Goal: Task Accomplishment & Management: Use online tool/utility

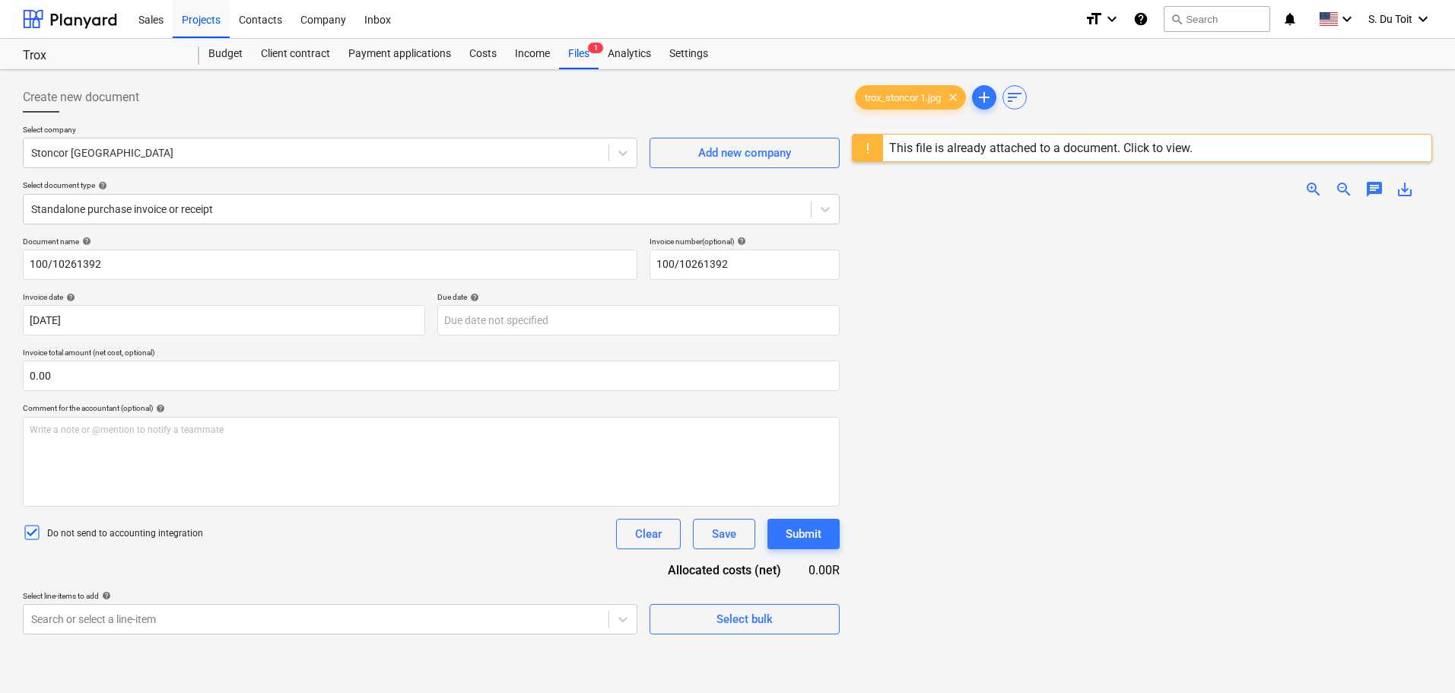
click at [723, 211] on img at bounding box center [1142, 211] width 290 height 0
click at [224, 214] on div at bounding box center [417, 209] width 772 height 15
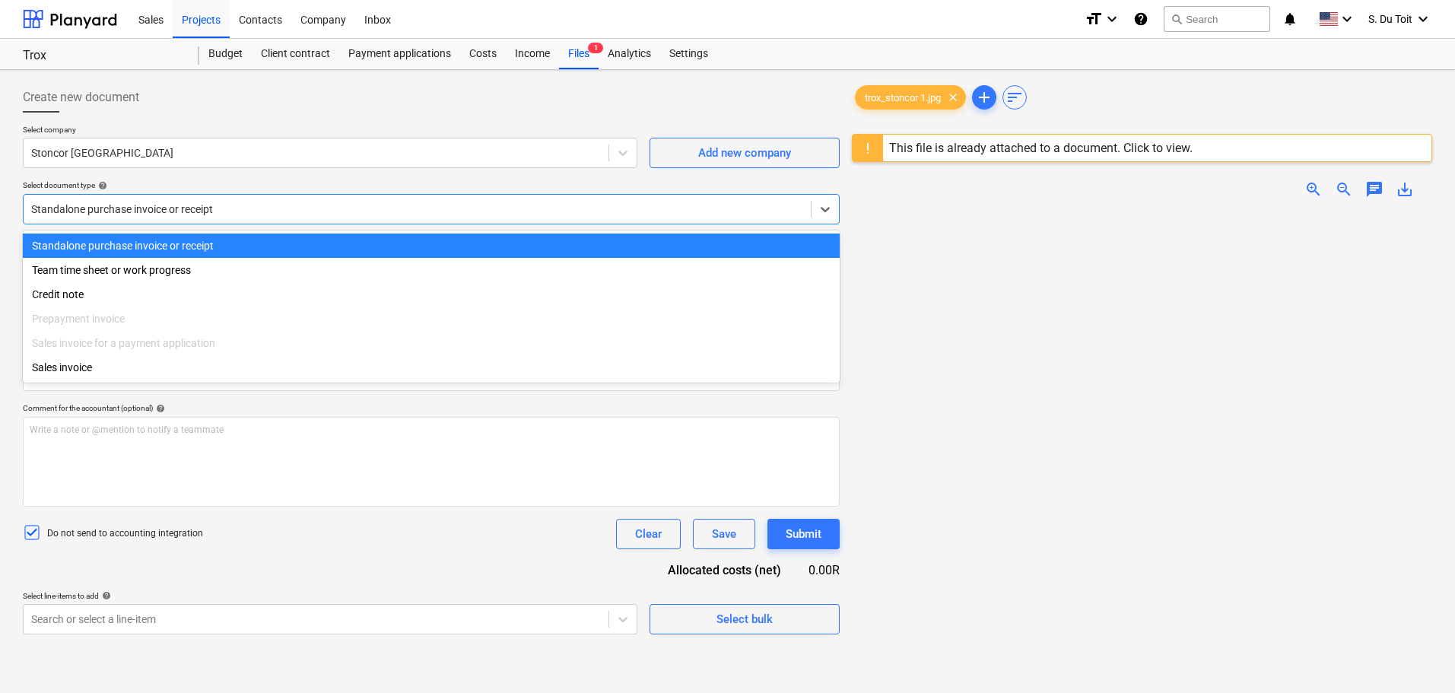
click at [222, 237] on div "Standalone purchase invoice or receipt" at bounding box center [431, 246] width 817 height 24
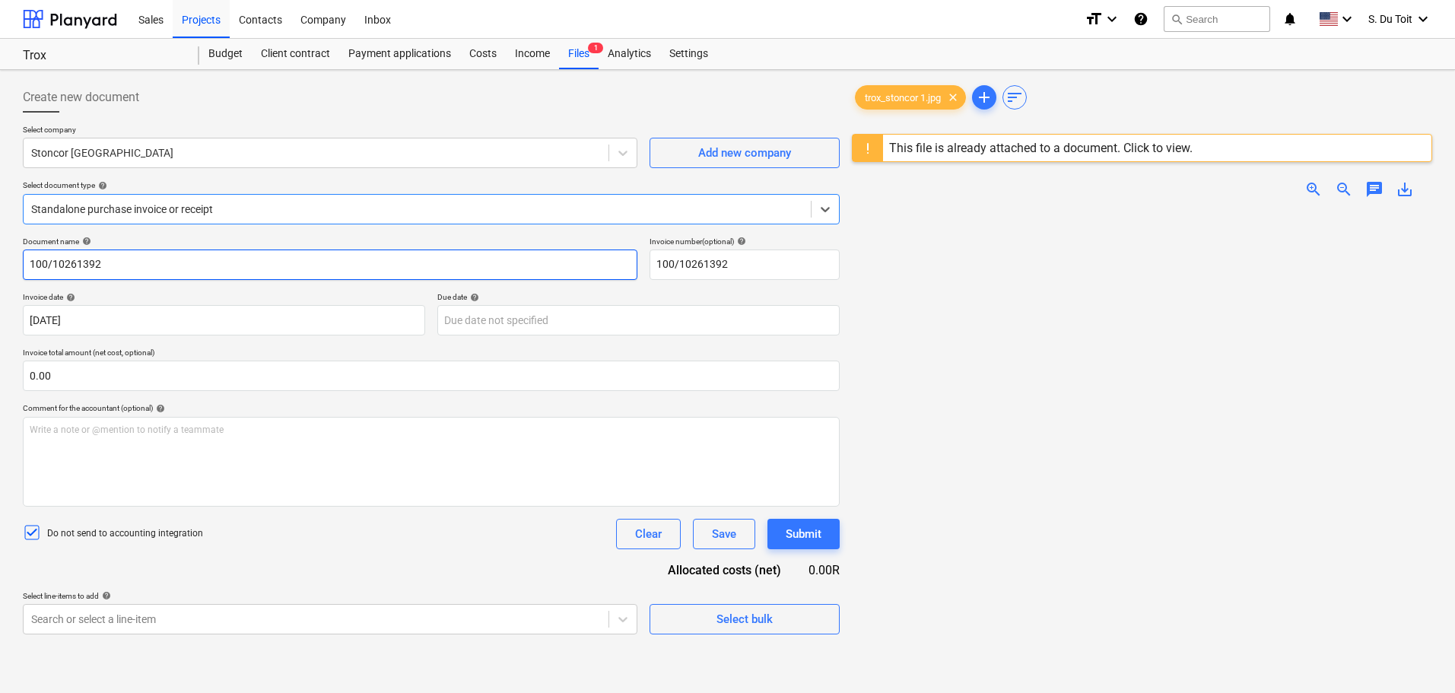
click at [153, 255] on input "100/10261392" at bounding box center [330, 264] width 615 height 30
drag, startPoint x: 183, startPoint y: 267, endPoint x: 11, endPoint y: 264, distance: 171.9
click at [11, 264] on div "Create new document Select company Stoncor Africa Add new company Select docume…" at bounding box center [727, 471] width 1455 height 803
type input "trox_stoncor 1.jpg"
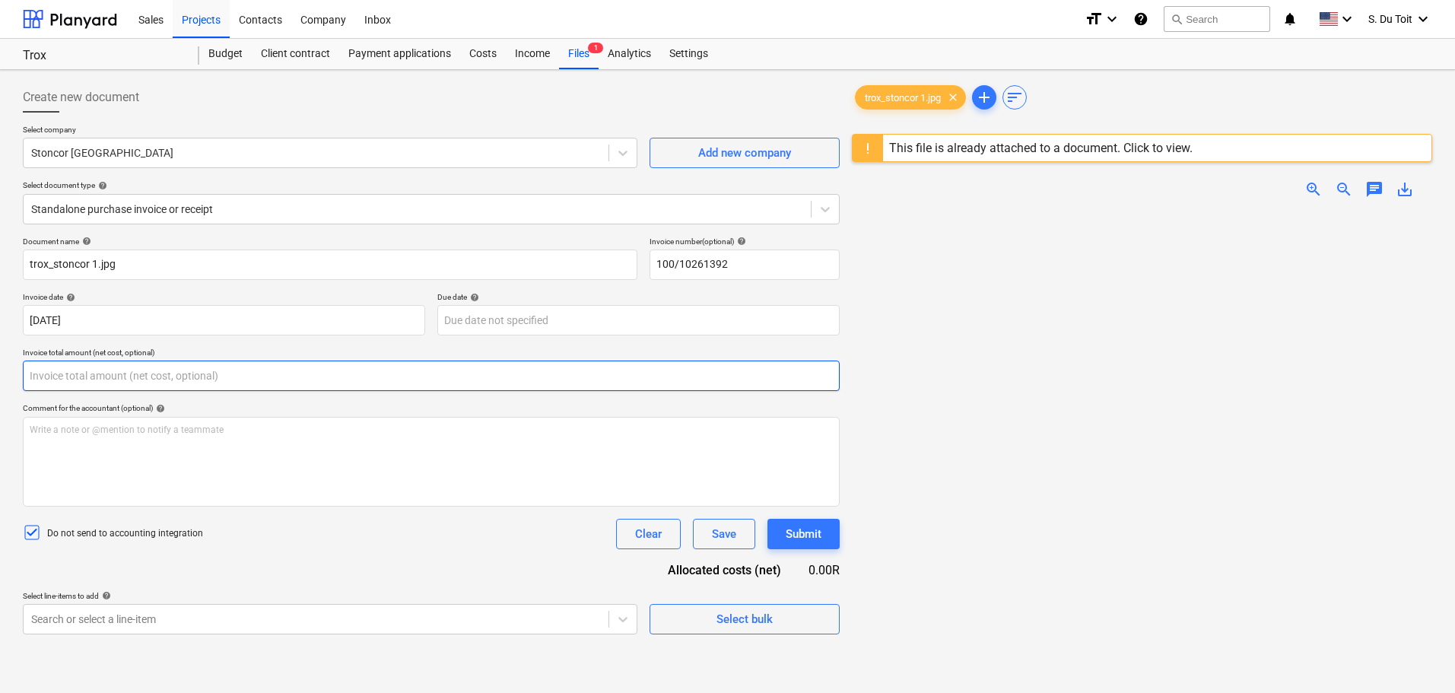
drag, startPoint x: 163, startPoint y: 383, endPoint x: 36, endPoint y: 382, distance: 127.0
click at [32, 383] on input "text" at bounding box center [431, 376] width 817 height 30
type input "0.00"
click at [723, 186] on span "zoom_in" at bounding box center [1313, 189] width 18 height 18
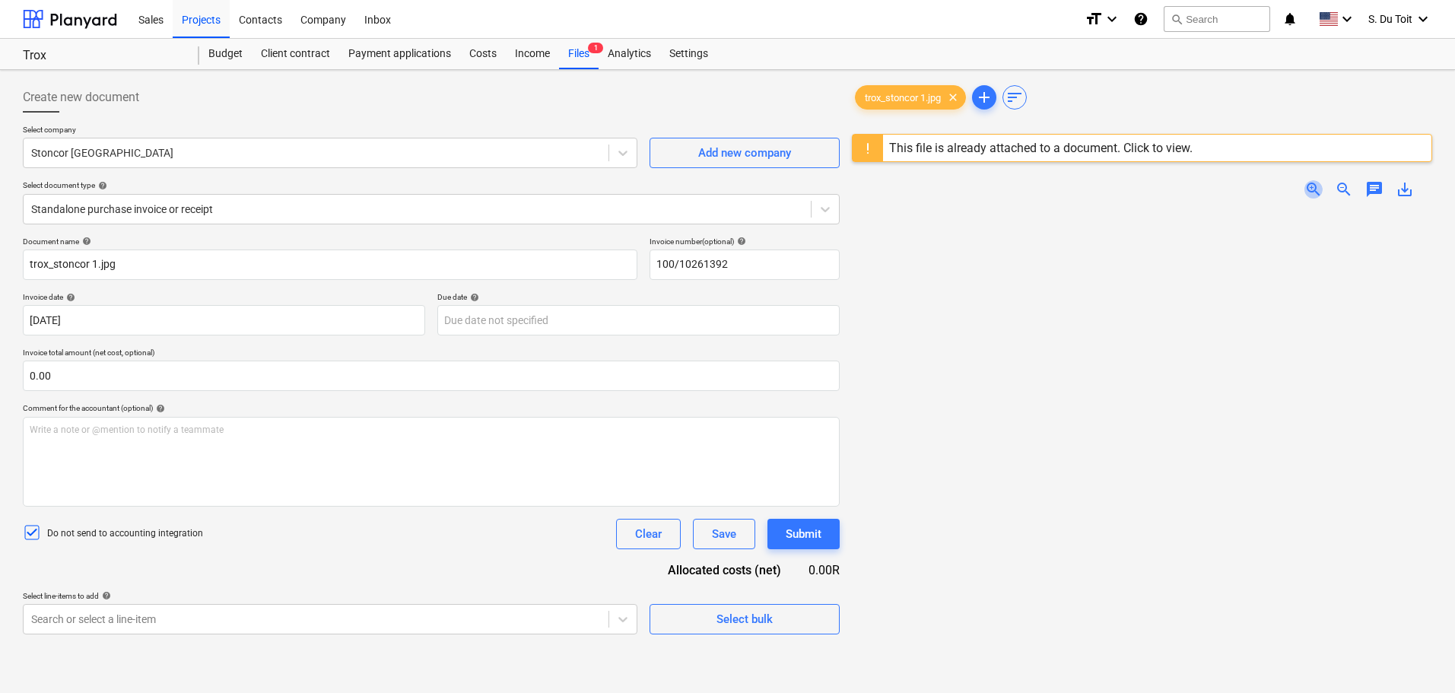
click at [723, 186] on span "zoom_in" at bounding box center [1313, 189] width 18 height 18
drag, startPoint x: 72, startPoint y: 371, endPoint x: 22, endPoint y: 368, distance: 50.3
click at [22, 368] on div "Create new document Select company Stoncor Africa Add new company Select docume…" at bounding box center [431, 471] width 829 height 791
type input "7"
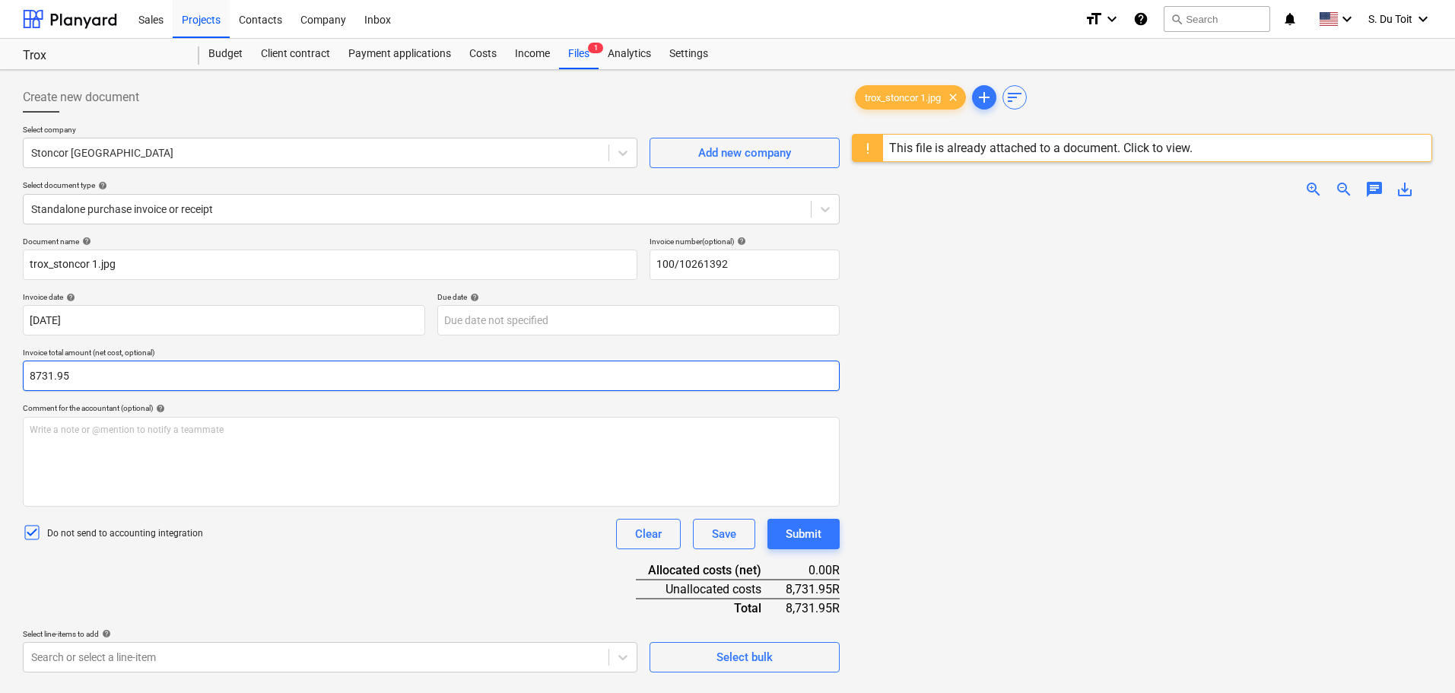
drag, startPoint x: 97, startPoint y: 370, endPoint x: 63, endPoint y: 389, distance: 38.5
click at [12, 385] on div "Create new document Select company Stoncor Africa Add new company Select docume…" at bounding box center [727, 471] width 1455 height 803
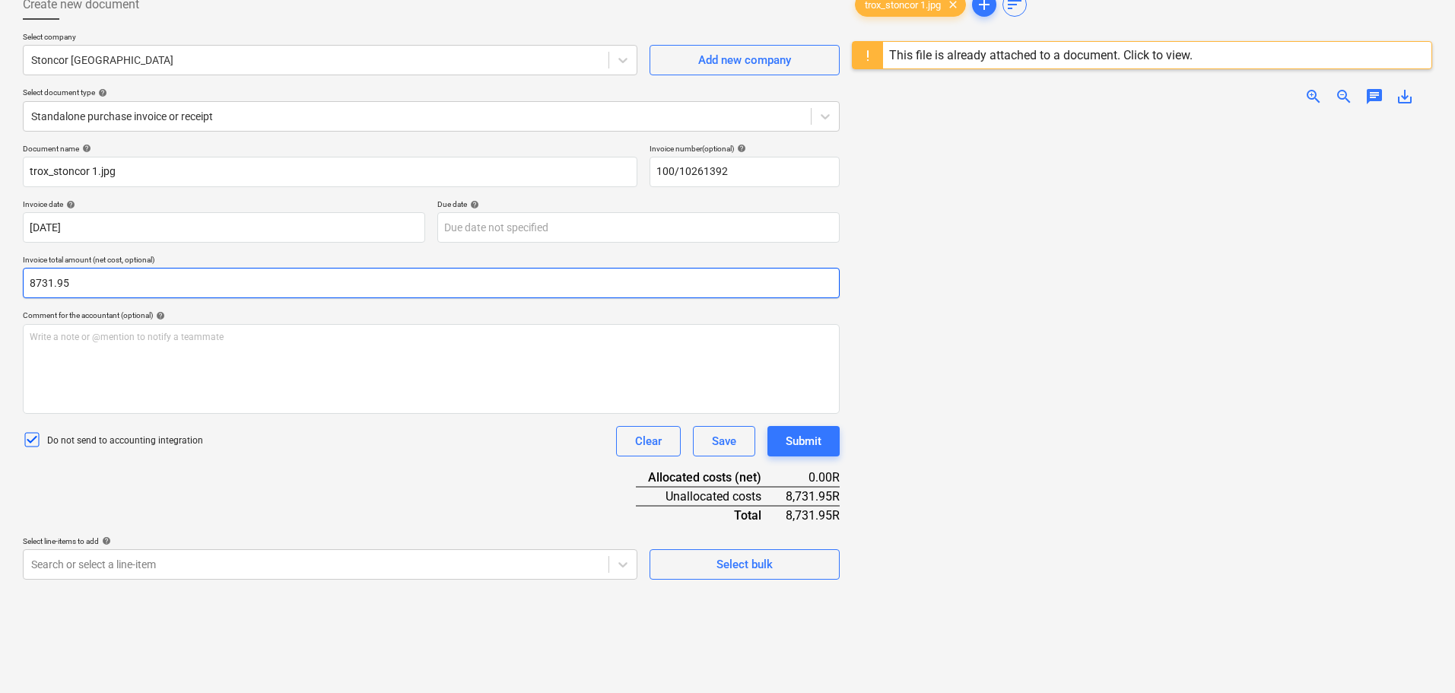
scroll to position [180, 0]
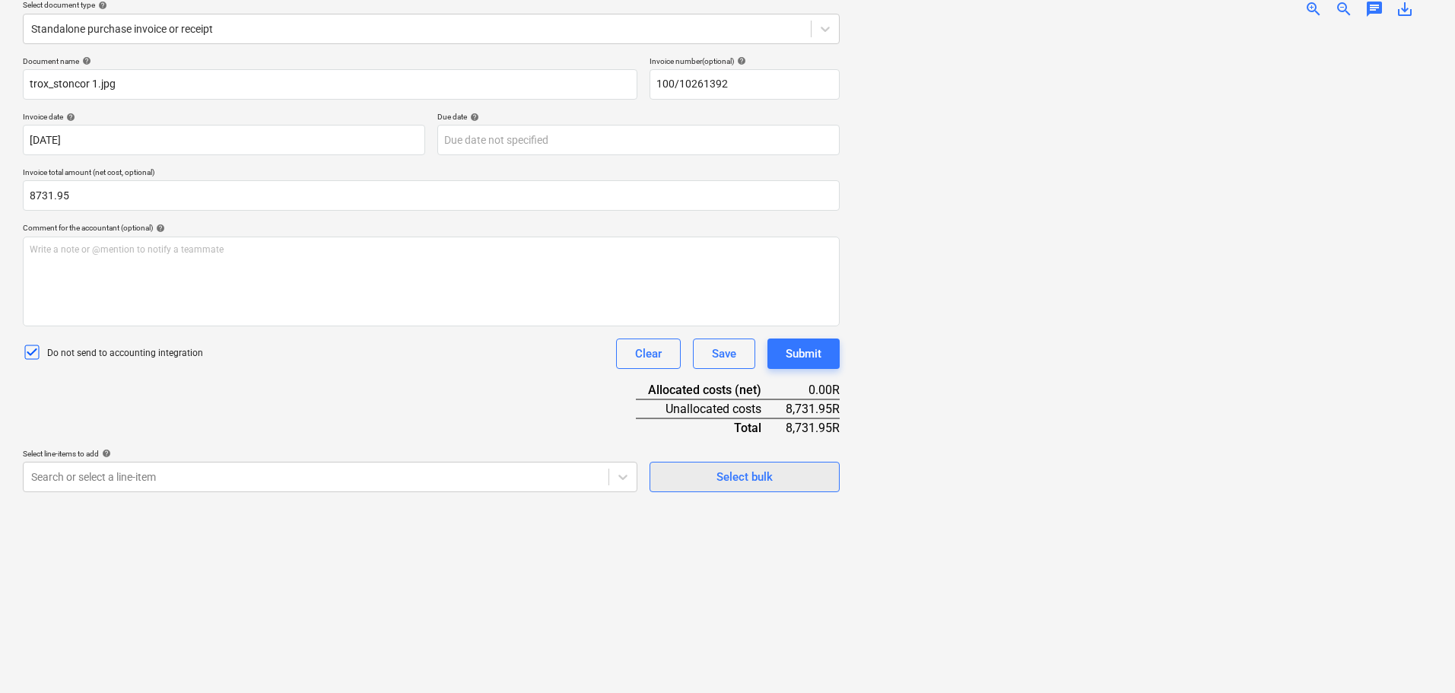
type input "8,731.95"
click at [723, 471] on div "Select bulk" at bounding box center [745, 477] width 56 height 20
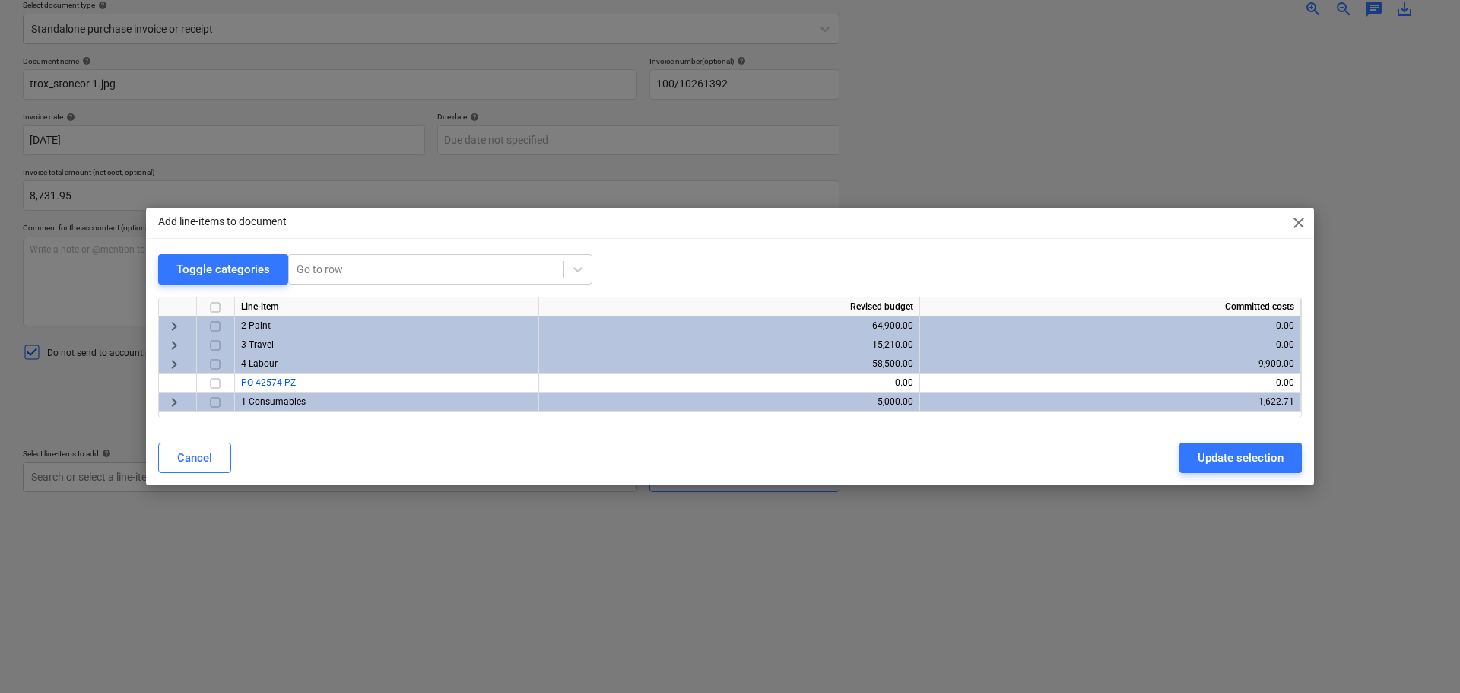
click at [278, 323] on div "2 Paint" at bounding box center [387, 325] width 304 height 19
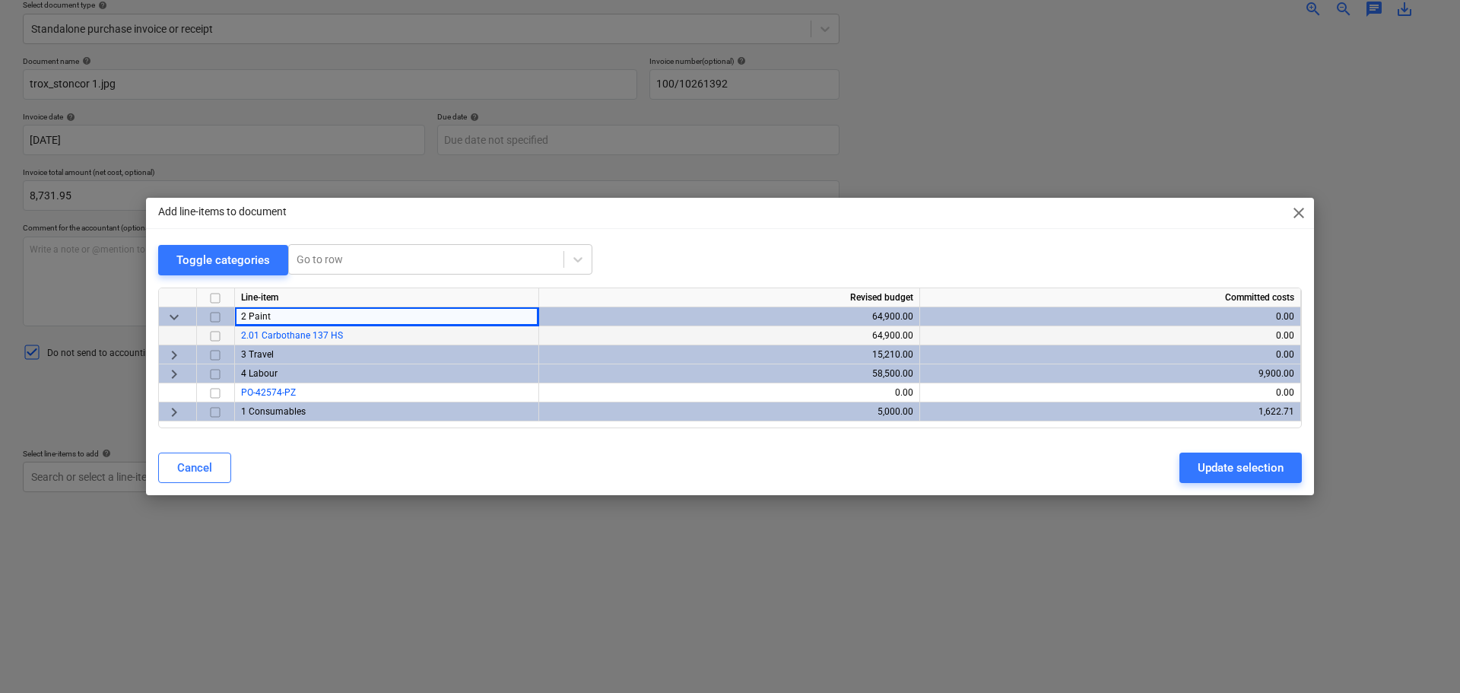
click at [290, 334] on span "2.01 Carbothane 137 HS" at bounding box center [292, 335] width 102 height 11
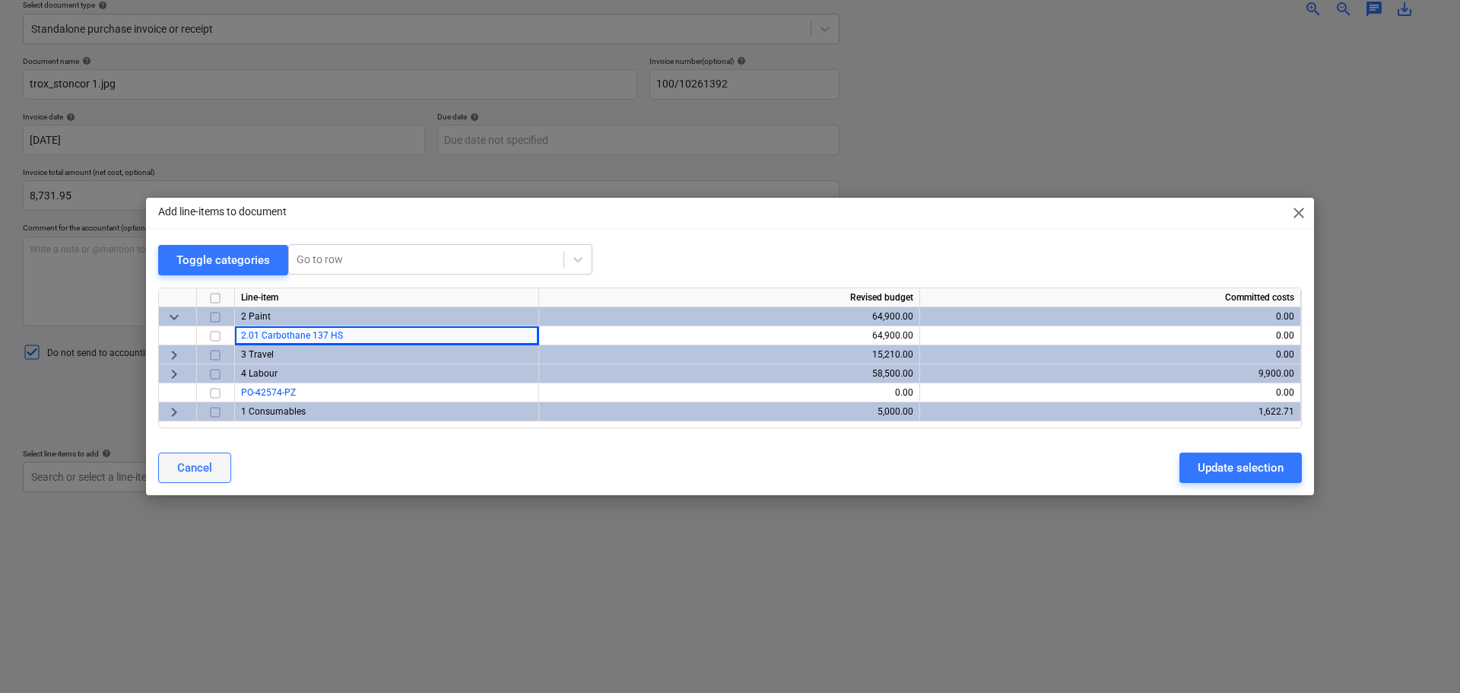
click at [223, 458] on button "Cancel" at bounding box center [194, 468] width 73 height 30
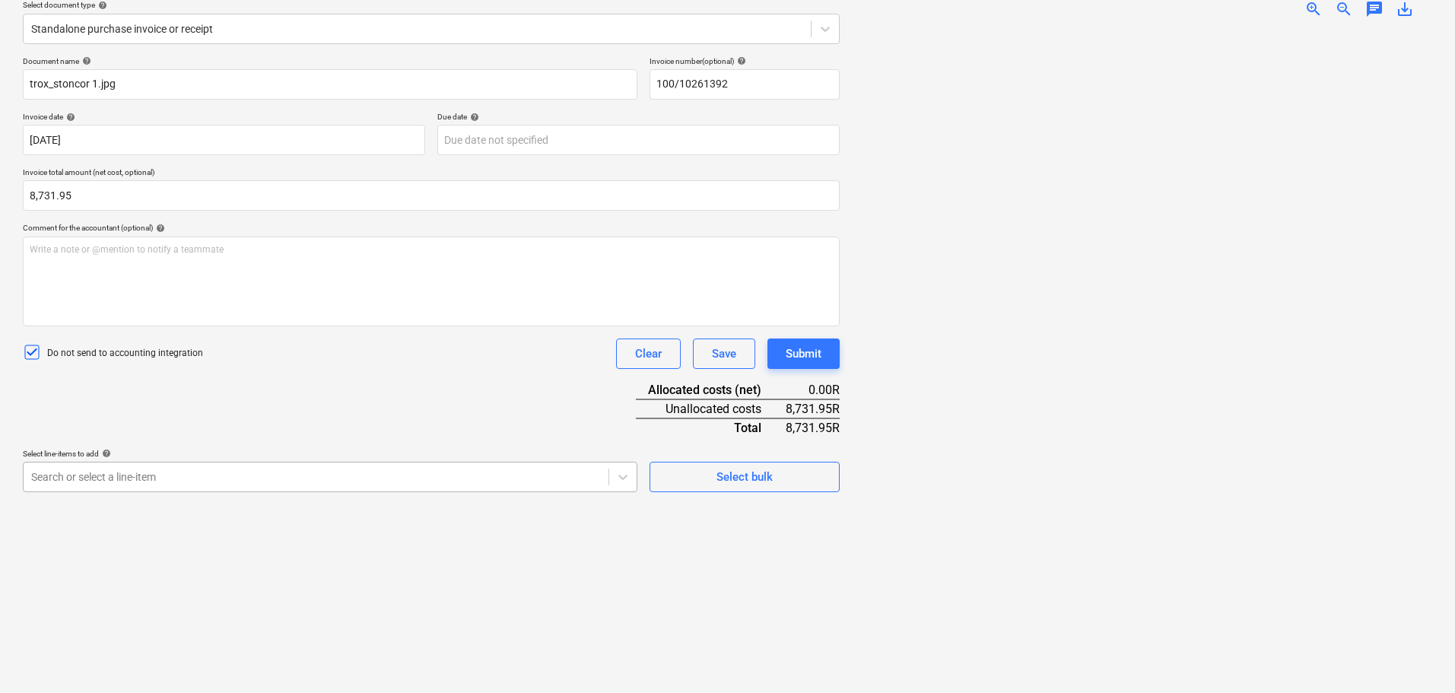
click at [485, 485] on body "Sales Projects Contacts Company Inbox format_size keyboard_arrow_down help sear…" at bounding box center [727, 166] width 1455 height 693
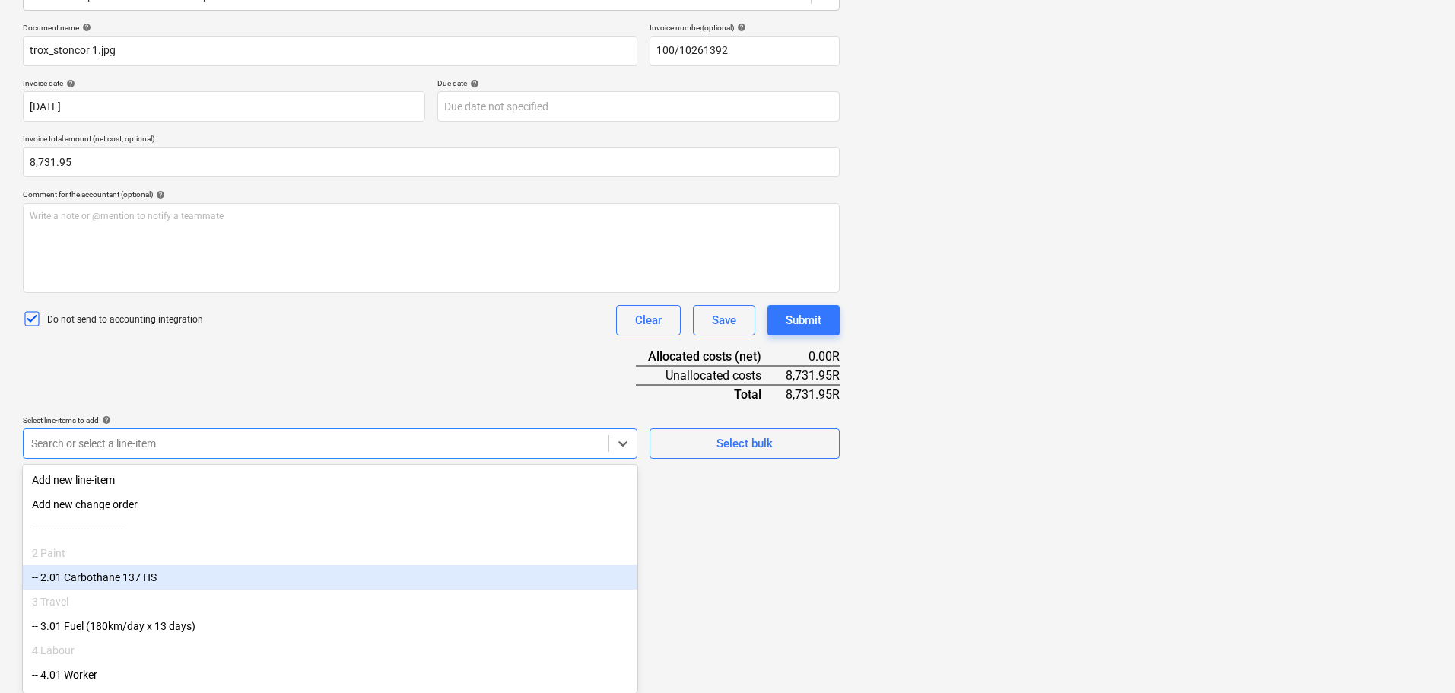
click at [235, 585] on div "-- 2.01 Carbothane 137 HS" at bounding box center [330, 577] width 615 height 24
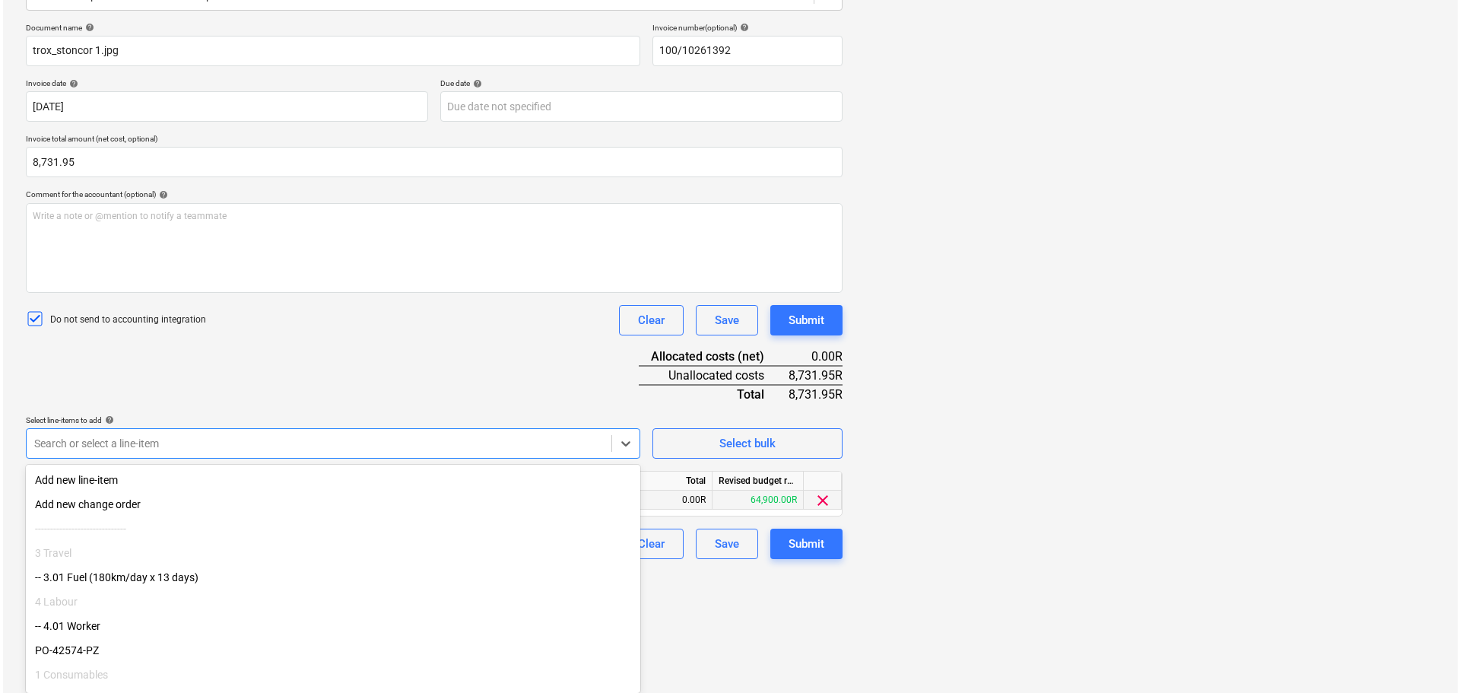
scroll to position [180, 0]
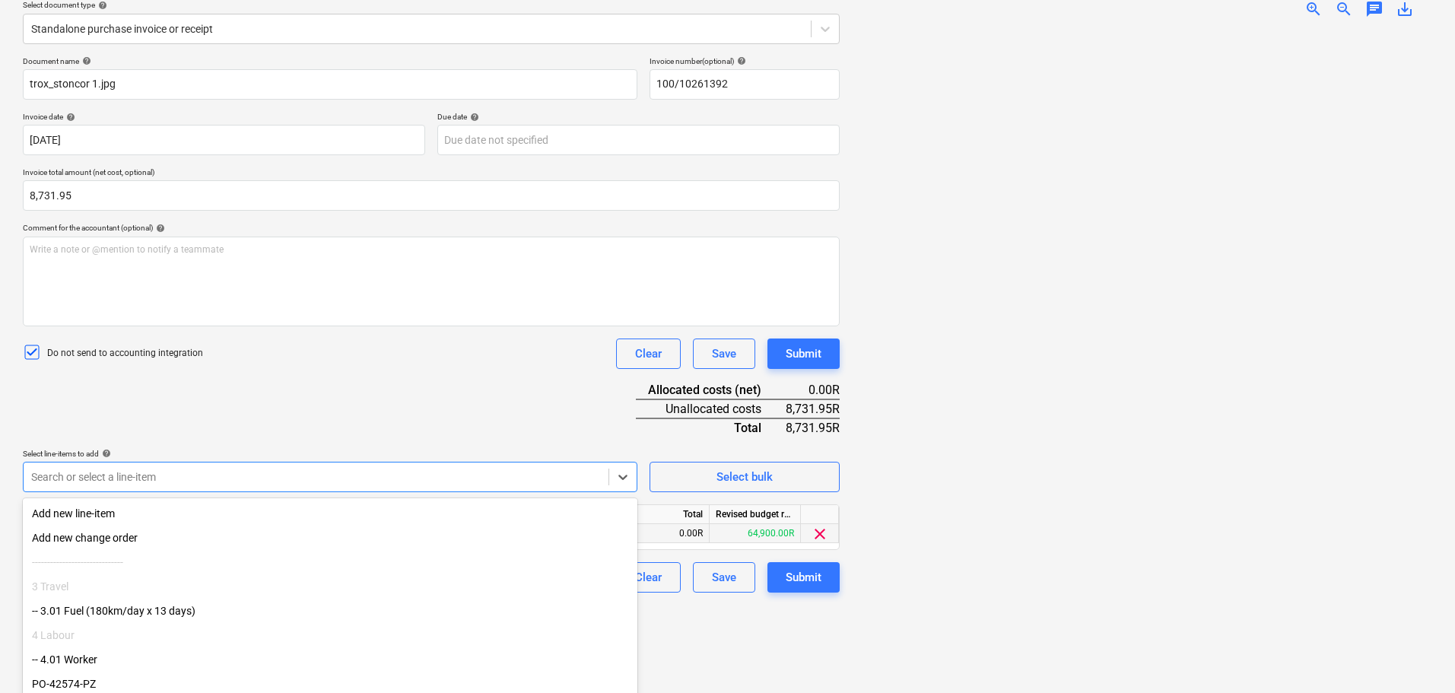
click at [685, 501] on div "Document name help trox_stoncor 1.jpg Invoice number (optional) help 100/102613…" at bounding box center [431, 324] width 817 height 536
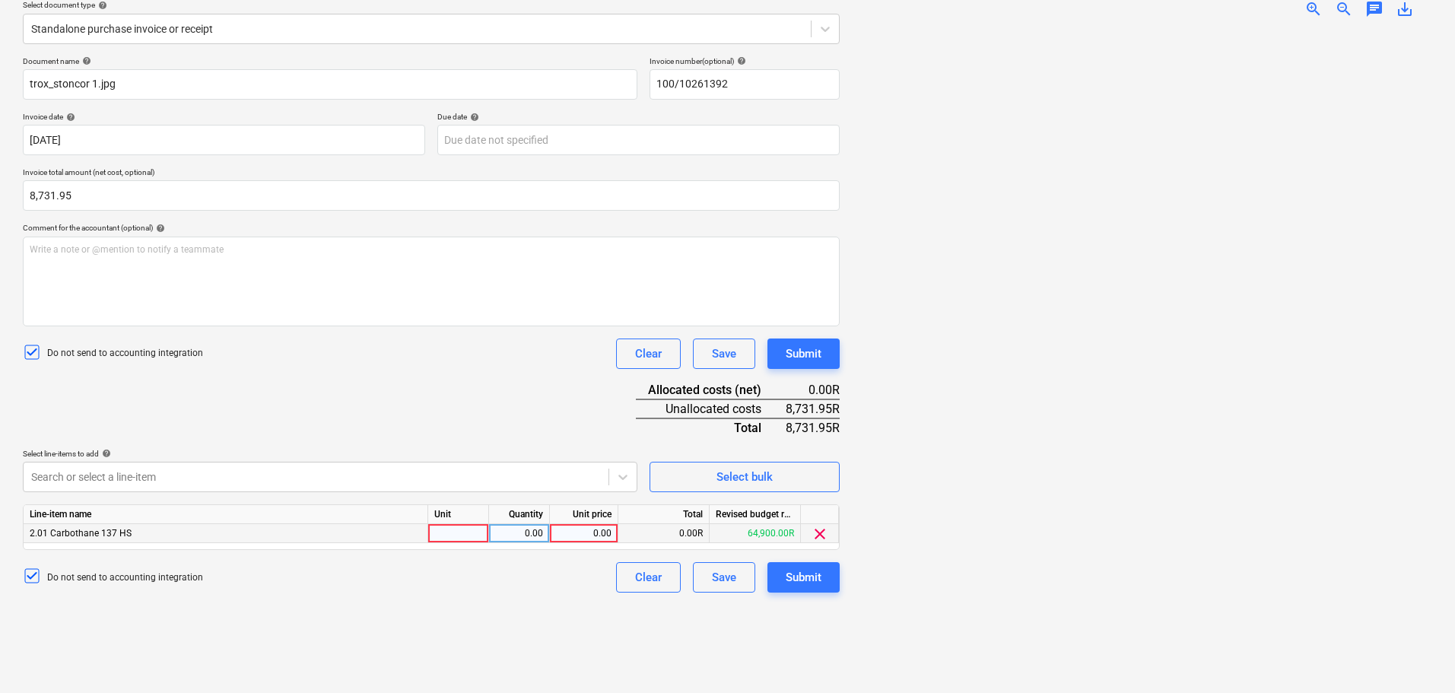
click at [465, 529] on div at bounding box center [458, 533] width 61 height 19
type input "5L"
drag, startPoint x: 588, startPoint y: 535, endPoint x: 634, endPoint y: 530, distance: 45.9
click at [0, 0] on div "2.01 Carbothane 137 HS 5L 0.00 0.00 0.00R 64,900.00R clear" at bounding box center [0, 0] width 0 height 0
click at [612, 535] on div "0.00" at bounding box center [584, 533] width 68 height 19
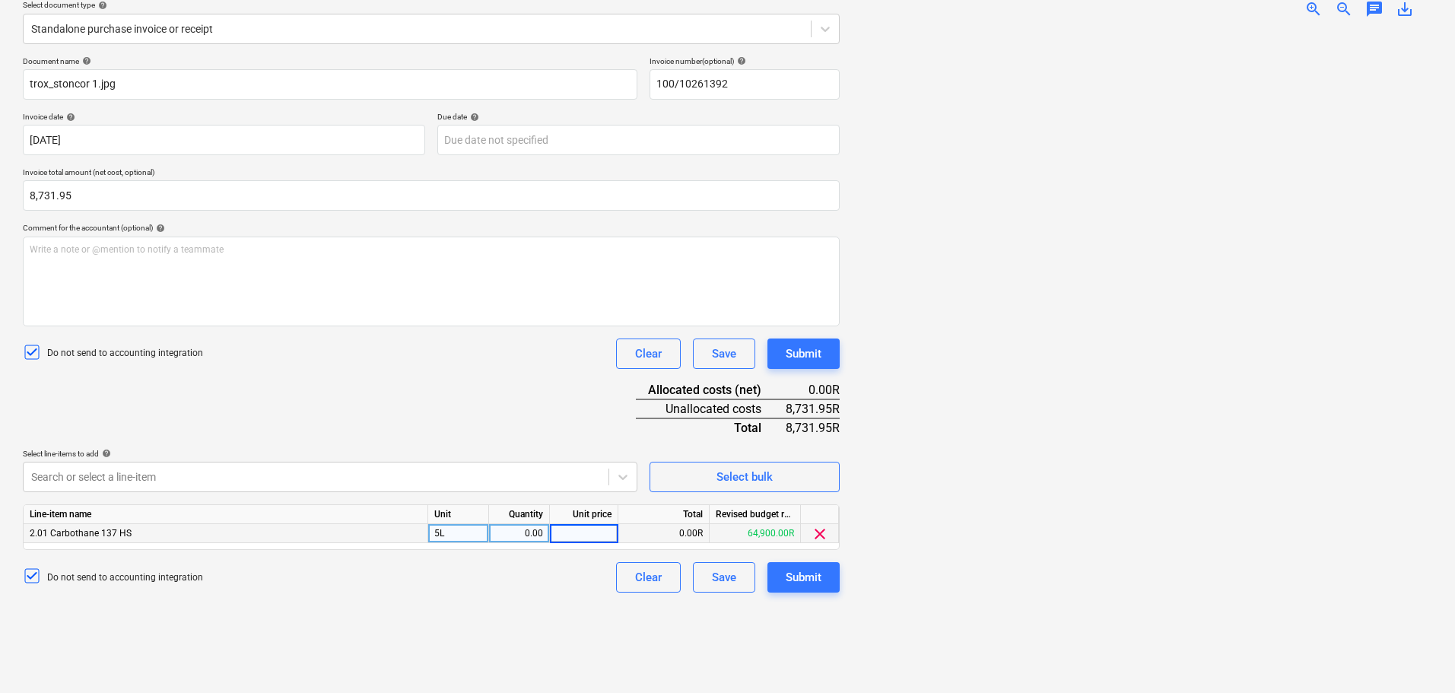
type input "8731.95"
click at [516, 539] on div "0.00" at bounding box center [519, 533] width 48 height 19
type input "1"
click at [539, 575] on div "Do not send to accounting integration Clear Save Submit" at bounding box center [431, 577] width 817 height 30
click at [723, 573] on div "Submit" at bounding box center [804, 577] width 36 height 20
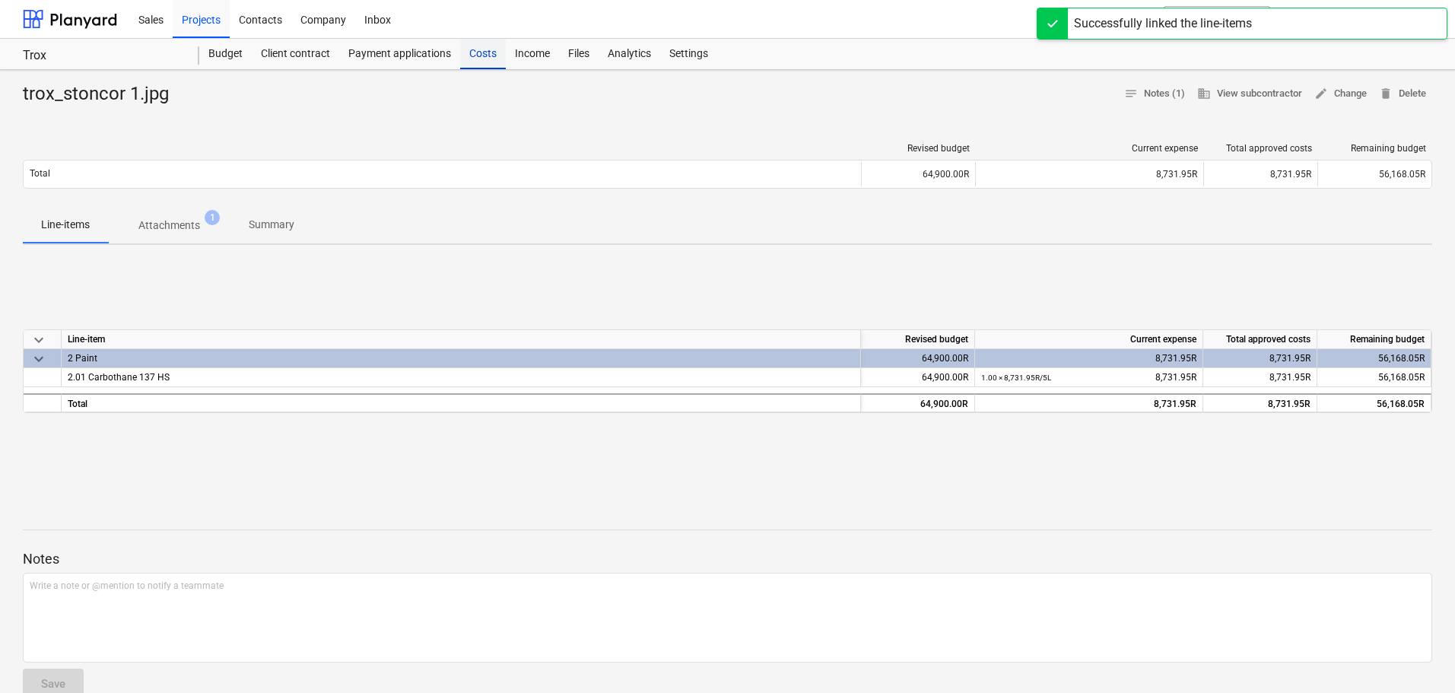
click at [471, 54] on div "Costs" at bounding box center [483, 54] width 46 height 30
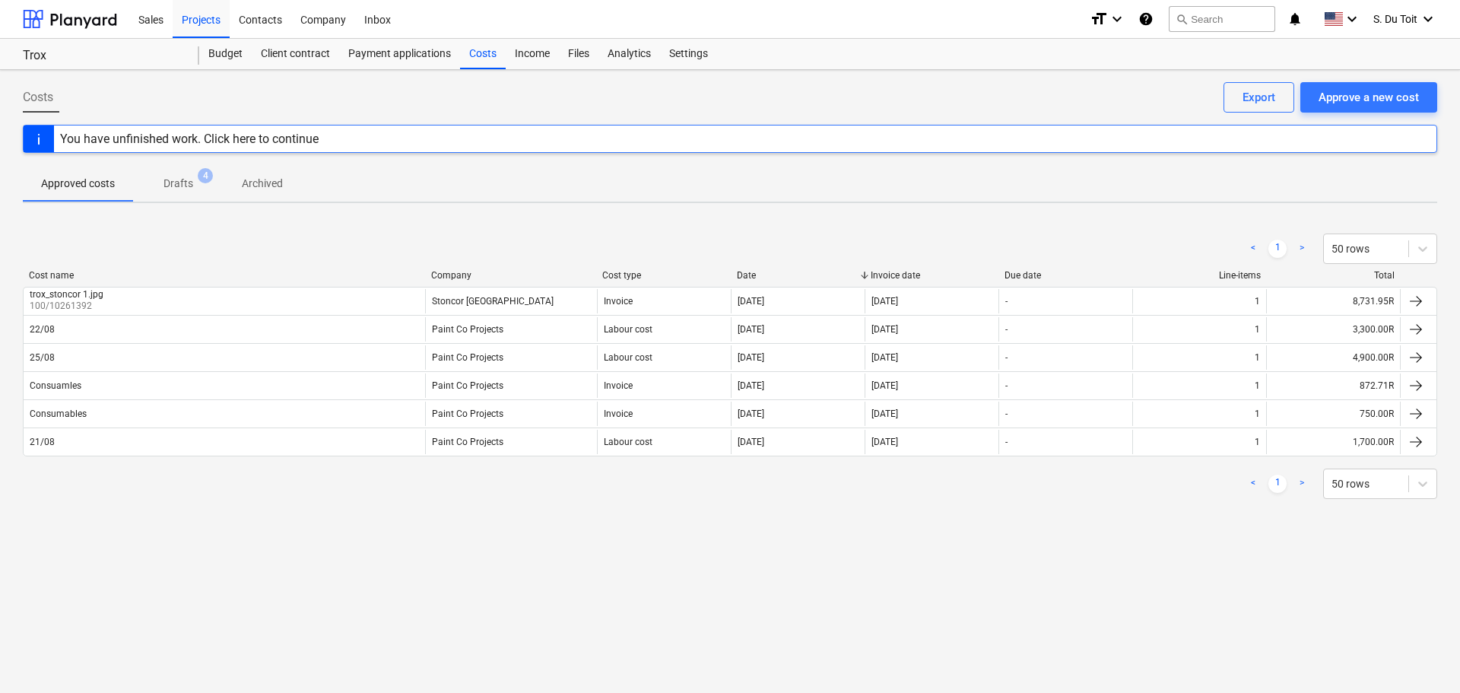
click at [170, 197] on button "Drafts 4" at bounding box center [178, 183] width 91 height 37
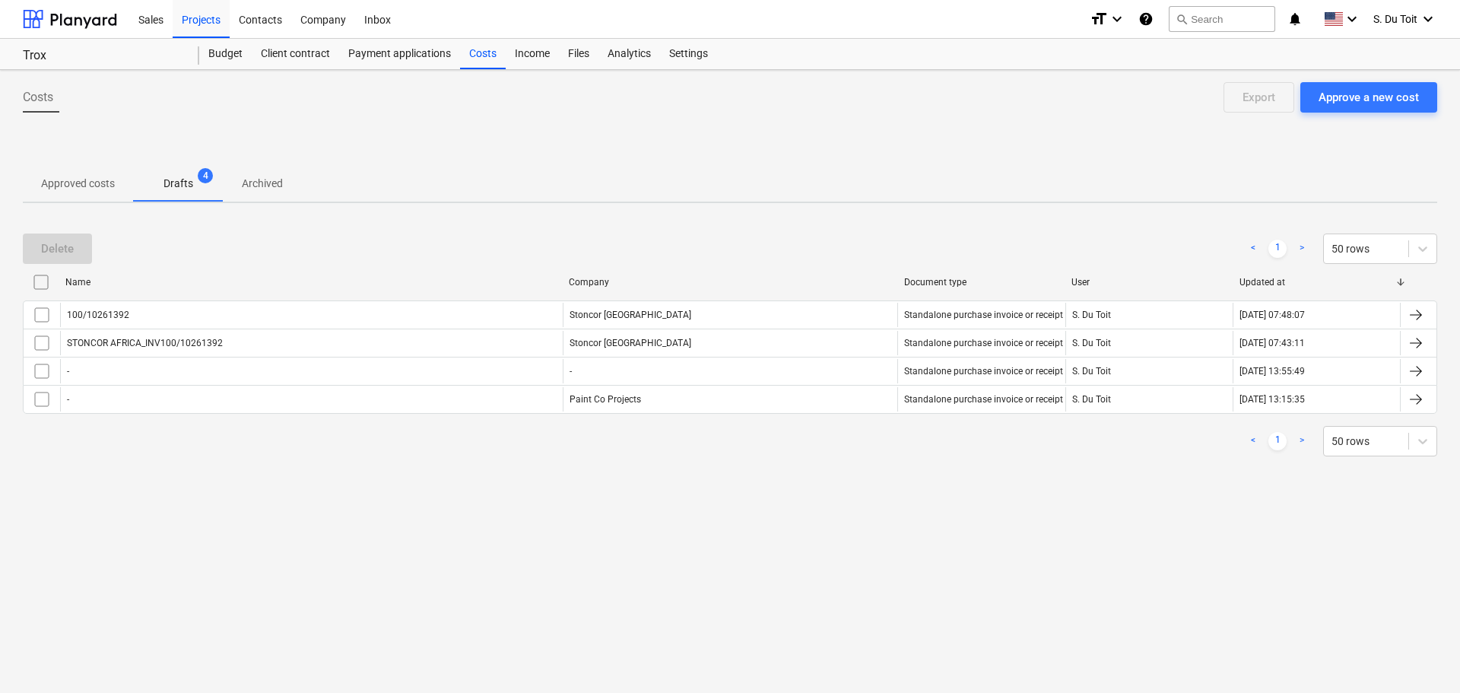
click at [79, 179] on p "Approved costs" at bounding box center [78, 184] width 74 height 16
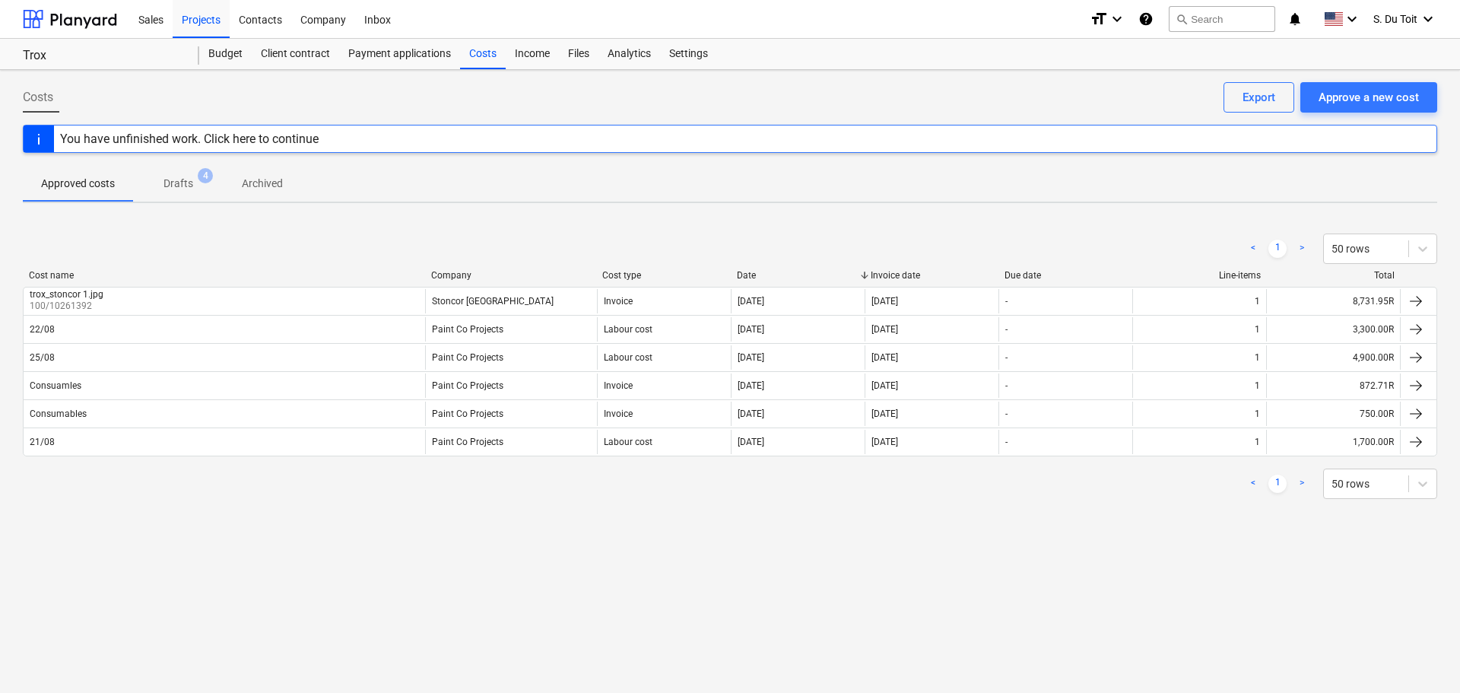
click at [183, 188] on p "Drafts" at bounding box center [179, 184] width 30 height 16
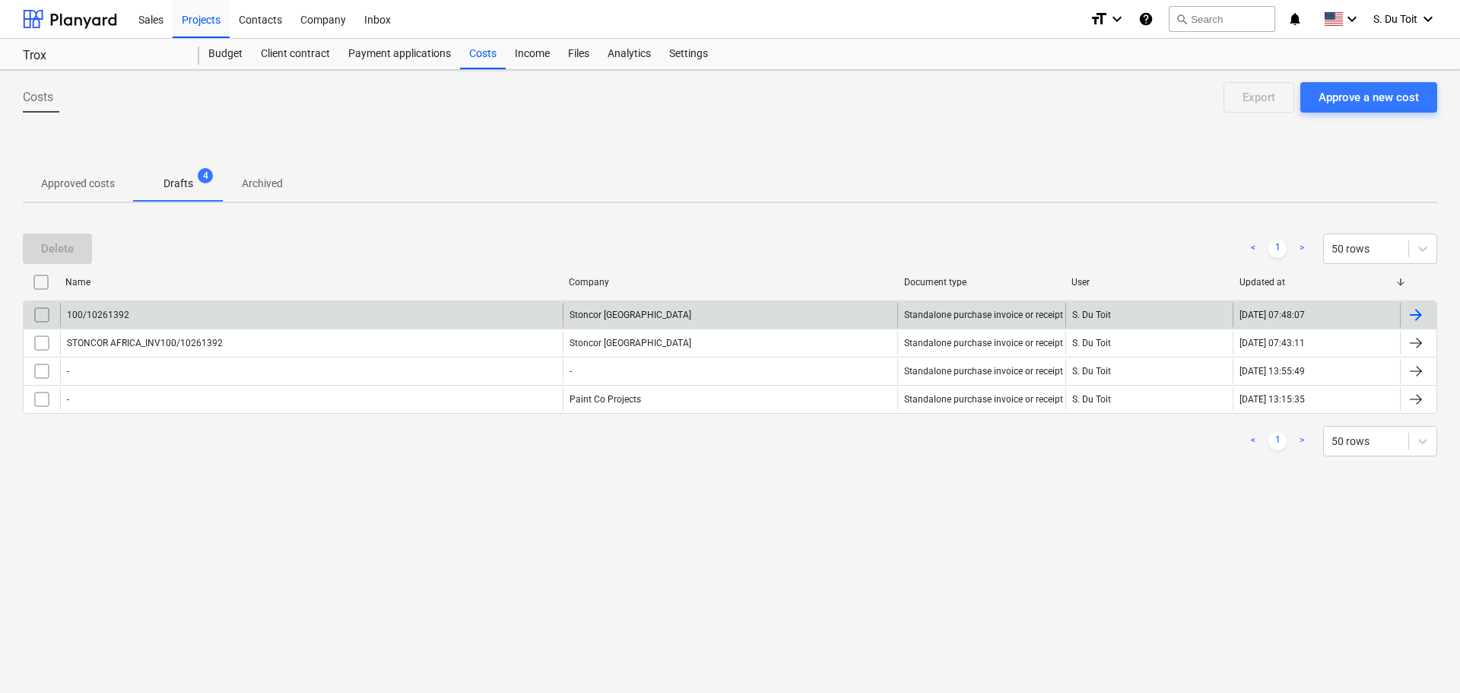
click at [42, 313] on input "checkbox" at bounding box center [42, 315] width 24 height 24
click at [70, 255] on div "Delete" at bounding box center [57, 249] width 33 height 20
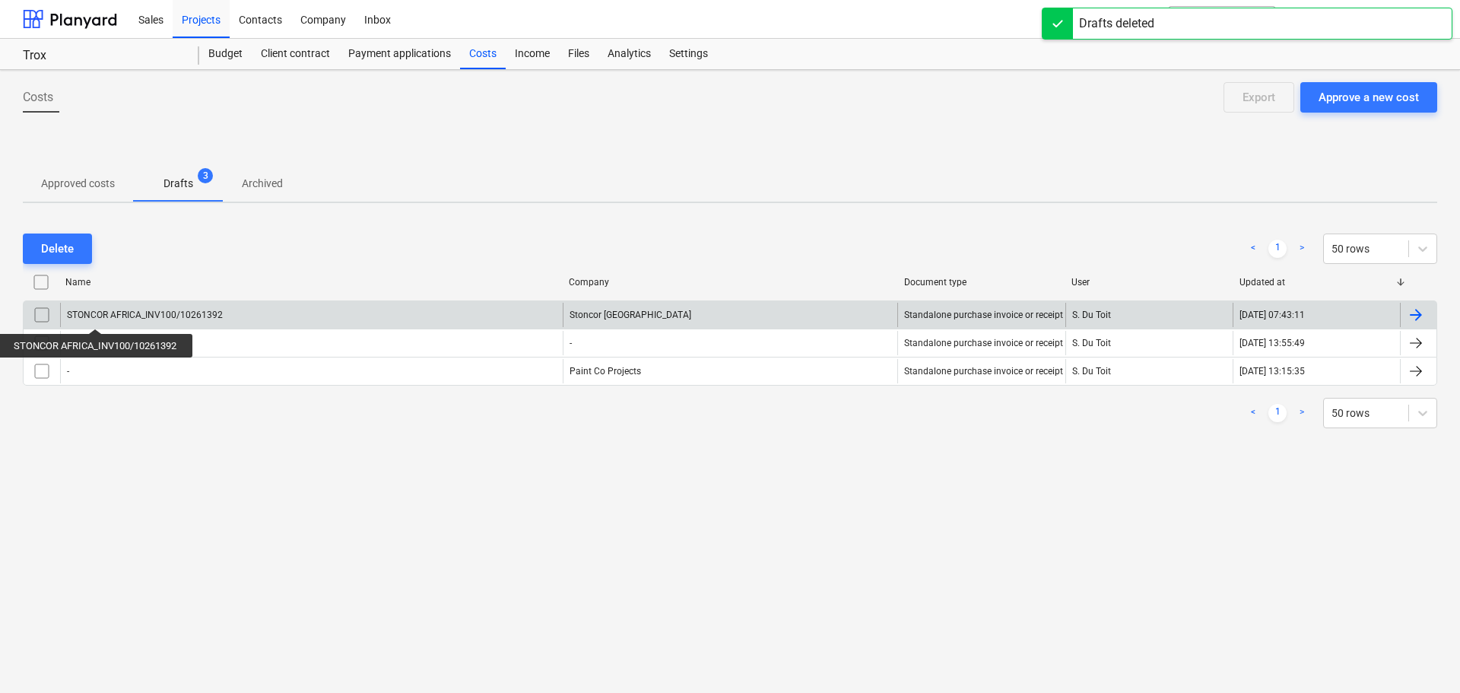
click at [97, 315] on div "STONCOR AFRICA_INV100/10261392" at bounding box center [145, 315] width 156 height 11
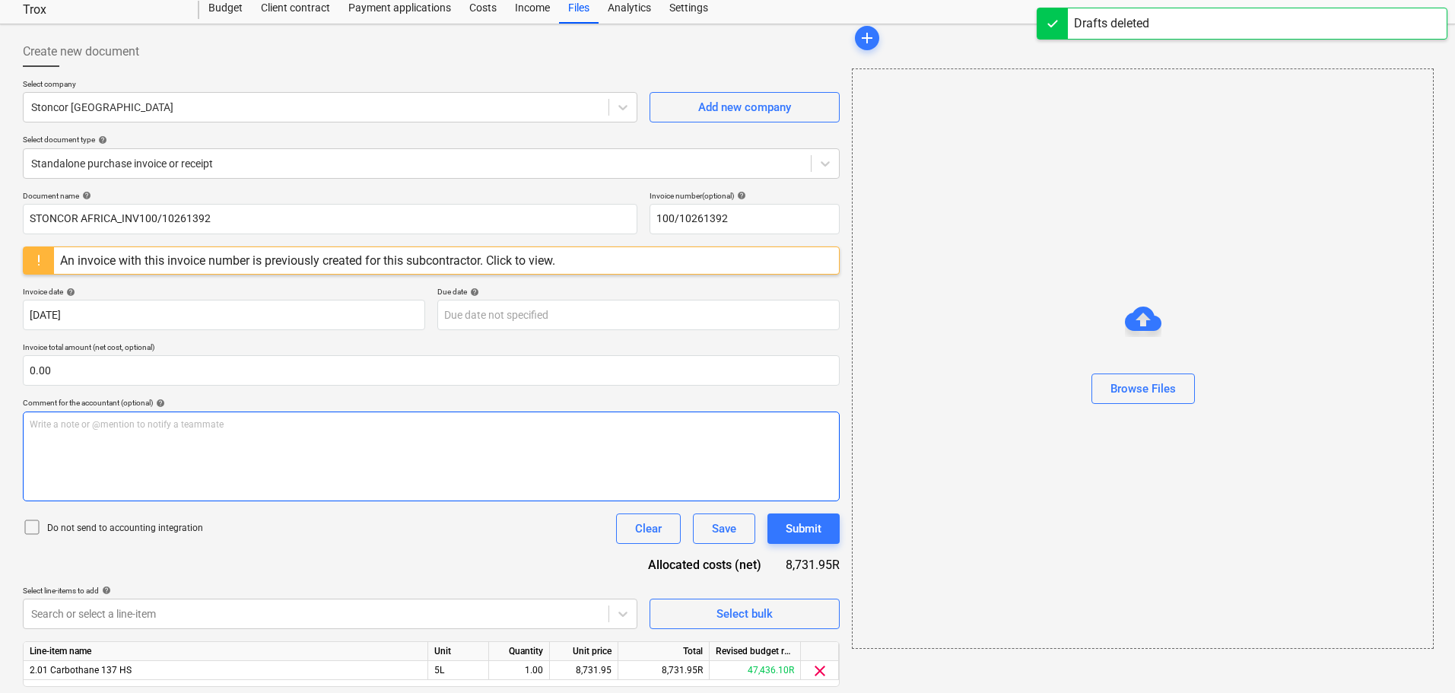
scroll to position [94, 0]
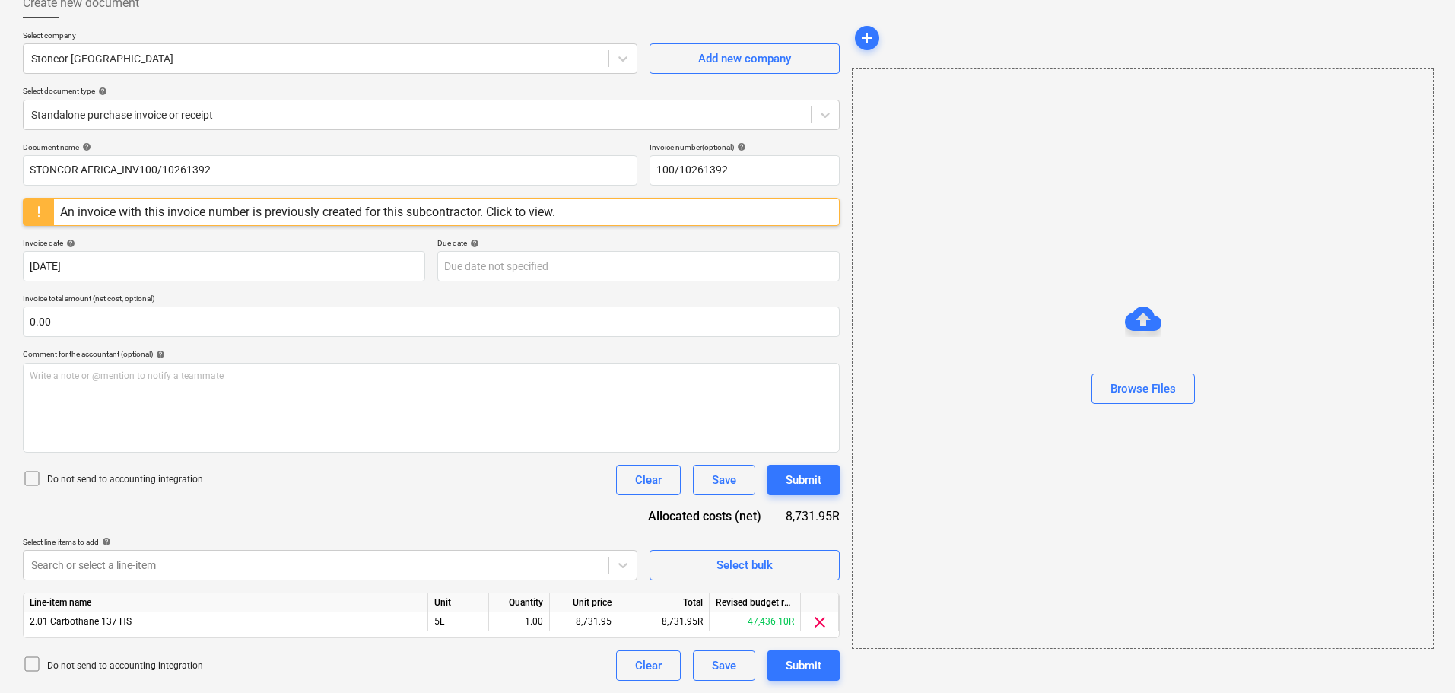
click at [723, 411] on div at bounding box center [1143, 410] width 580 height 12
click at [723, 387] on div "Browse Files" at bounding box center [1143, 389] width 65 height 20
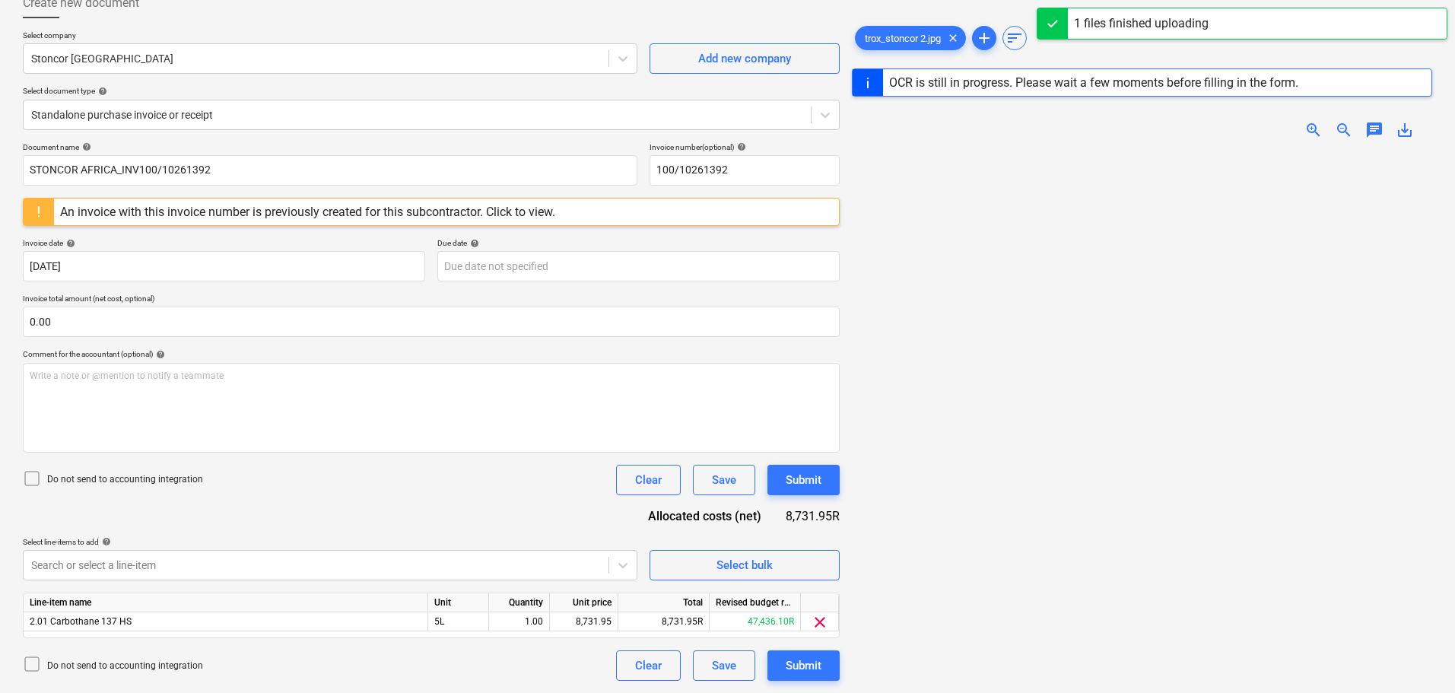
click at [723, 151] on img at bounding box center [1142, 151] width 290 height 0
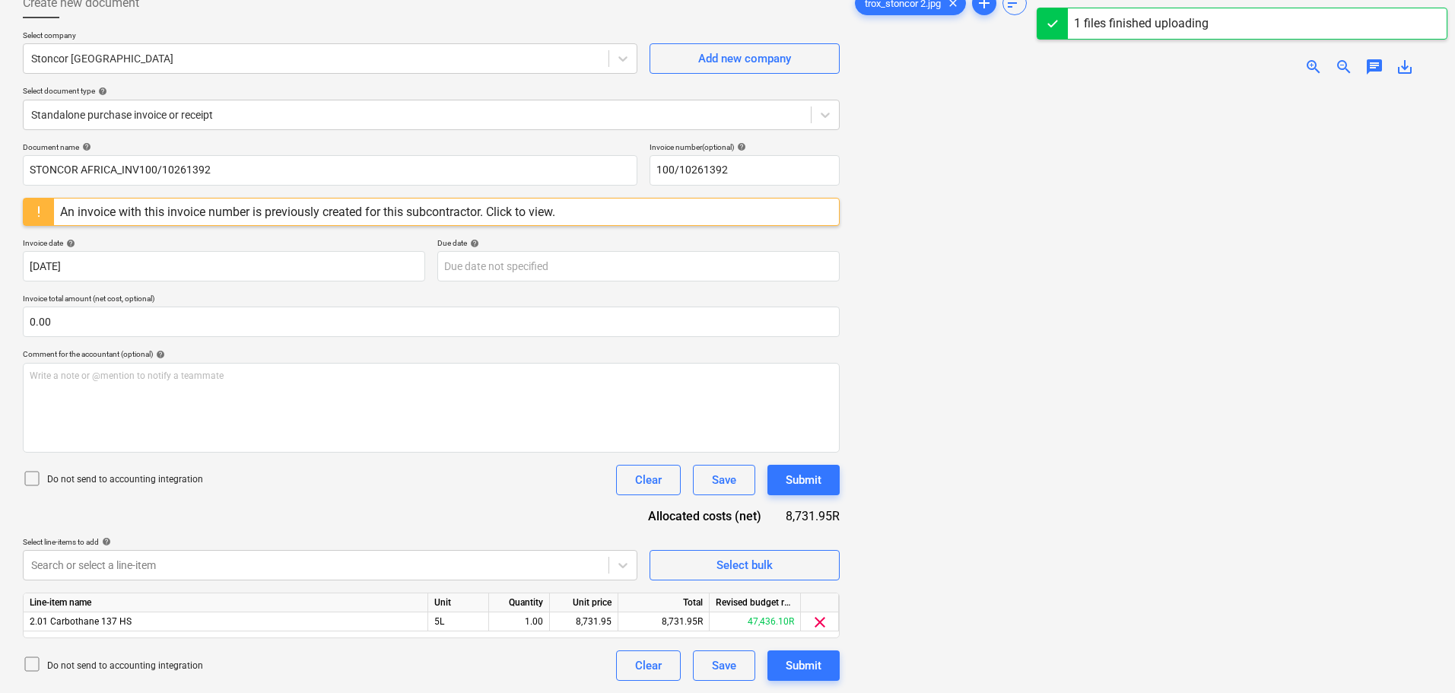
click at [723, 63] on span "zoom_in" at bounding box center [1313, 67] width 18 height 18
click at [723, 88] on img at bounding box center [1214, 88] width 725 height 0
click at [723, 67] on div "zoom_in" at bounding box center [1313, 67] width 30 height 18
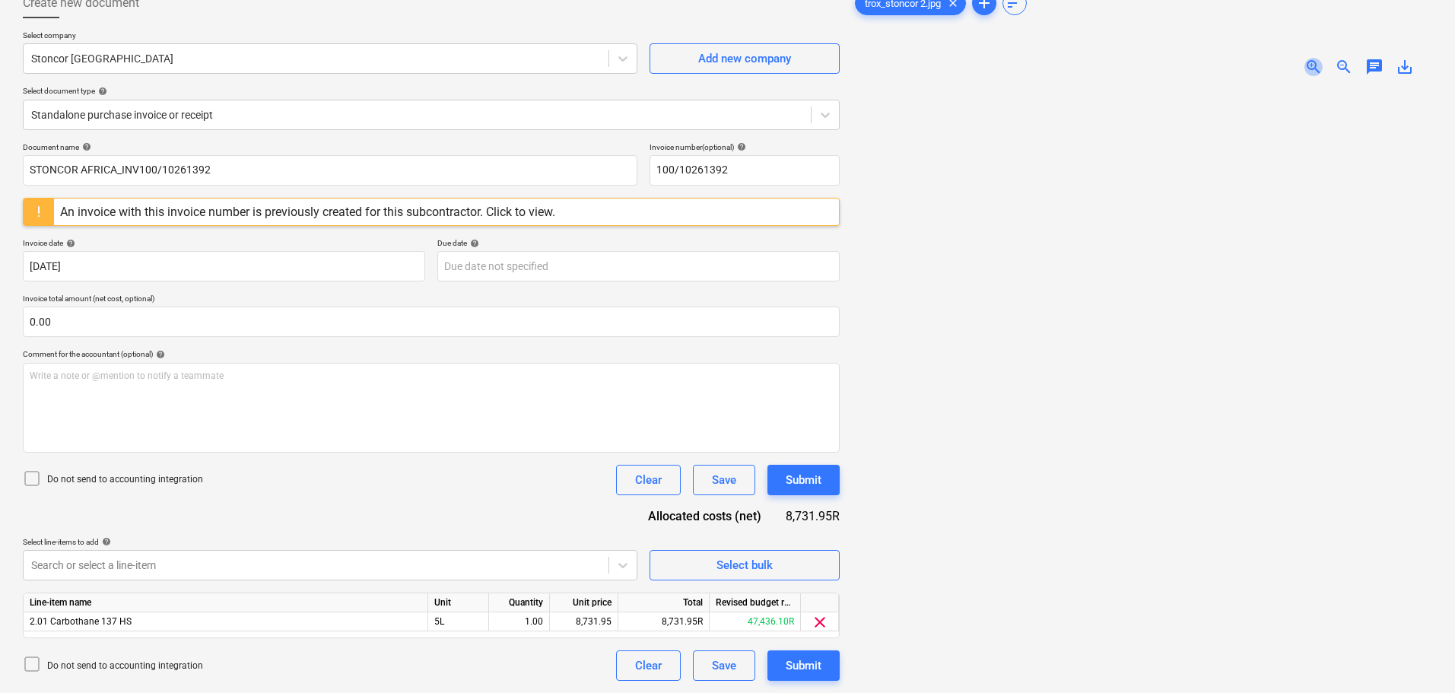
click at [723, 68] on span "zoom_in" at bounding box center [1313, 67] width 18 height 18
click at [723, 88] on img at bounding box center [1287, 88] width 870 height 0
click at [723, 70] on span "zoom_out" at bounding box center [1344, 67] width 18 height 18
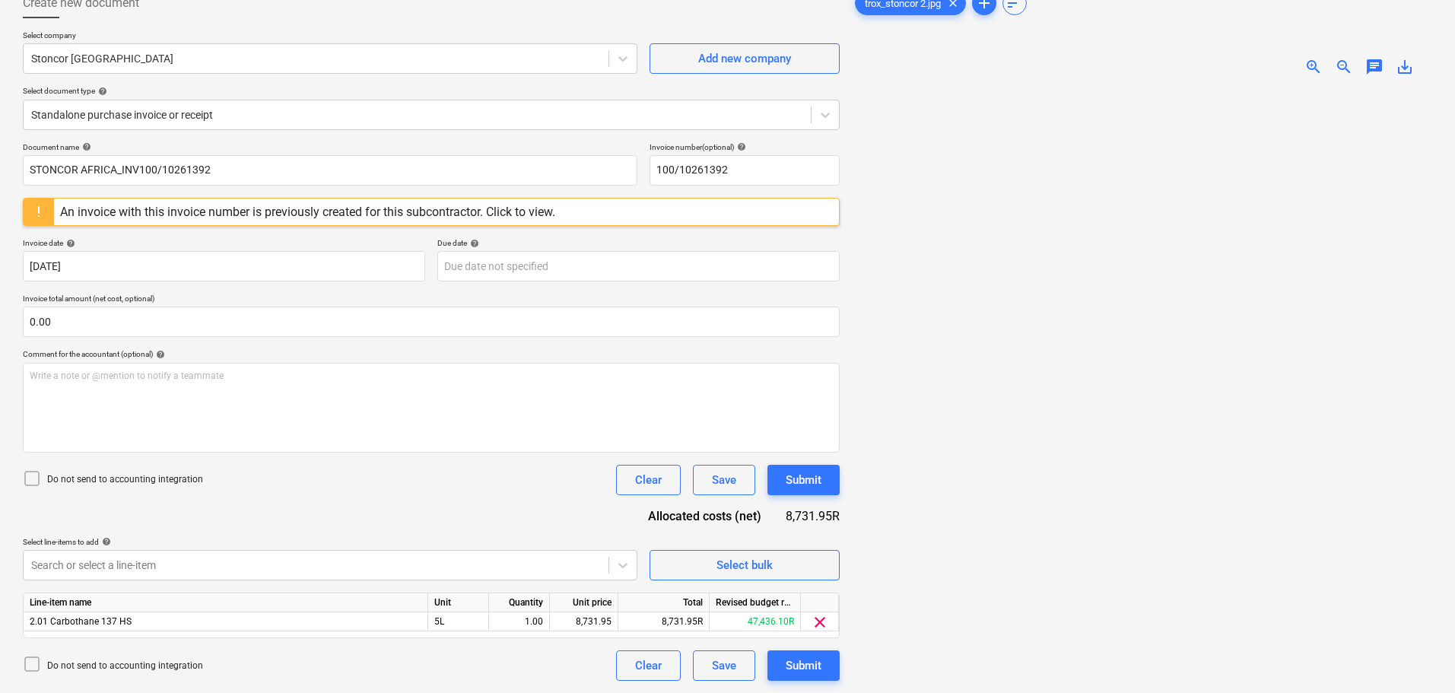
scroll to position [193, 0]
click at [723, 70] on span "zoom_out" at bounding box center [1344, 67] width 18 height 18
click at [723, 71] on span "zoom_in" at bounding box center [1313, 67] width 18 height 18
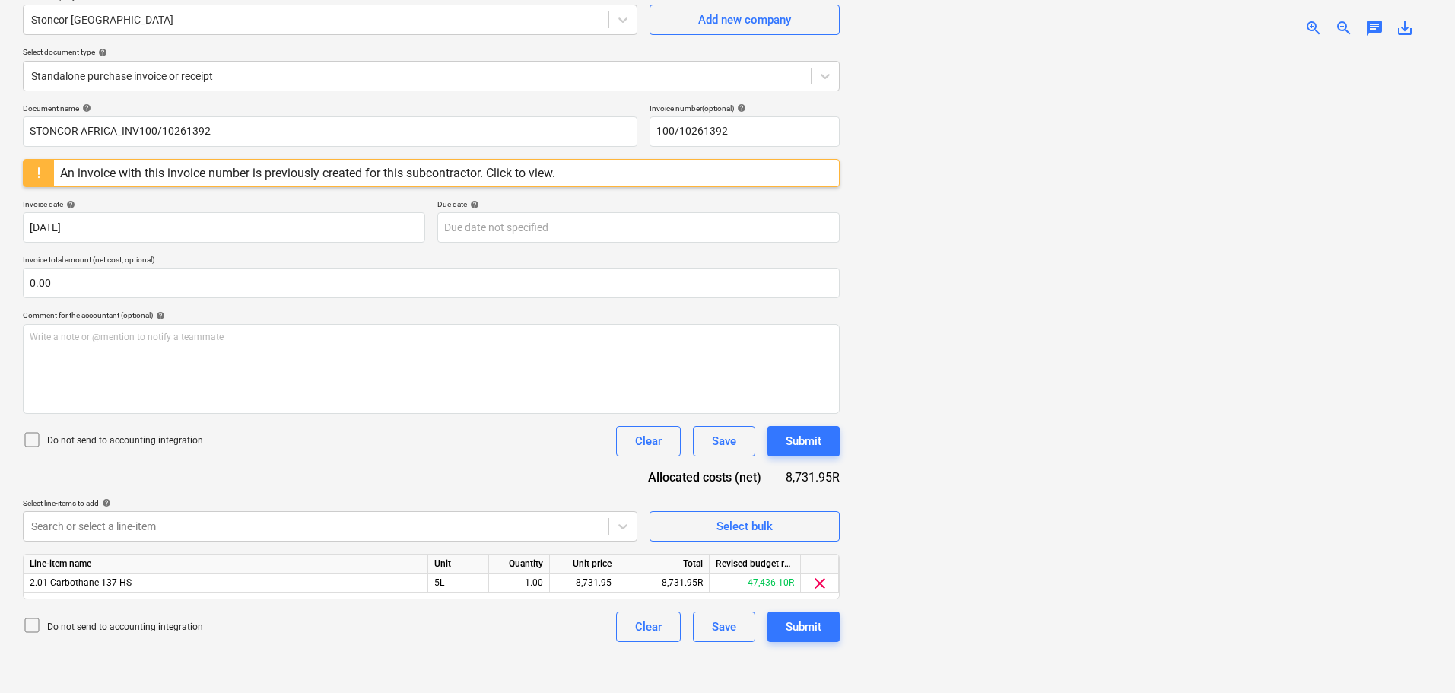
scroll to position [152, 0]
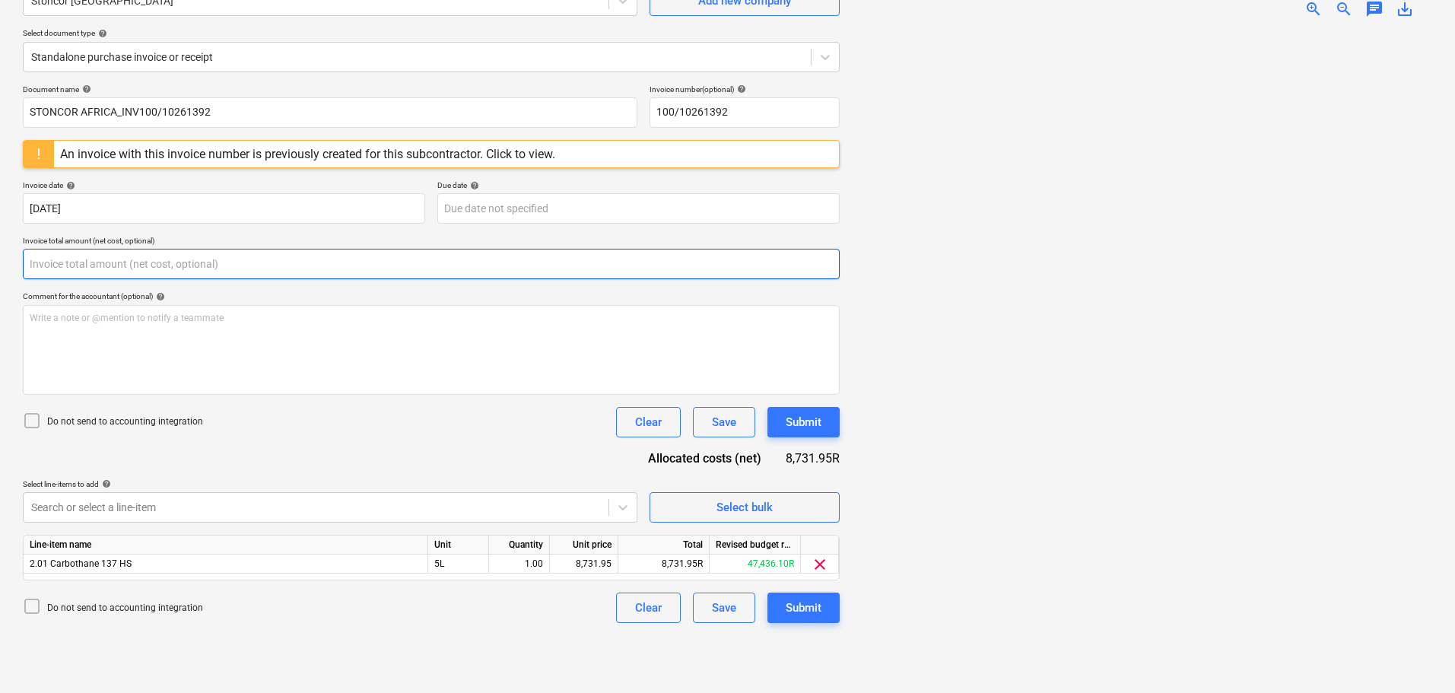
drag, startPoint x: 106, startPoint y: 262, endPoint x: 54, endPoint y: 271, distance: 52.4
click at [54, 271] on input "text" at bounding box center [431, 264] width 817 height 30
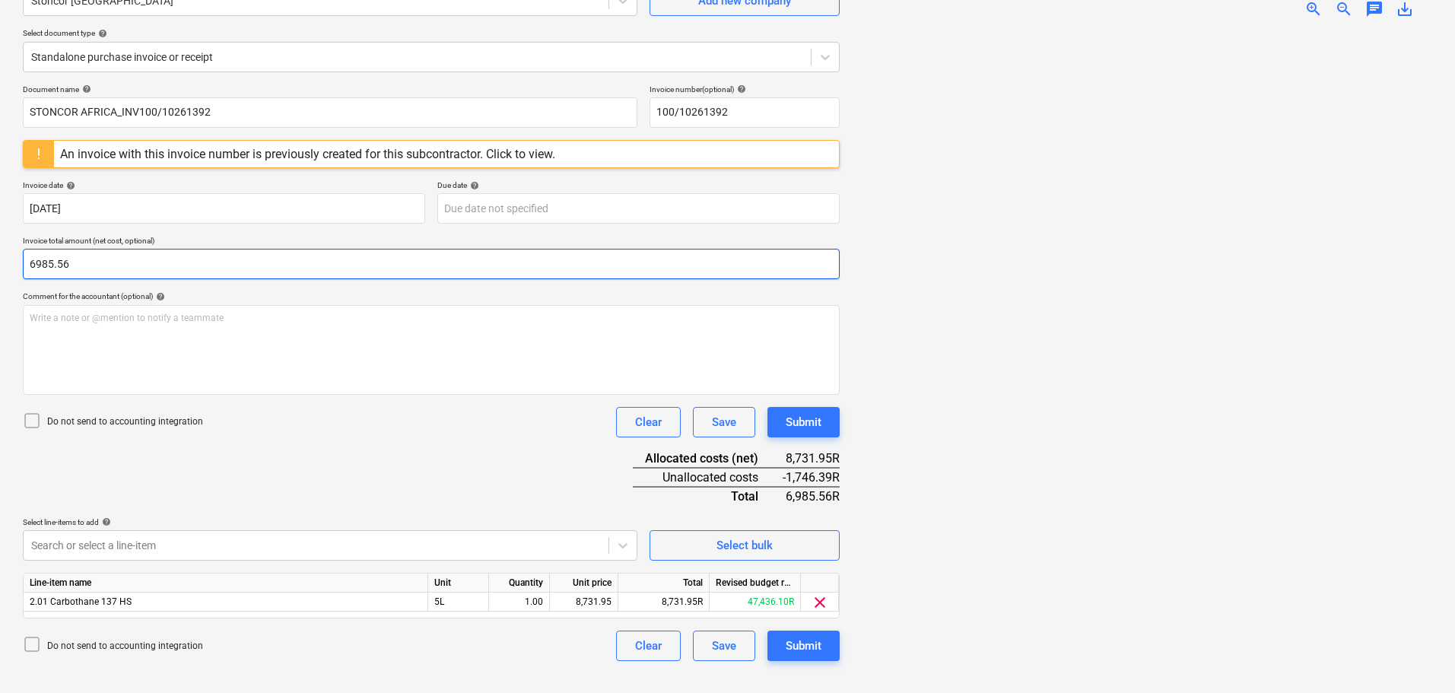
drag, startPoint x: 164, startPoint y: 261, endPoint x: 0, endPoint y: 259, distance: 163.5
click at [0, 259] on div "Create new document Select company Stoncor Africa Add new company Select docume…" at bounding box center [727, 305] width 1455 height 775
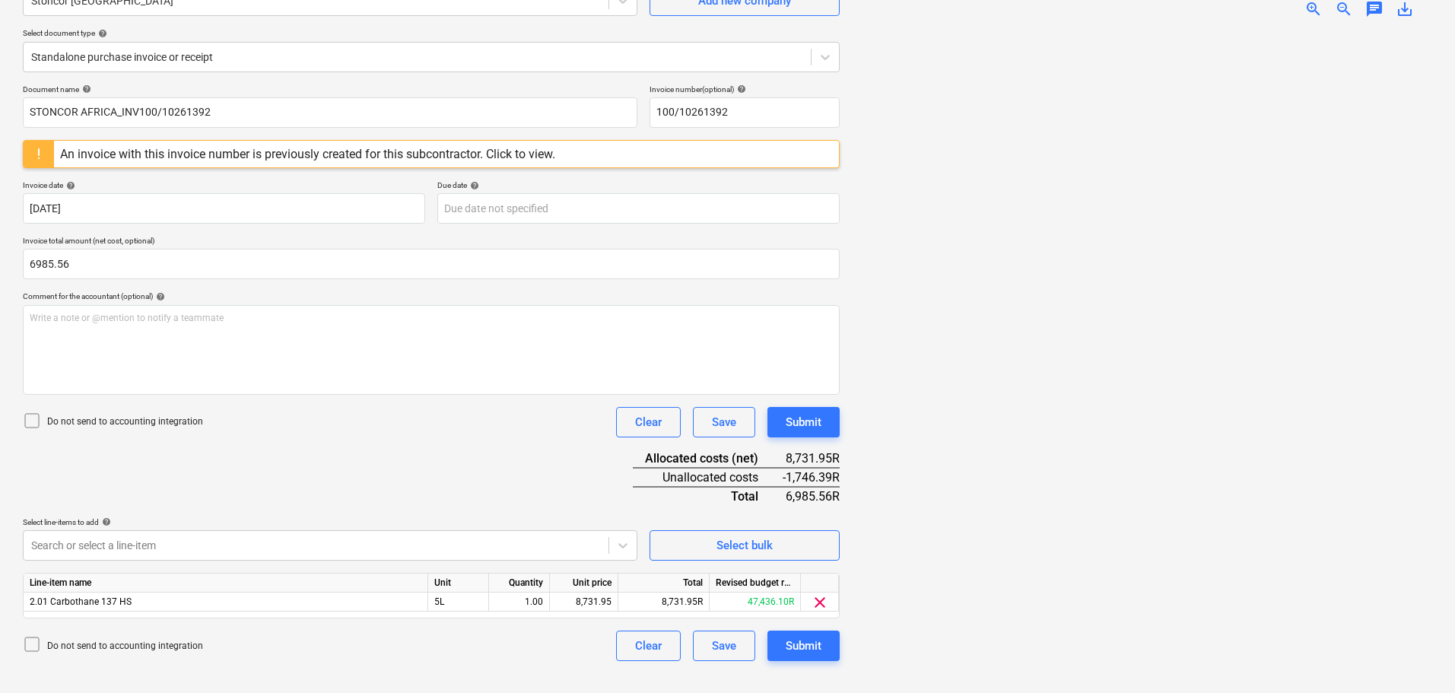
type input "6,985.56"
click at [172, 418] on p "Do not send to accounting integration" at bounding box center [125, 421] width 156 height 13
click at [577, 601] on div "8,731.95" at bounding box center [584, 602] width 56 height 19
type input "6985.56"
click at [545, 508] on div "Document name help STONCOR AFRICA_INV100/10261392 Invoice number (optional) hel…" at bounding box center [431, 372] width 817 height 577
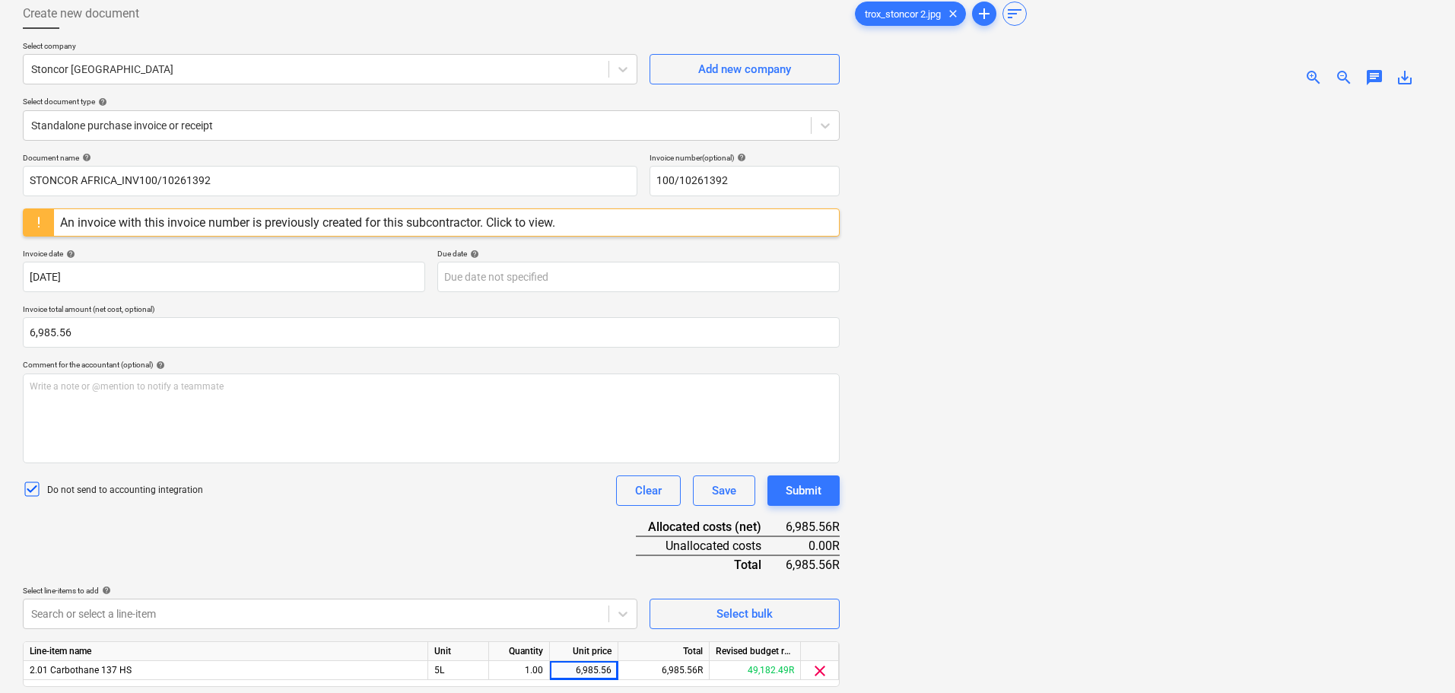
scroll to position [0, 0]
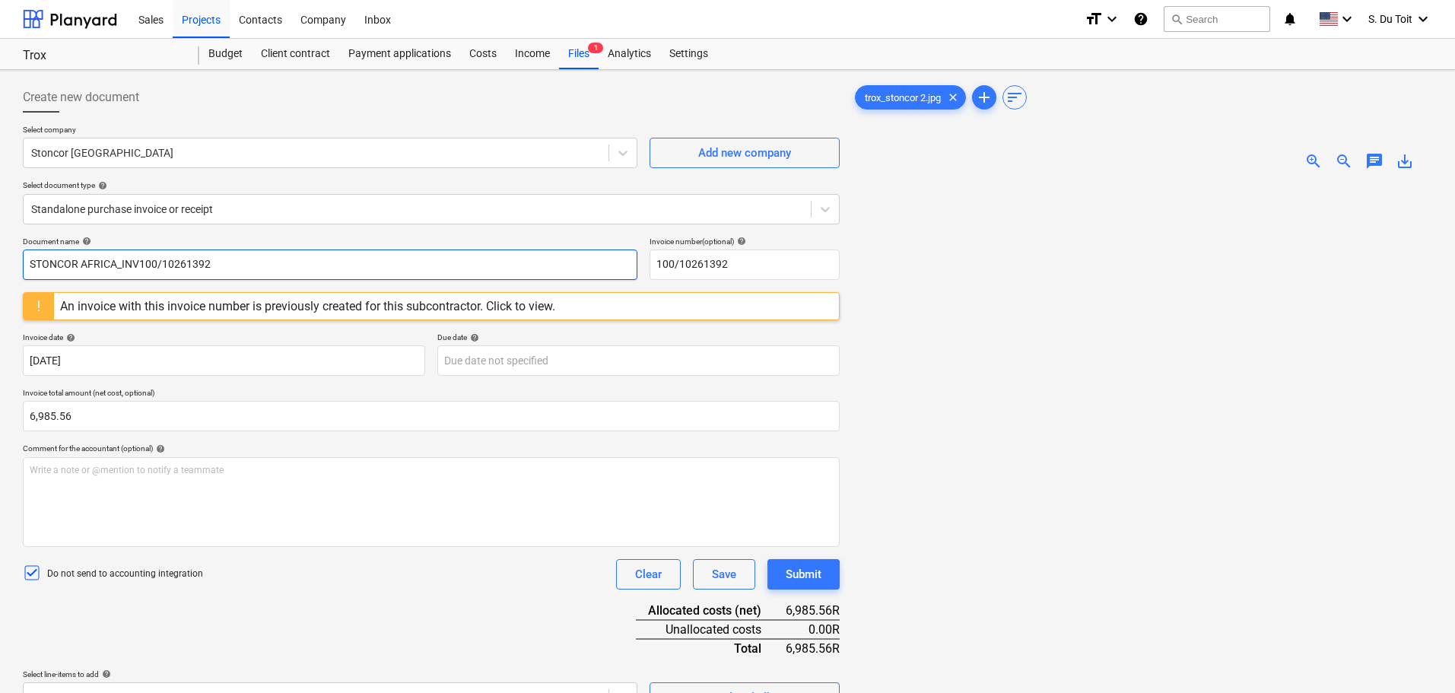
click at [254, 256] on input "STONCOR AFRICA_INV100/10261392" at bounding box center [330, 264] width 615 height 30
drag, startPoint x: 262, startPoint y: 275, endPoint x: 0, endPoint y: 268, distance: 262.5
click at [0, 268] on div "Create new document Select company Stoncor Africa Add new company Select docume…" at bounding box center [727, 457] width 1455 height 775
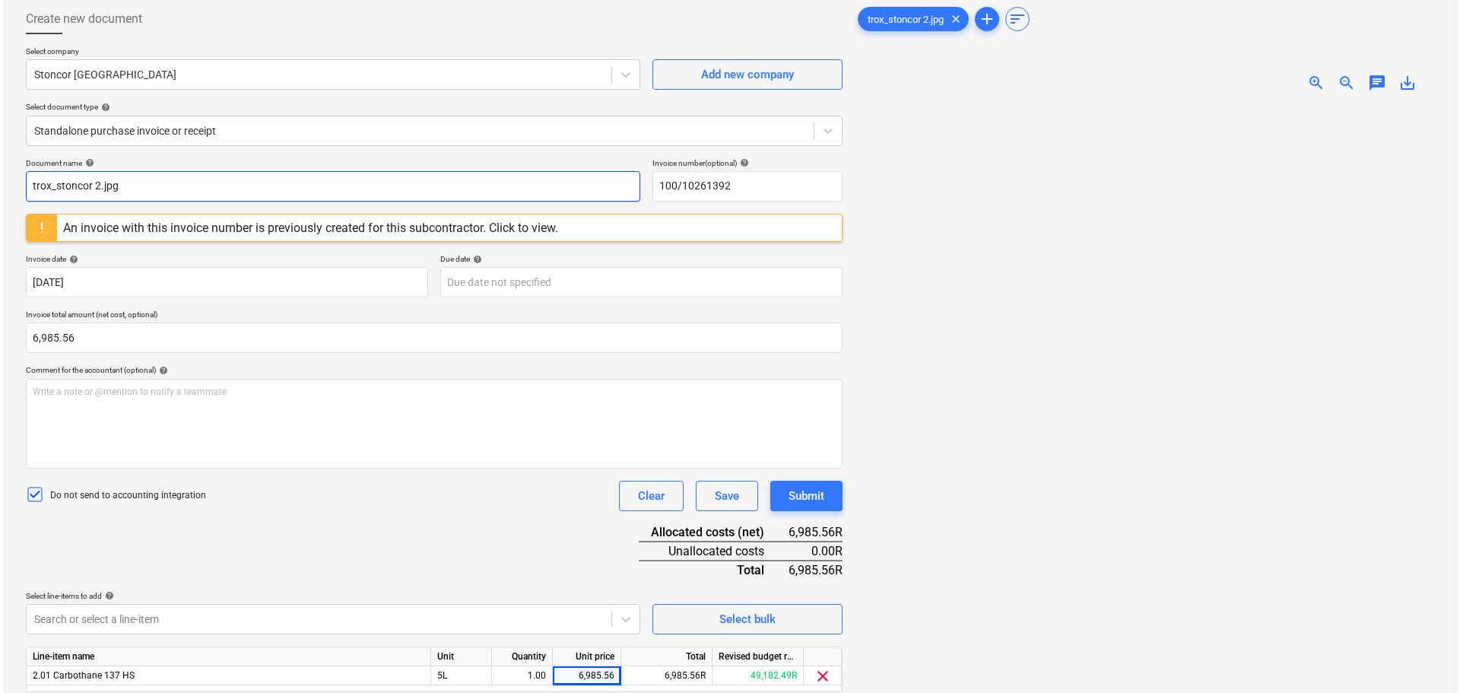
scroll to position [152, 0]
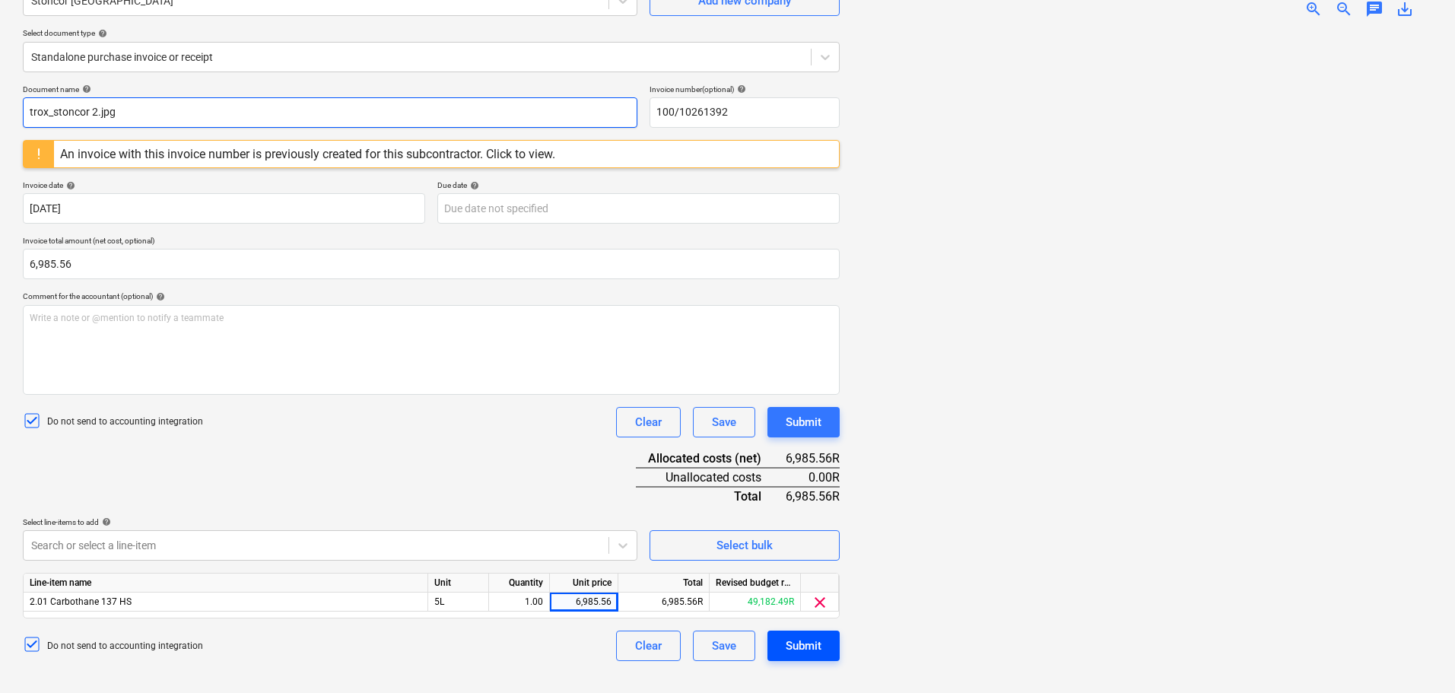
type input "trox_stoncor 2.jpg"
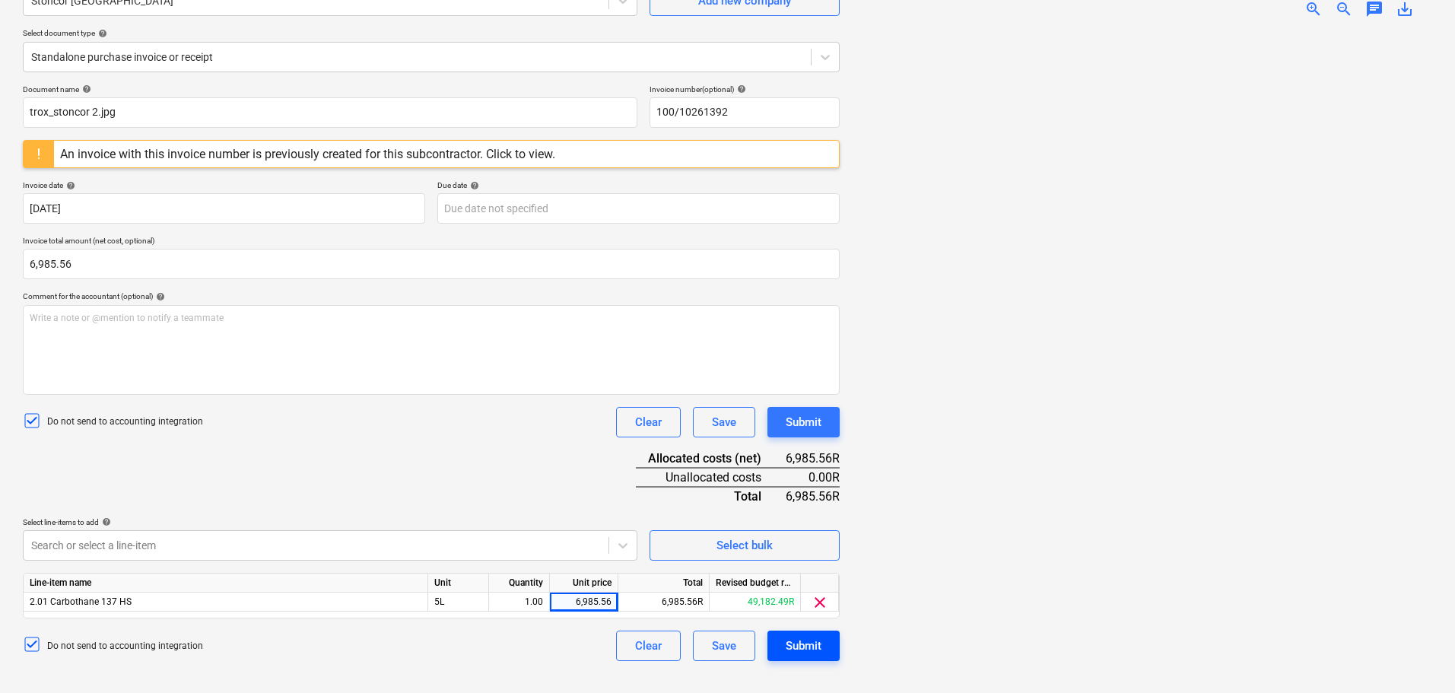
click at [723, 644] on div "Submit" at bounding box center [804, 646] width 36 height 20
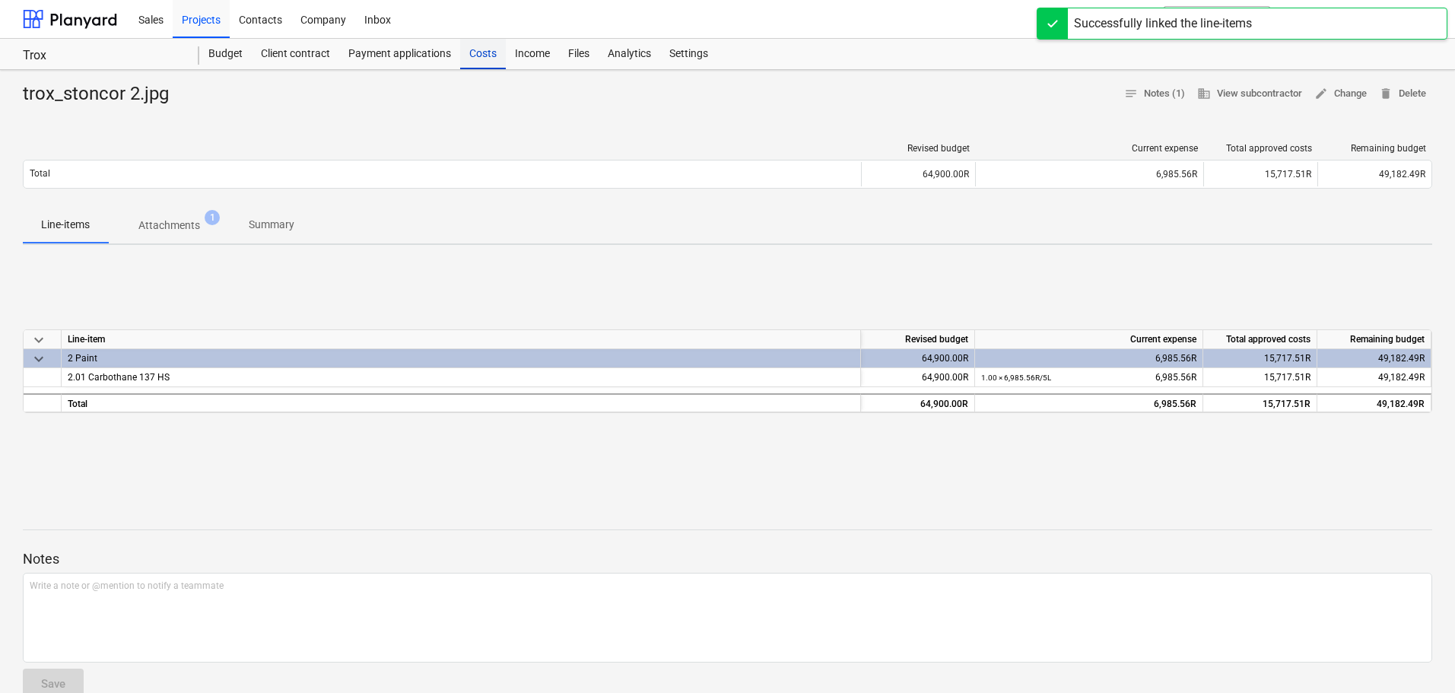
click at [469, 55] on div "Costs" at bounding box center [483, 54] width 46 height 30
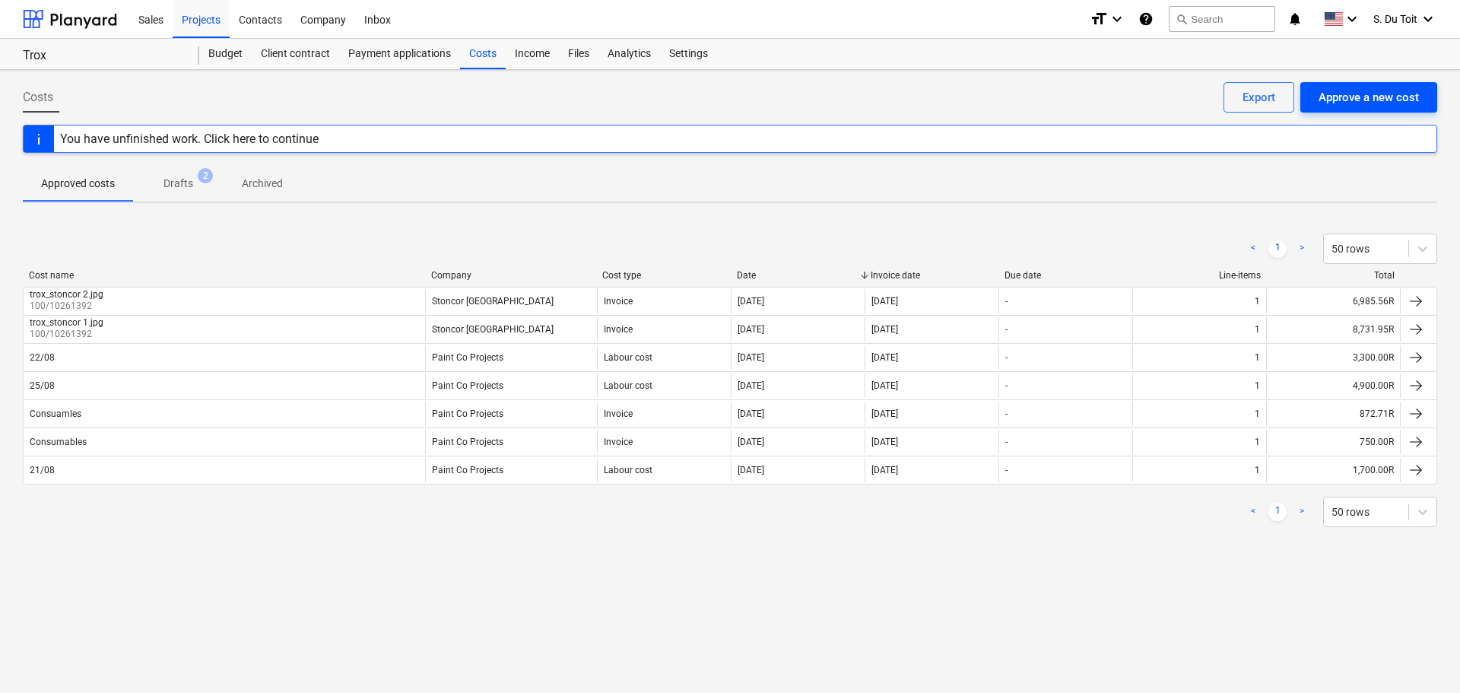
click at [723, 100] on div "Approve a new cost" at bounding box center [1369, 97] width 100 height 20
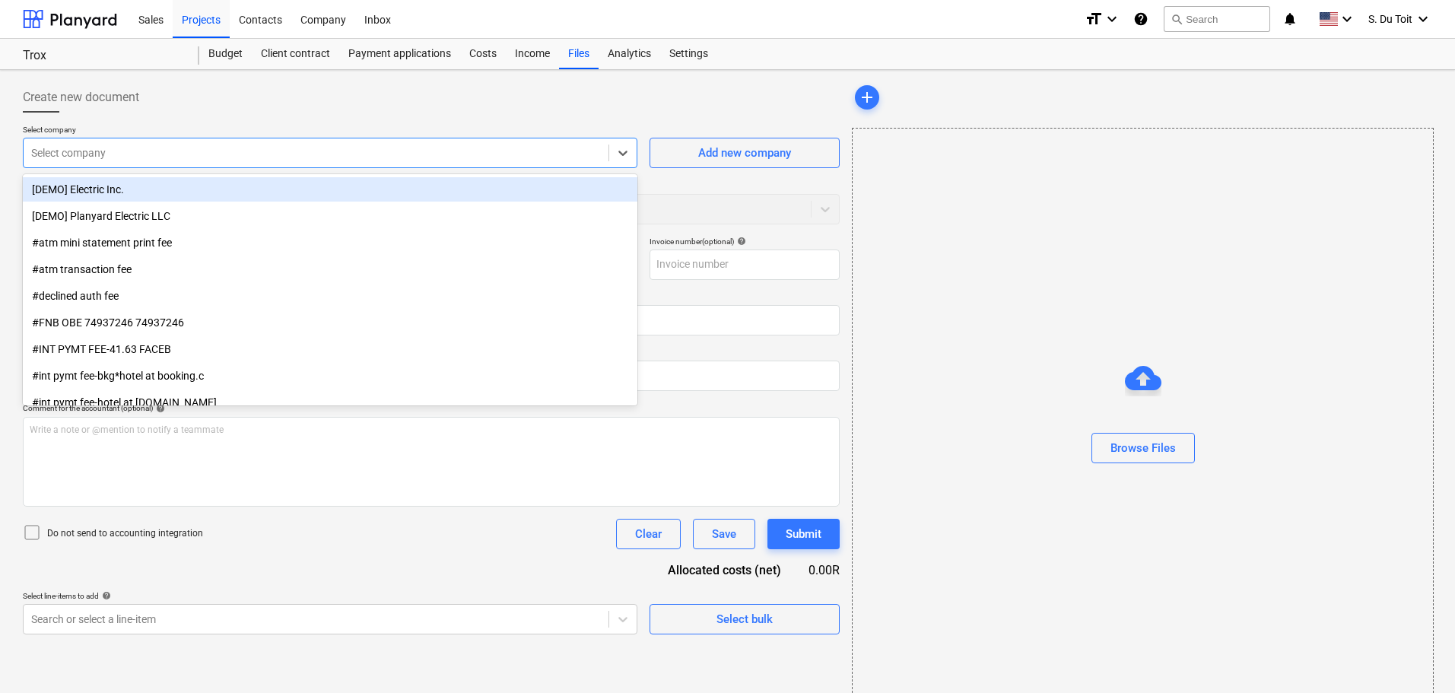
click at [183, 147] on div at bounding box center [316, 152] width 570 height 15
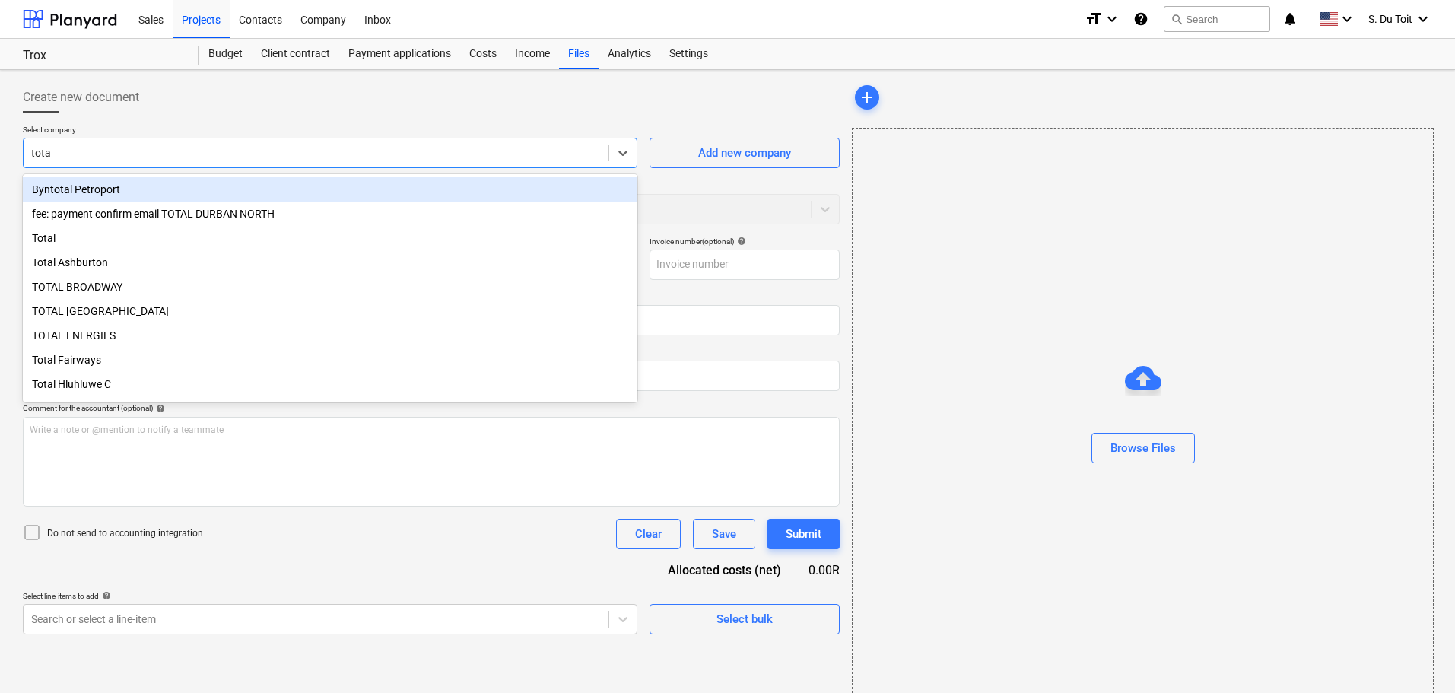
type input "total"
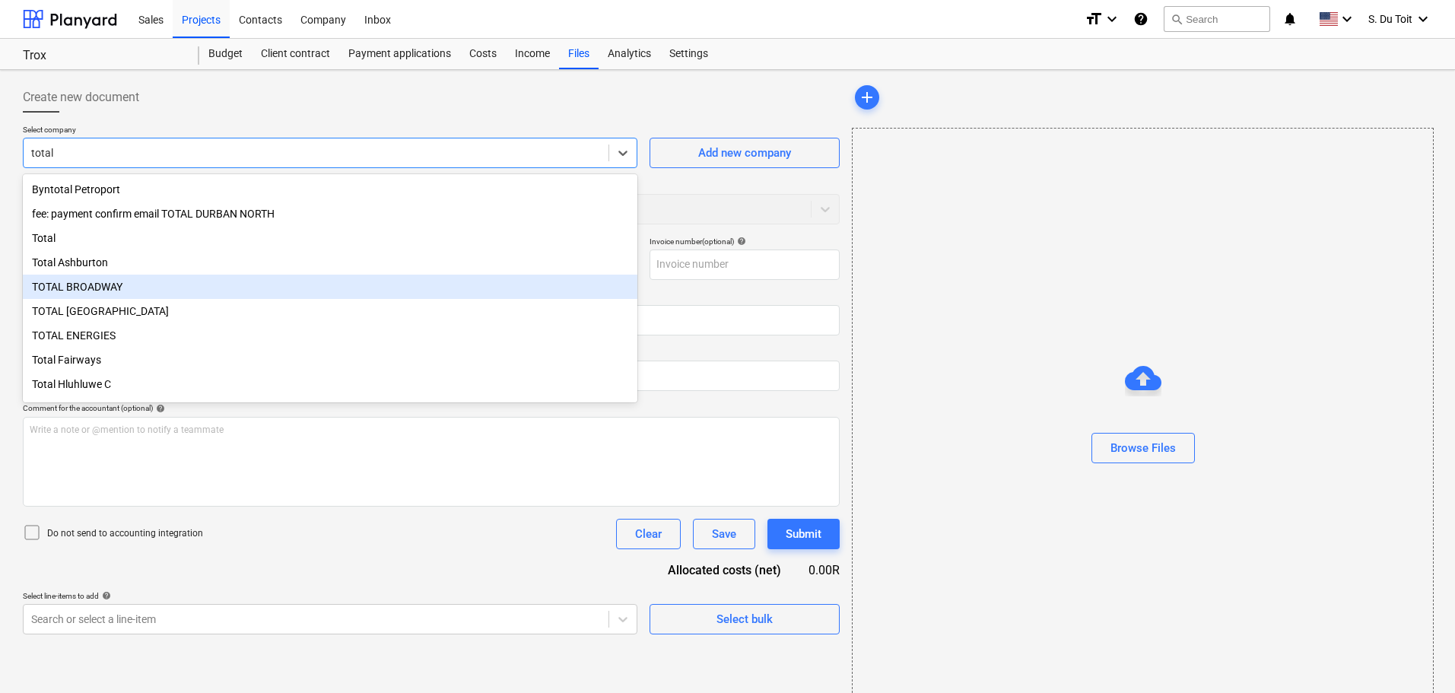
click at [163, 299] on div "TOTAL BROADWAY" at bounding box center [330, 287] width 615 height 24
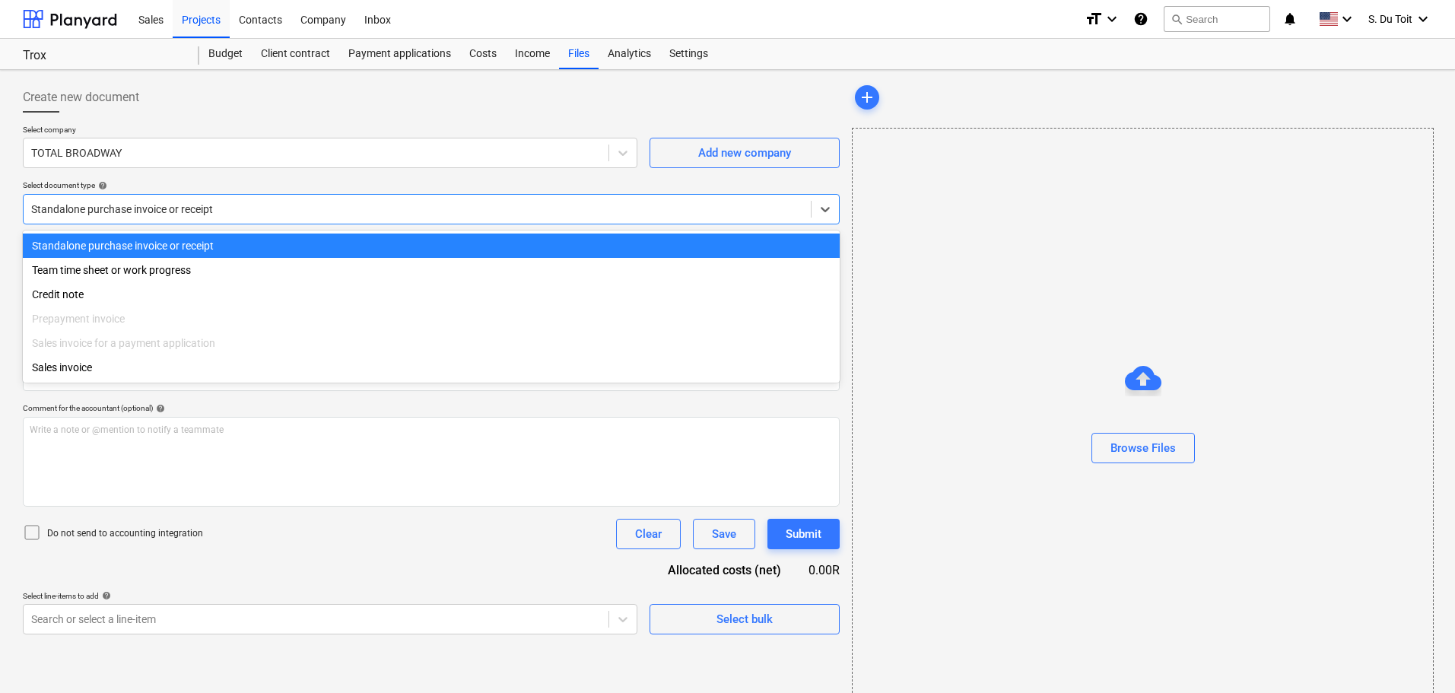
click at [129, 202] on div at bounding box center [417, 209] width 772 height 15
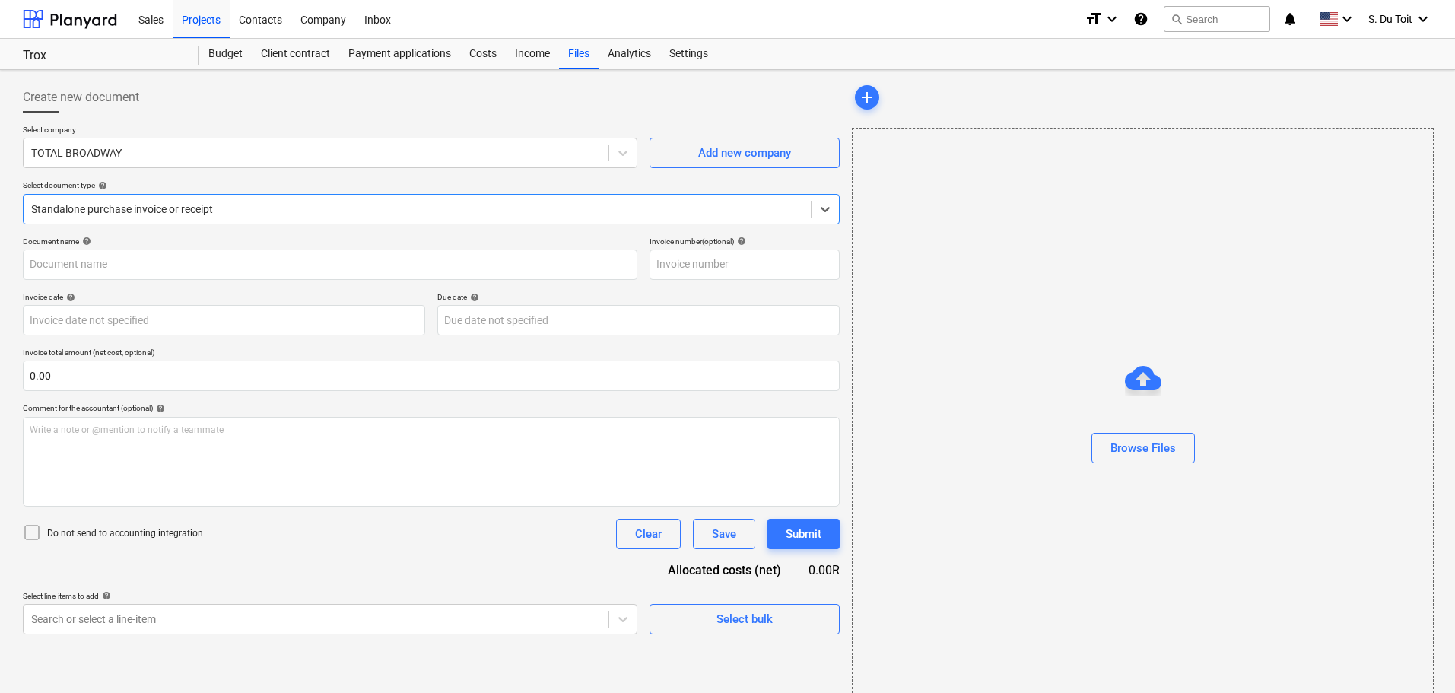
click at [129, 202] on div at bounding box center [417, 209] width 772 height 15
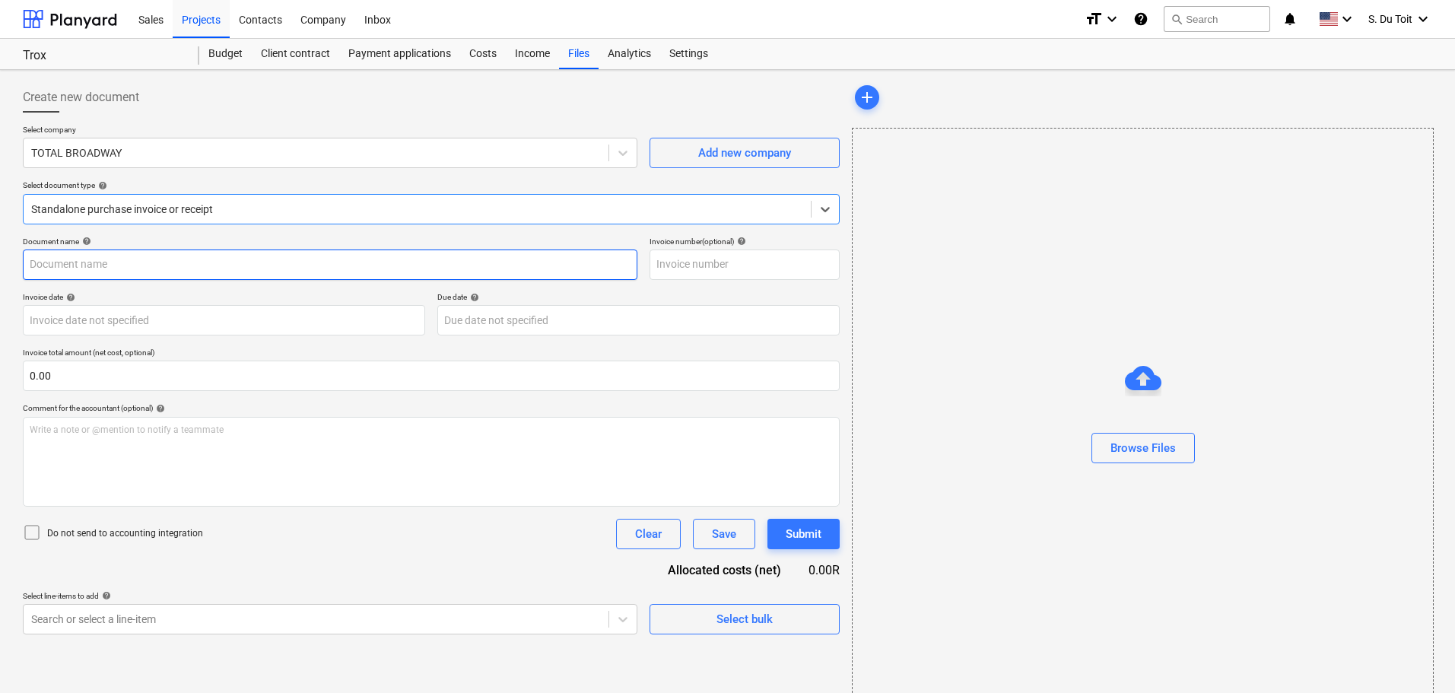
click at [92, 273] on input "text" at bounding box center [330, 264] width 615 height 30
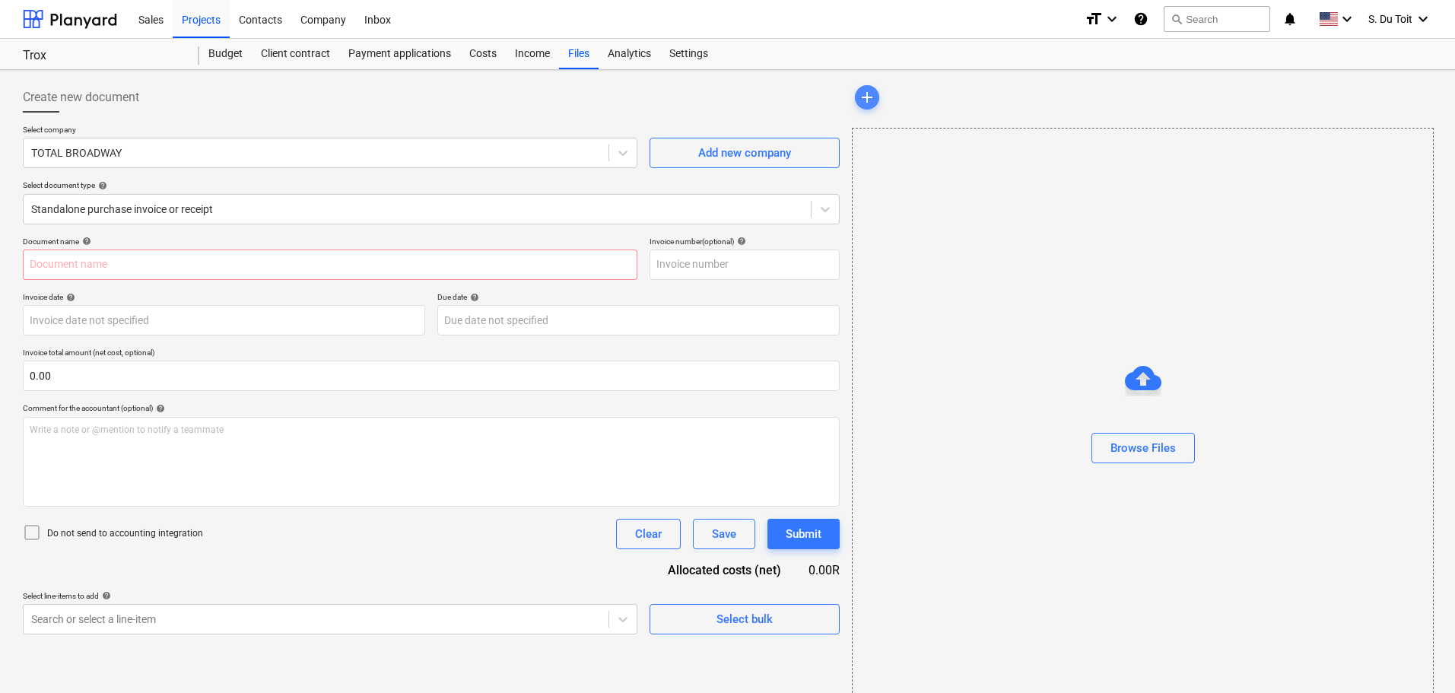
click at [723, 101] on span "add" at bounding box center [867, 97] width 18 height 18
click at [723, 453] on div "Browse Files" at bounding box center [1143, 448] width 65 height 20
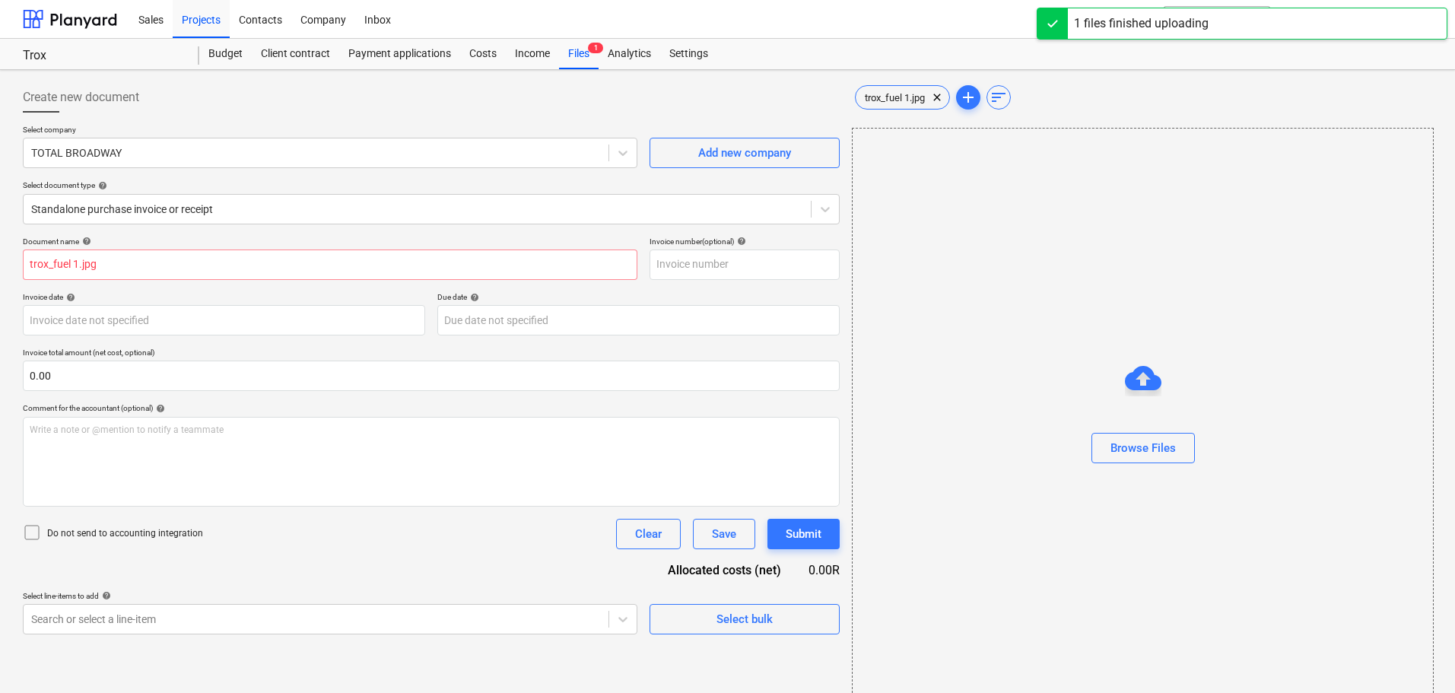
type input "trox_fuel 1.jpg"
click at [547, 328] on body "Sales Projects Contacts Company Inbox format_size keyboard_arrow_down help sear…" at bounding box center [727, 346] width 1455 height 693
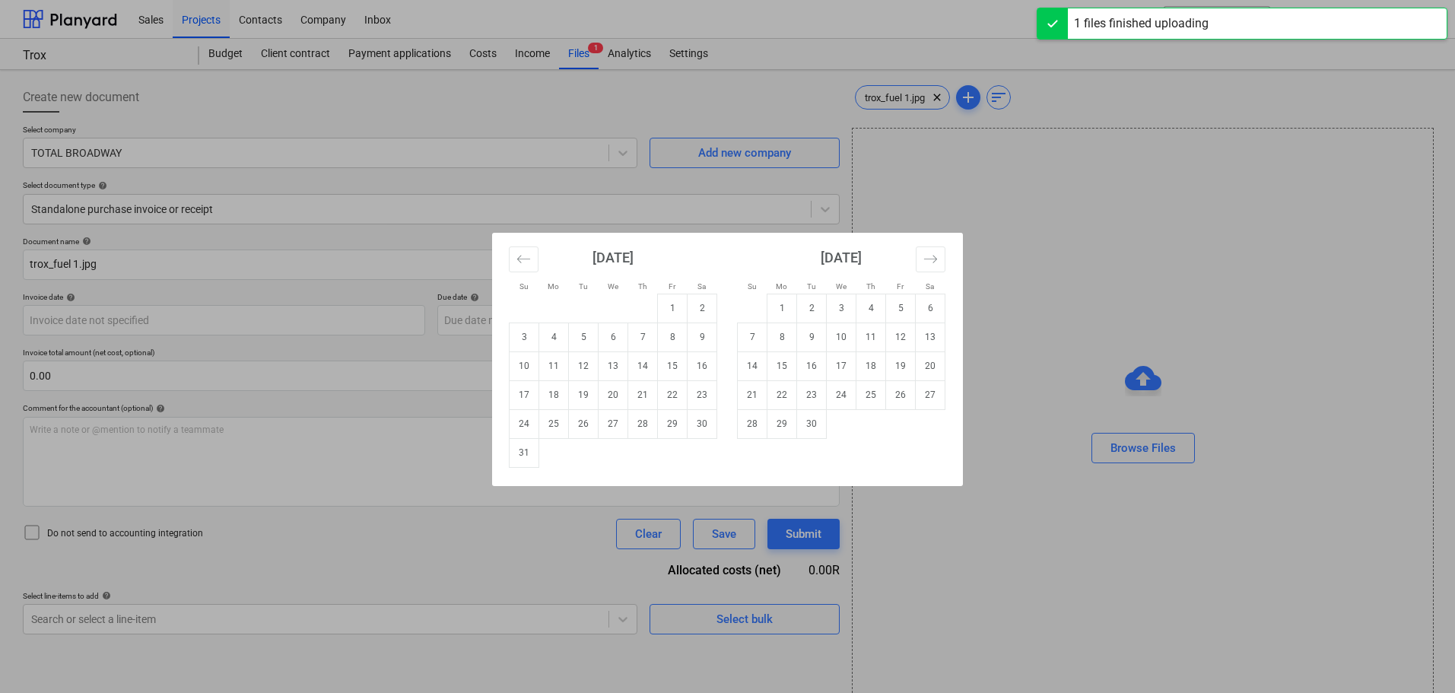
click at [230, 321] on div "Su Mo Tu We Th Fr Sa Su Mo Tu We Th Fr Sa July 2025 1 2 3 4 5 6 7 8 9 10 11 12 …" at bounding box center [727, 346] width 1455 height 693
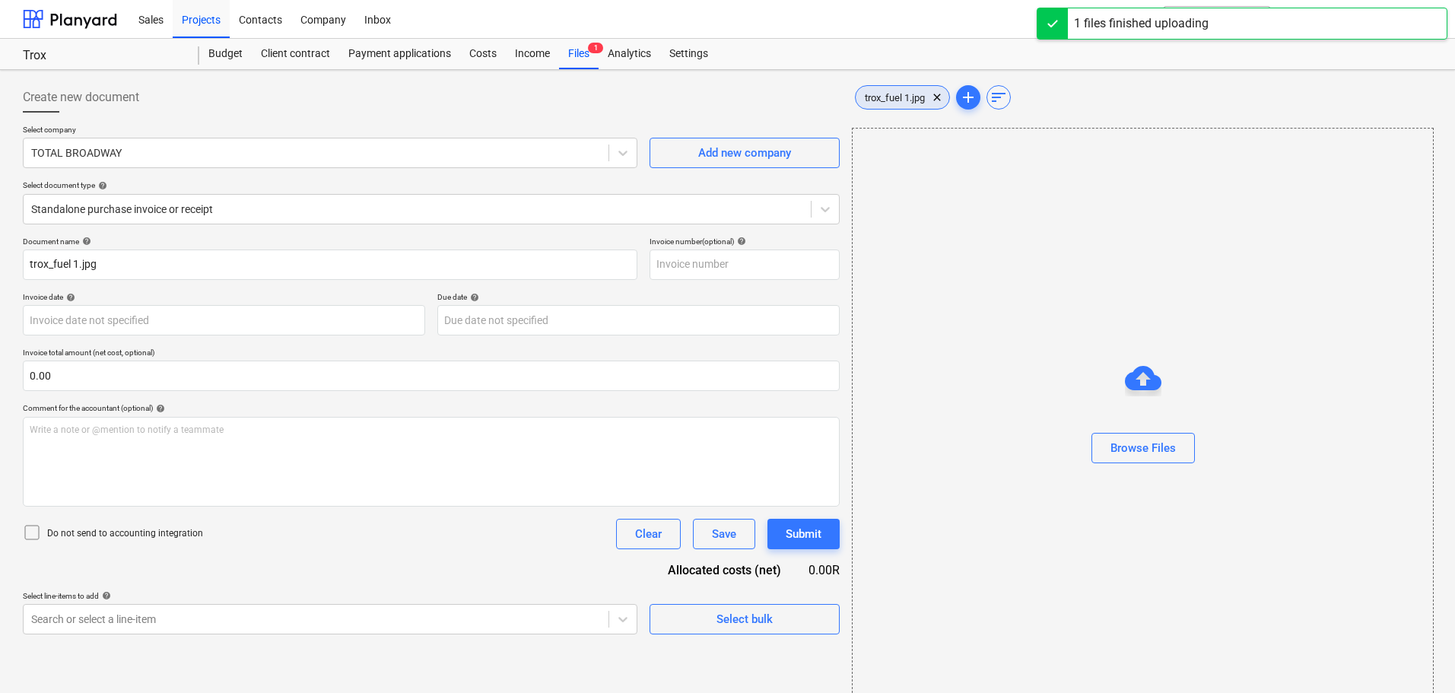
click at [723, 98] on span "trox_fuel 1.jpg" at bounding box center [895, 97] width 78 height 11
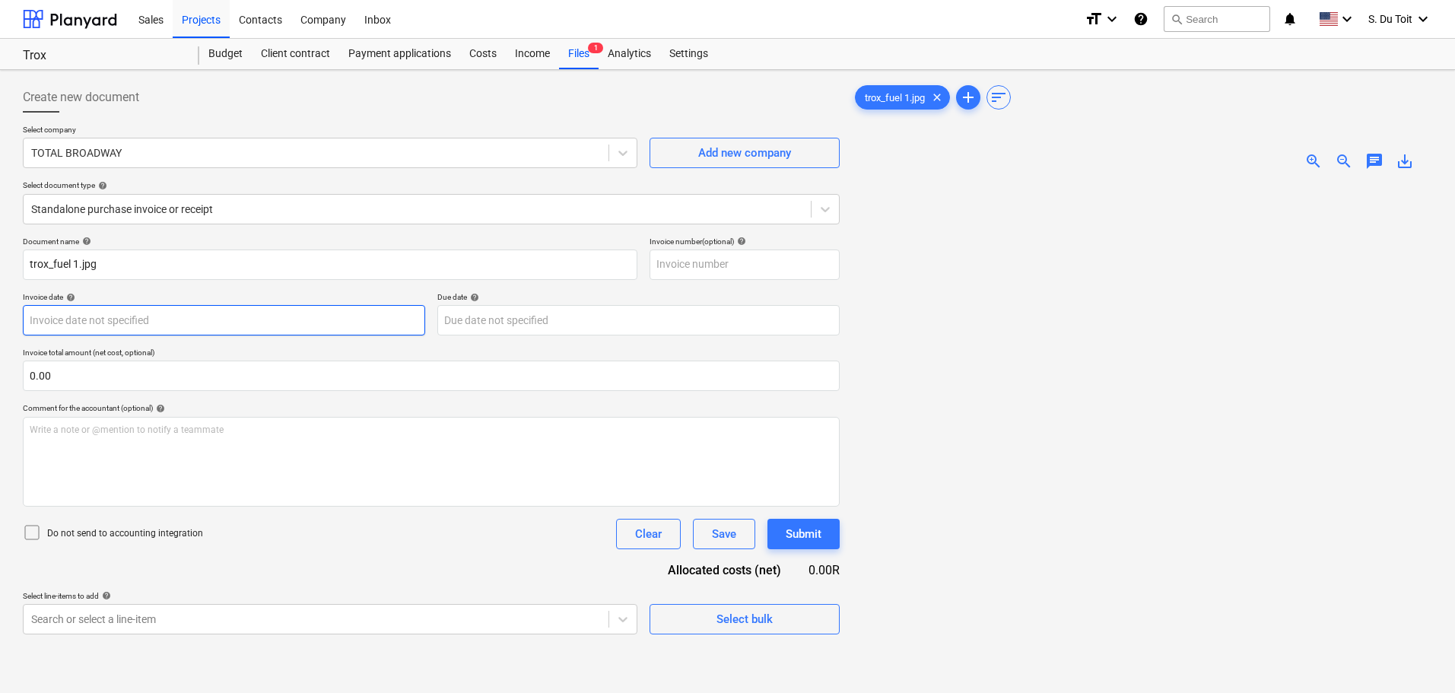
click at [88, 323] on body "Sales Projects Contacts Company Inbox format_size keyboard_arrow_down help sear…" at bounding box center [727, 346] width 1455 height 693
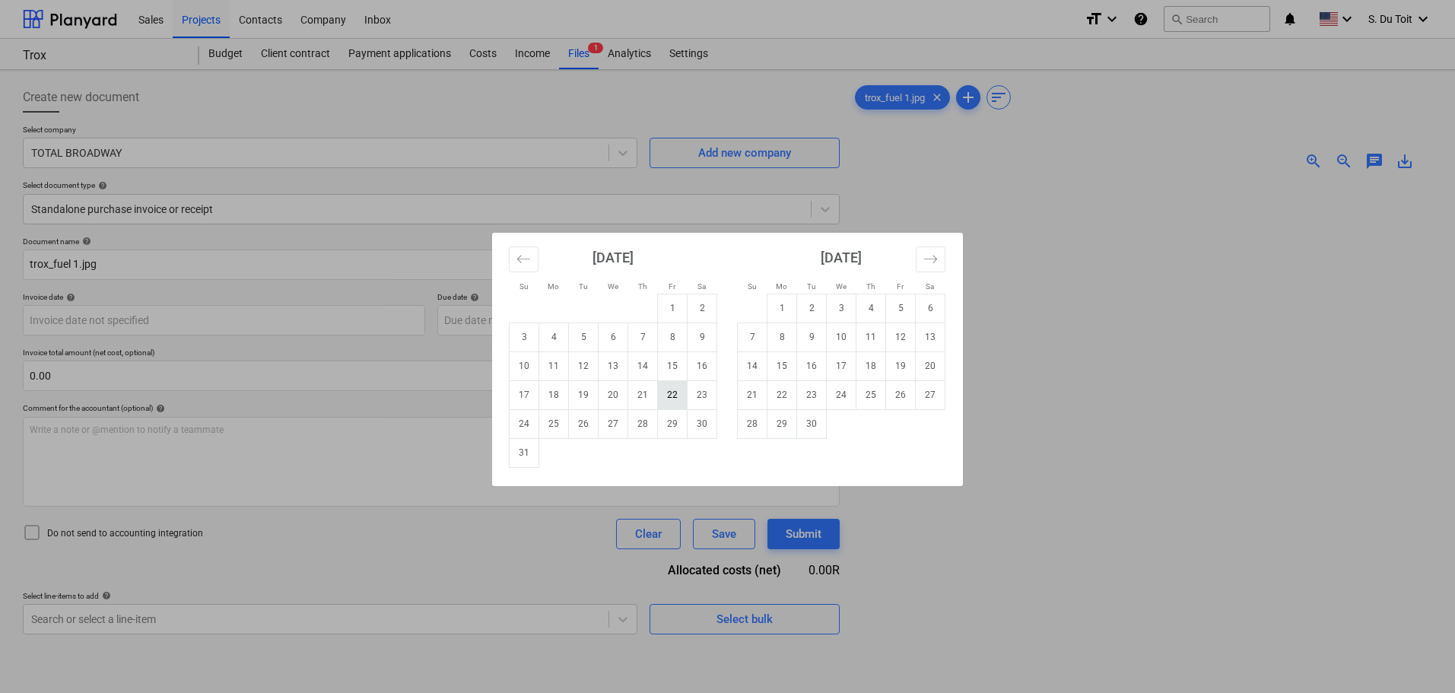
click at [683, 396] on td "22" at bounding box center [673, 394] width 30 height 29
type input "22 Aug 2025"
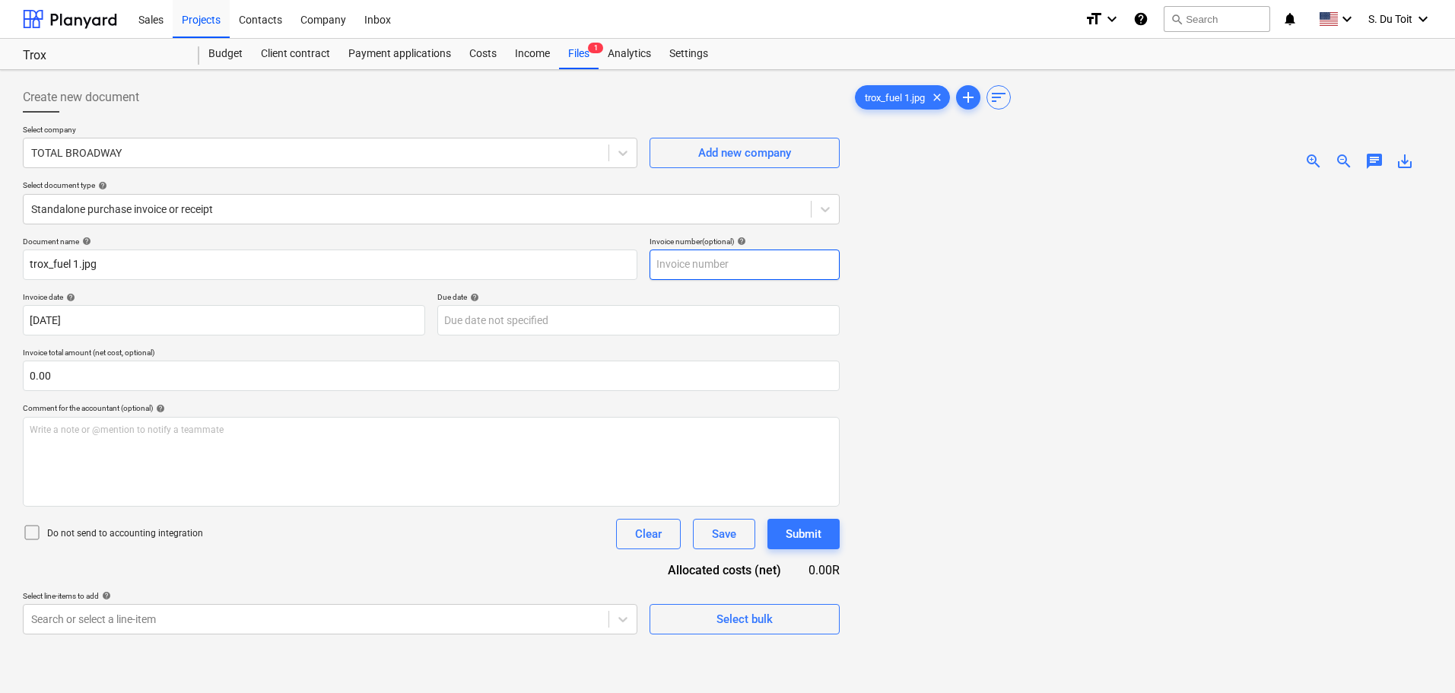
click at [723, 261] on input "text" at bounding box center [745, 264] width 190 height 30
type input "91005"
drag, startPoint x: 450, startPoint y: 383, endPoint x: 79, endPoint y: 364, distance: 370.9
click at [79, 364] on input "text" at bounding box center [431, 376] width 817 height 30
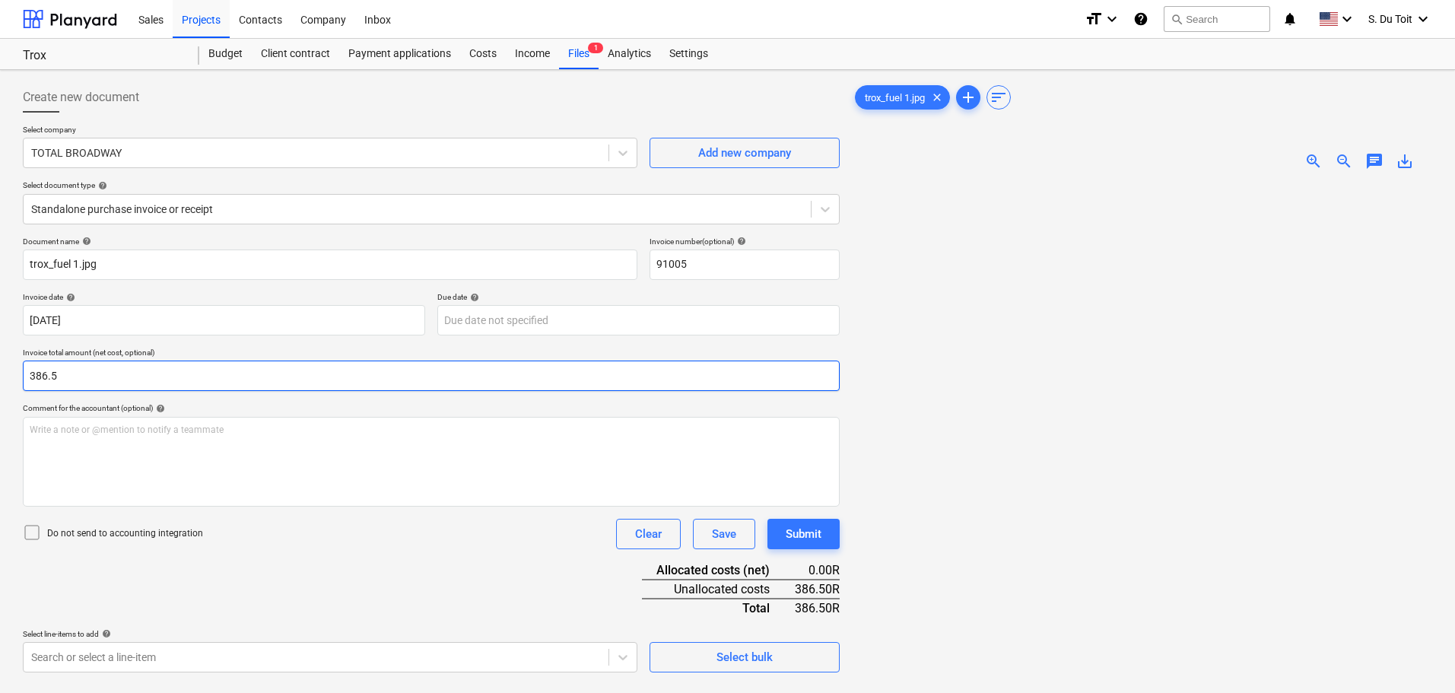
drag, startPoint x: 72, startPoint y: 377, endPoint x: 0, endPoint y: 378, distance: 72.3
click at [0, 378] on div "Create new document Select company TOTAL BROADWAY Add new company Select docume…" at bounding box center [727, 457] width 1455 height 775
type input "386.50"
click at [35, 532] on icon at bounding box center [32, 532] width 18 height 18
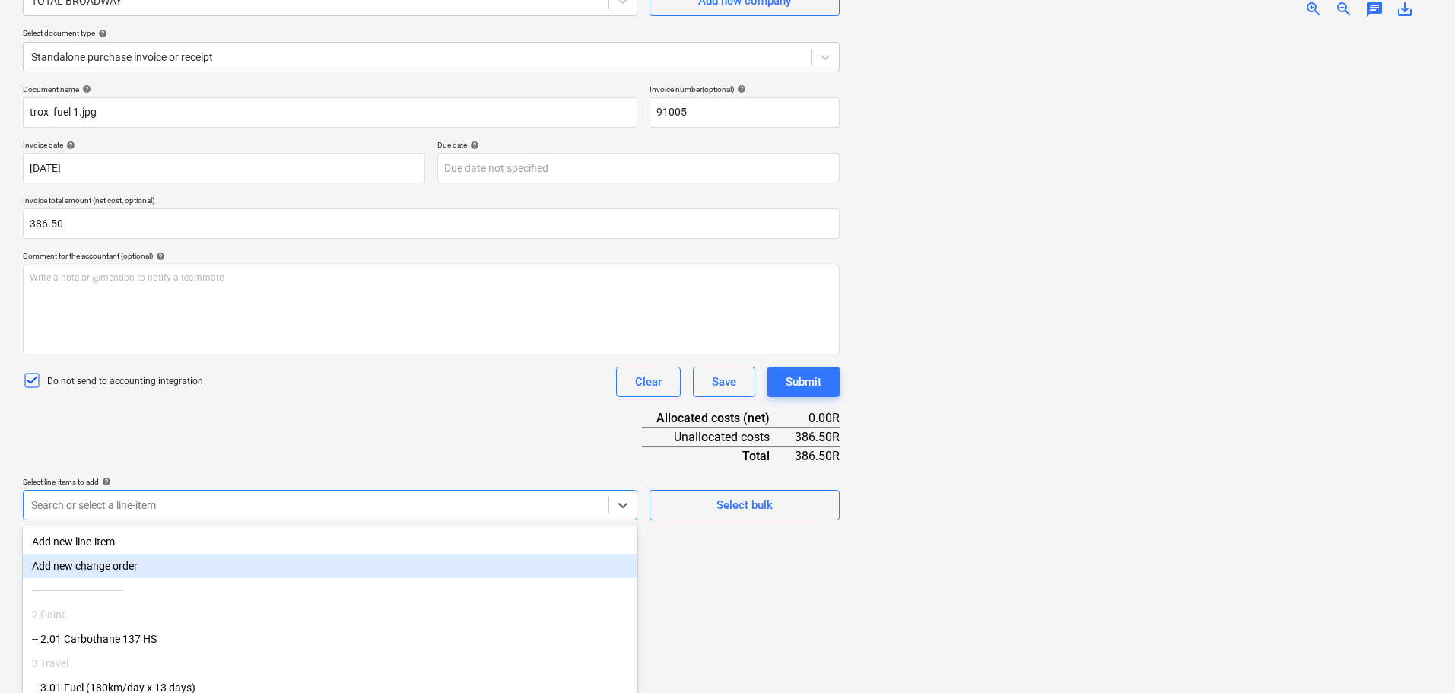
scroll to position [214, 0]
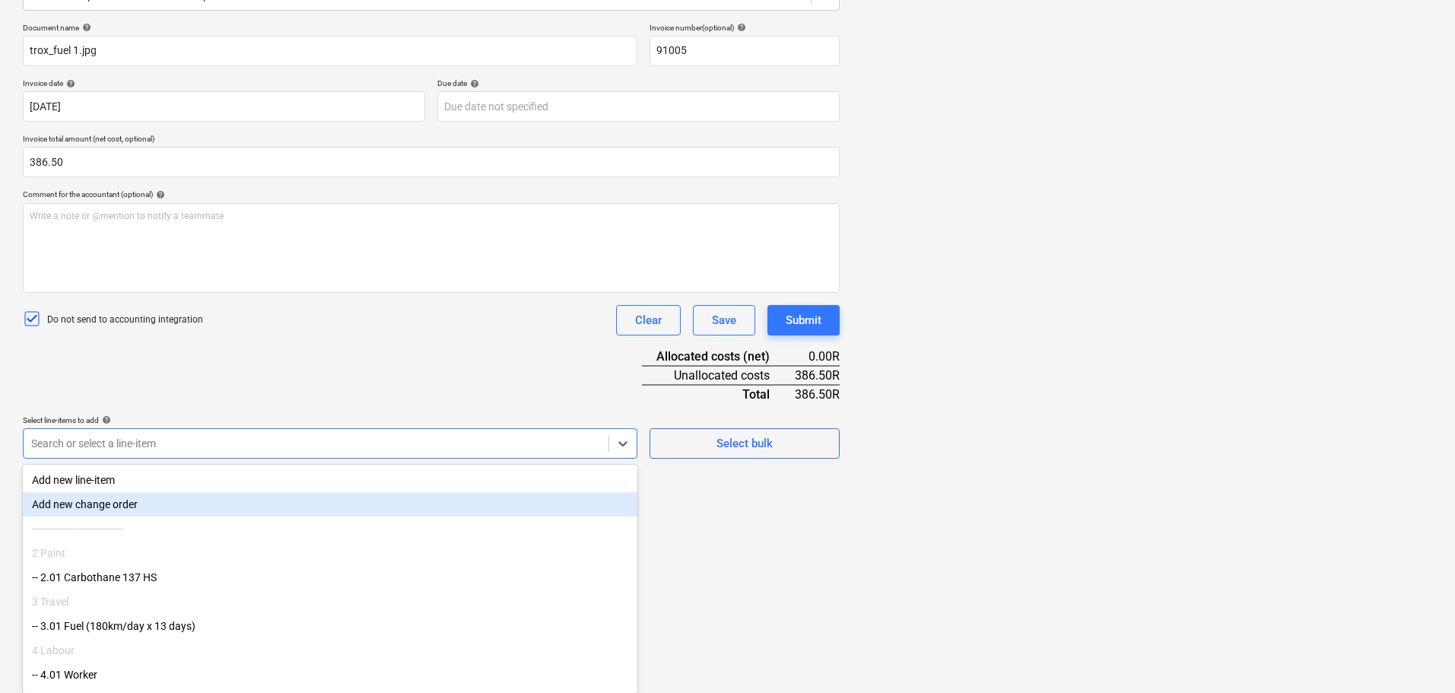
click at [373, 479] on body "Sales Projects Contacts Company Inbox format_size keyboard_arrow_down help sear…" at bounding box center [727, 132] width 1455 height 693
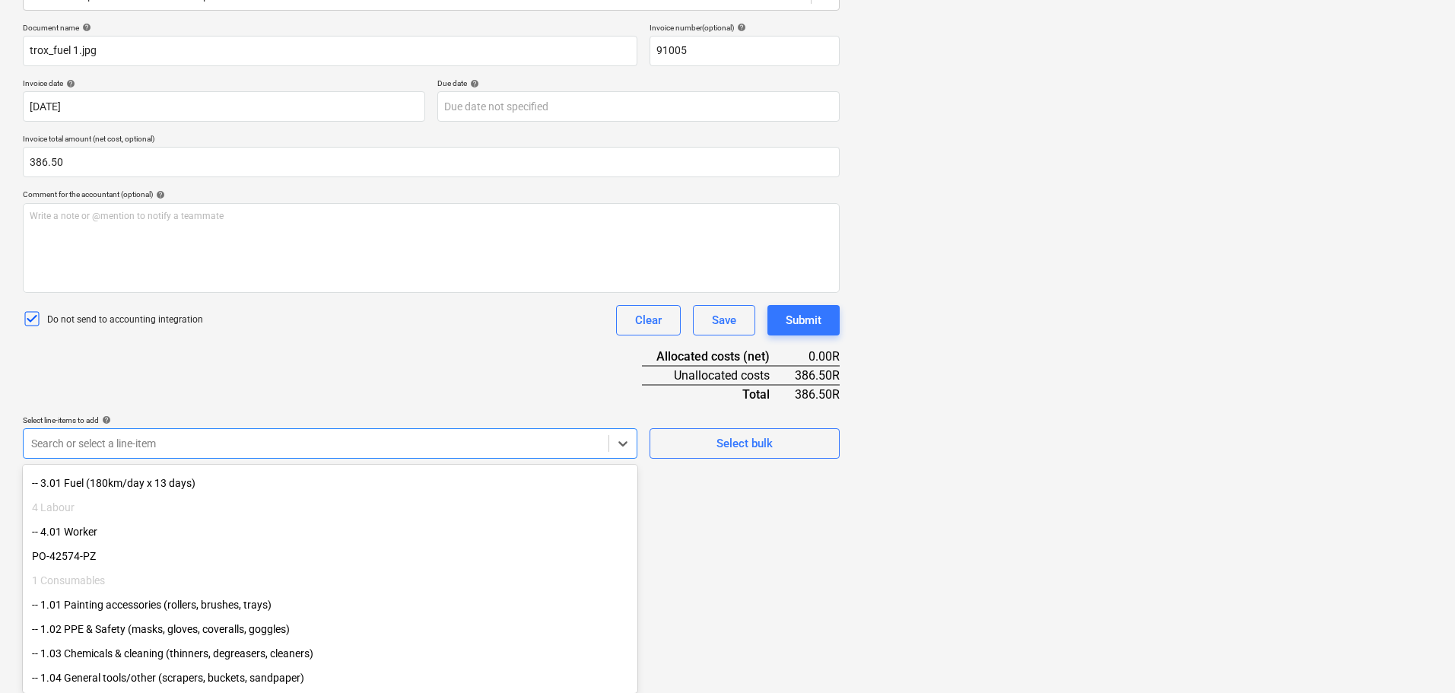
scroll to position [78, 0]
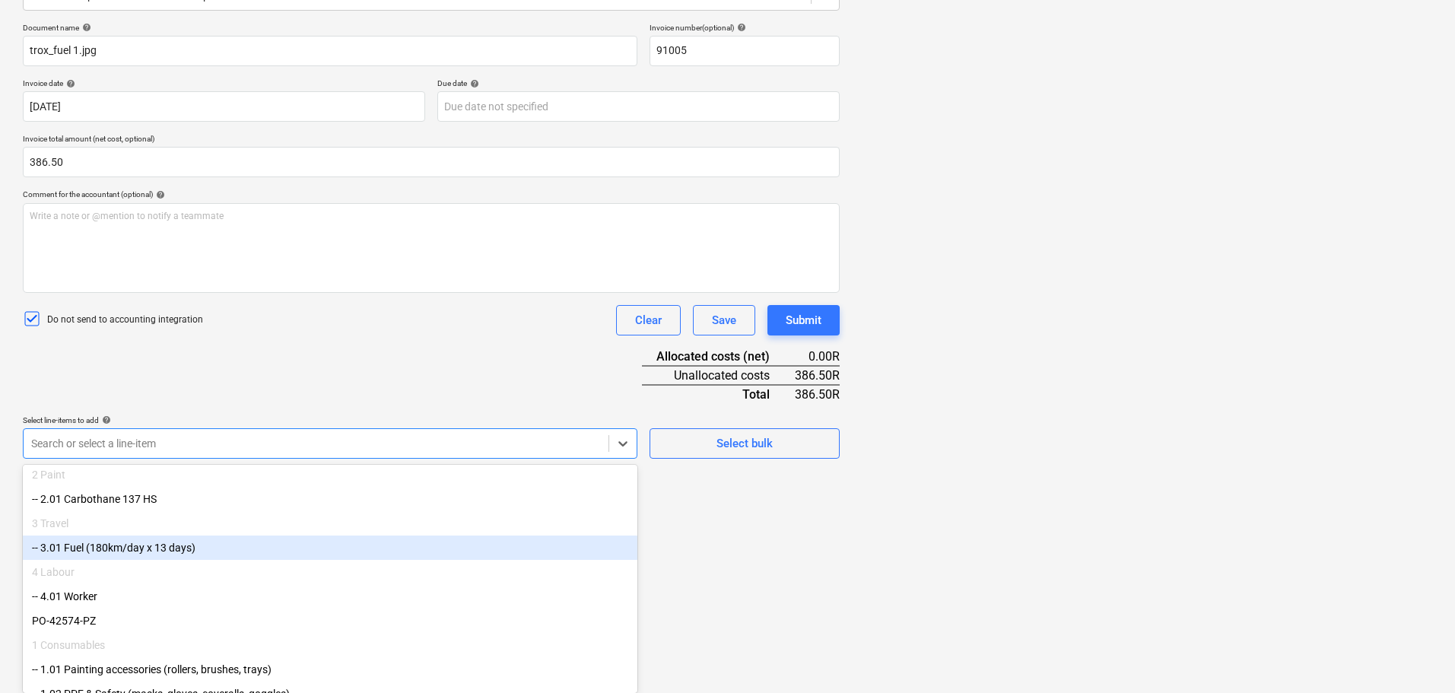
click at [151, 554] on div "-- 3.01 Fuel (180km/day x 13 days)" at bounding box center [330, 547] width 615 height 24
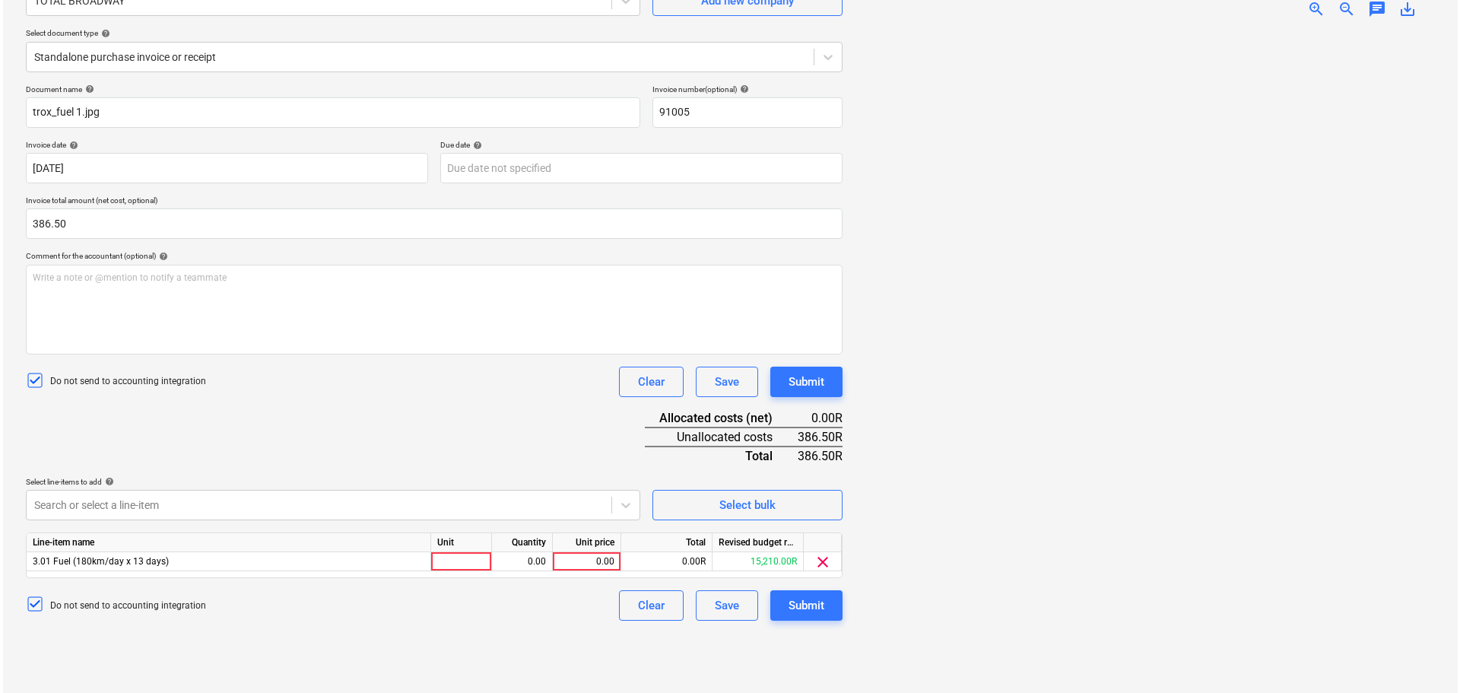
scroll to position [152, 0]
click at [555, 374] on div "Document name help trox_fuel 1.jpg Invoice number (optional) help 91005 Invoice…" at bounding box center [431, 352] width 817 height 536
click at [443, 567] on div at bounding box center [458, 561] width 61 height 19
type input "1"
click at [533, 563] on div "0.00" at bounding box center [519, 561] width 48 height 19
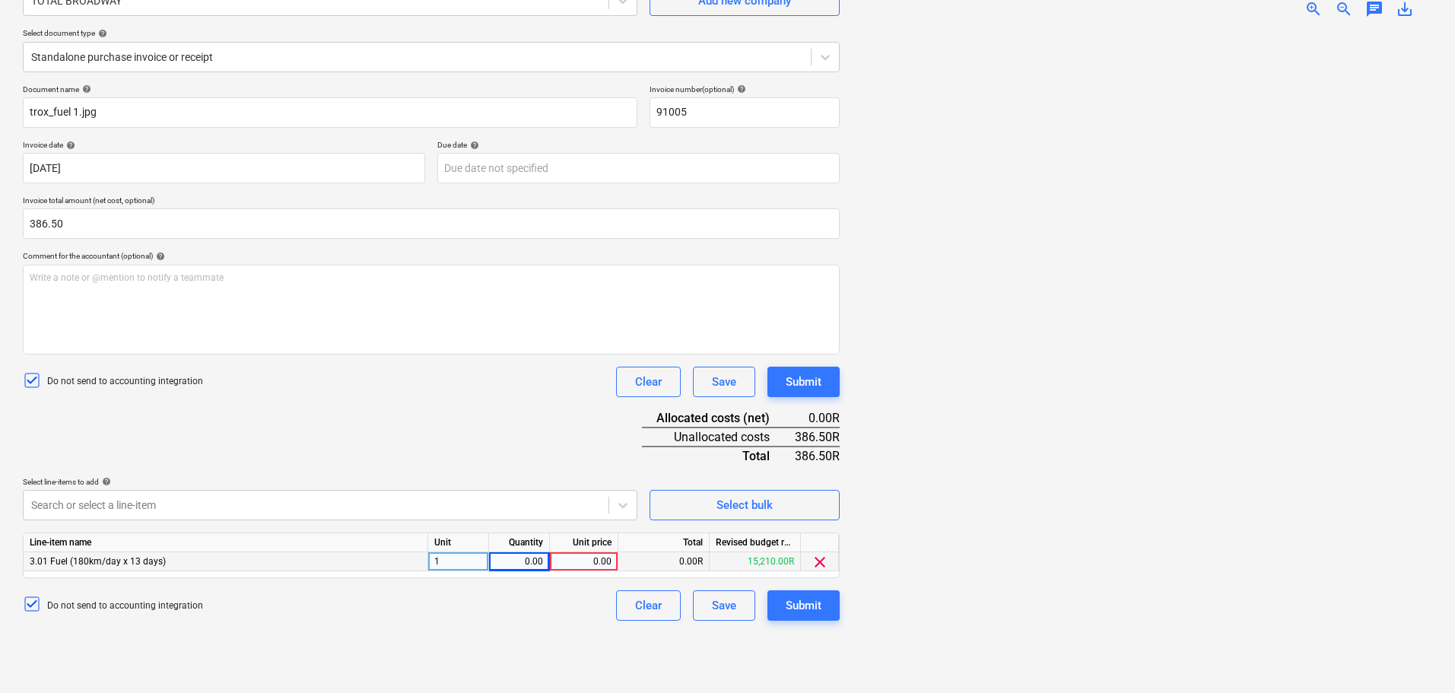
click at [459, 564] on div "1" at bounding box center [458, 561] width 61 height 19
type input "Litres"
click at [528, 559] on div "0.00" at bounding box center [519, 561] width 48 height 19
type input "1"
click at [598, 567] on div "0.00" at bounding box center [584, 561] width 56 height 19
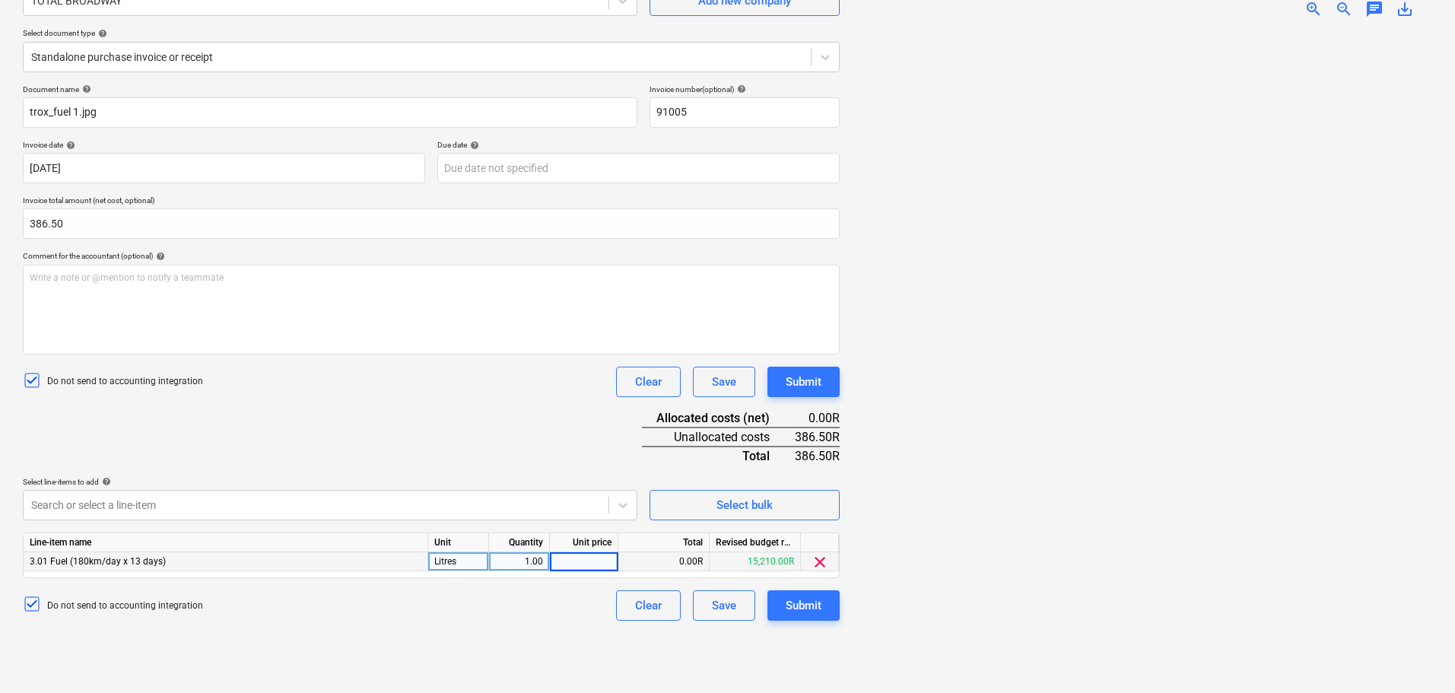
type input "386.5"
click at [723, 615] on button "Submit" at bounding box center [803, 605] width 72 height 30
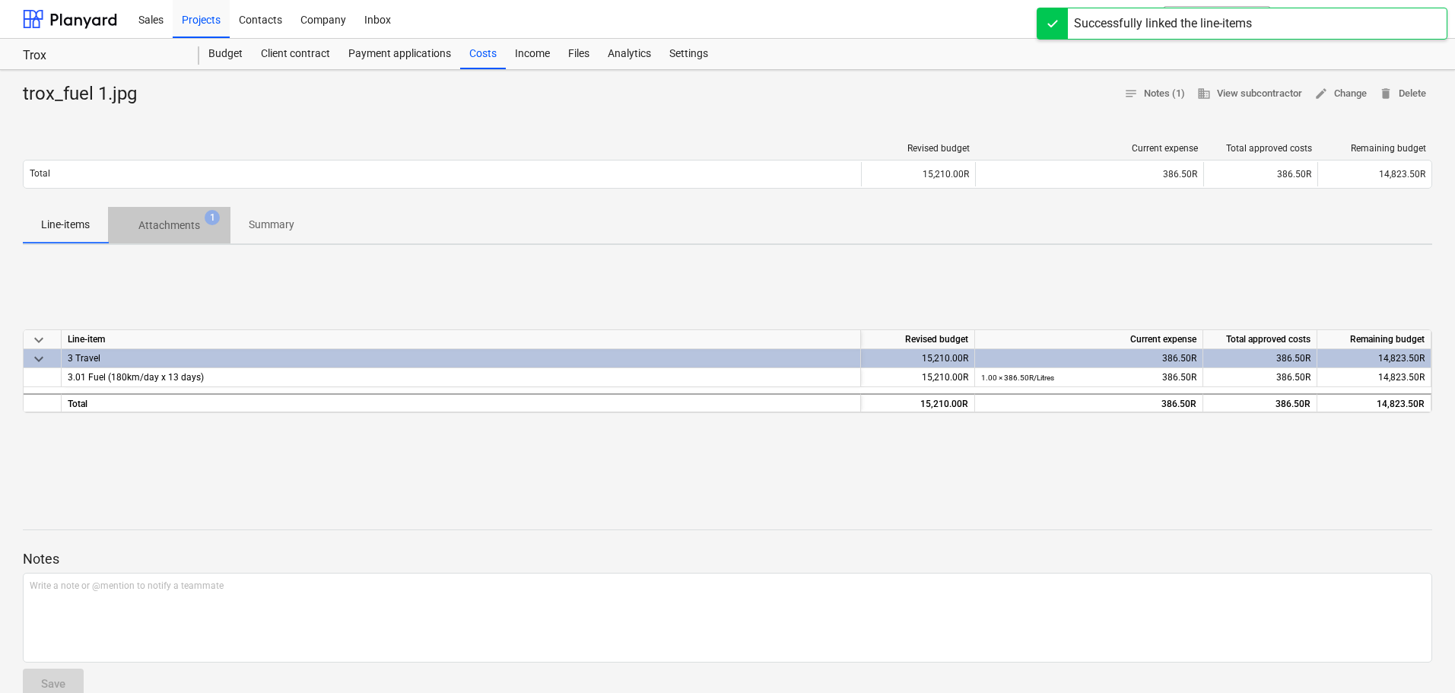
click at [182, 226] on p "Attachments" at bounding box center [169, 226] width 62 height 16
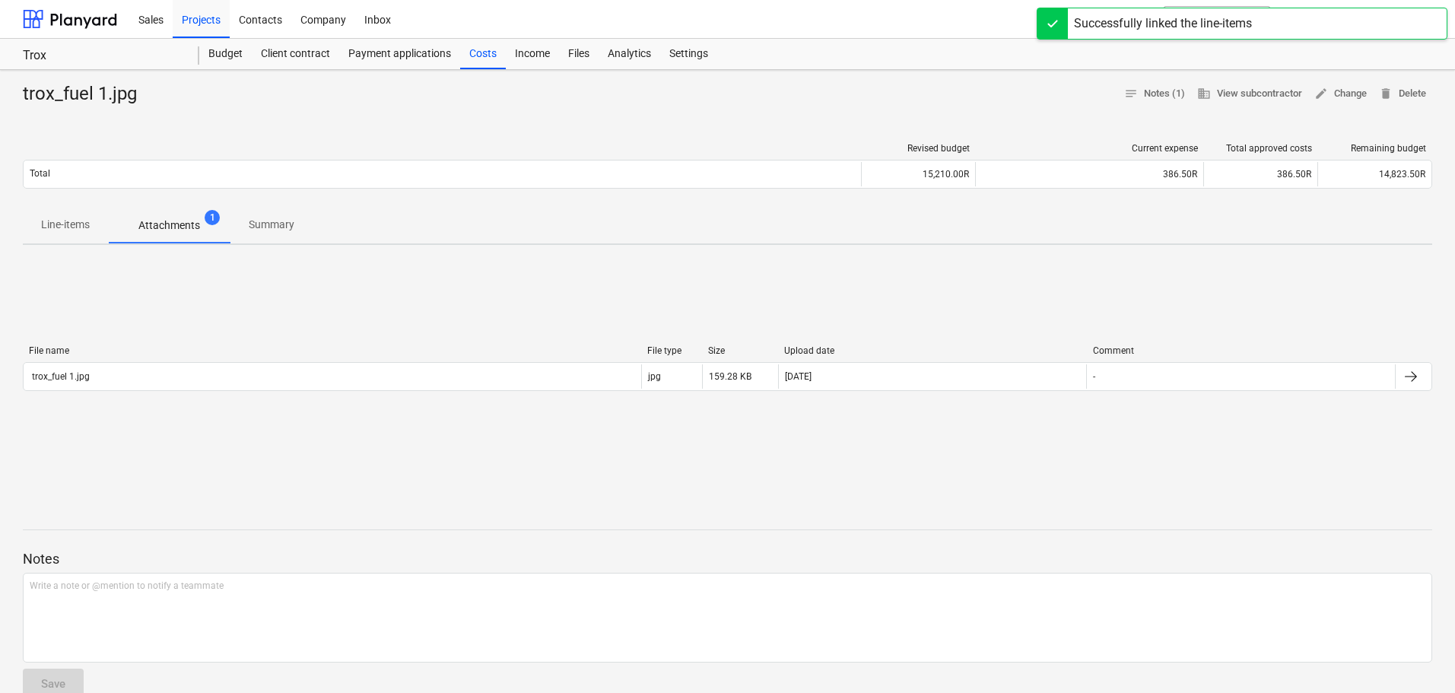
click at [81, 214] on span "Line-items" at bounding box center [65, 224] width 85 height 25
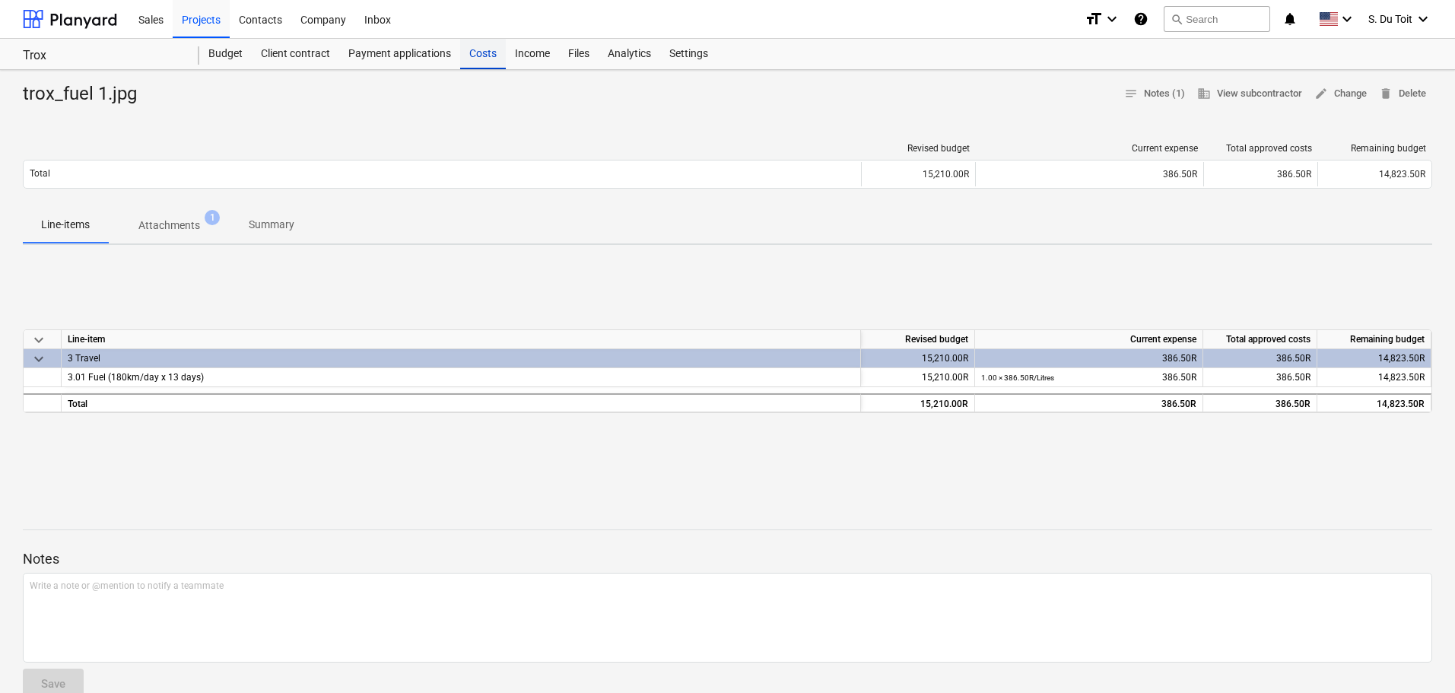
click at [485, 54] on div "Costs" at bounding box center [483, 54] width 46 height 30
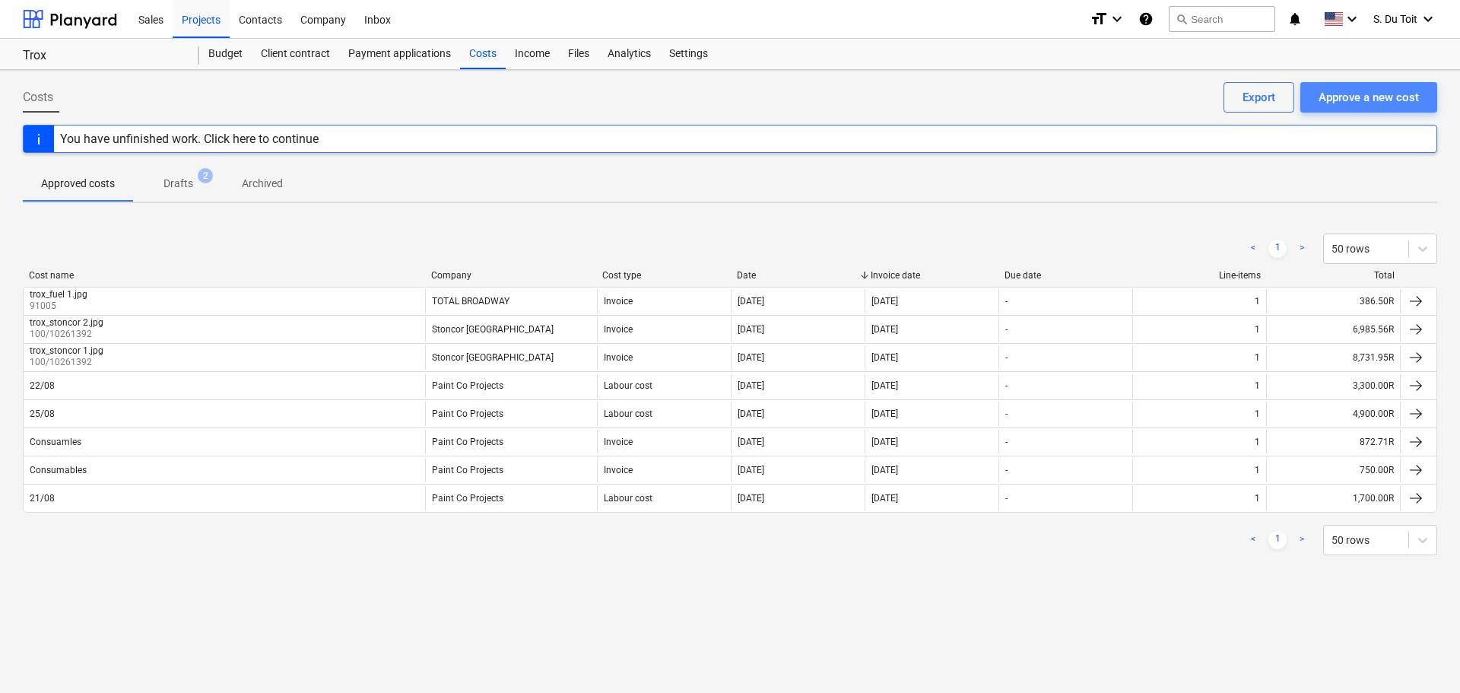
click at [723, 97] on div "Approve a new cost" at bounding box center [1369, 97] width 100 height 20
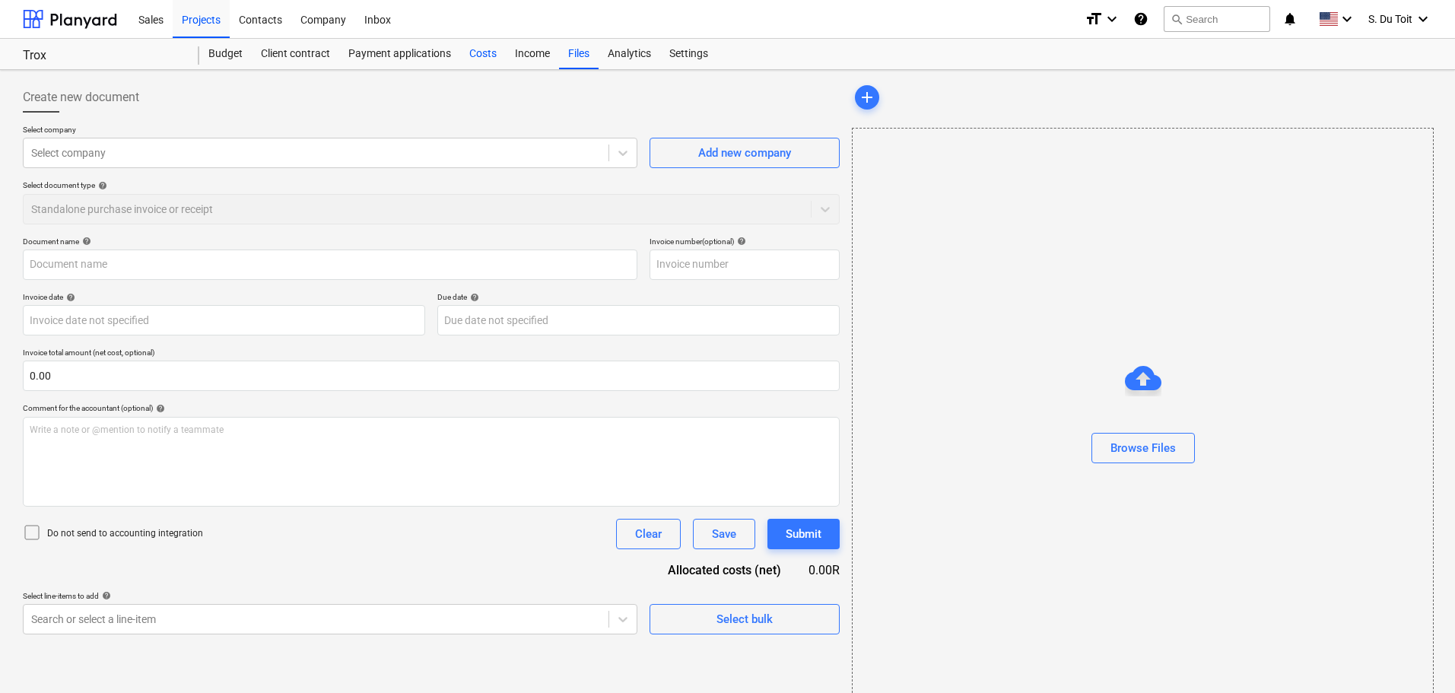
click at [481, 57] on div "Costs" at bounding box center [483, 54] width 46 height 30
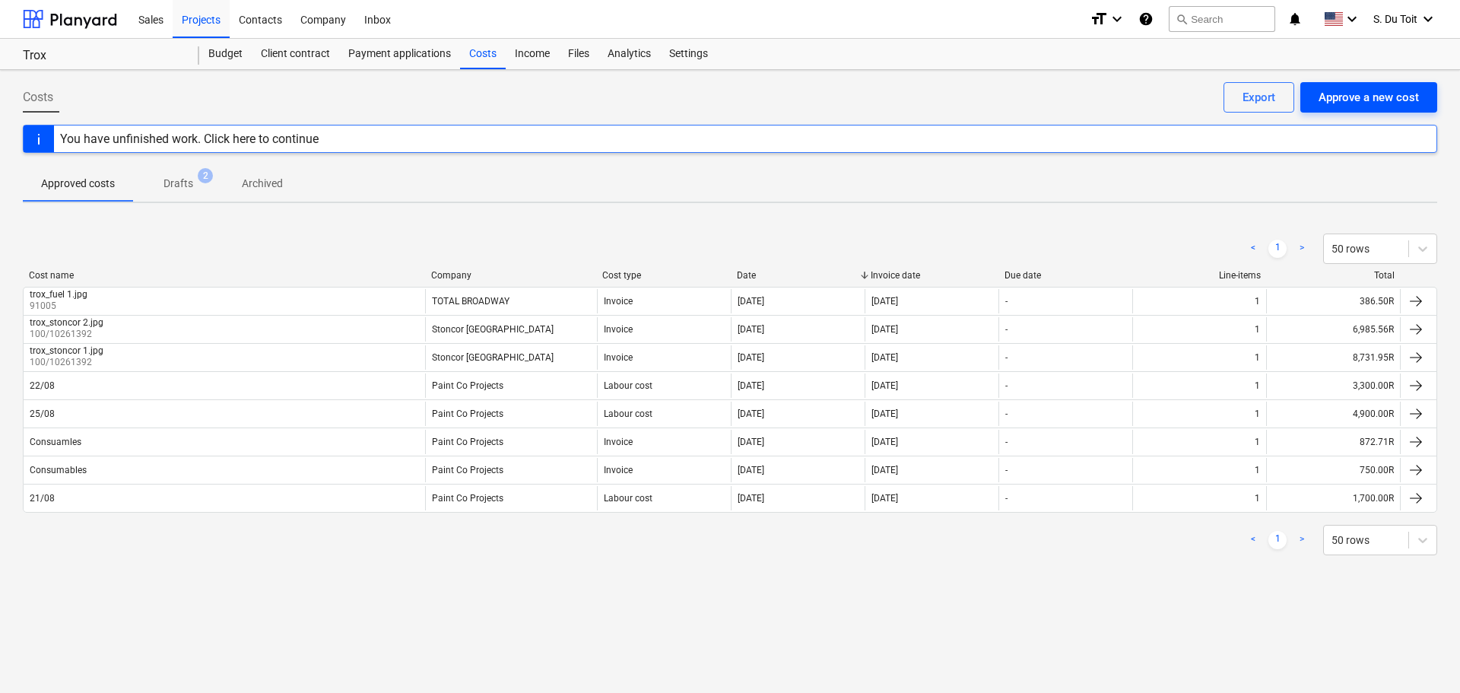
click at [723, 101] on div "Approve a new cost" at bounding box center [1369, 97] width 100 height 20
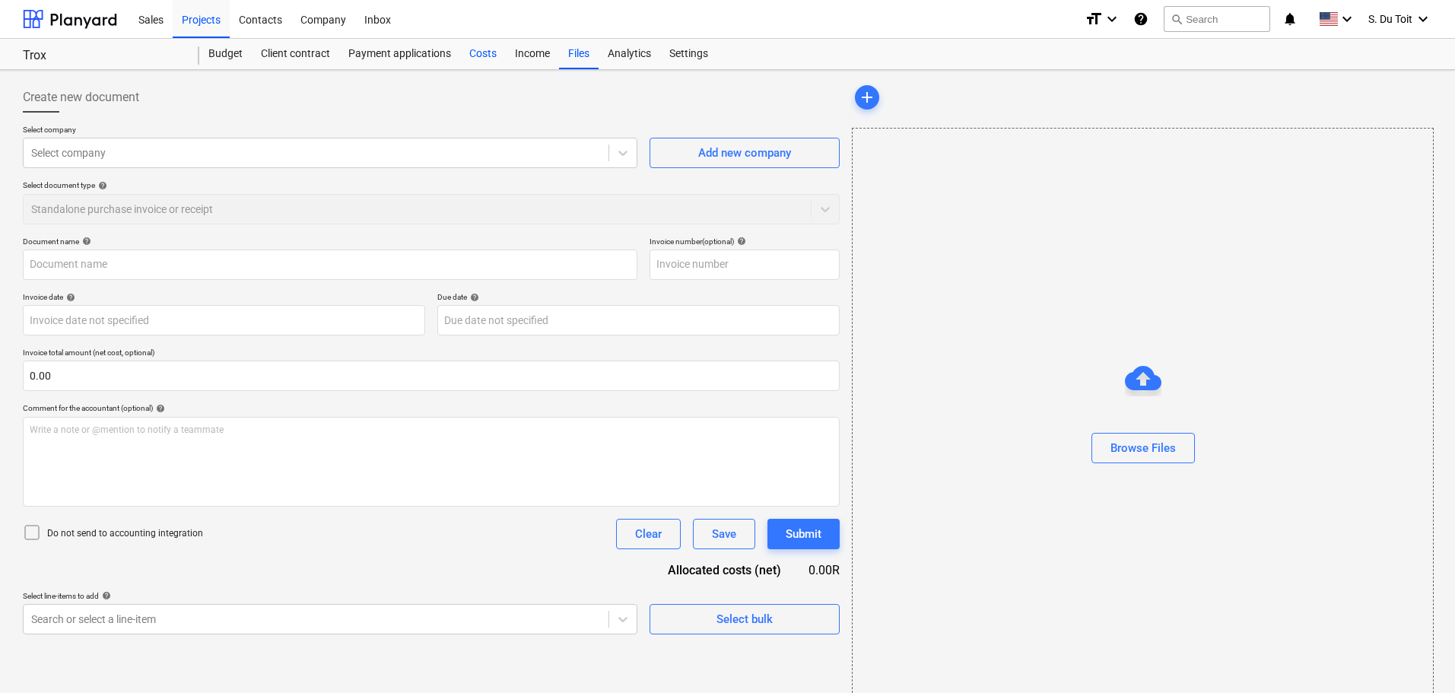
click at [483, 55] on div "Costs" at bounding box center [483, 54] width 46 height 30
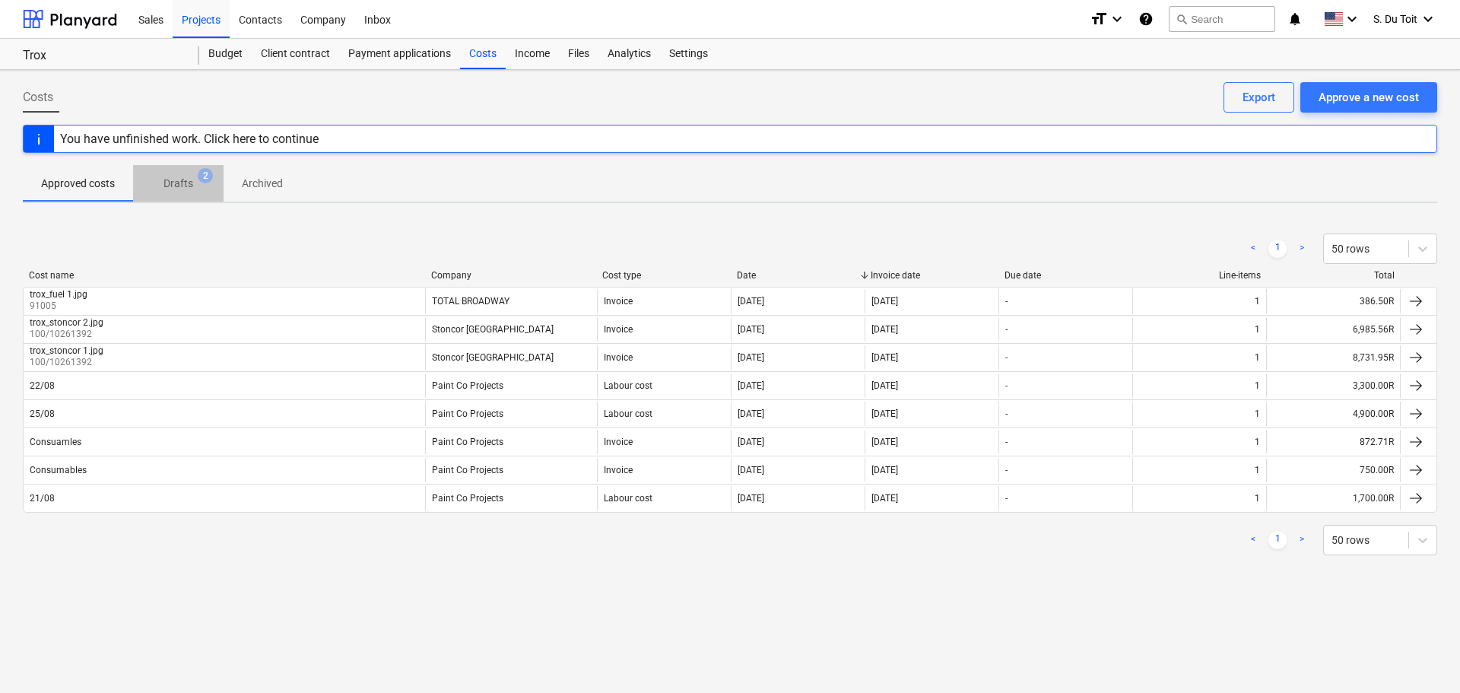
click at [193, 183] on span "Drafts 2" at bounding box center [178, 184] width 54 height 16
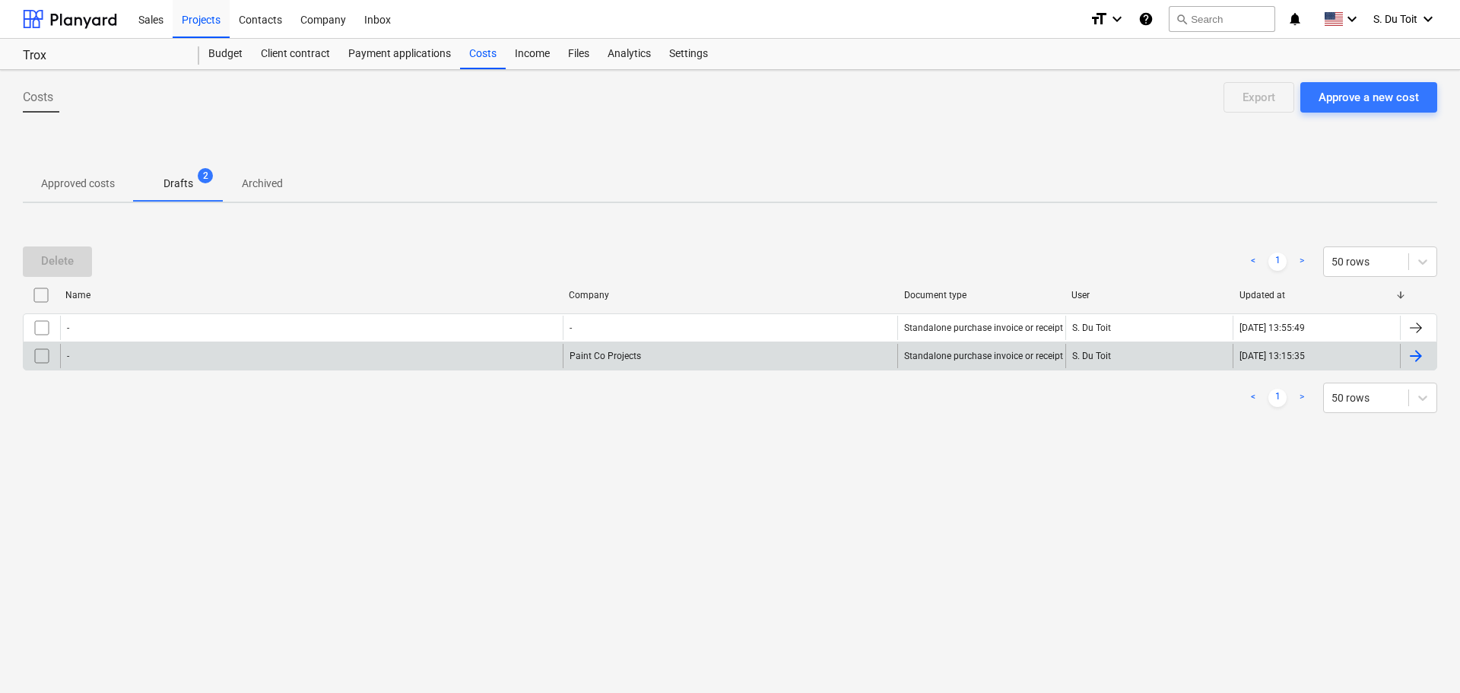
click at [96, 354] on div "-" at bounding box center [311, 356] width 503 height 24
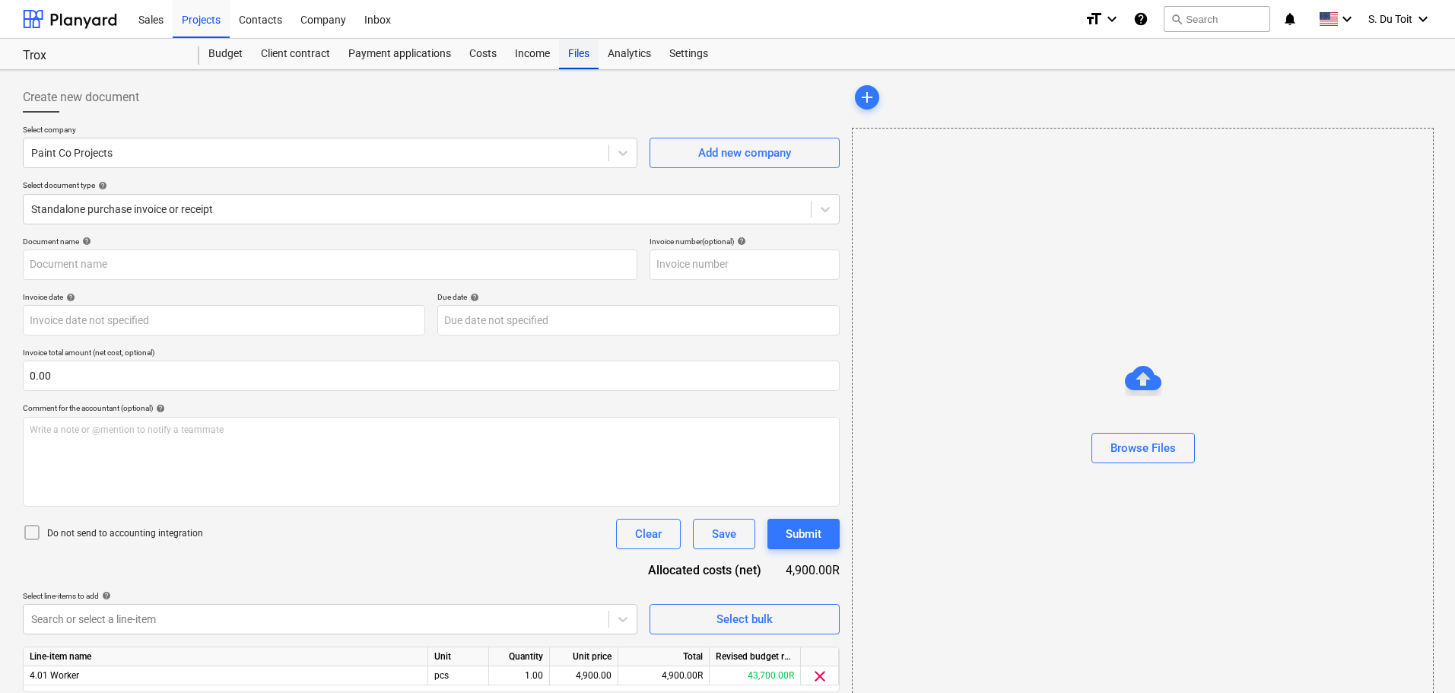
click at [589, 59] on div "Files" at bounding box center [579, 54] width 40 height 30
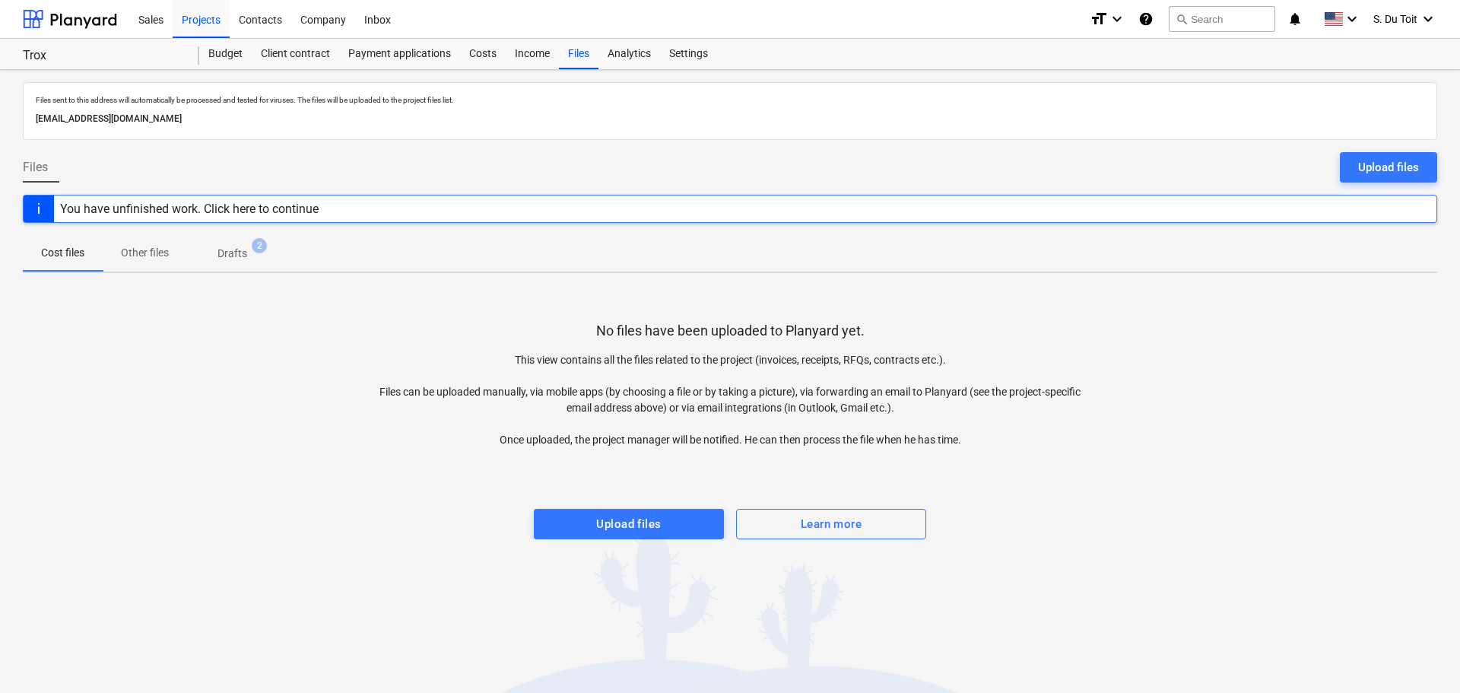
click at [240, 246] on p "Drafts" at bounding box center [233, 254] width 30 height 16
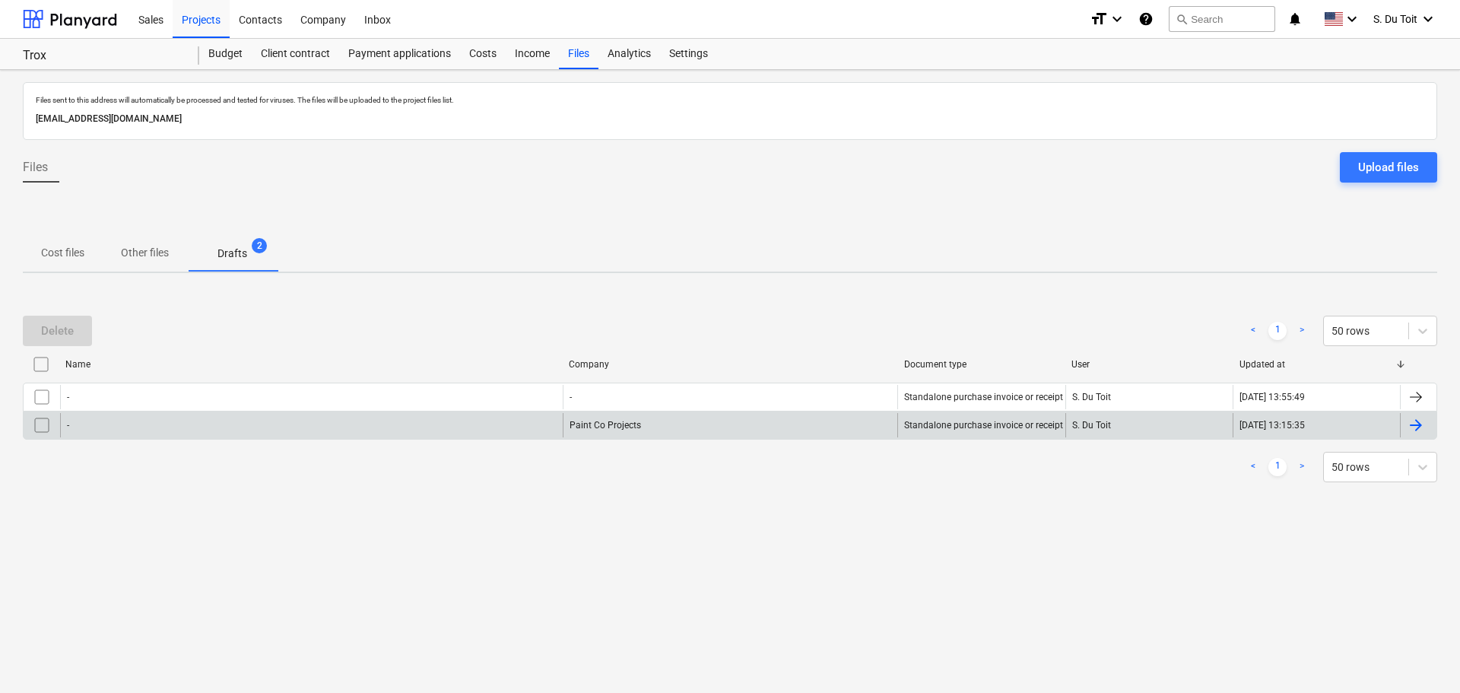
click at [37, 421] on input "checkbox" at bounding box center [42, 425] width 24 height 24
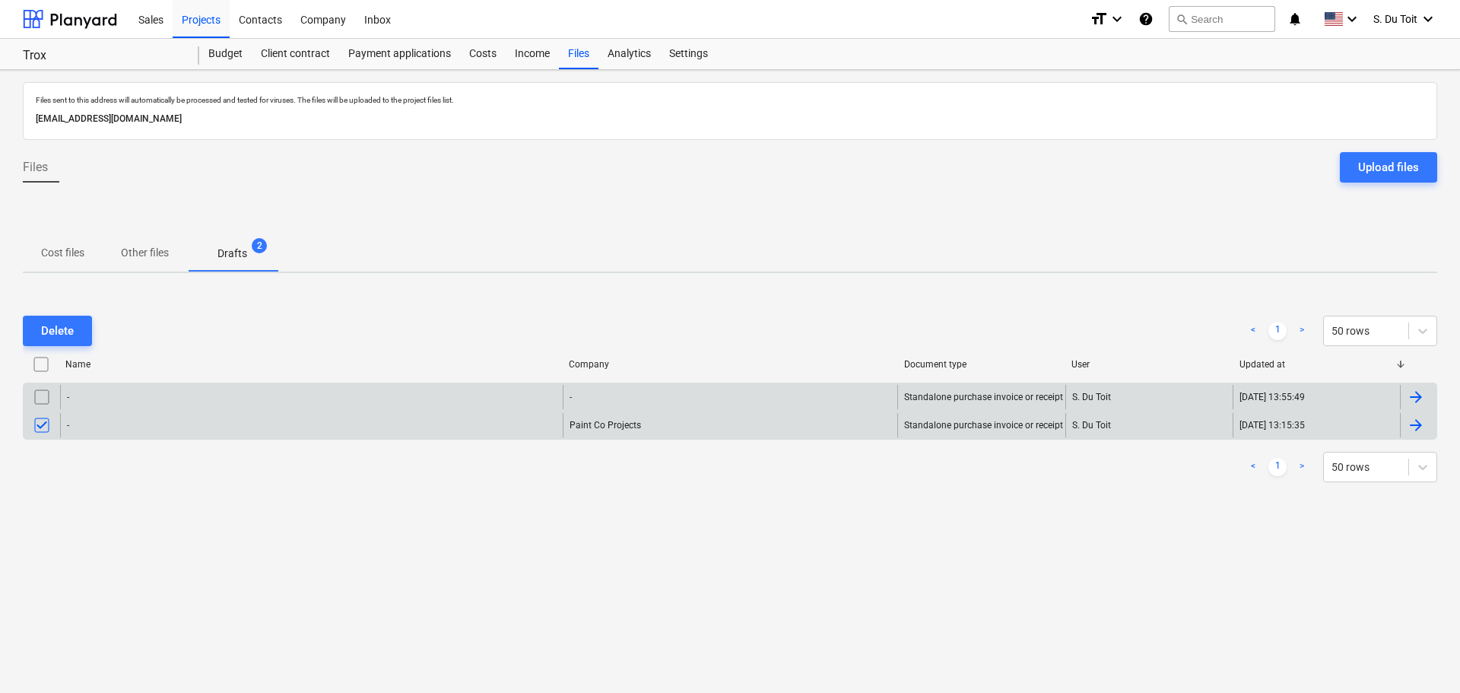
click at [43, 401] on input "checkbox" at bounding box center [42, 397] width 24 height 24
click at [52, 326] on div "Delete" at bounding box center [57, 331] width 33 height 20
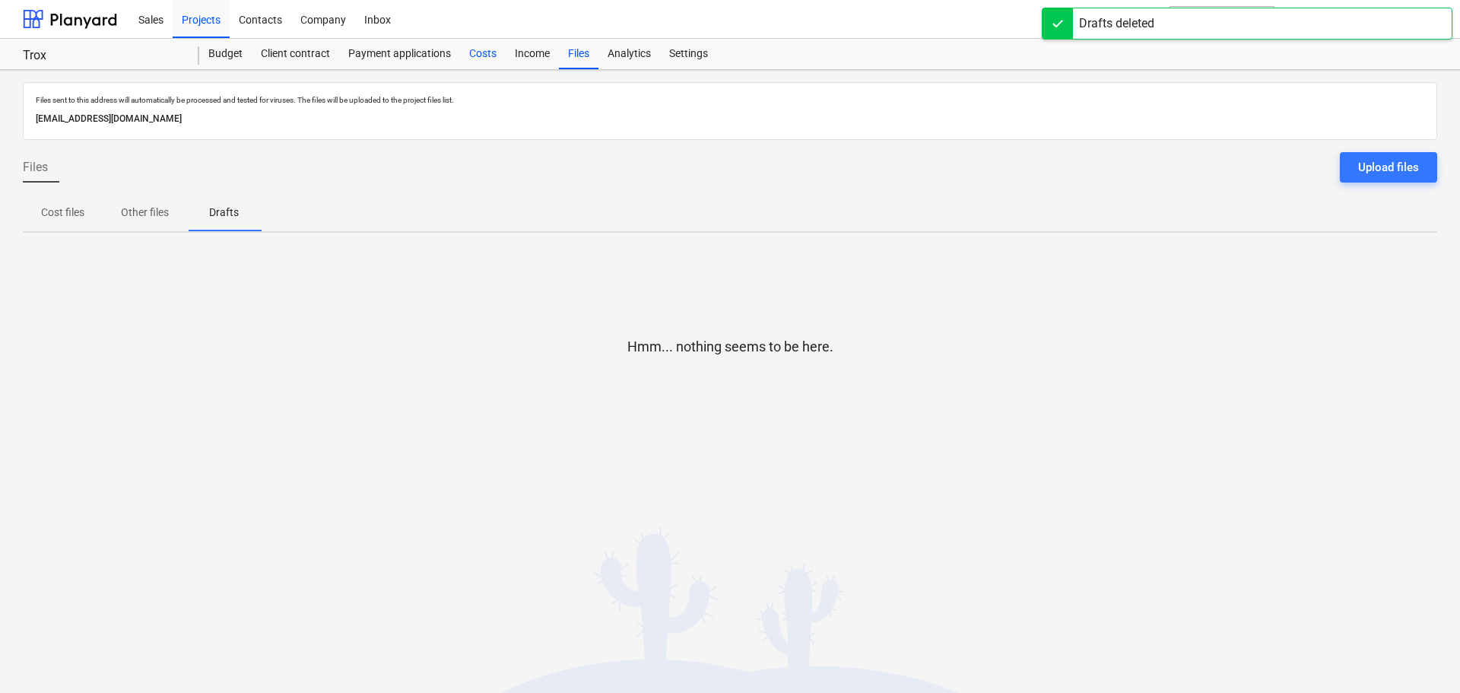
click at [489, 56] on div "Costs" at bounding box center [483, 54] width 46 height 30
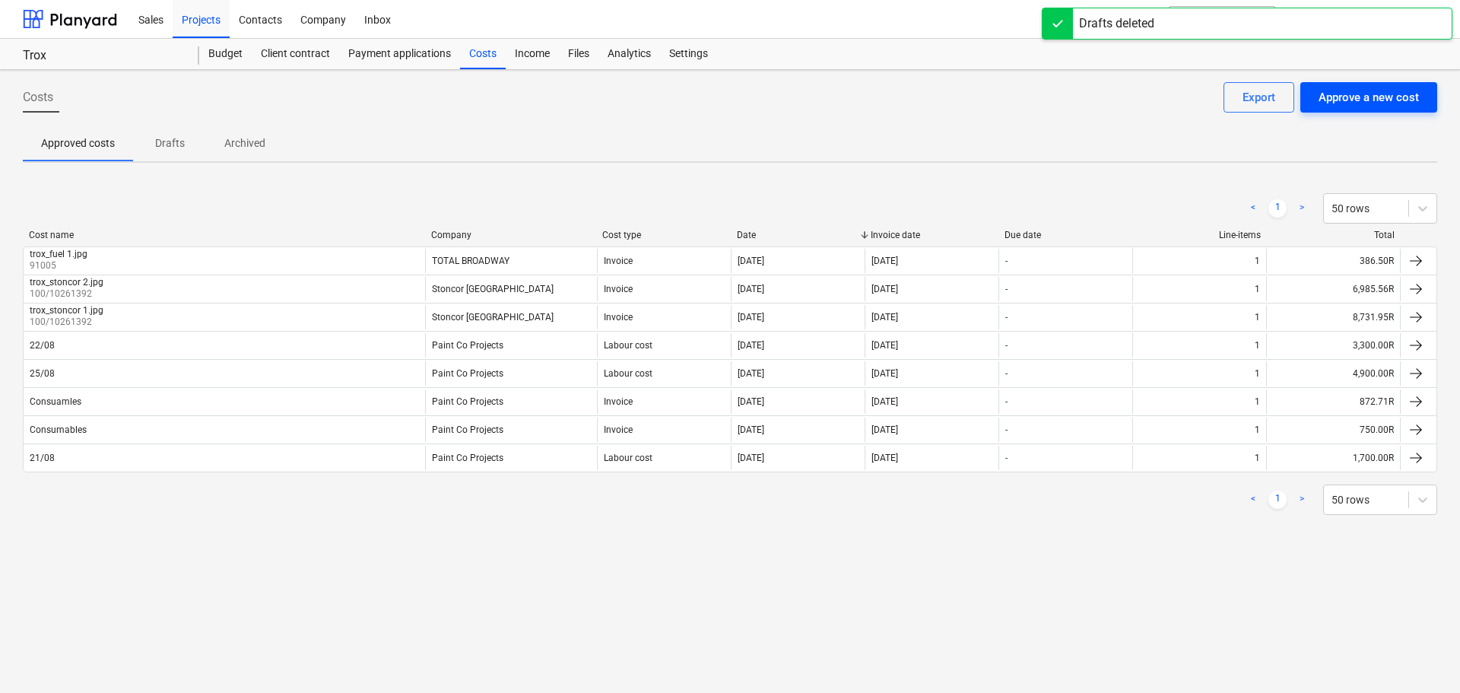
click at [723, 96] on div "Approve a new cost" at bounding box center [1369, 97] width 100 height 20
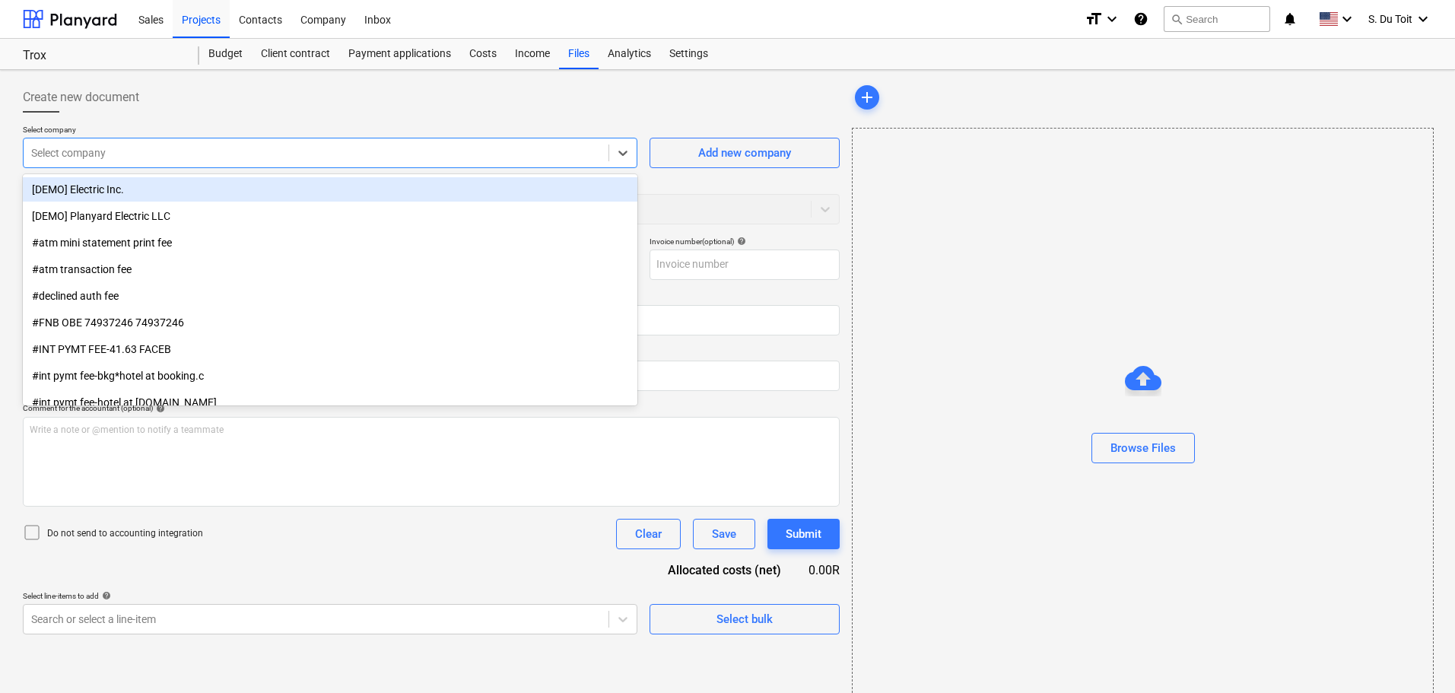
click at [151, 149] on div at bounding box center [316, 152] width 570 height 15
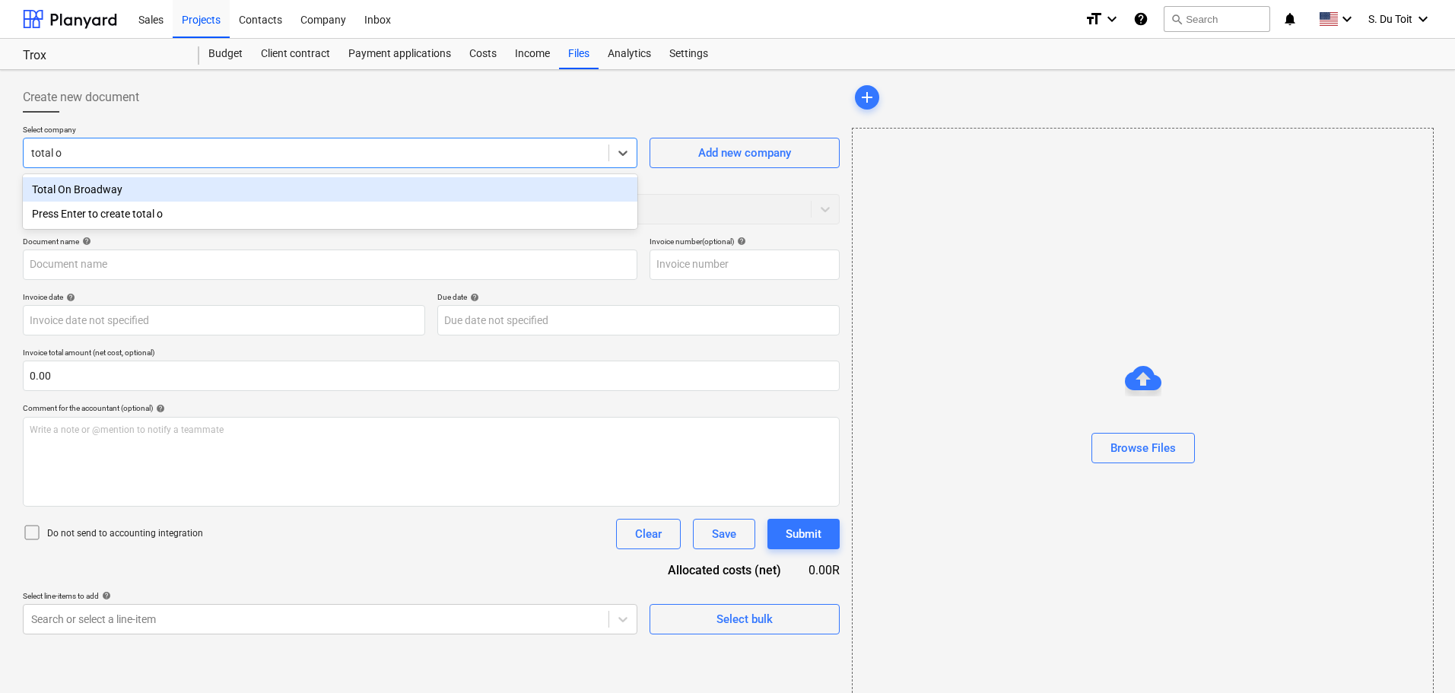
type input "total on"
click at [148, 197] on div "Total On Broadway" at bounding box center [330, 189] width 615 height 24
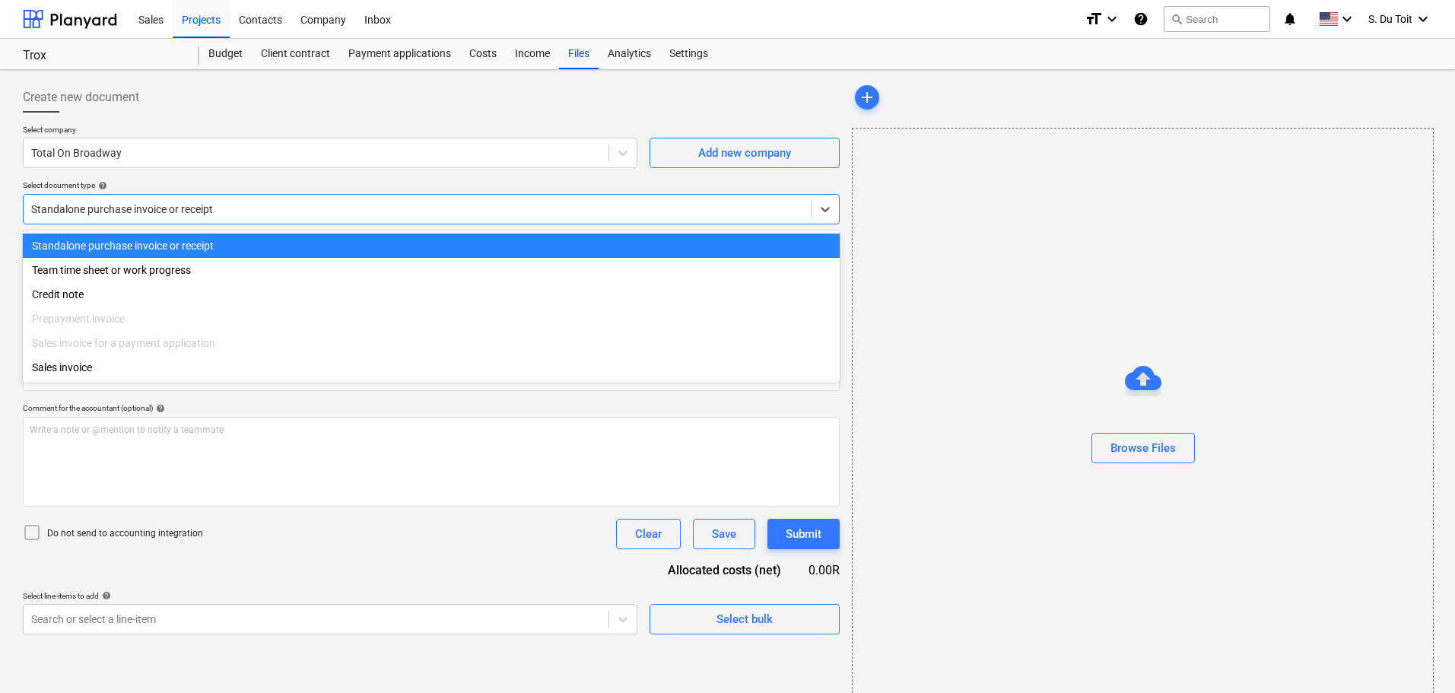
click at [144, 211] on div at bounding box center [417, 209] width 772 height 15
click at [138, 246] on div "Standalone purchase invoice or receipt" at bounding box center [431, 246] width 817 height 24
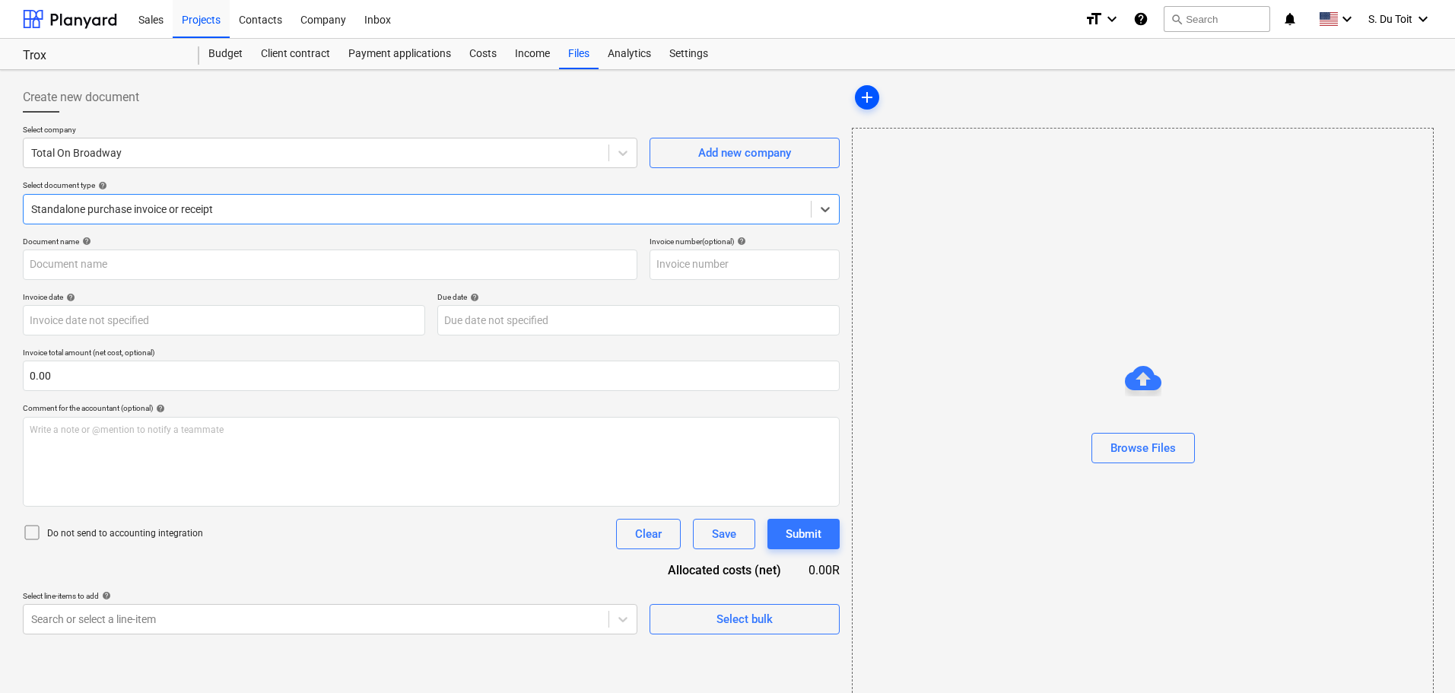
click at [723, 100] on span "add" at bounding box center [867, 97] width 24 height 18
click at [723, 450] on div "Browse Files" at bounding box center [1143, 448] width 65 height 20
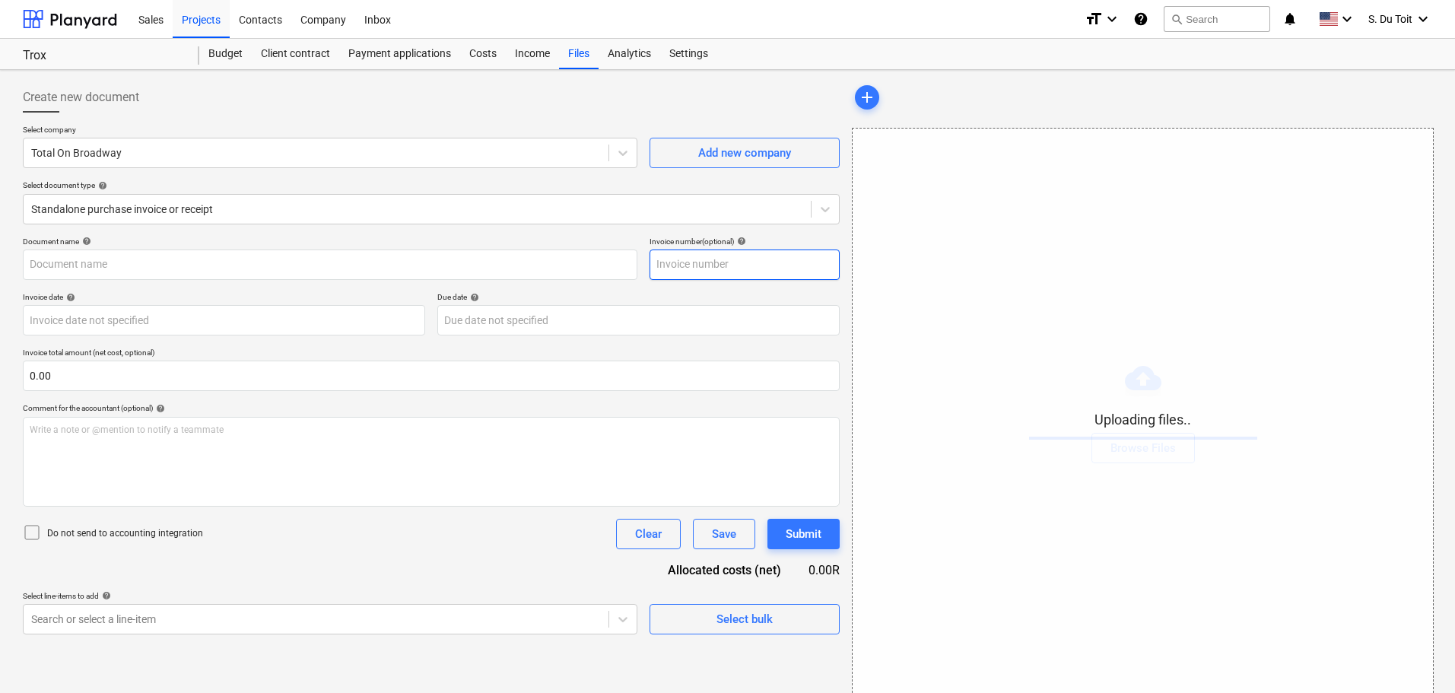
click at [678, 265] on input "text" at bounding box center [745, 264] width 190 height 30
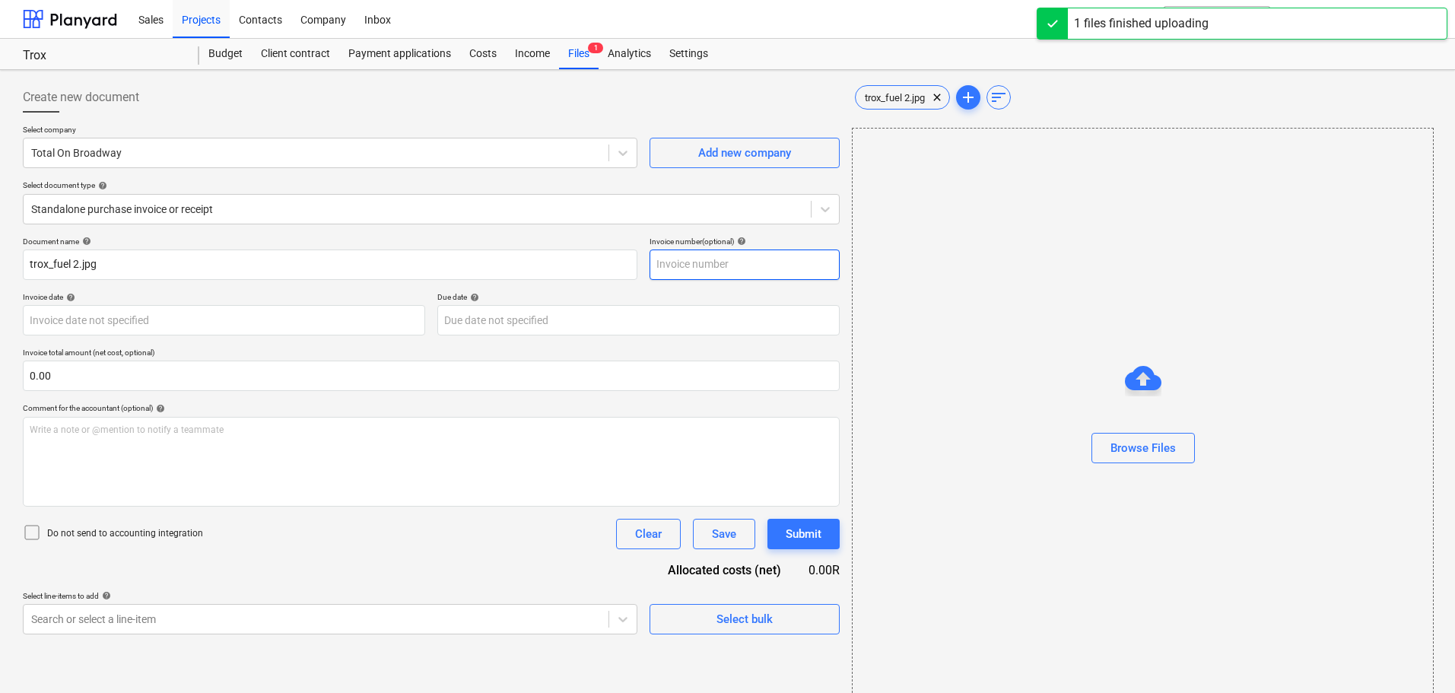
type input "trox_fuel 2.jpg"
drag, startPoint x: 888, startPoint y: 103, endPoint x: 896, endPoint y: 107, distance: 8.9
click at [723, 103] on div "trox_fuel 2.jpg clear" at bounding box center [902, 97] width 95 height 24
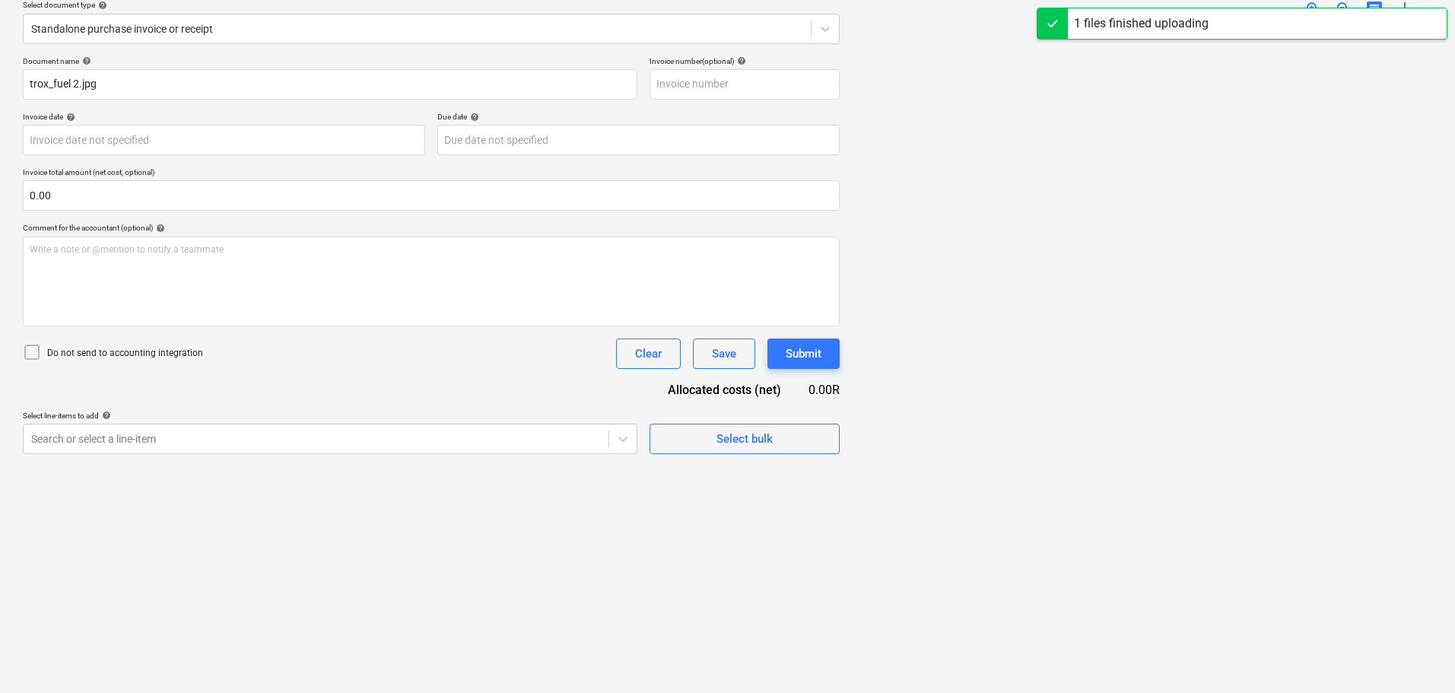
scroll to position [152, 0]
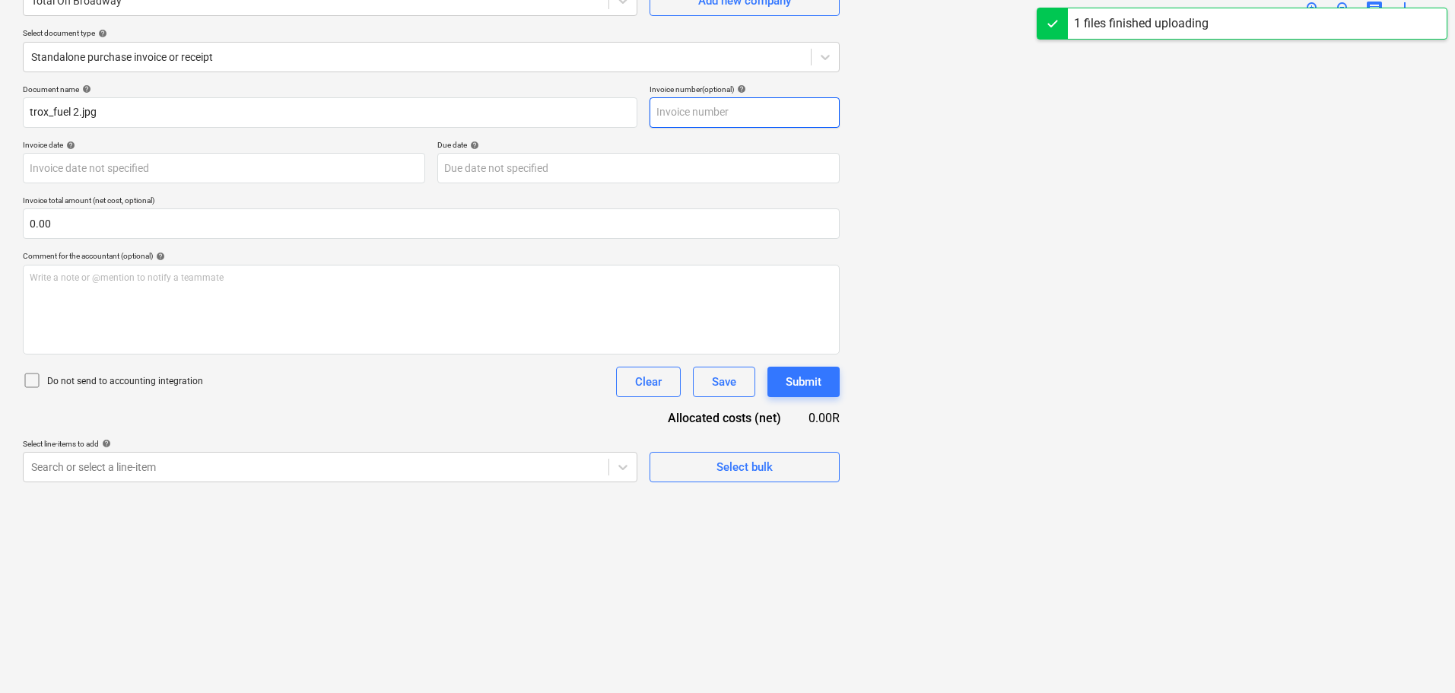
click at [717, 118] on input "text" at bounding box center [745, 112] width 190 height 30
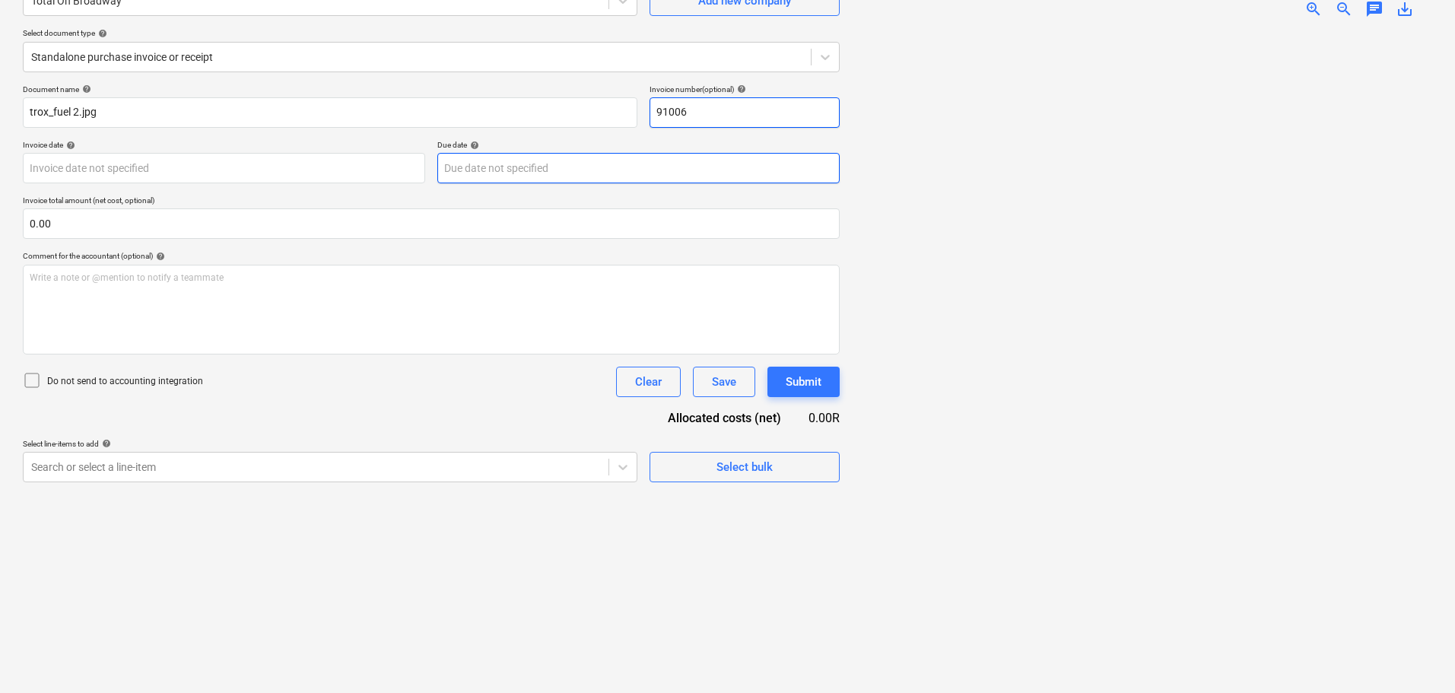
type input "91006"
click at [473, 170] on body "Sales Projects Contacts Company Inbox format_size keyboard_arrow_down help sear…" at bounding box center [727, 194] width 1455 height 693
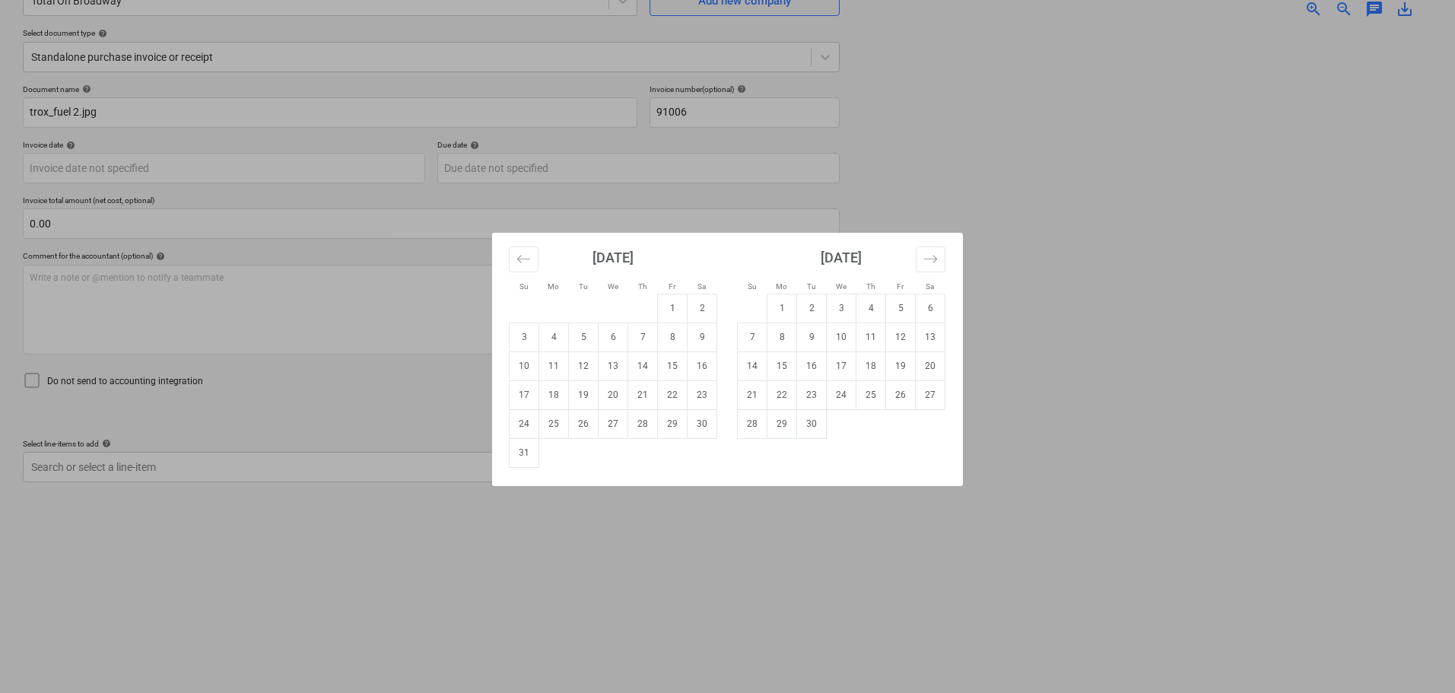
click at [674, 201] on div "Su Mo Tu We Th Fr Sa Su Mo Tu We Th Fr Sa July 2025 1 2 3 4 5 6 7 8 9 10 11 12 …" at bounding box center [727, 346] width 1455 height 693
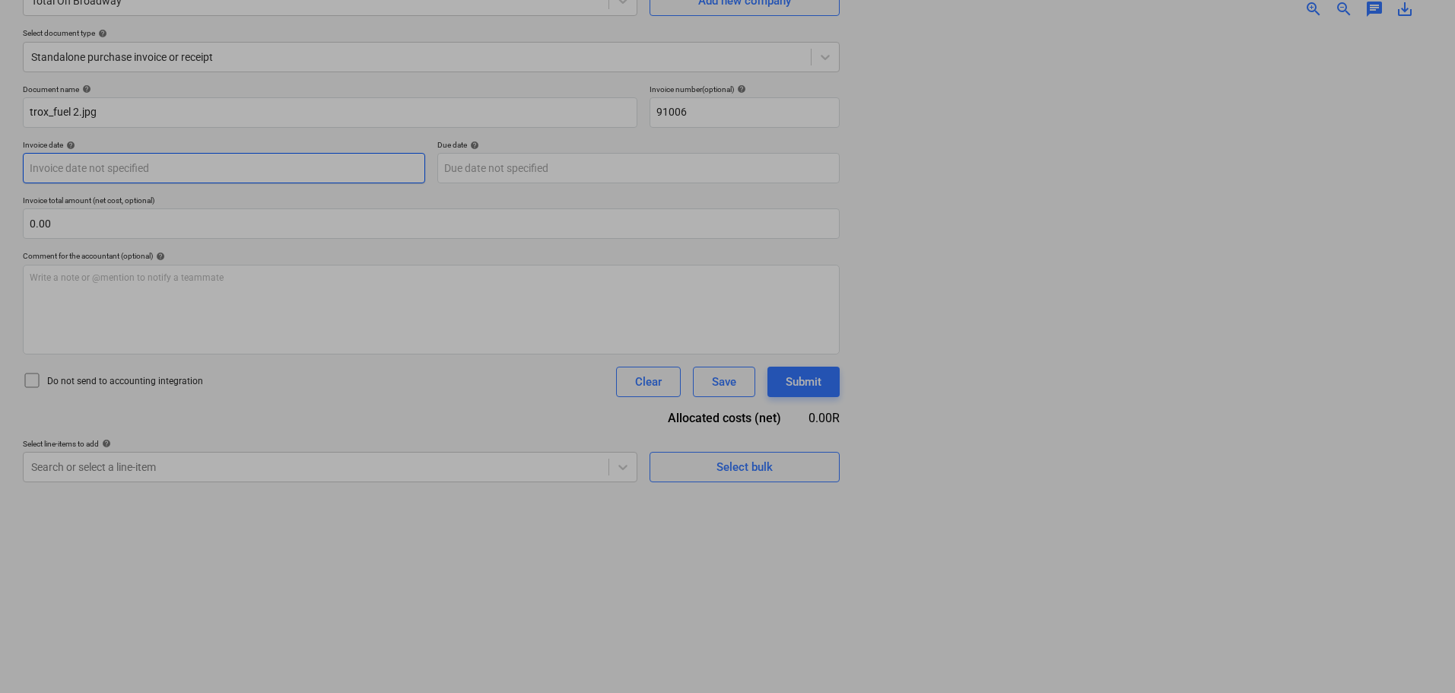
click at [218, 173] on body "Sales Projects Contacts Company Inbox format_size keyboard_arrow_down help sear…" at bounding box center [727, 194] width 1455 height 693
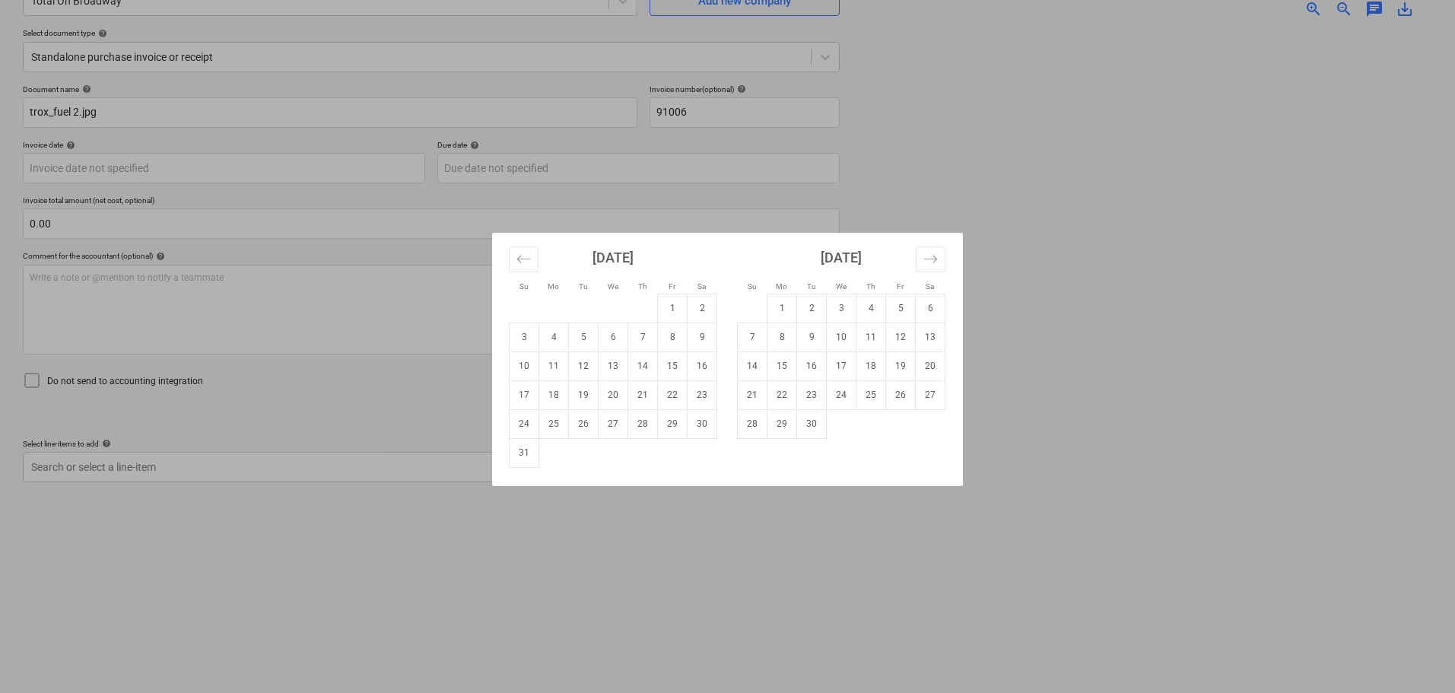
click at [679, 392] on td "22" at bounding box center [673, 394] width 30 height 29
type input "22 Aug 2025"
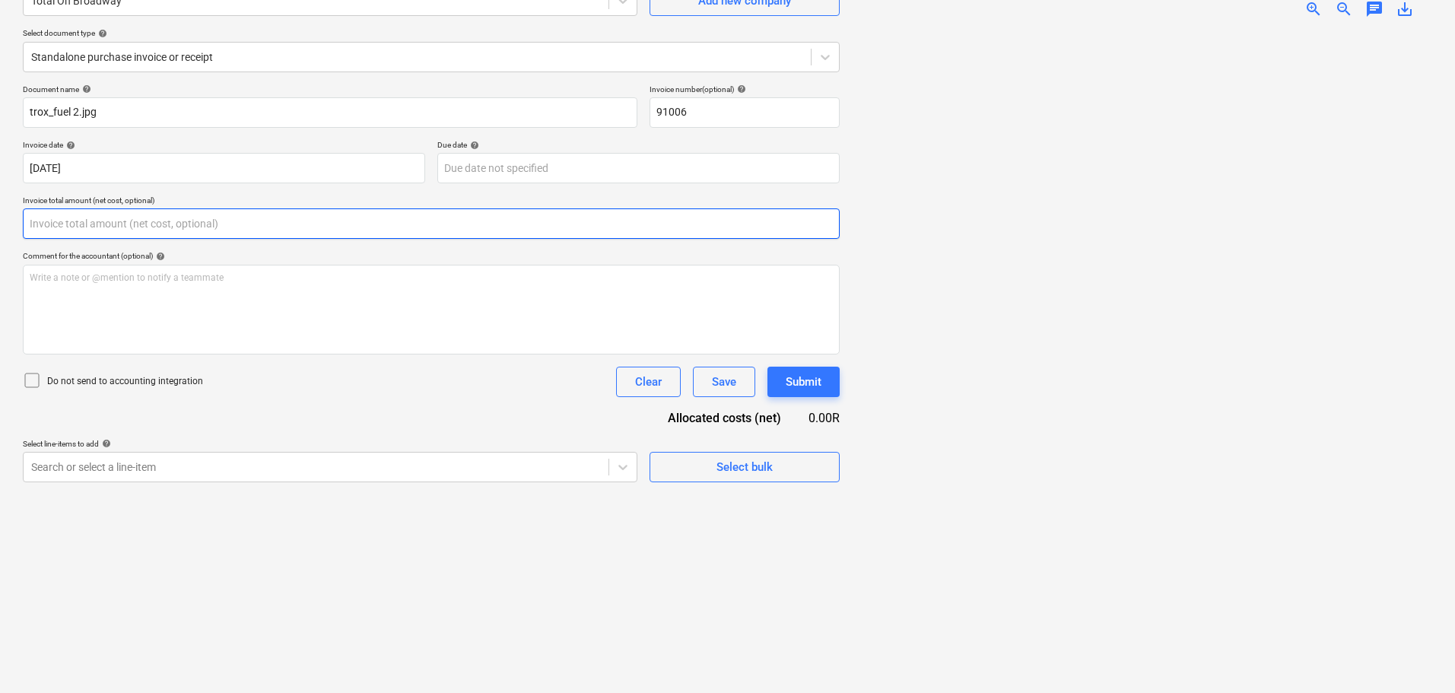
drag, startPoint x: 90, startPoint y: 221, endPoint x: 0, endPoint y: 221, distance: 89.8
click at [0, 221] on div "Create new document Select company Total On Broadway Add new company Select doc…" at bounding box center [727, 305] width 1455 height 775
paste input "386.5"
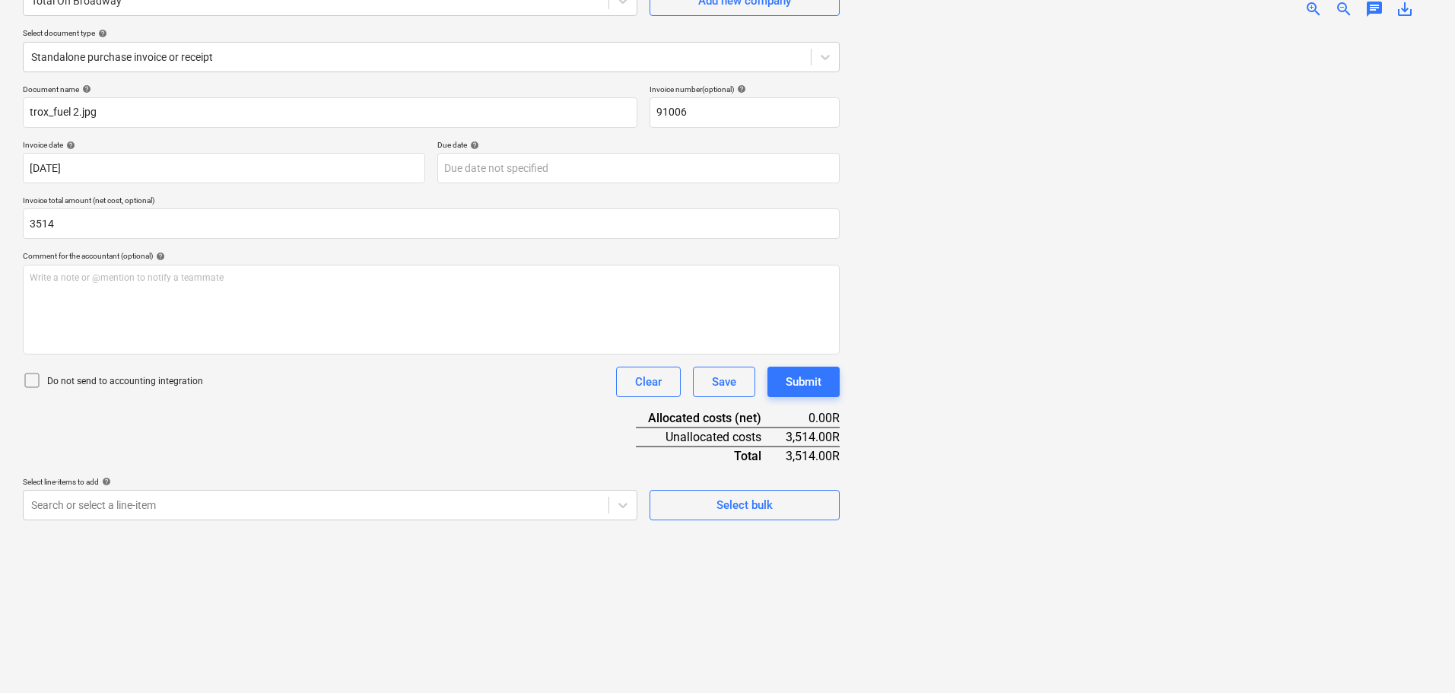
type input "3,514.00"
click at [76, 377] on p "Do not send to accounting integration" at bounding box center [125, 381] width 156 height 13
click at [273, 510] on body "Sales Projects Contacts Company Inbox format_size keyboard_arrow_down help sear…" at bounding box center [727, 194] width 1455 height 693
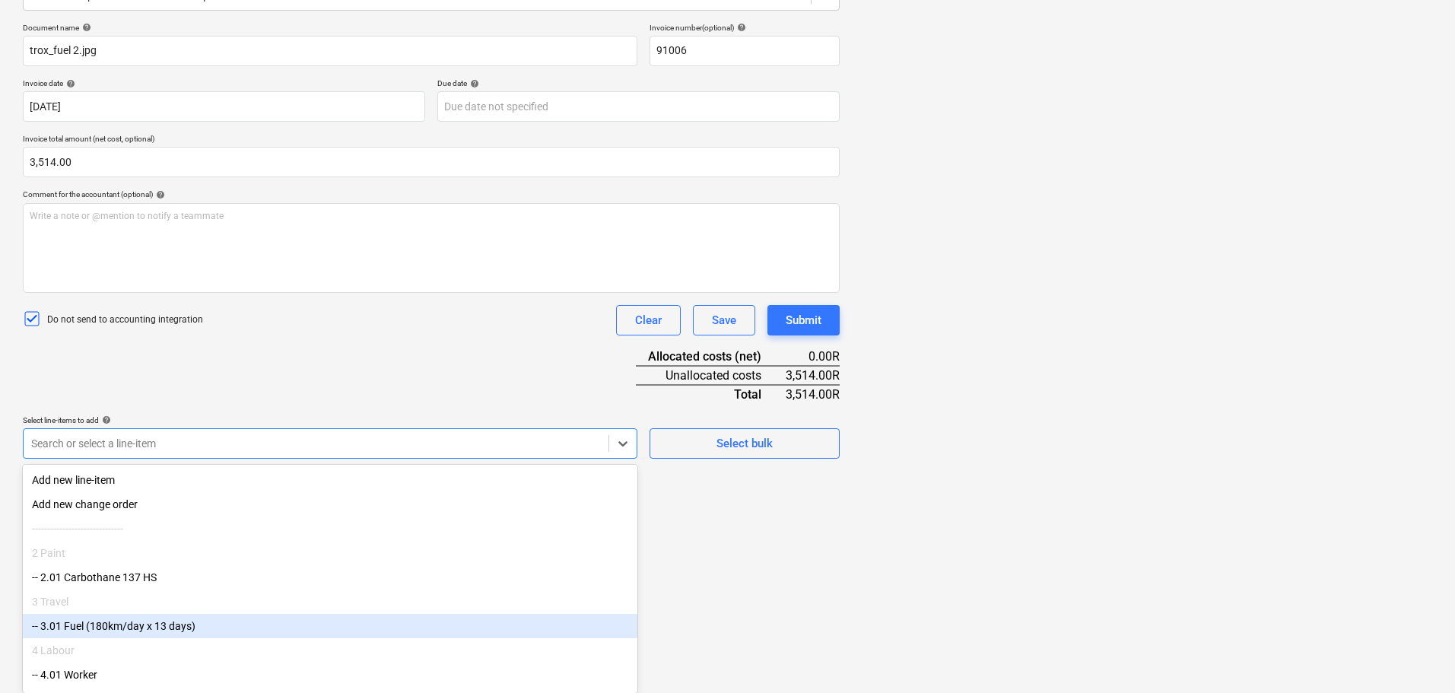
click at [229, 631] on div "-- 3.01 Fuel (180km/day x 13 days)" at bounding box center [330, 626] width 615 height 24
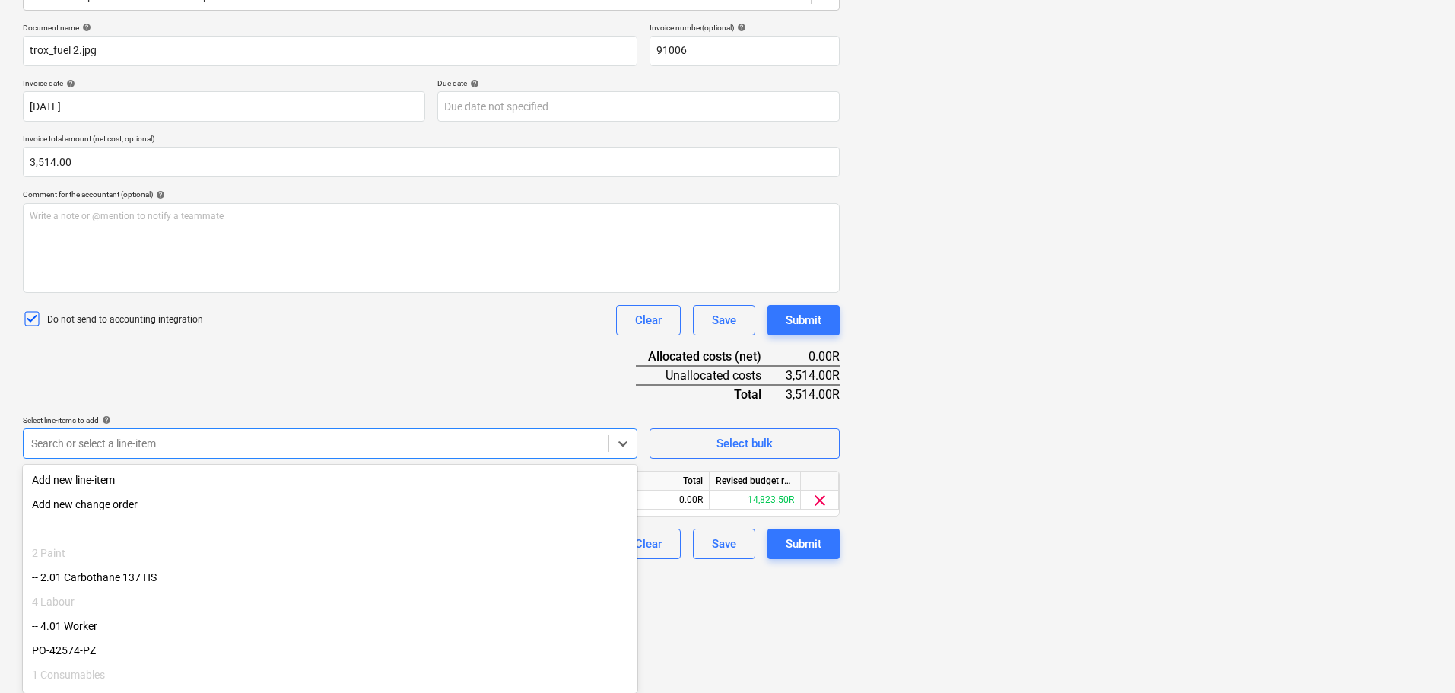
scroll to position [104, 0]
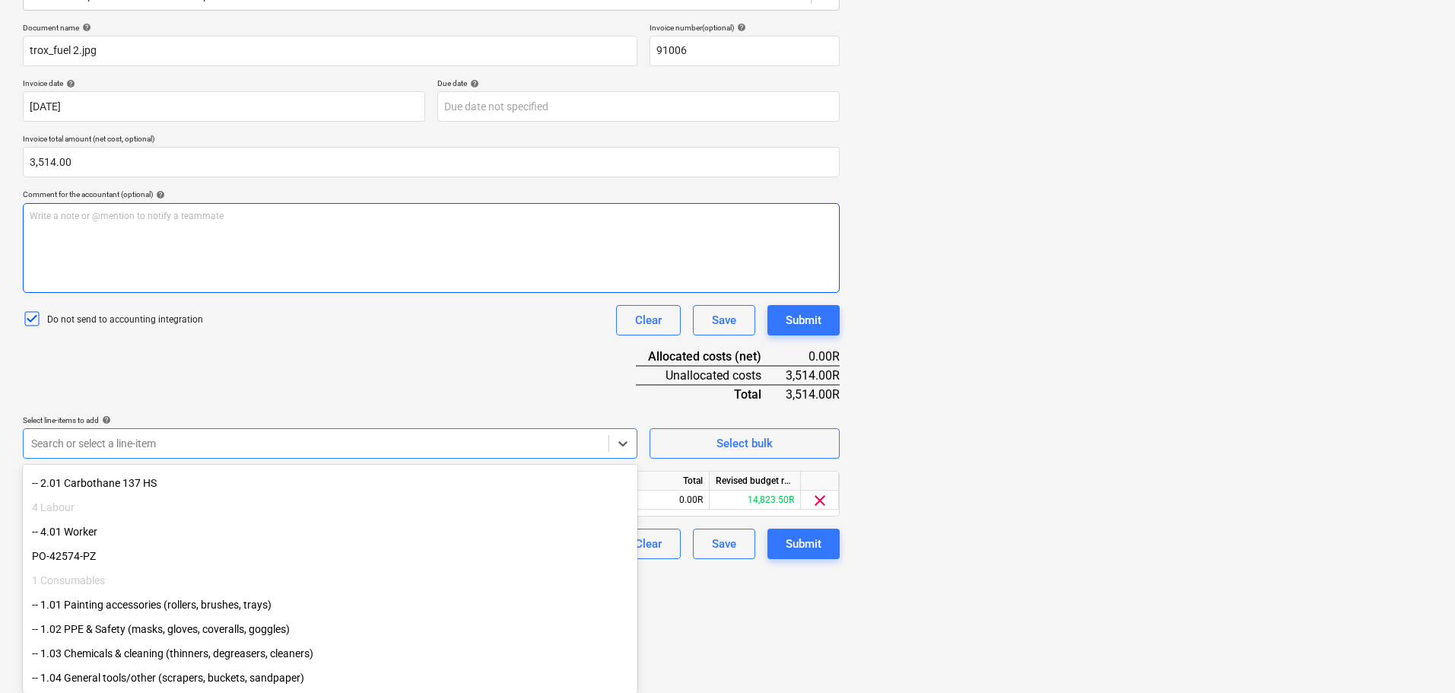
click at [425, 345] on div "Document name help trox_fuel 2.jpg Invoice number (optional) help 91006 Invoice…" at bounding box center [431, 291] width 817 height 536
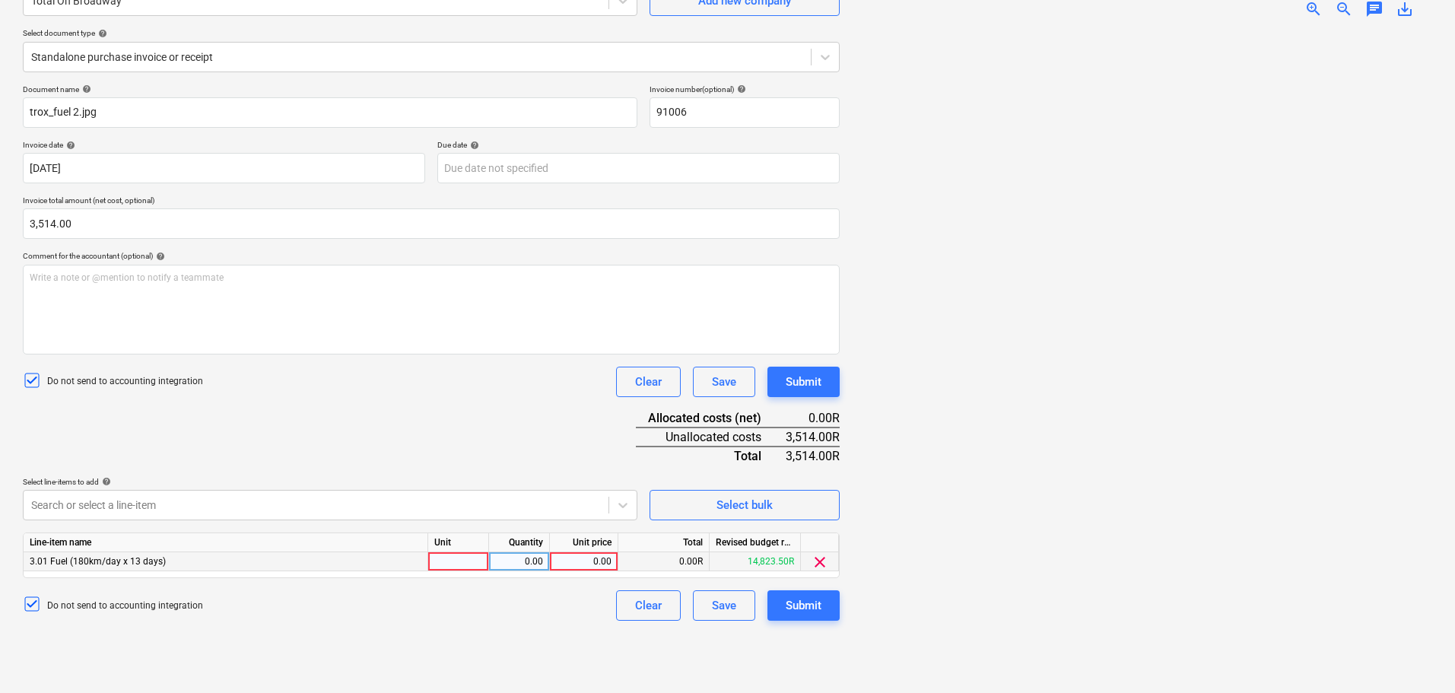
click at [475, 564] on div at bounding box center [458, 561] width 61 height 19
type input "litres"
click at [513, 560] on div "0.00" at bounding box center [519, 561] width 48 height 19
type input "1"
click at [593, 562] on div "0.00" at bounding box center [584, 561] width 56 height 19
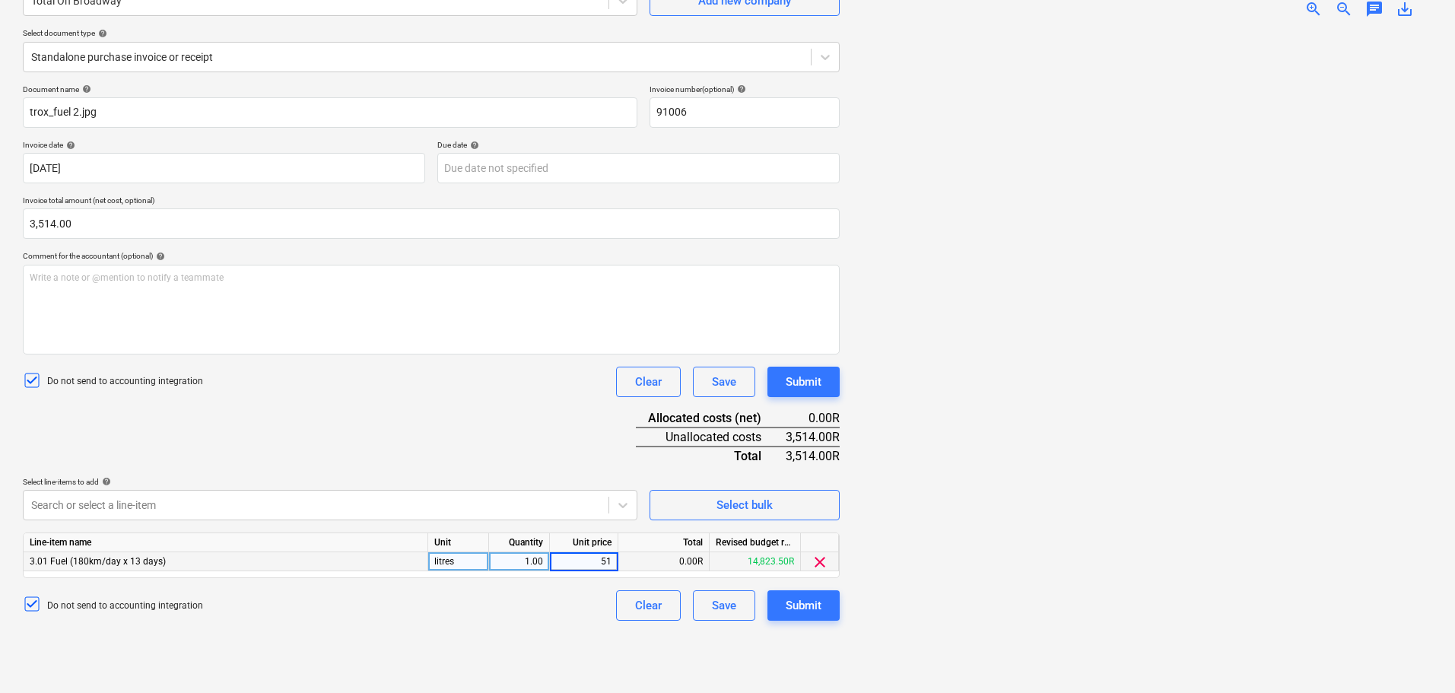
type input "514"
click at [38, 222] on input "3,514.00" at bounding box center [431, 223] width 817 height 30
click at [40, 225] on input "3514" at bounding box center [431, 223] width 817 height 30
drag, startPoint x: 35, startPoint y: 224, endPoint x: 56, endPoint y: 224, distance: 20.6
click at [36, 224] on input "3514" at bounding box center [431, 223] width 817 height 30
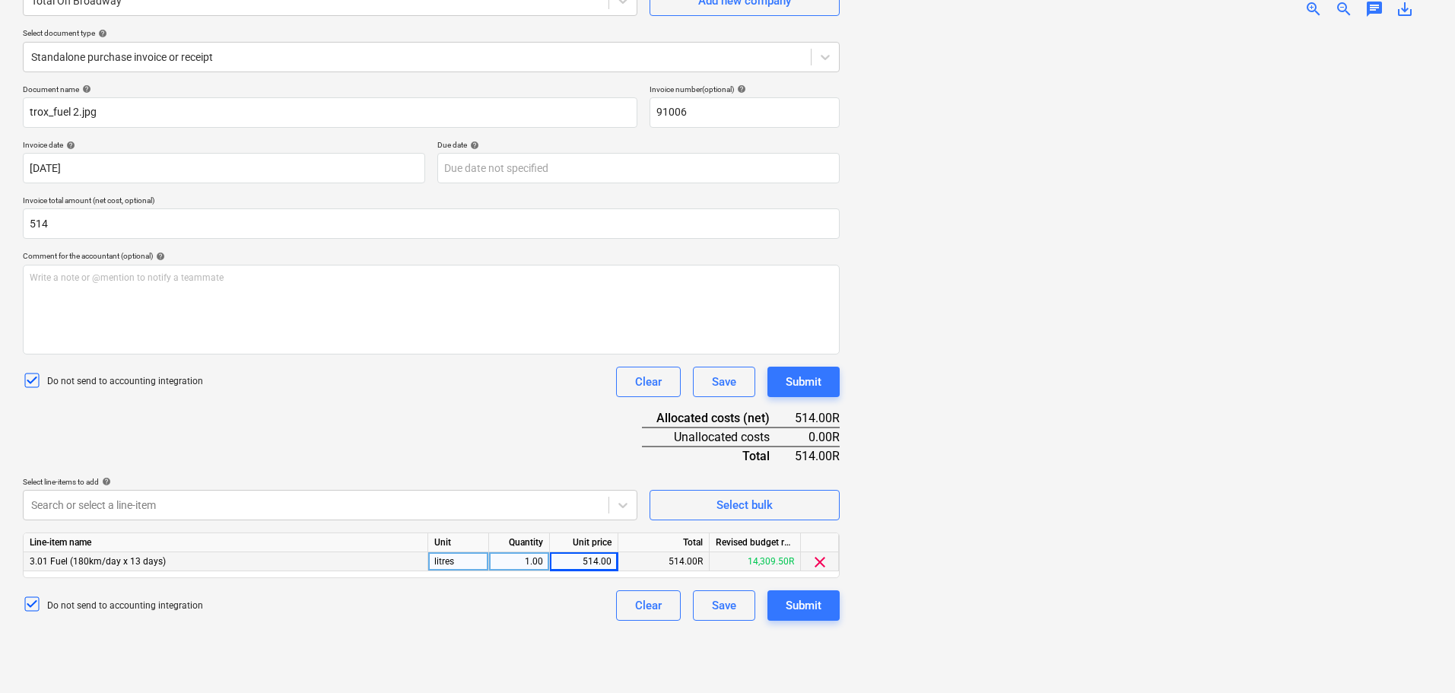
type input "514.00"
click at [275, 391] on div "Do not send to accounting integration Clear Save Submit" at bounding box center [431, 382] width 817 height 30
click at [723, 611] on div "Submit" at bounding box center [804, 606] width 36 height 20
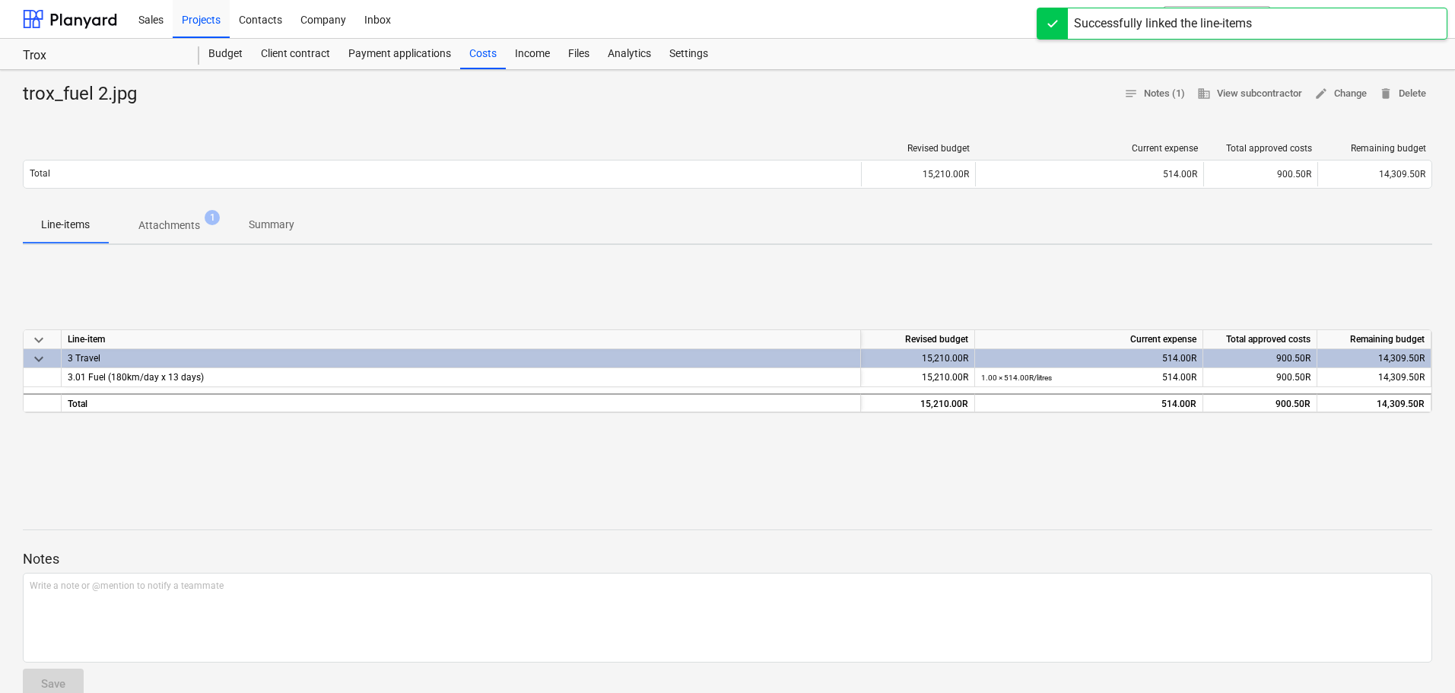
click at [164, 228] on p "Attachments" at bounding box center [169, 226] width 62 height 16
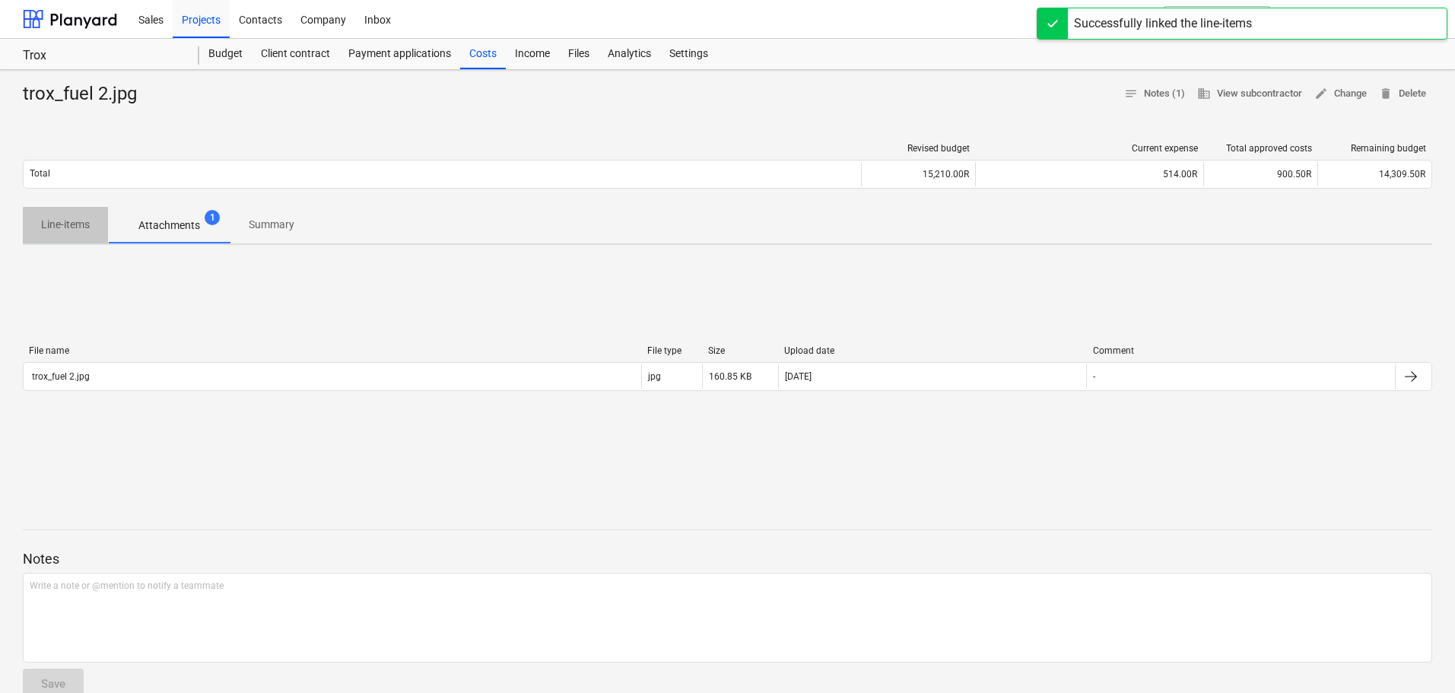
click at [67, 224] on p "Line-items" at bounding box center [65, 225] width 49 height 16
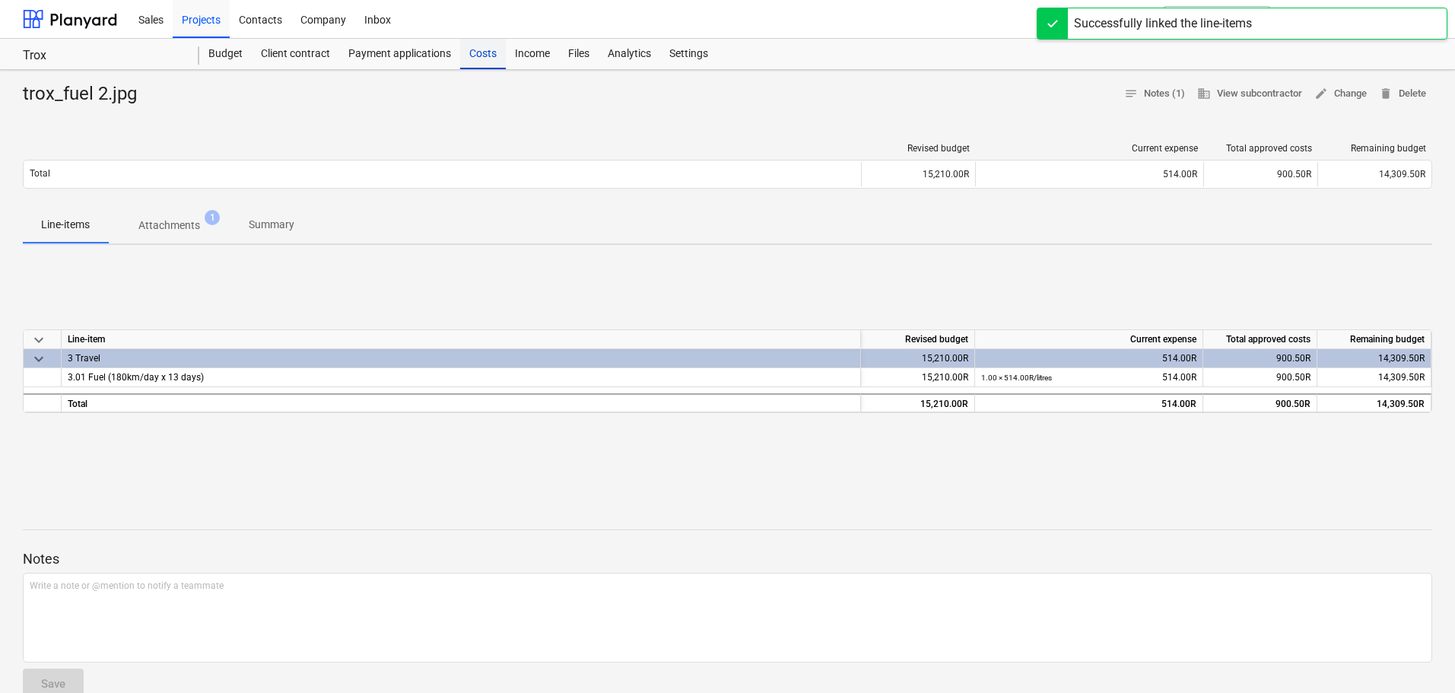
click at [482, 53] on div "Costs" at bounding box center [483, 54] width 46 height 30
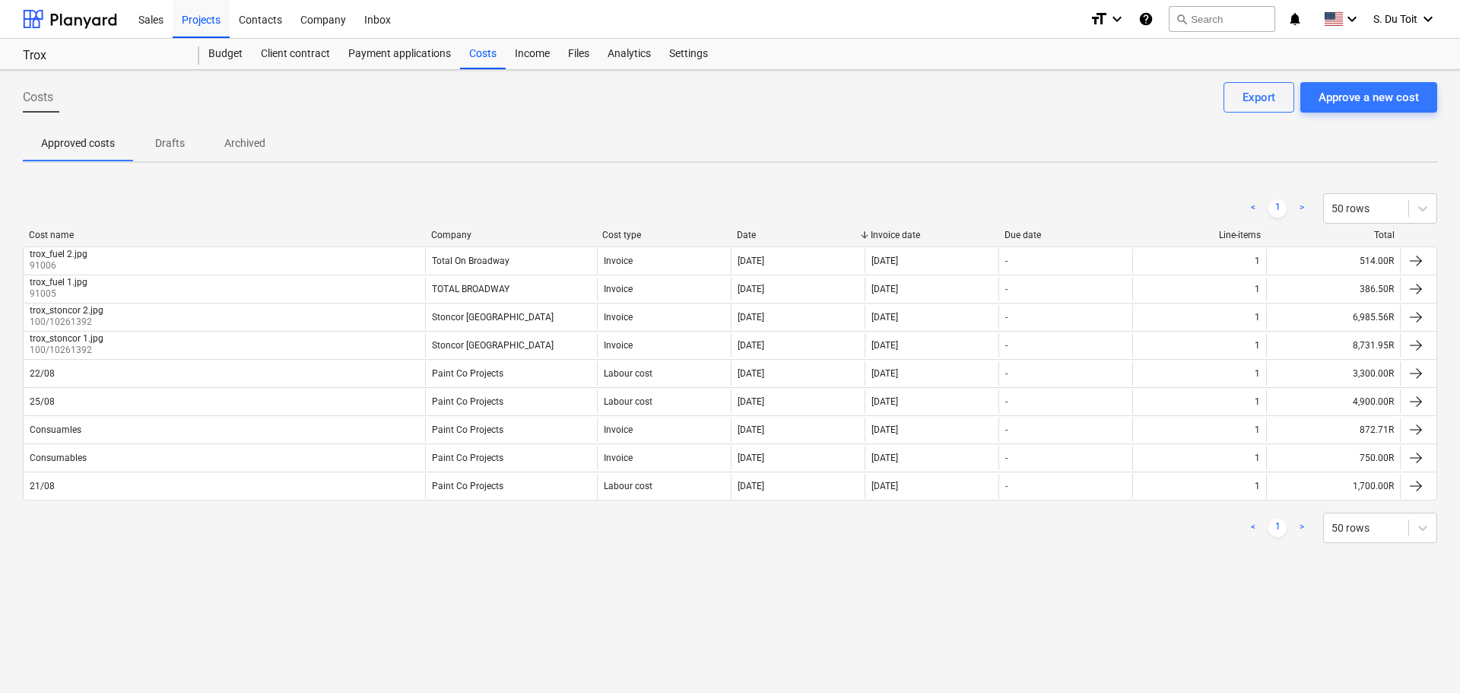
click at [599, 176] on div "< 1 > 50 rows Cost name Company Cost type Date Invoice date Due date Line-items…" at bounding box center [730, 368] width 1415 height 386
click at [723, 102] on div "Approve a new cost" at bounding box center [1369, 97] width 100 height 20
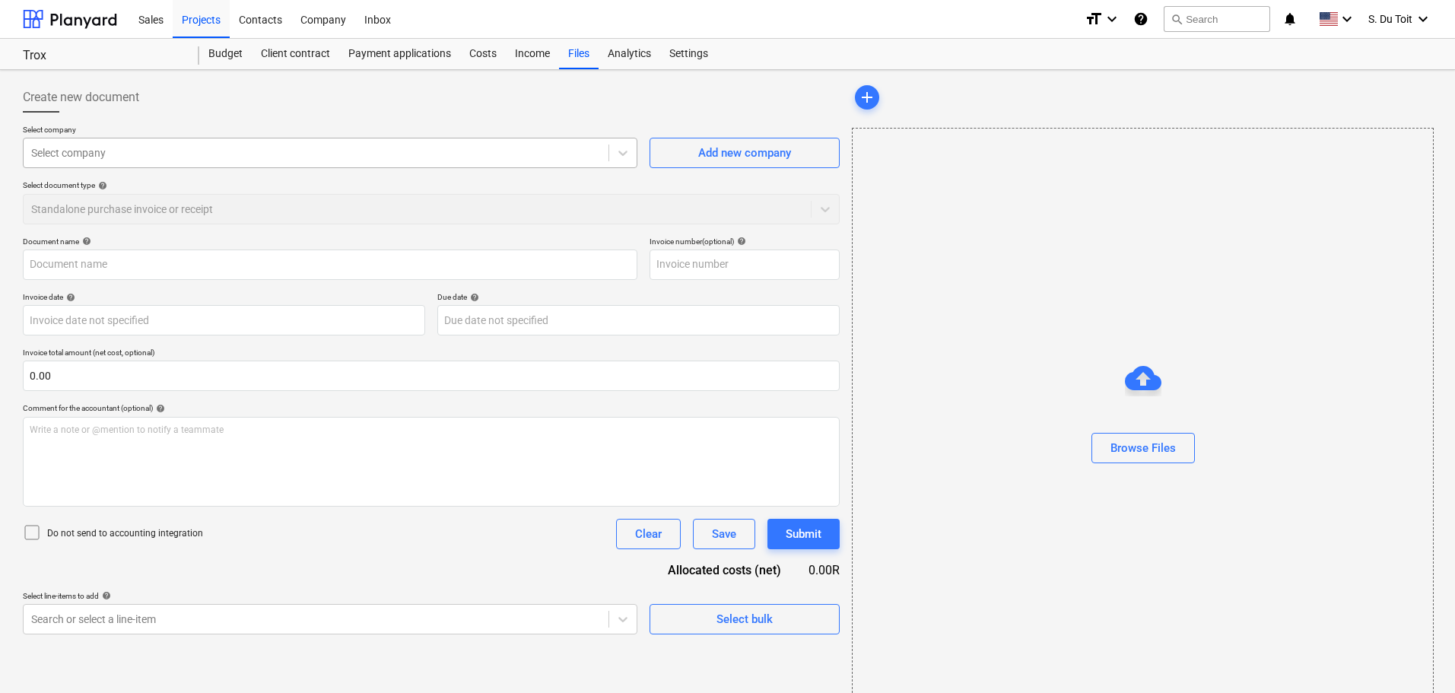
click at [106, 160] on div at bounding box center [316, 152] width 570 height 15
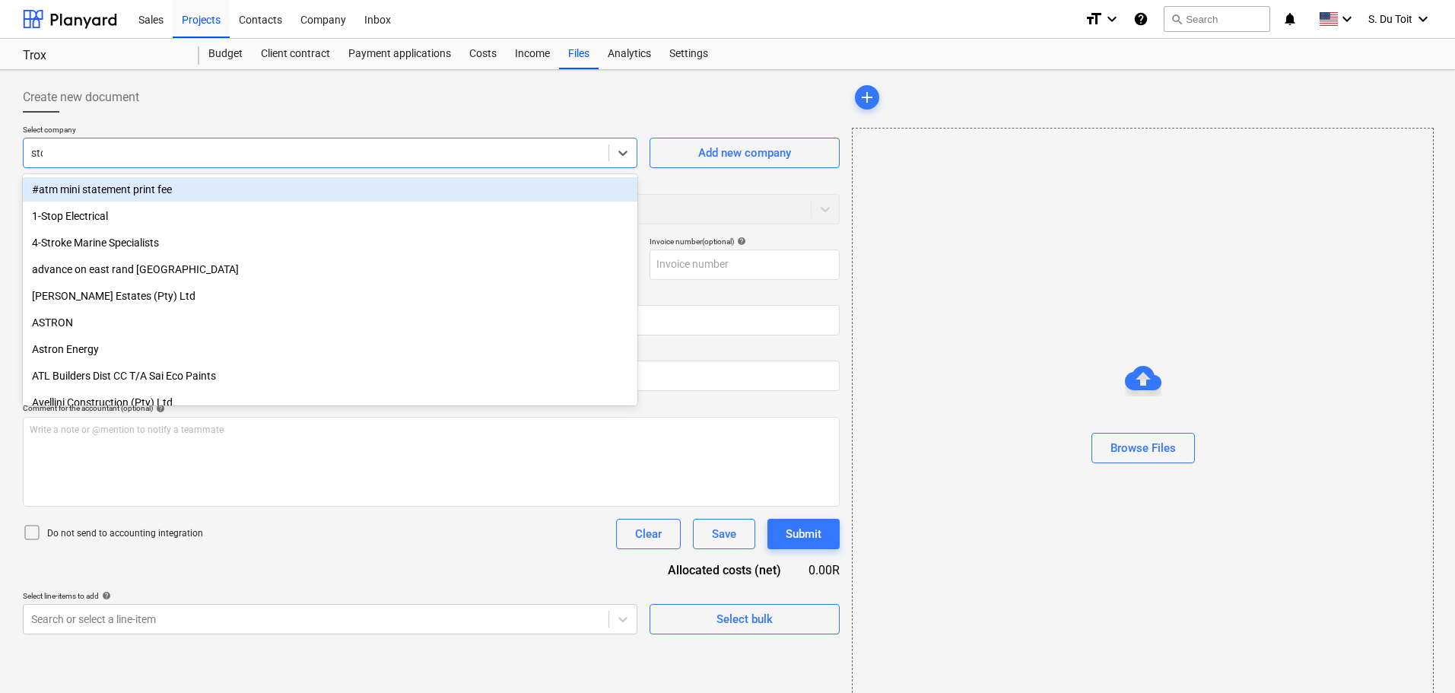
type input "ston"
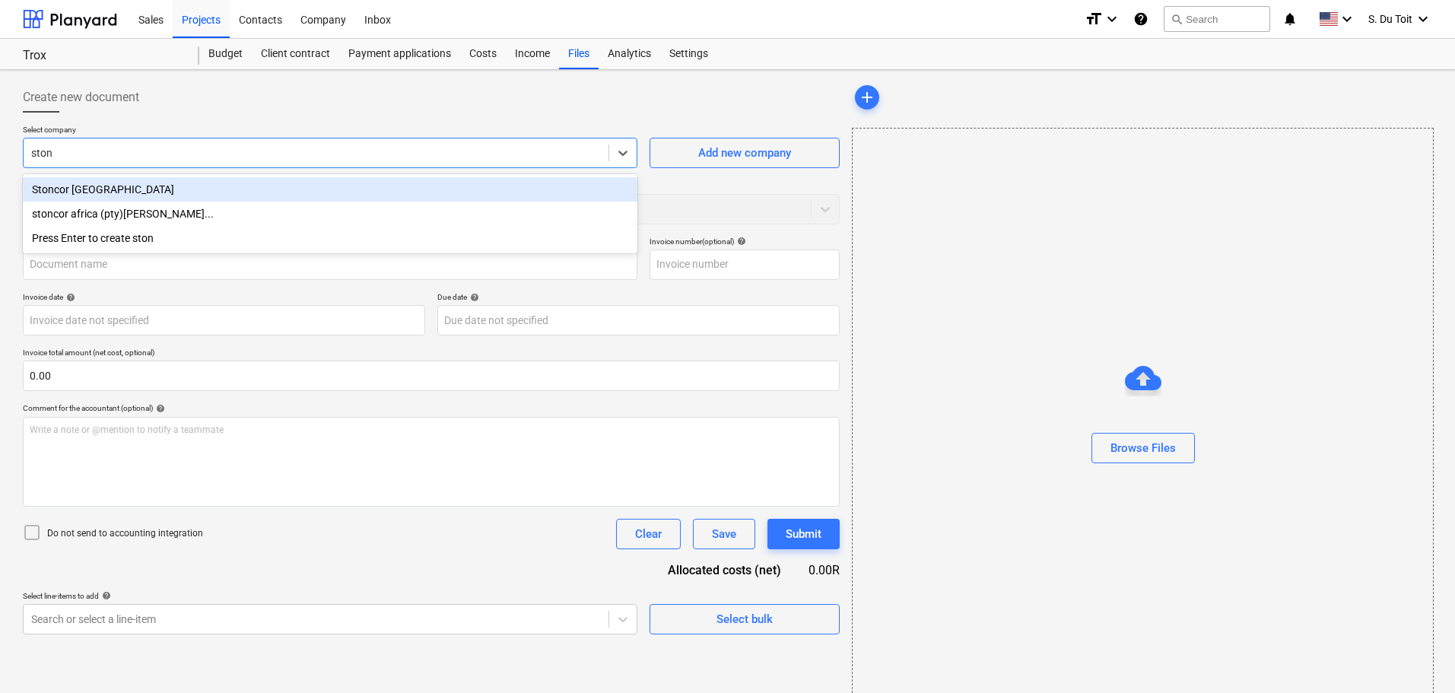
click at [104, 194] on div "Stoncor Africa" at bounding box center [330, 189] width 615 height 24
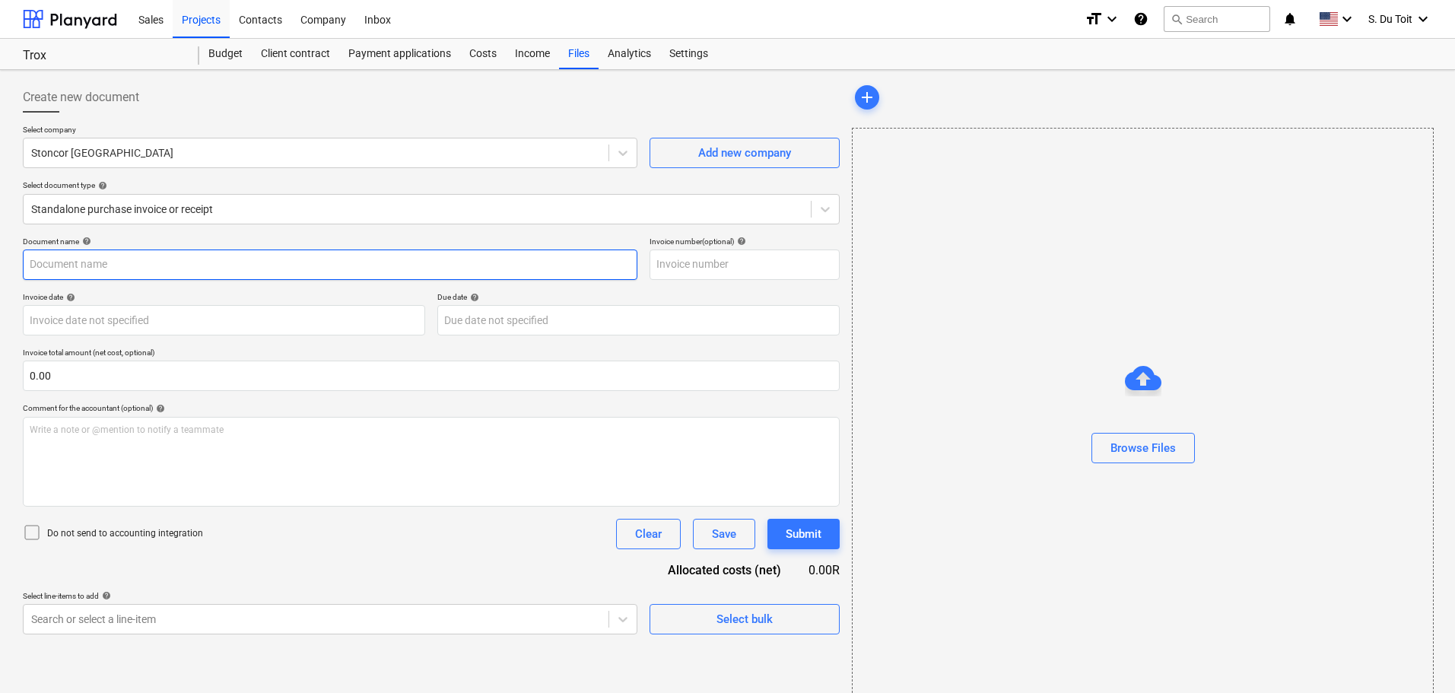
click at [118, 274] on input "text" at bounding box center [330, 264] width 615 height 30
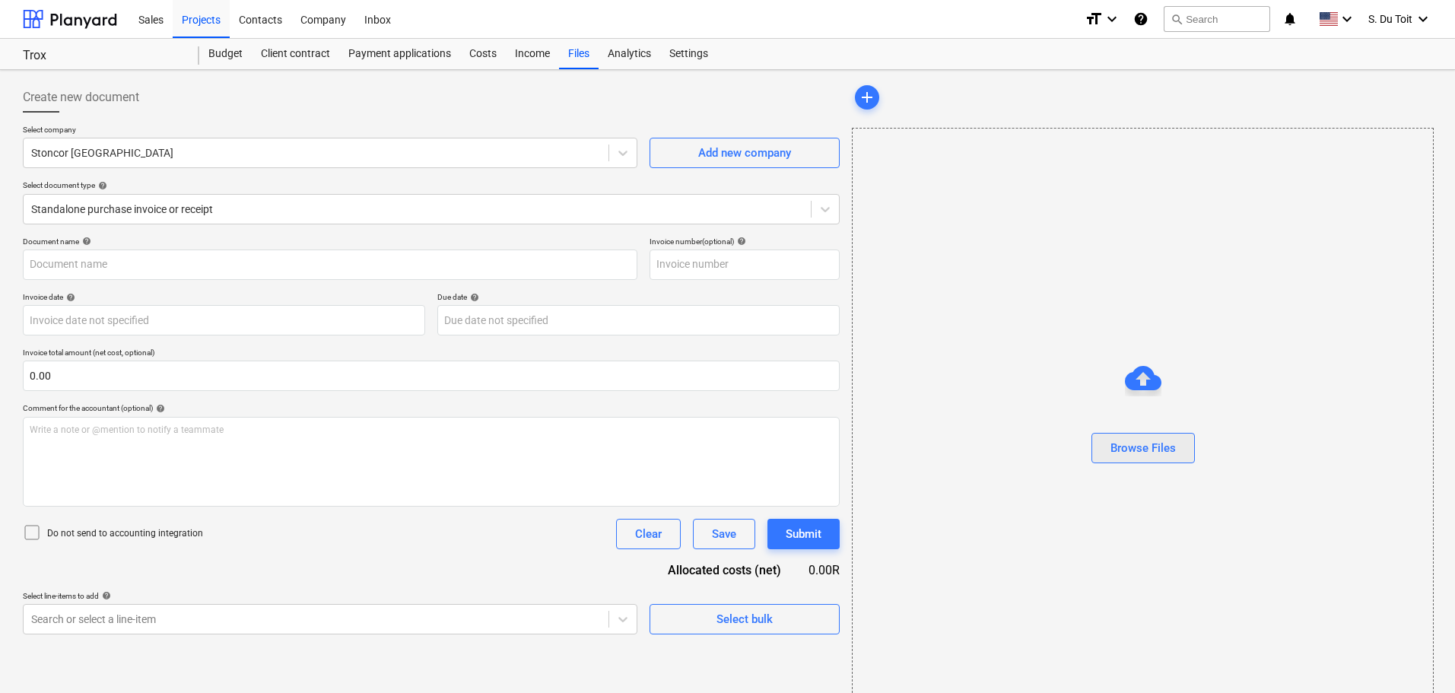
click at [723, 437] on button "Browse Files" at bounding box center [1143, 448] width 103 height 30
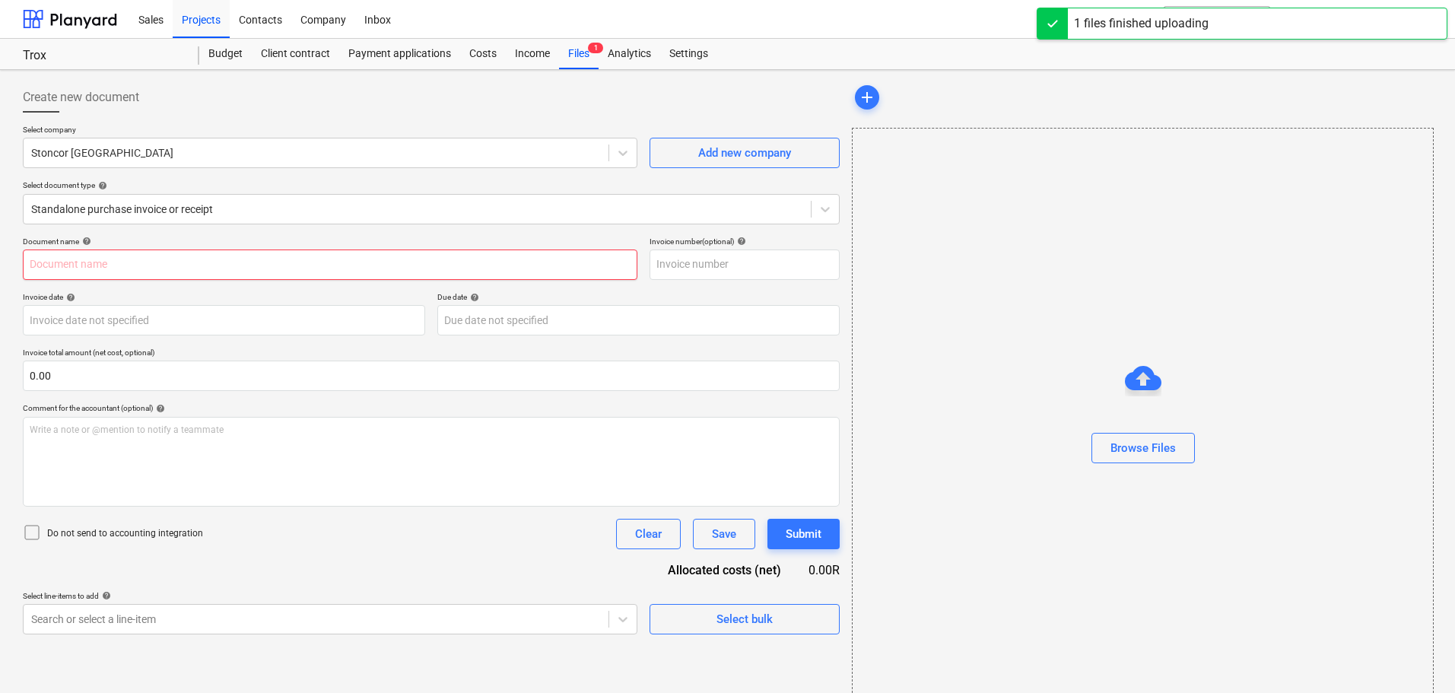
type input "Stoncor_10010261704_Trox.jpg"
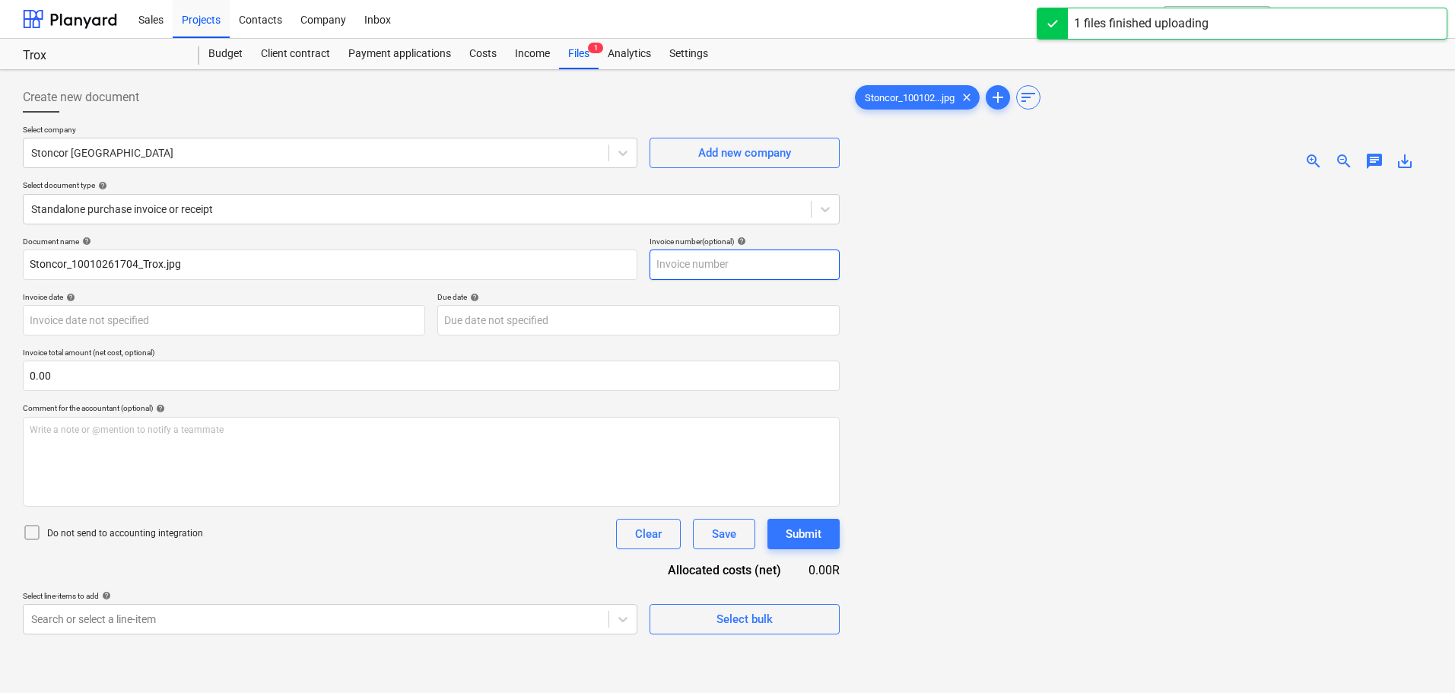
click at [702, 272] on input "text" at bounding box center [745, 264] width 190 height 30
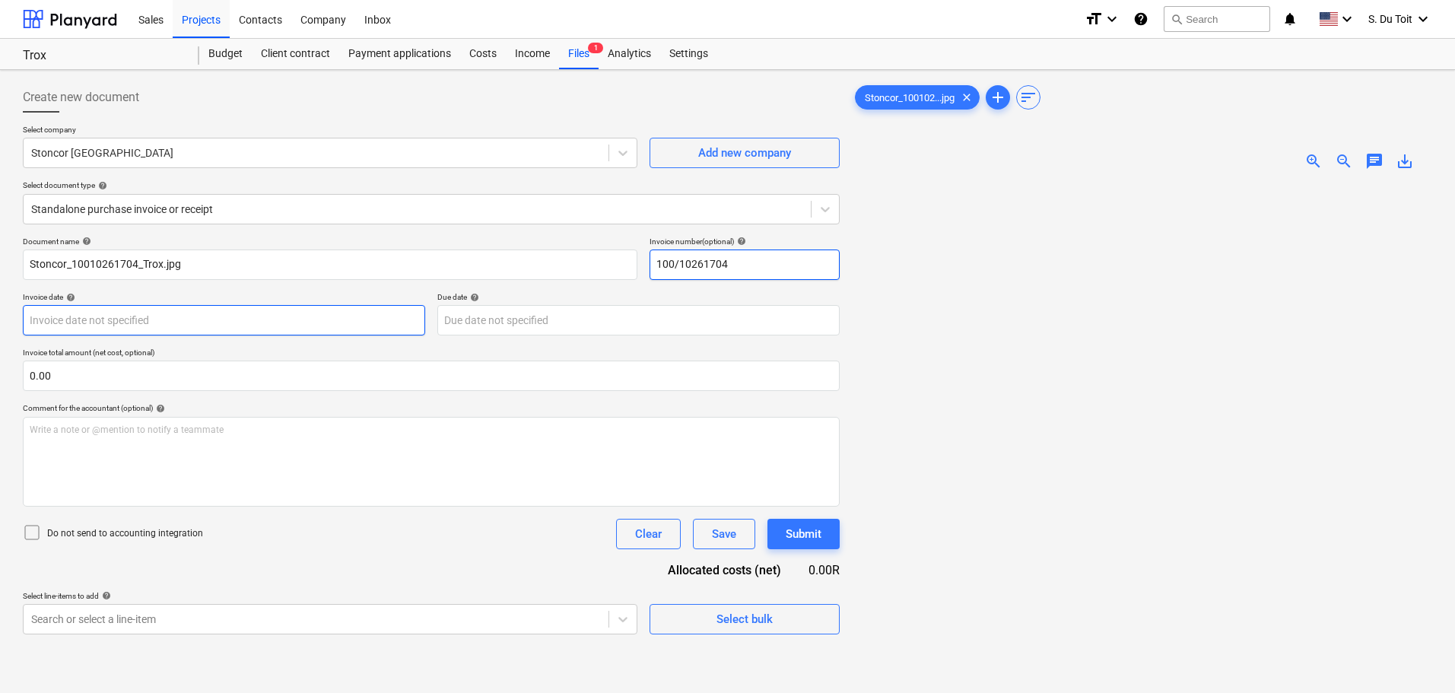
type input "100/10261704"
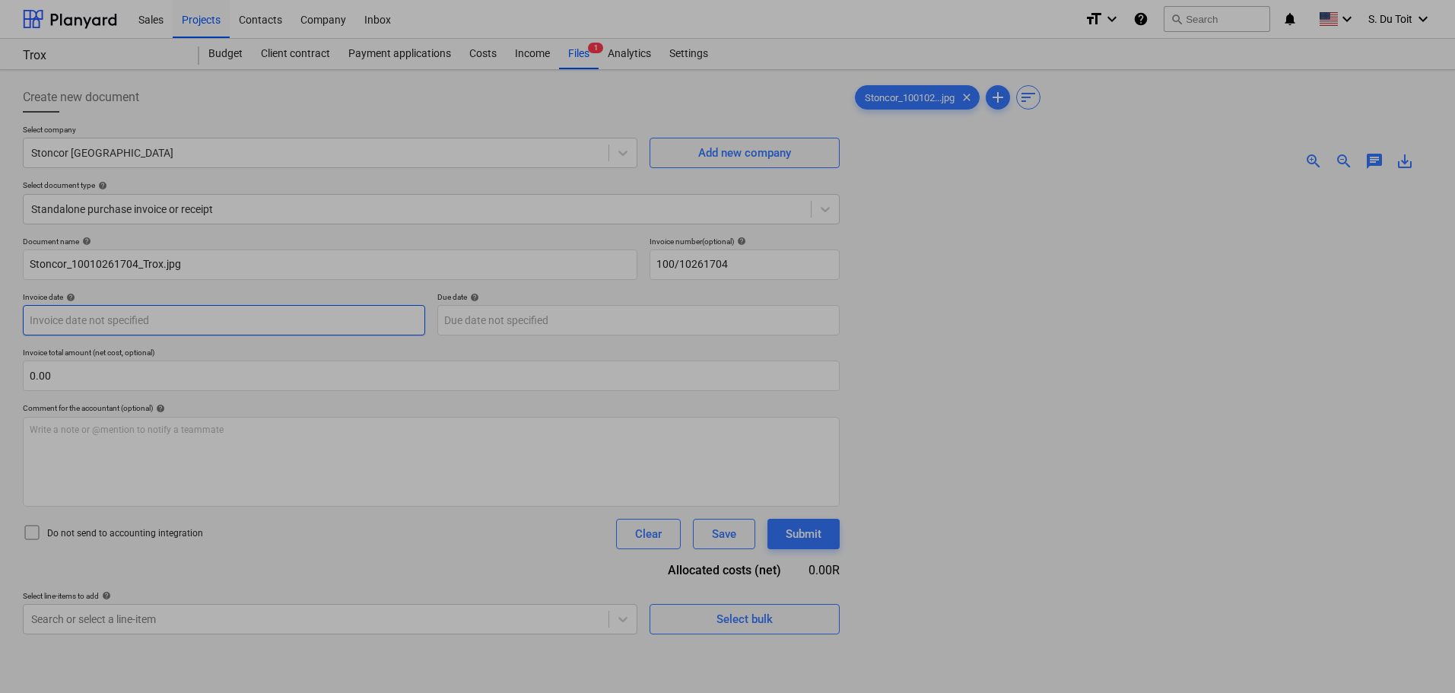
click at [253, 324] on body "Sales Projects Contacts Company Inbox format_size keyboard_arrow_down help sear…" at bounding box center [727, 346] width 1455 height 693
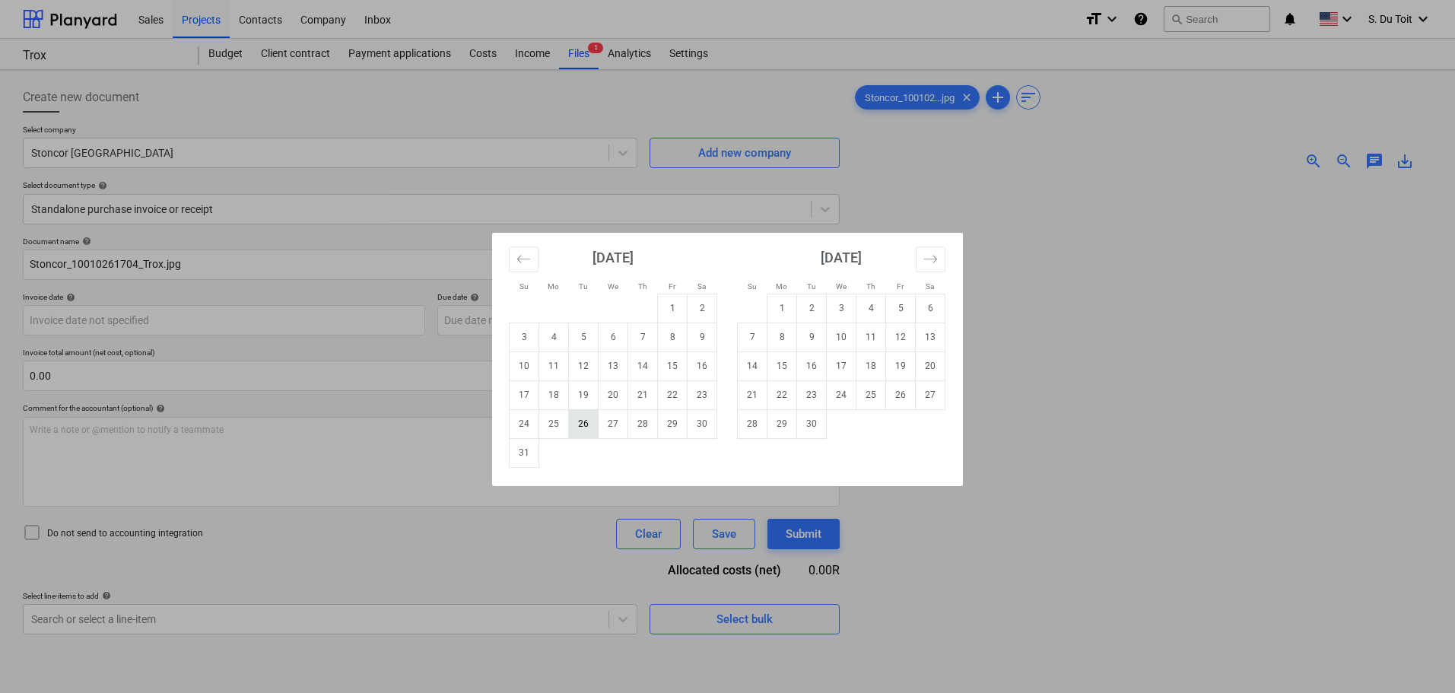
click at [583, 431] on td "26" at bounding box center [584, 423] width 30 height 29
type input "26 Aug 2025"
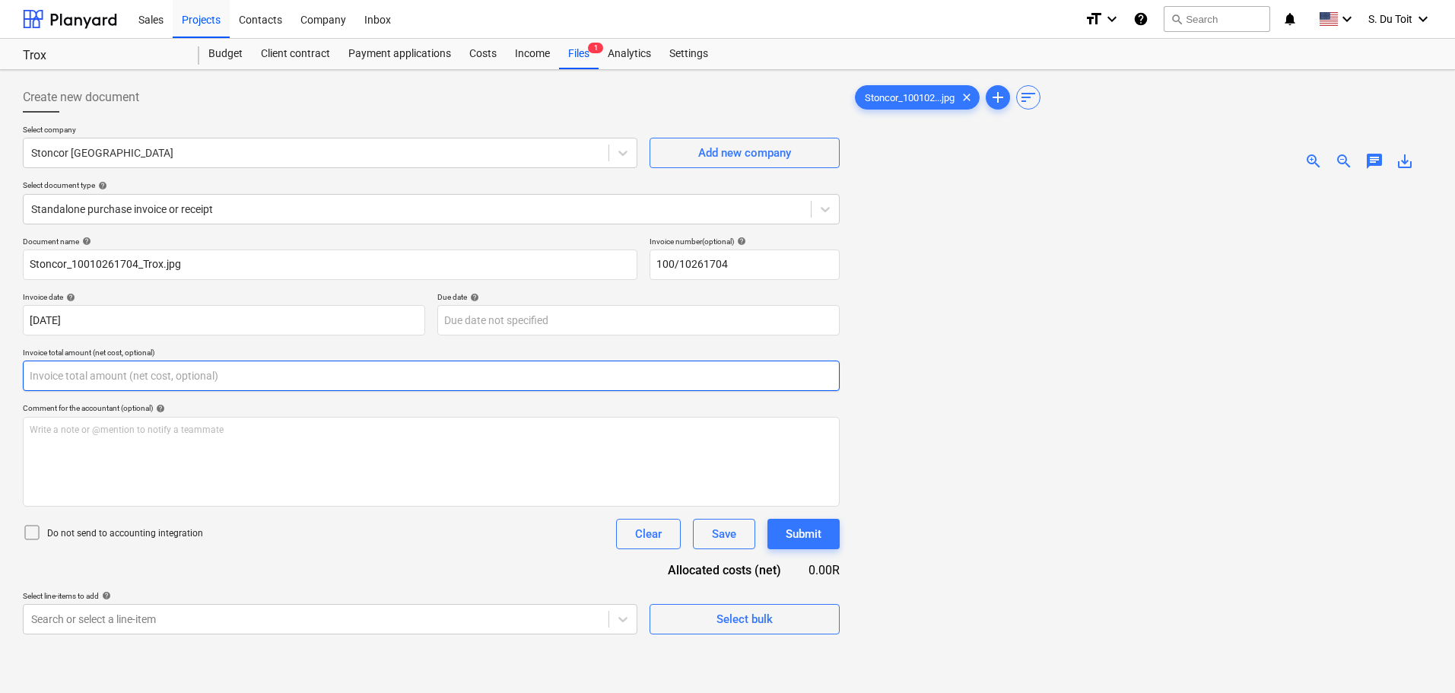
click at [99, 375] on input "text" at bounding box center [431, 376] width 817 height 30
type input "0.00"
click at [723, 164] on span "zoom_in" at bounding box center [1313, 161] width 18 height 18
click at [113, 371] on input "text" at bounding box center [431, 376] width 817 height 30
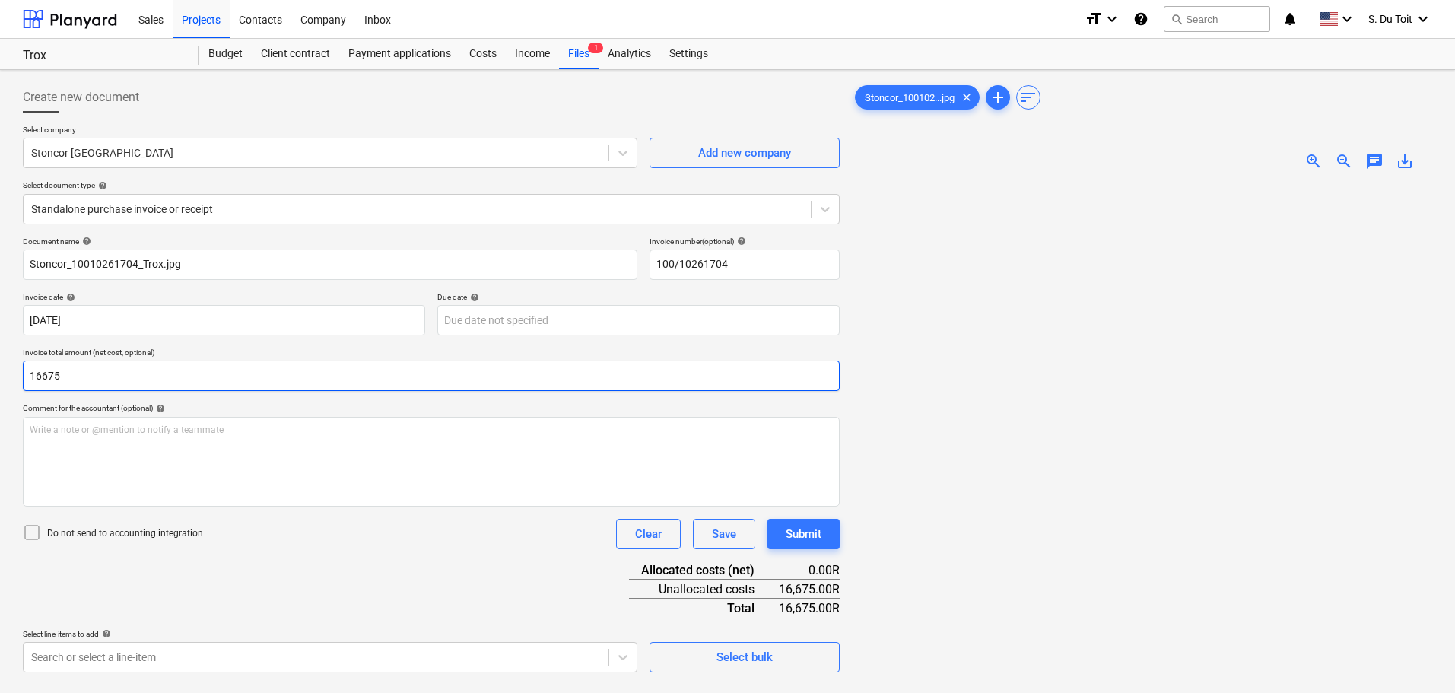
click at [123, 378] on input "16675" at bounding box center [431, 376] width 817 height 30
drag, startPoint x: 123, startPoint y: 378, endPoint x: 0, endPoint y: 383, distance: 123.3
click at [0, 383] on div "Create new document Select company Stoncor Africa Add new company Select docume…" at bounding box center [727, 457] width 1455 height 775
type input "16,675.00"
click at [33, 534] on icon at bounding box center [32, 532] width 18 height 18
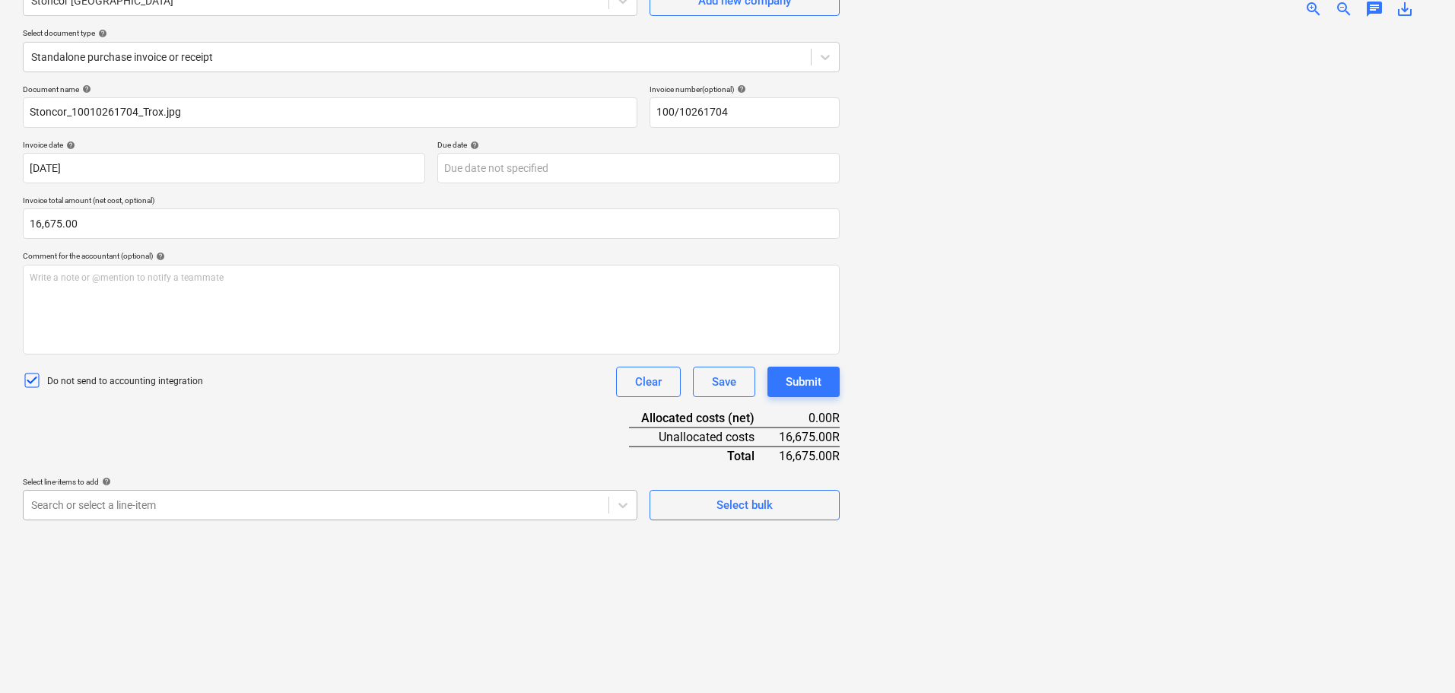
scroll to position [214, 0]
click at [358, 507] on body "Sales Projects Contacts Company Inbox format_size keyboard_arrow_down help sear…" at bounding box center [727, 194] width 1455 height 693
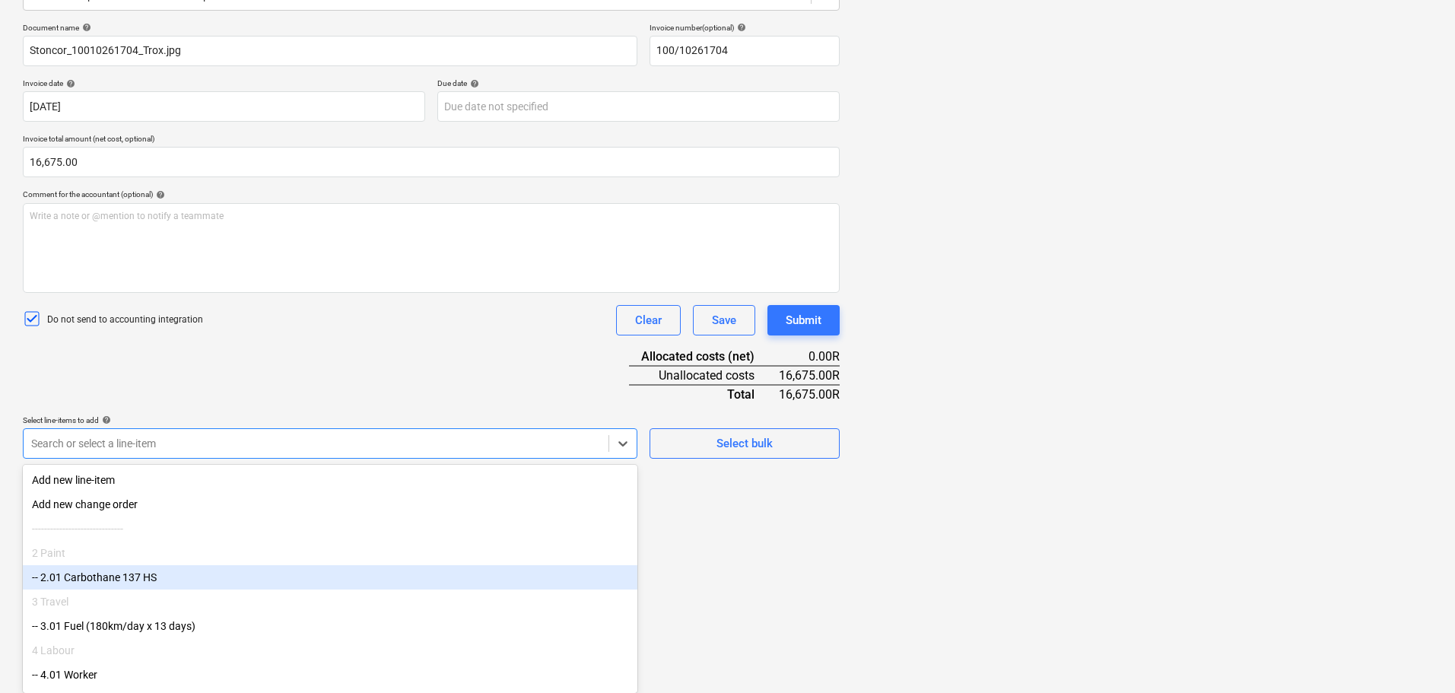
click at [279, 580] on div "-- 2.01 Carbothane 137 HS" at bounding box center [330, 577] width 615 height 24
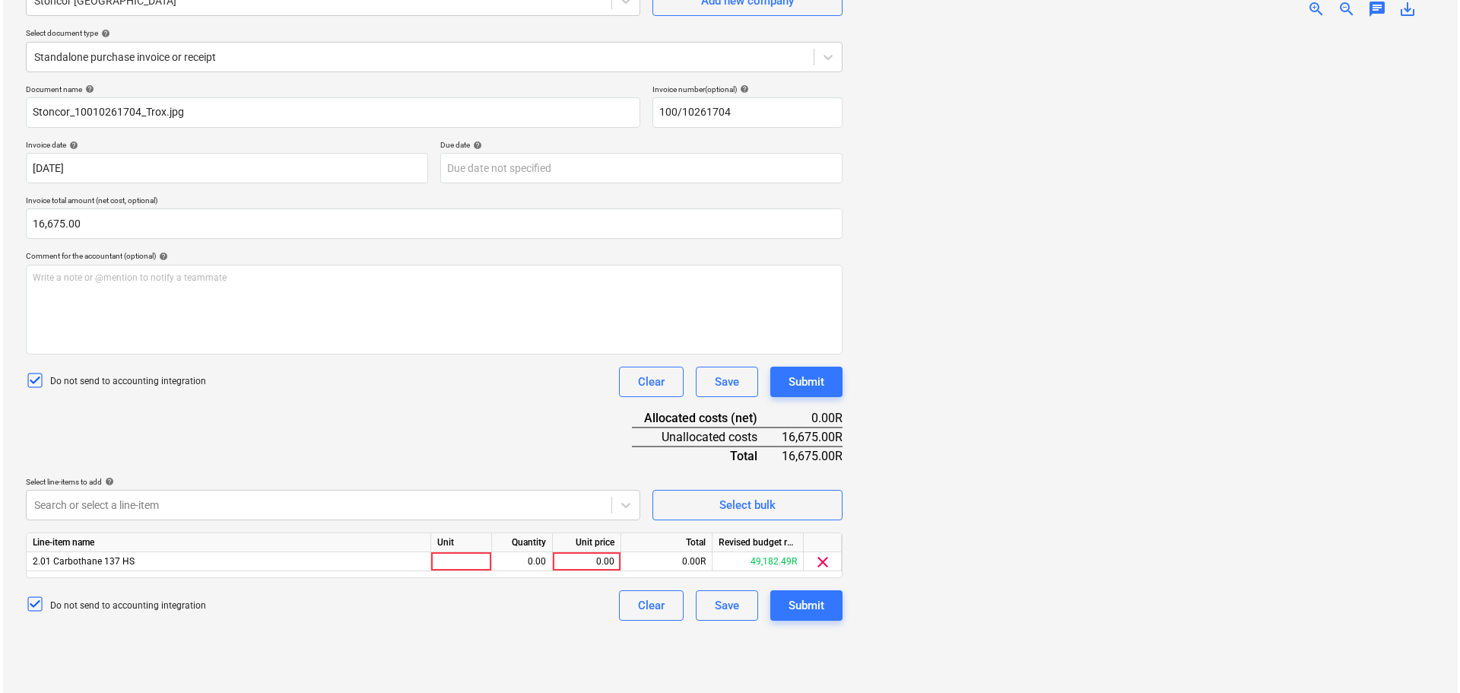
scroll to position [152, 0]
click at [723, 541] on html "Sales Projects Contacts Company Inbox format_size keyboard_arrow_down help sear…" at bounding box center [727, 194] width 1455 height 693
click at [468, 565] on div at bounding box center [458, 561] width 61 height 19
type input "5L"
click at [523, 561] on div "0.00" at bounding box center [519, 561] width 48 height 19
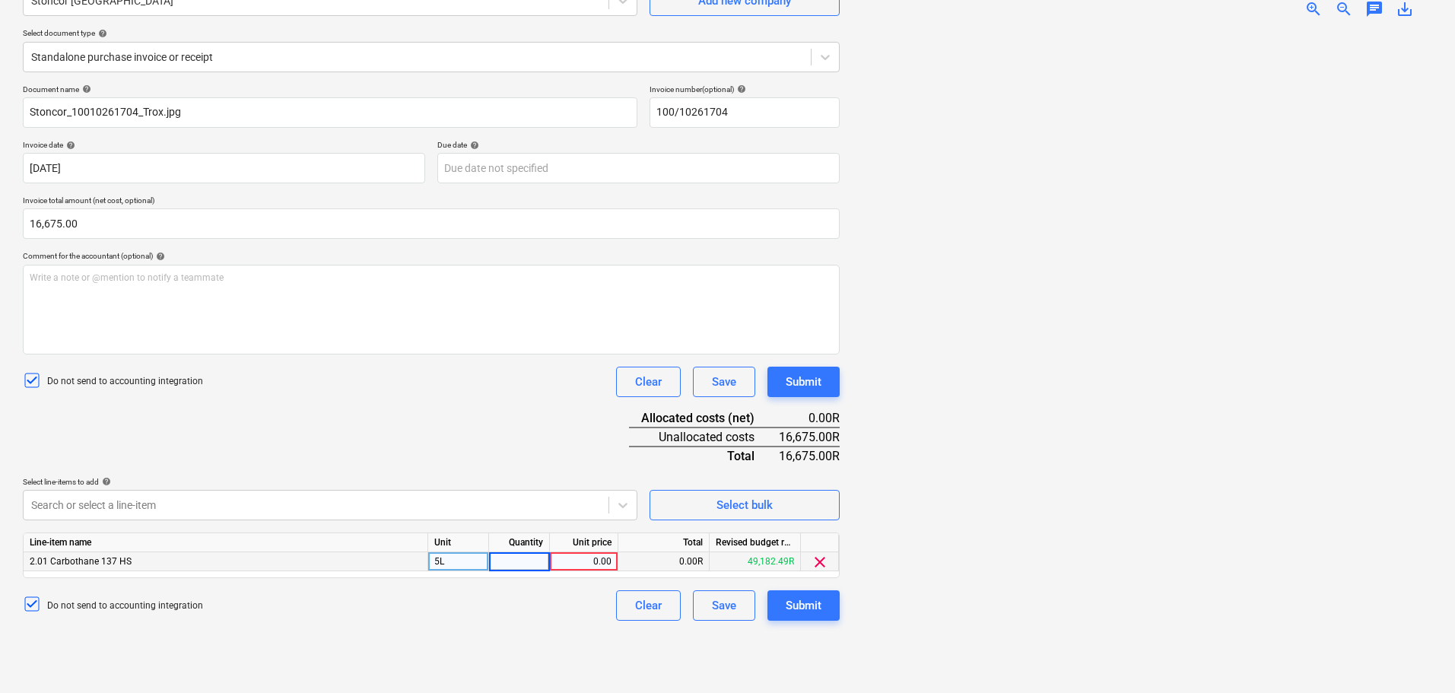
type input "1"
click at [588, 553] on div "0.00" at bounding box center [584, 561] width 56 height 19
type input "16675"
click at [723, 606] on div "Submit" at bounding box center [804, 606] width 36 height 20
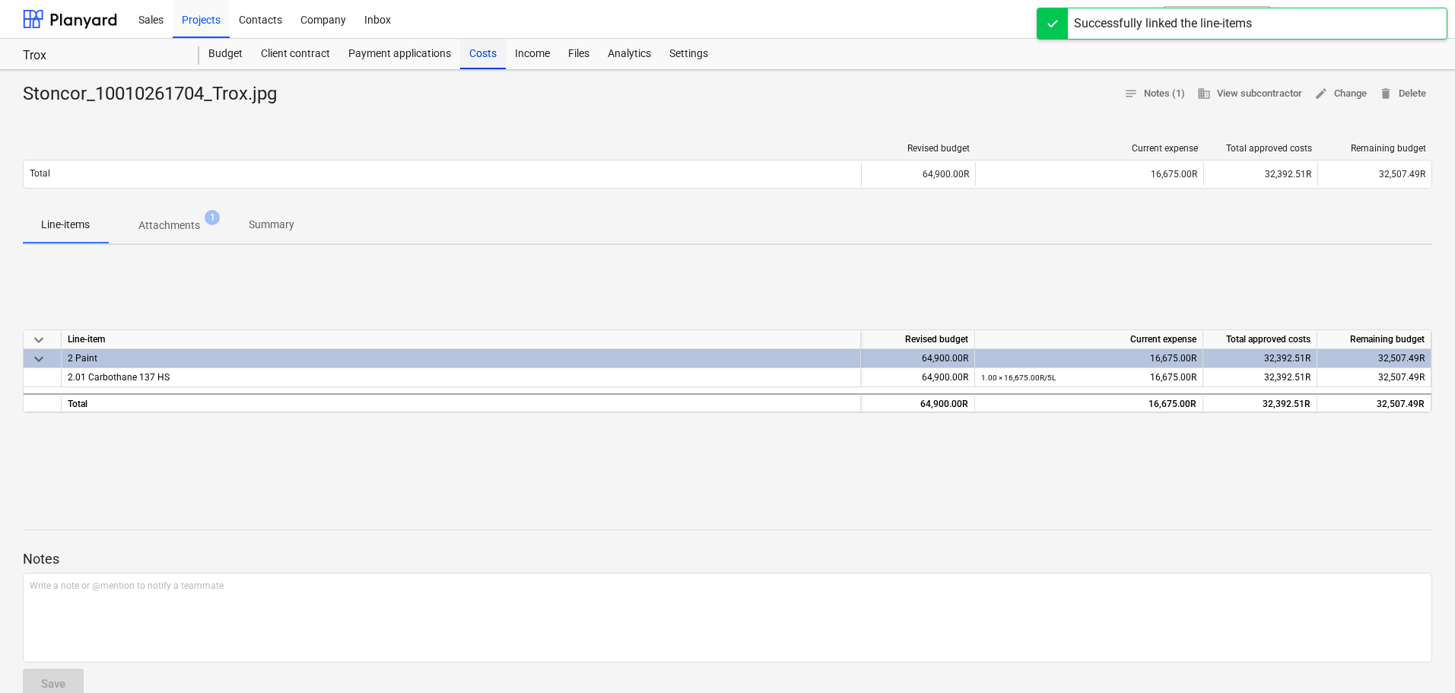
click at [485, 53] on div "Costs" at bounding box center [483, 54] width 46 height 30
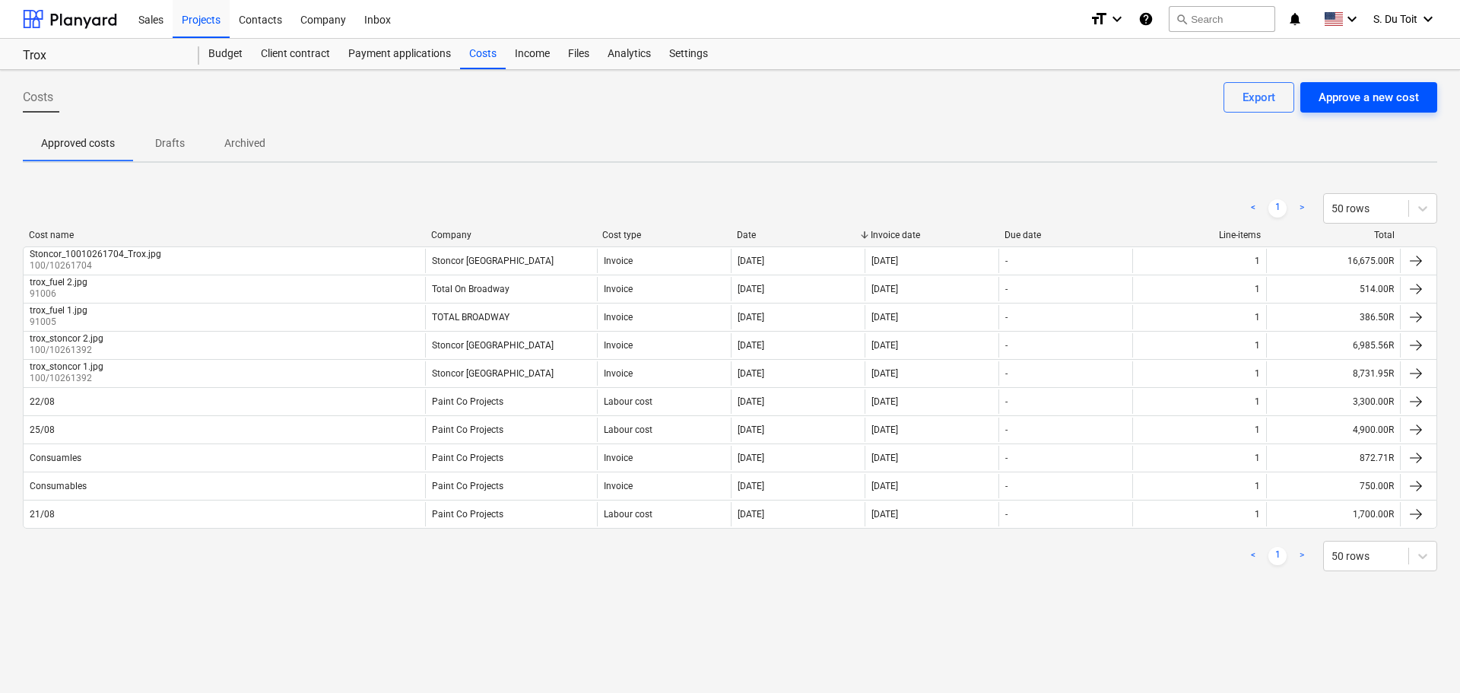
click at [723, 94] on div "Approve a new cost" at bounding box center [1369, 97] width 100 height 20
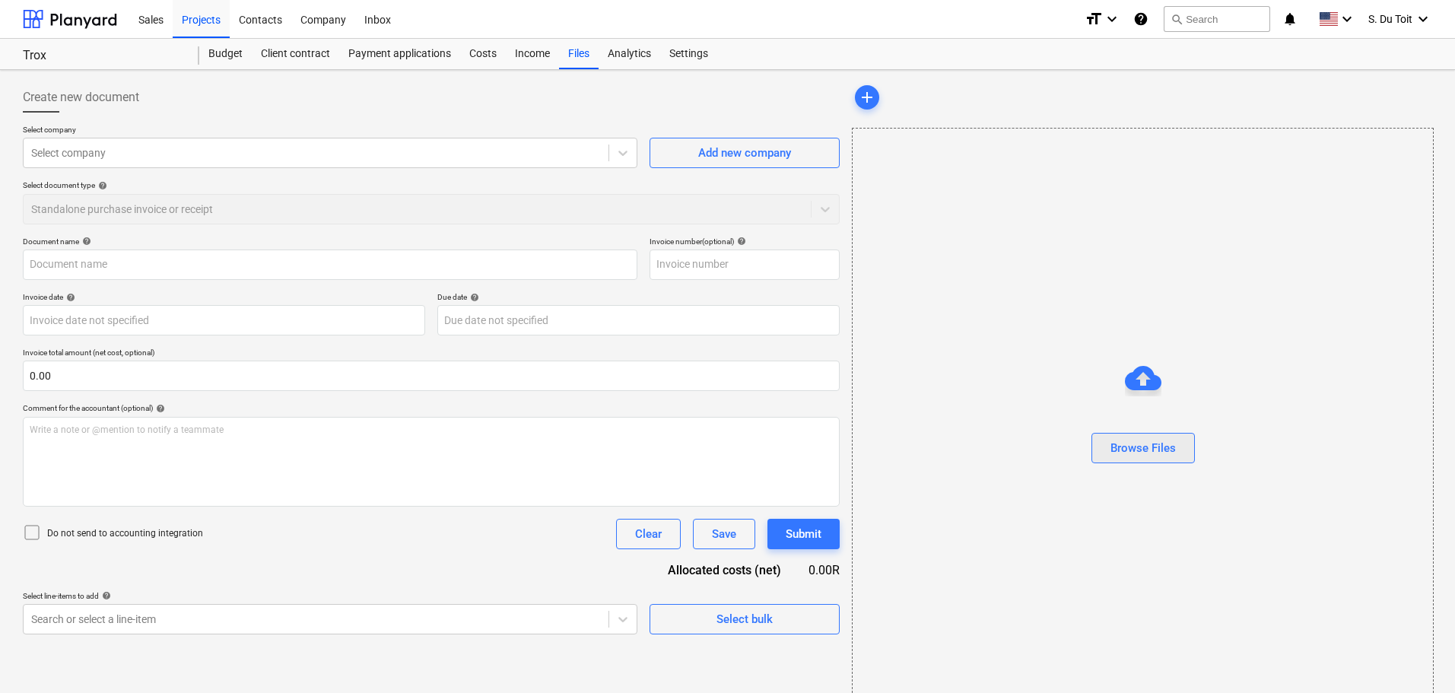
click at [723, 440] on div "Browse Files" at bounding box center [1143, 448] width 65 height 20
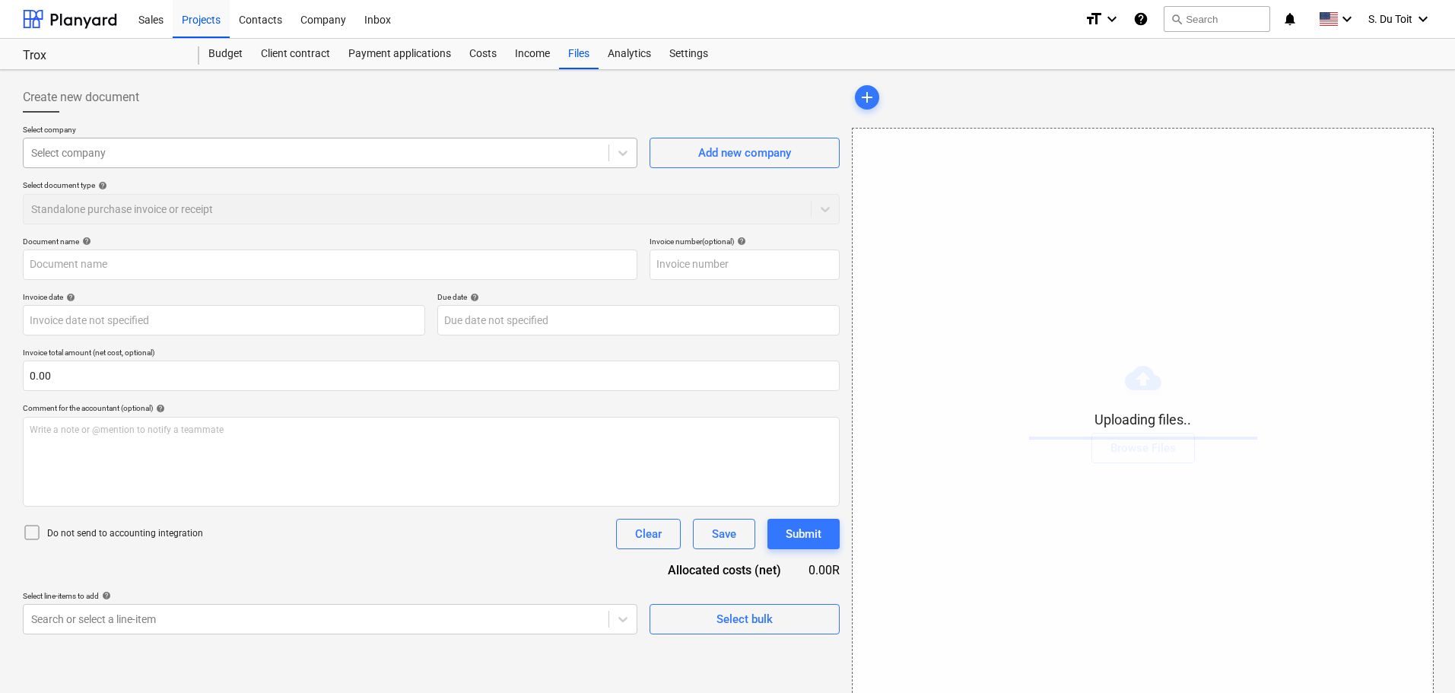
click at [58, 142] on div "Select company" at bounding box center [316, 152] width 585 height 21
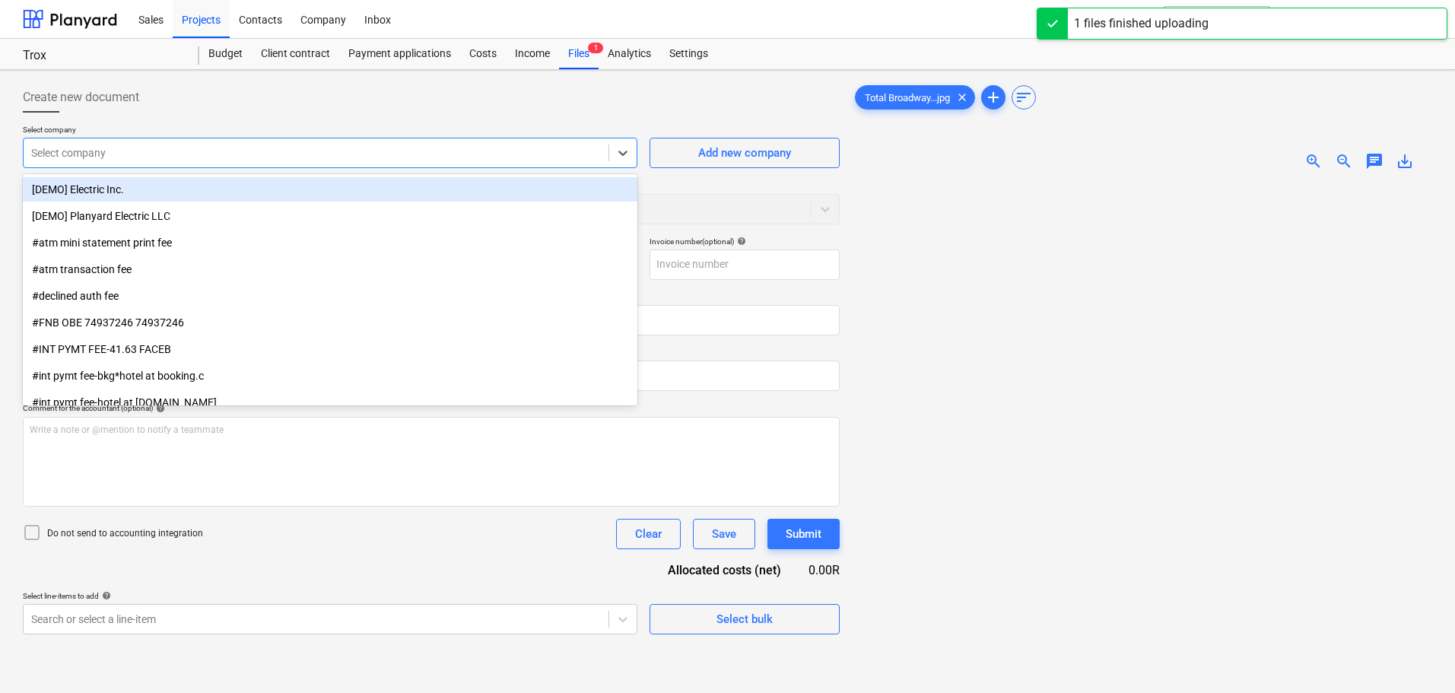
type input "Total Broadway_998964_Trox.jpg"
type input "tot"
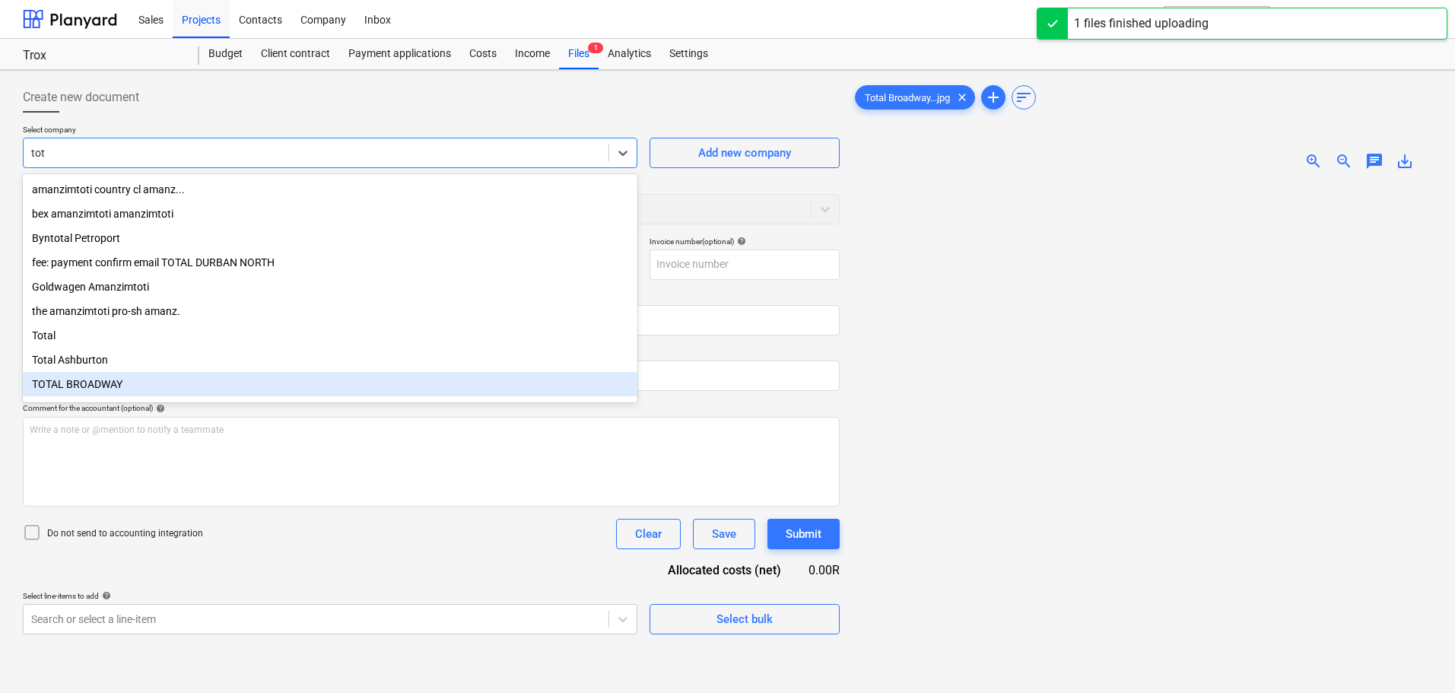
click at [99, 383] on div "TOTAL BROADWAY" at bounding box center [330, 384] width 615 height 24
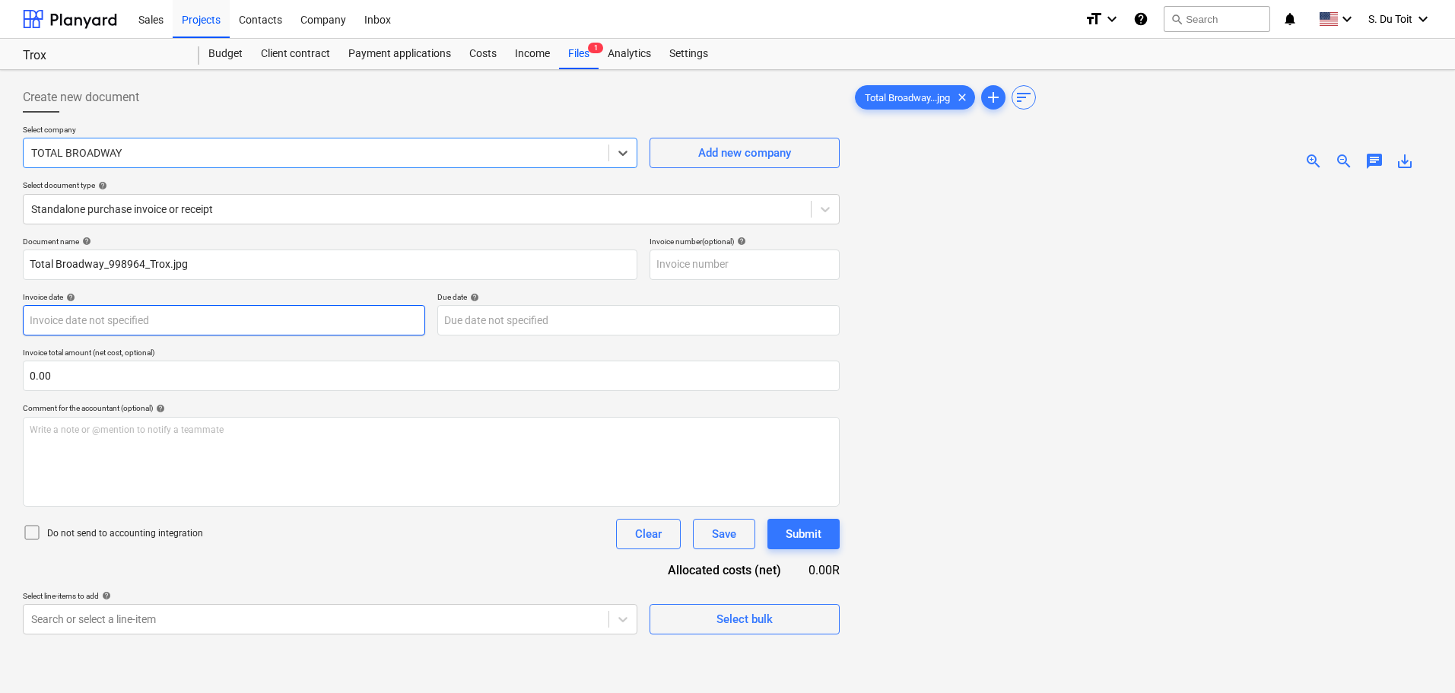
click at [269, 316] on body "Sales Projects Contacts Company Inbox format_size keyboard_arrow_down help sear…" at bounding box center [727, 346] width 1455 height 693
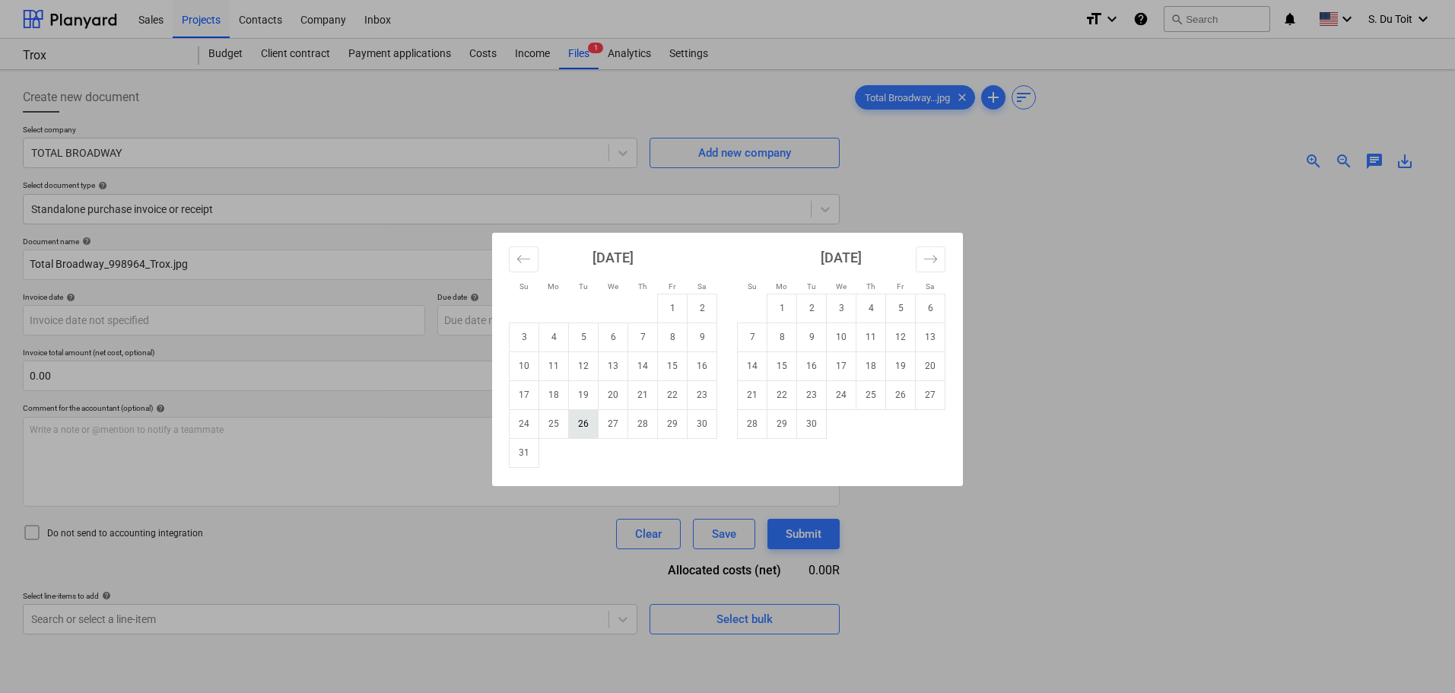
click at [589, 428] on td "26" at bounding box center [584, 423] width 30 height 29
type input "26 Aug 2025"
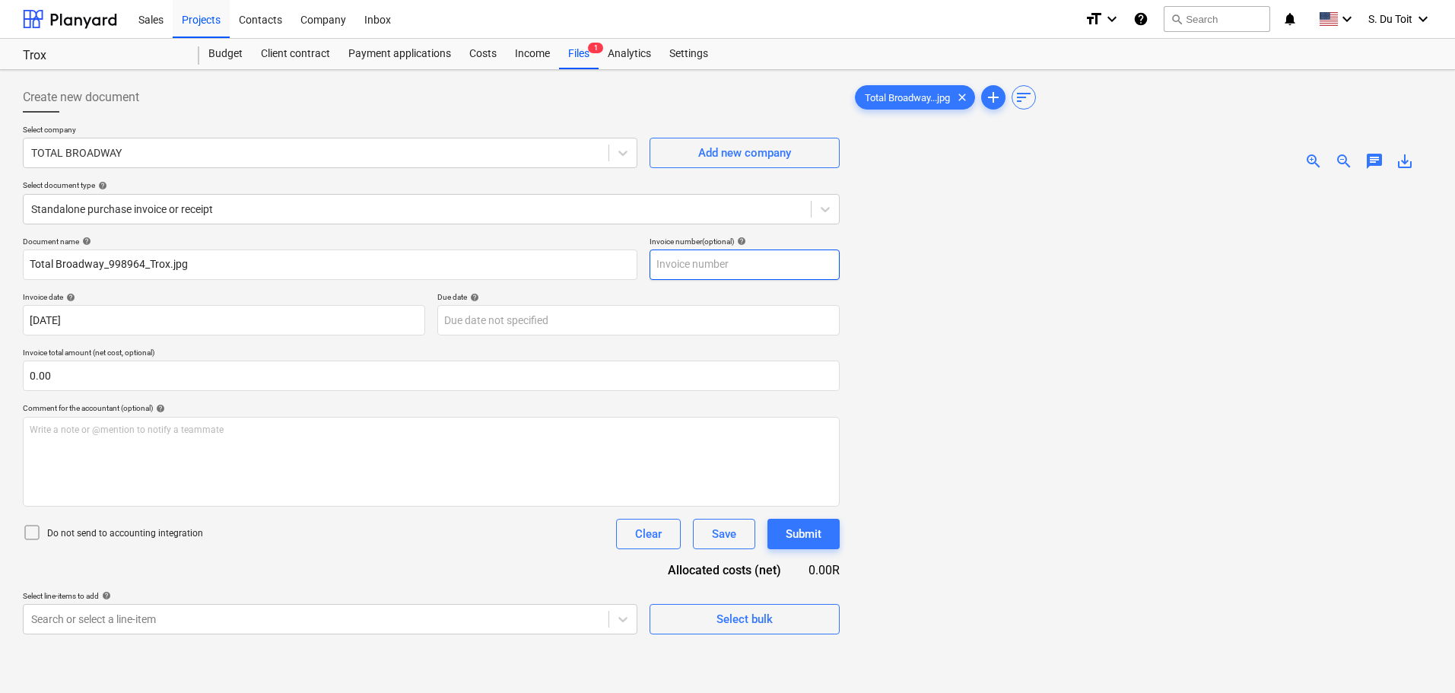
click at [723, 270] on input "text" at bounding box center [745, 264] width 190 height 30
type input "636648"
drag, startPoint x: 353, startPoint y: 377, endPoint x: 0, endPoint y: 377, distance: 352.9
click at [0, 377] on div "Create new document Select company TOTAL BROADWAY Add new company Select docume…" at bounding box center [727, 457] width 1455 height 775
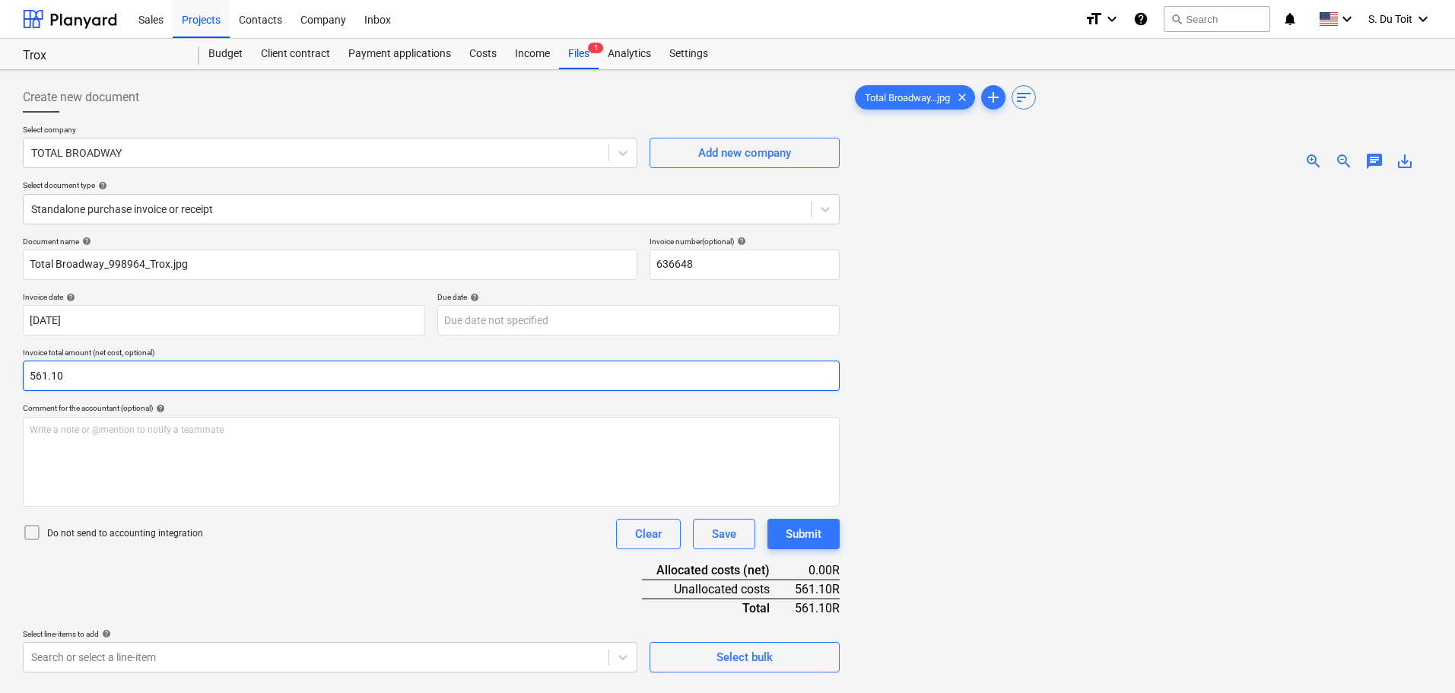
type input "561.10"
click at [147, 538] on p "Do not send to accounting integration" at bounding box center [125, 533] width 156 height 13
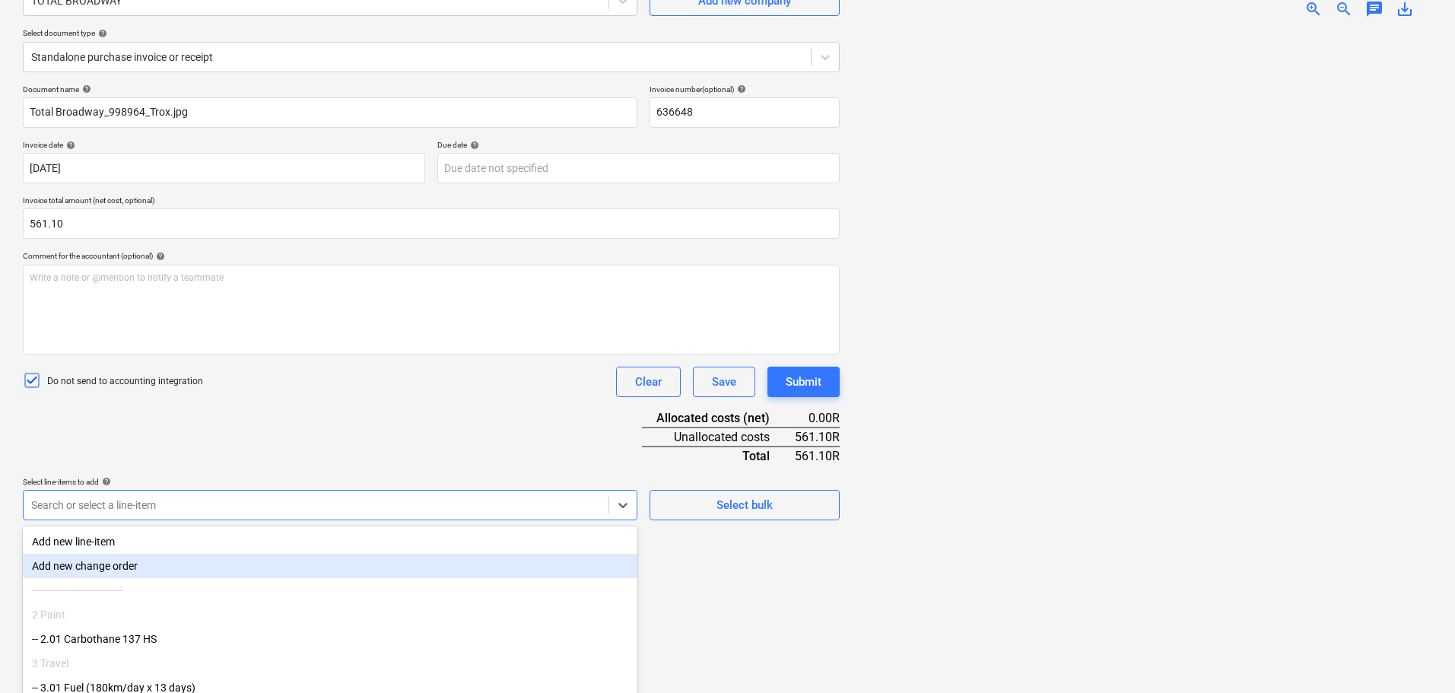
scroll to position [214, 0]
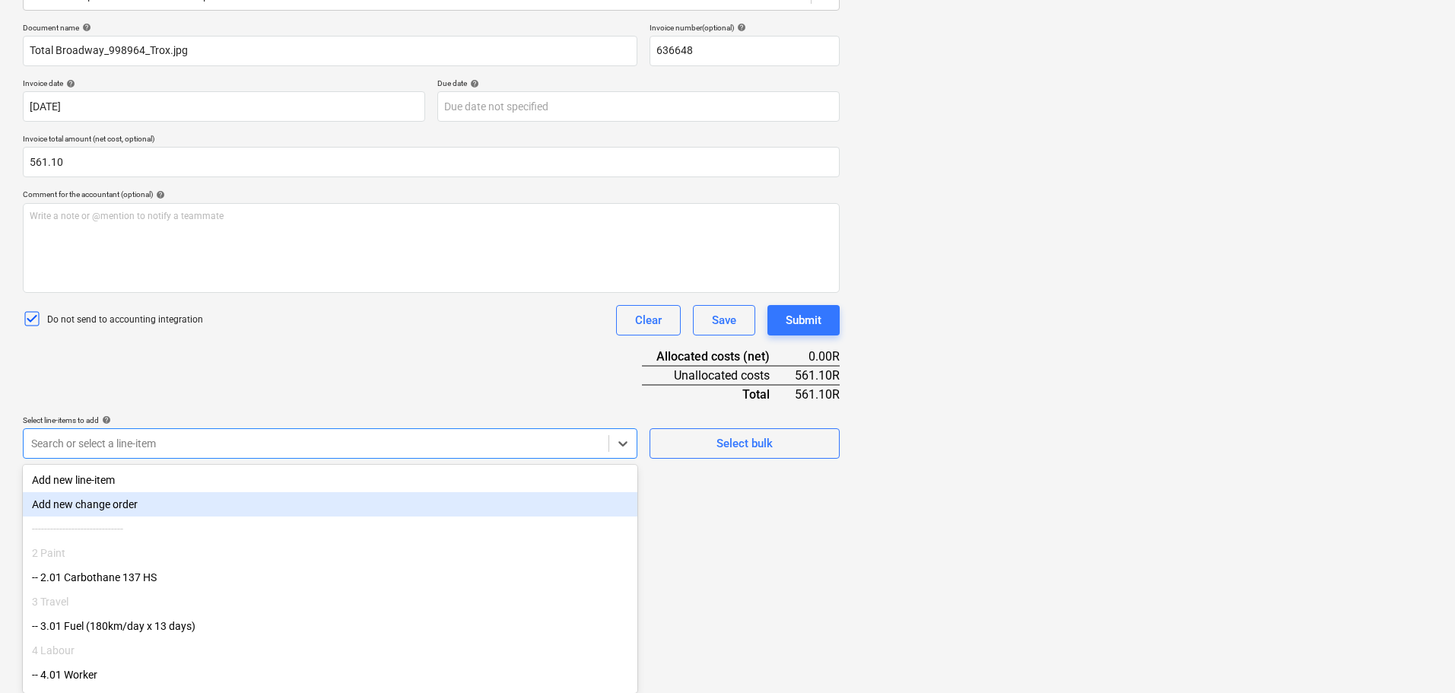
click at [312, 479] on body "Sales Projects Contacts Company Inbox format_size keyboard_arrow_down help sear…" at bounding box center [727, 132] width 1455 height 693
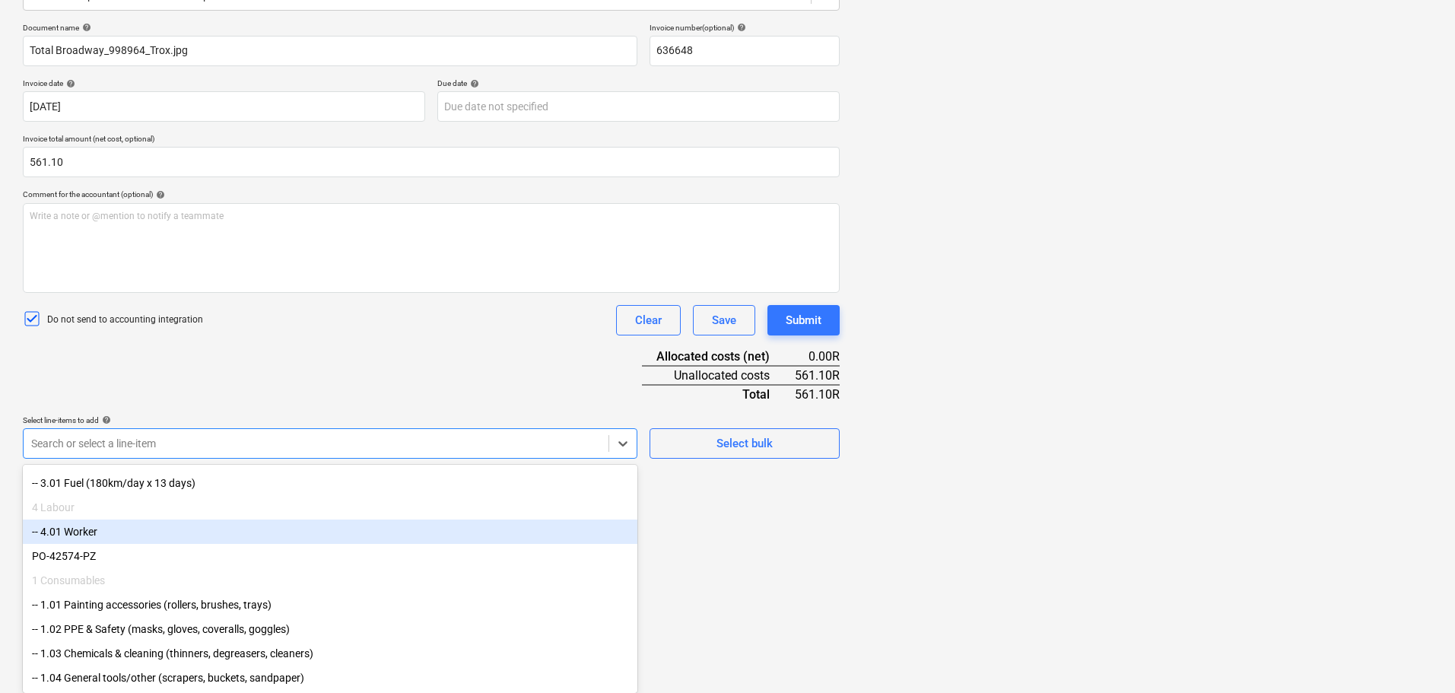
scroll to position [154, 0]
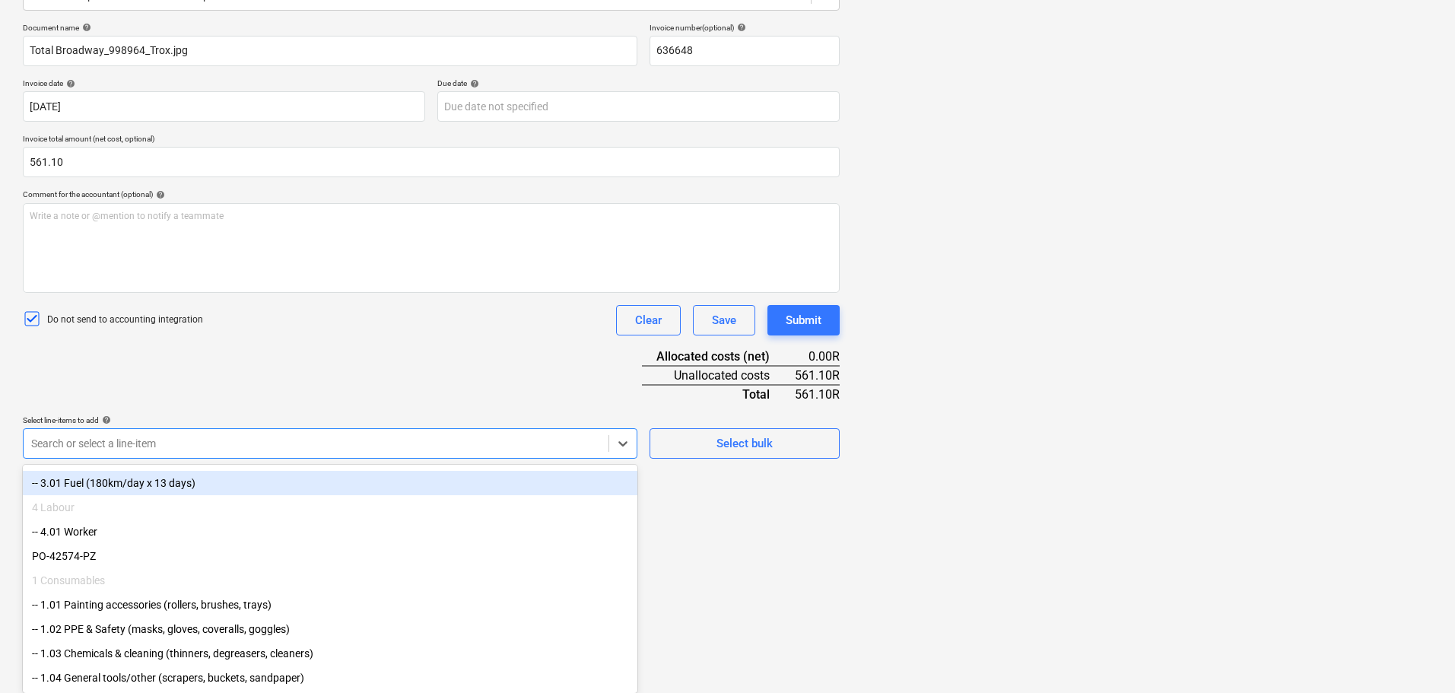
click at [335, 481] on div "-- 3.01 Fuel (180km/day x 13 days)" at bounding box center [330, 483] width 615 height 24
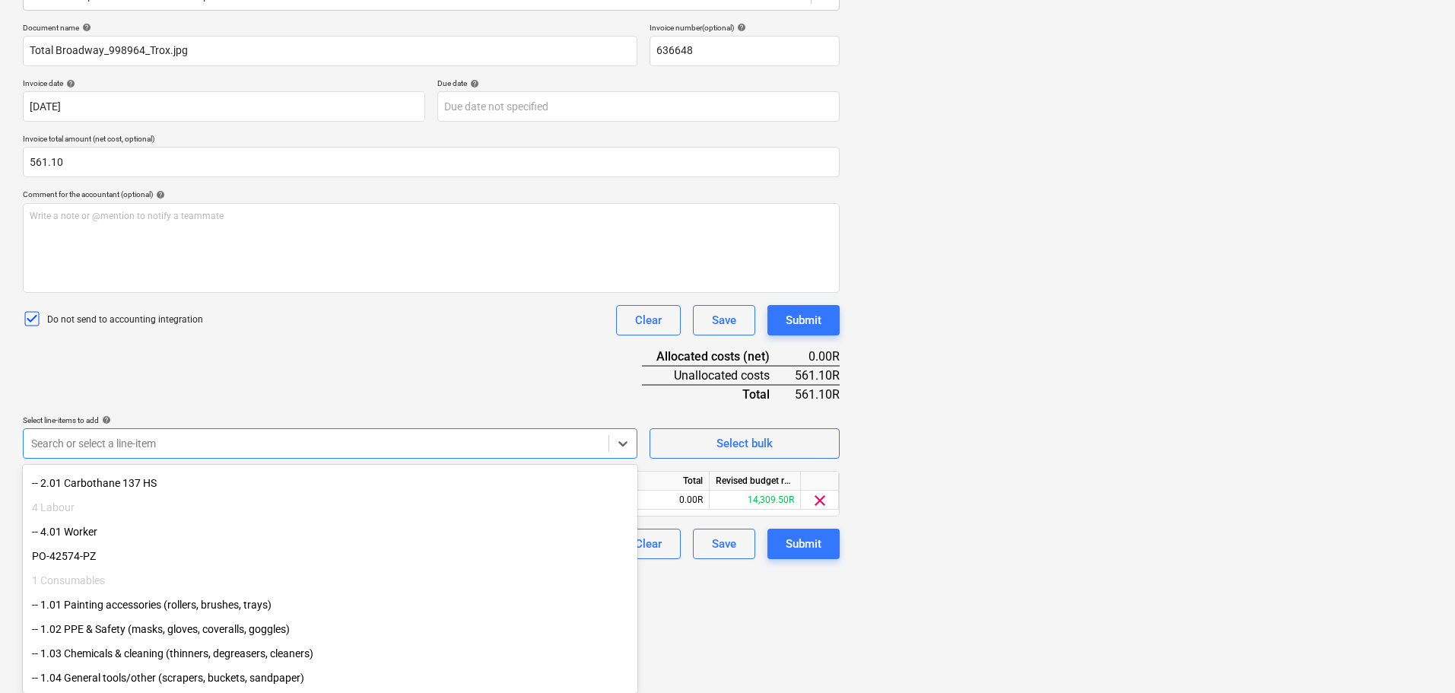
scroll to position [104, 0]
click at [723, 479] on html "Sales Projects Contacts Company Inbox format_size keyboard_arrow_down help sear…" at bounding box center [727, 132] width 1455 height 693
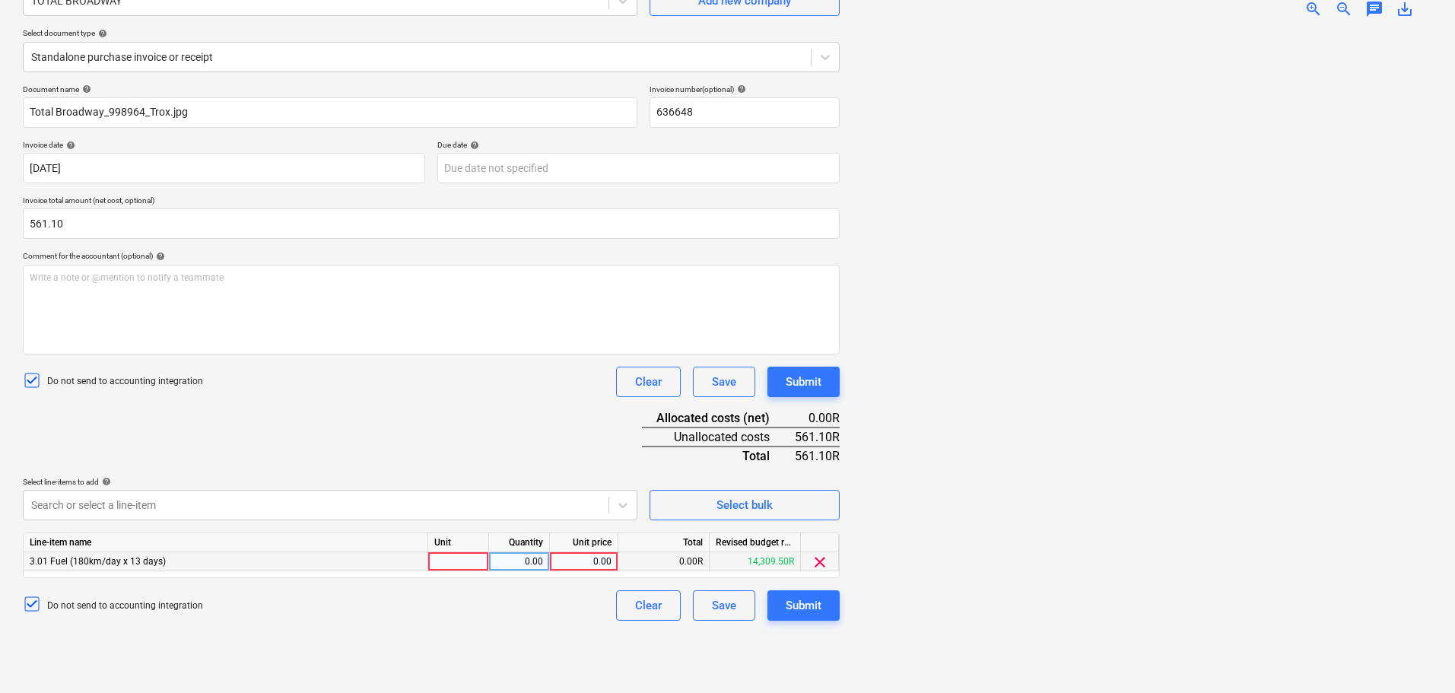
click at [454, 563] on div at bounding box center [458, 561] width 61 height 19
type input "1"
type input "litre"
click at [527, 561] on div "0.00" at bounding box center [519, 561] width 48 height 19
type input "1"
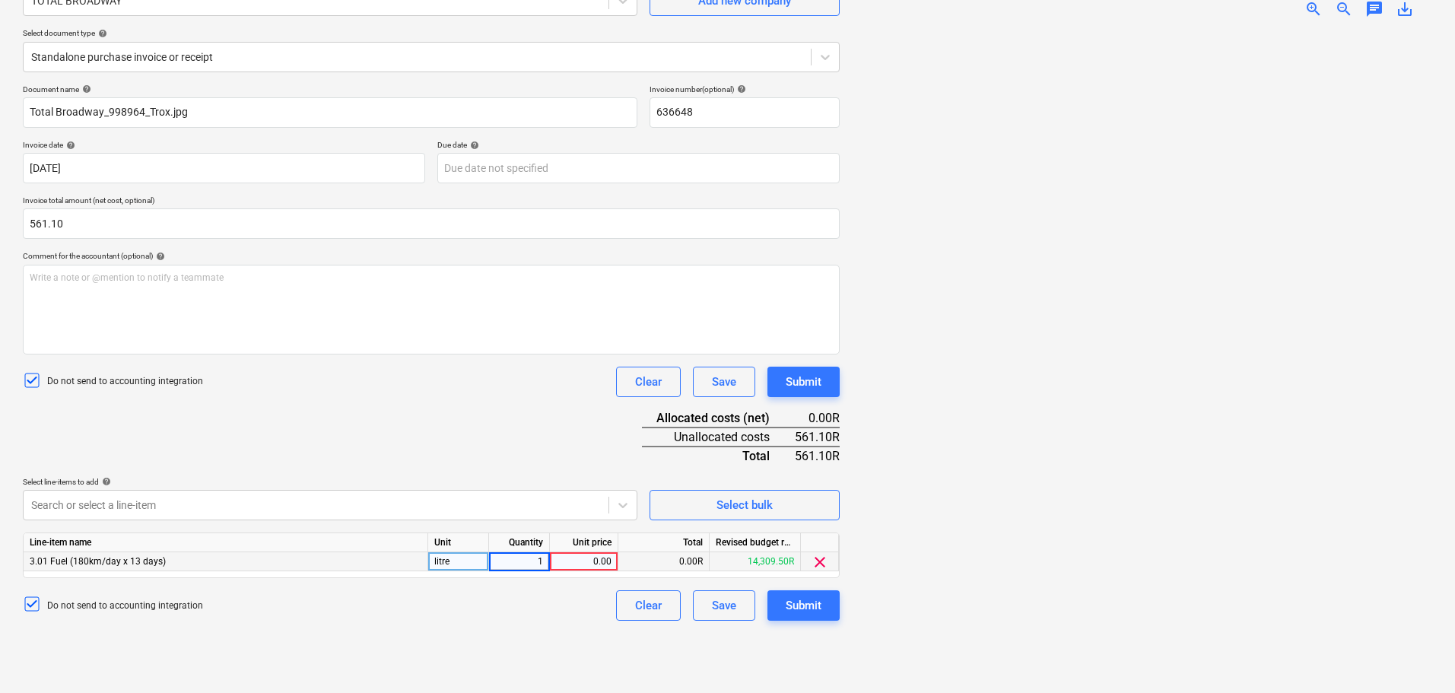
click at [582, 558] on div "0.00" at bounding box center [584, 561] width 56 height 19
drag, startPoint x: 586, startPoint y: 561, endPoint x: 620, endPoint y: 560, distance: 33.5
click at [0, 0] on div "3.01 Fuel (180km/day x 13 days) litre 1.00 16675 0.00R 14,309.50R clear" at bounding box center [0, 0] width 0 height 0
type input "6"
type input "561.10"
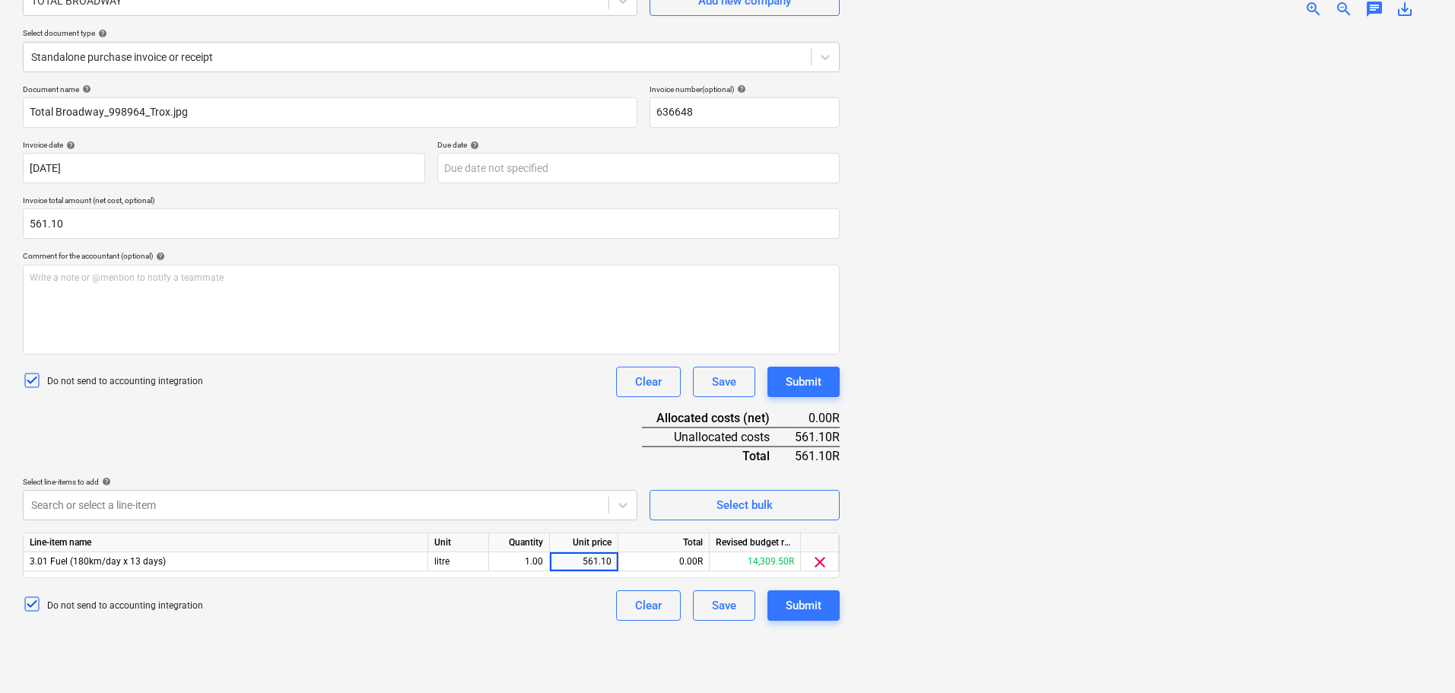
click at [434, 418] on div "Document name help Total Broadway_998964_Trox.jpg Invoice number (optional) hel…" at bounding box center [431, 352] width 817 height 536
click at [723, 605] on div "Submit" at bounding box center [804, 606] width 36 height 20
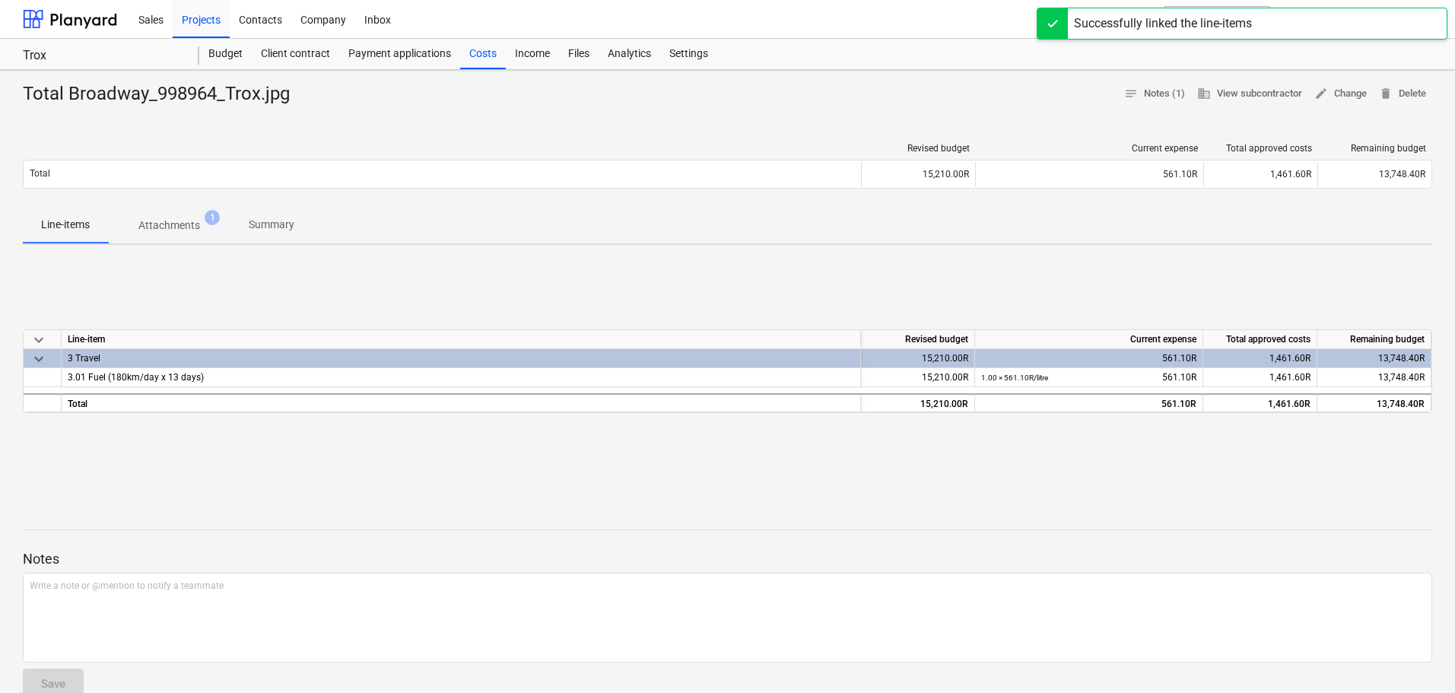
click at [723, 459] on div "keyboard_arrow_down Line-item Revised budget Current expense Total approved cos…" at bounding box center [727, 371] width 1409 height 228
click at [469, 59] on div "Costs" at bounding box center [483, 54] width 46 height 30
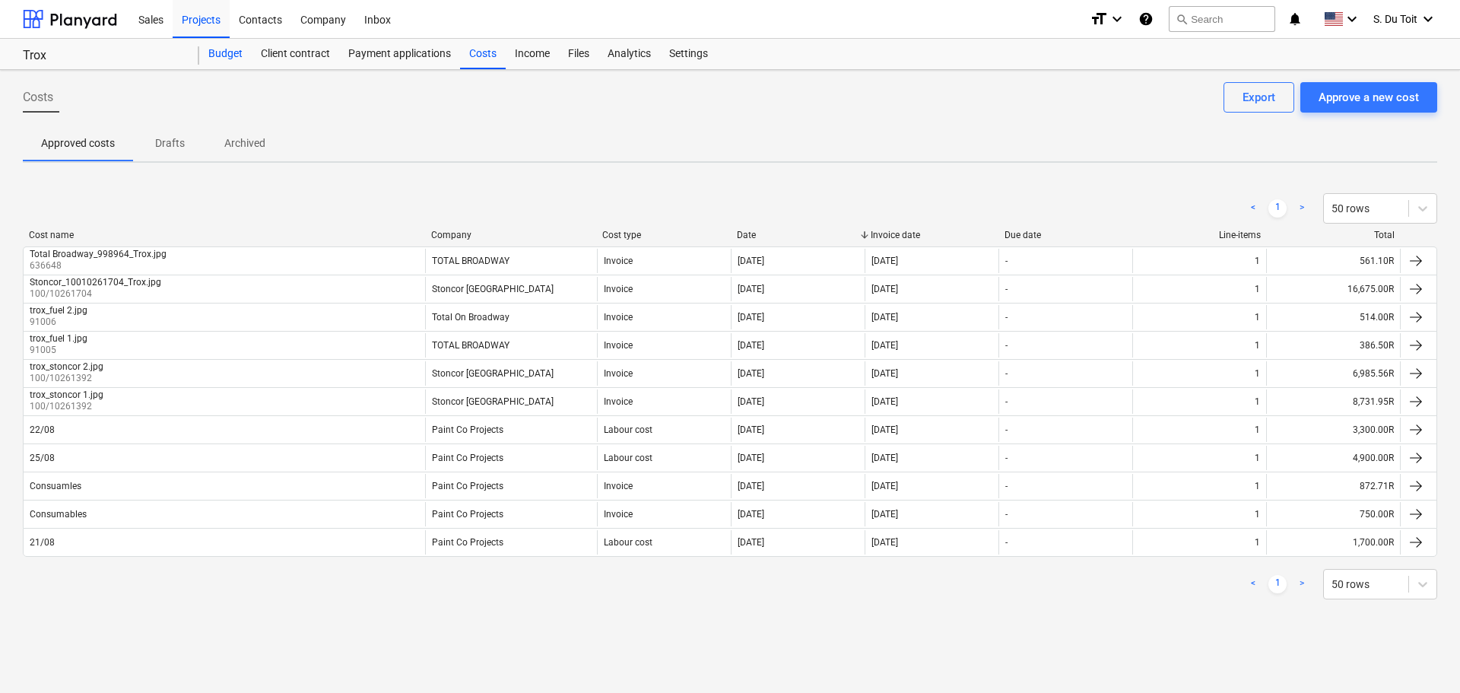
click at [221, 57] on div "Budget" at bounding box center [225, 54] width 52 height 30
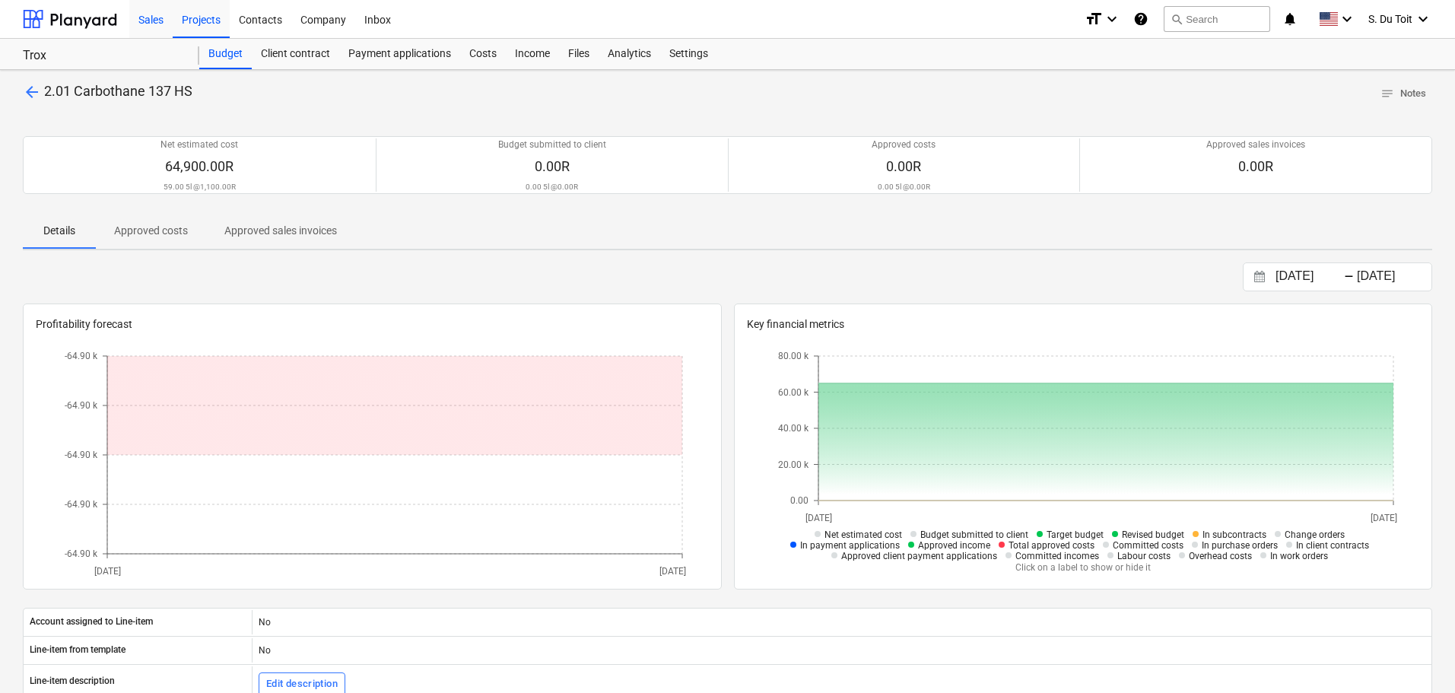
click at [149, 27] on div "Sales" at bounding box center [150, 18] width 43 height 39
